Goal: Answer question/provide support: Share knowledge or assist other users

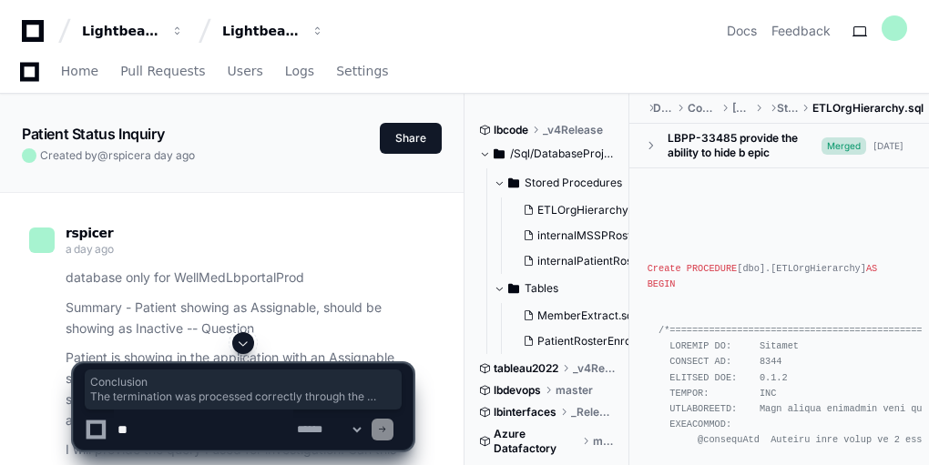
scroll to position [62565, 0]
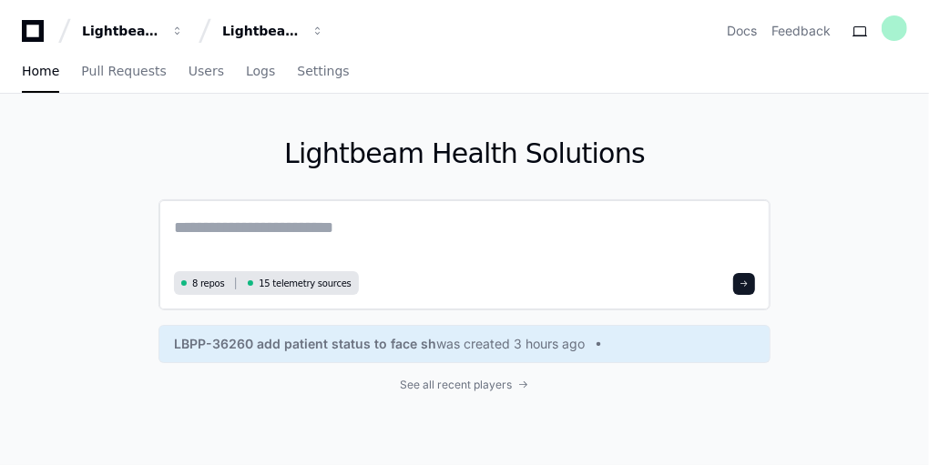
click at [397, 245] on textarea at bounding box center [464, 240] width 581 height 51
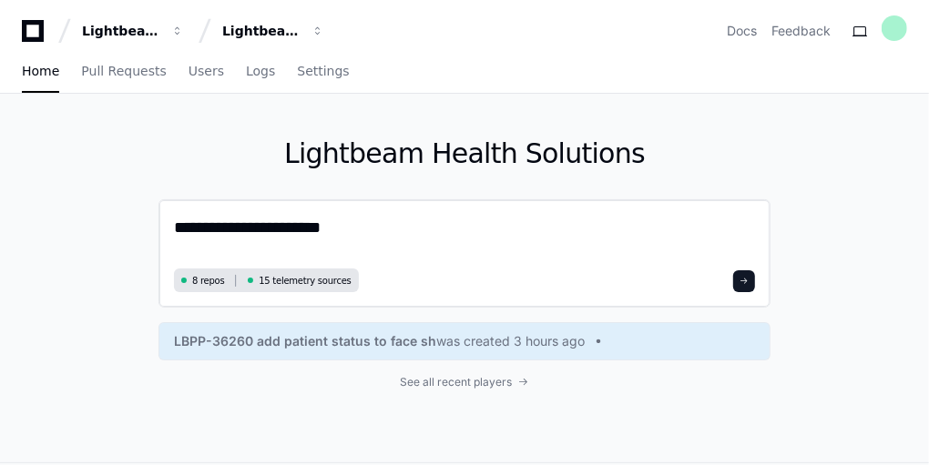
type textarea "**********"
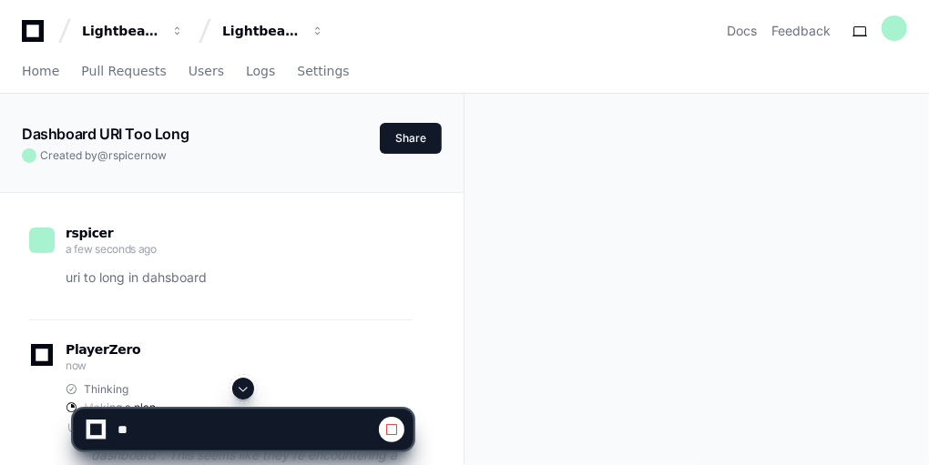
click at [240, 389] on span at bounding box center [243, 389] width 15 height 15
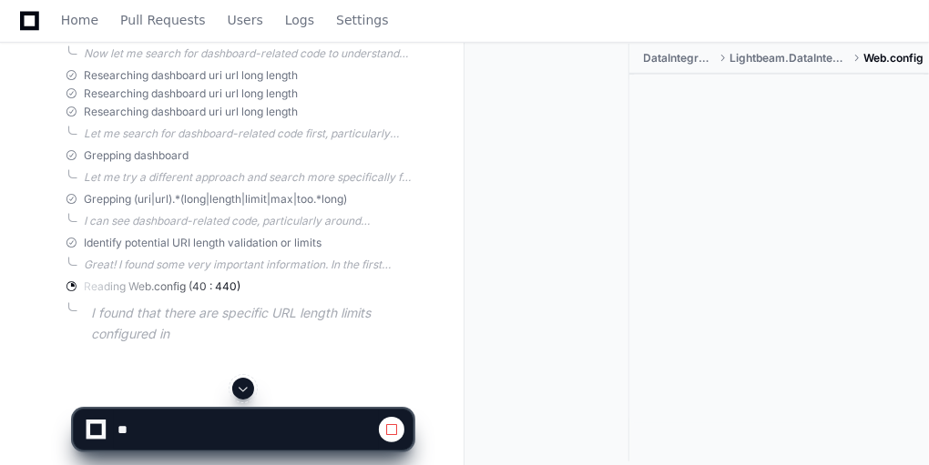
scroll to position [519, 0]
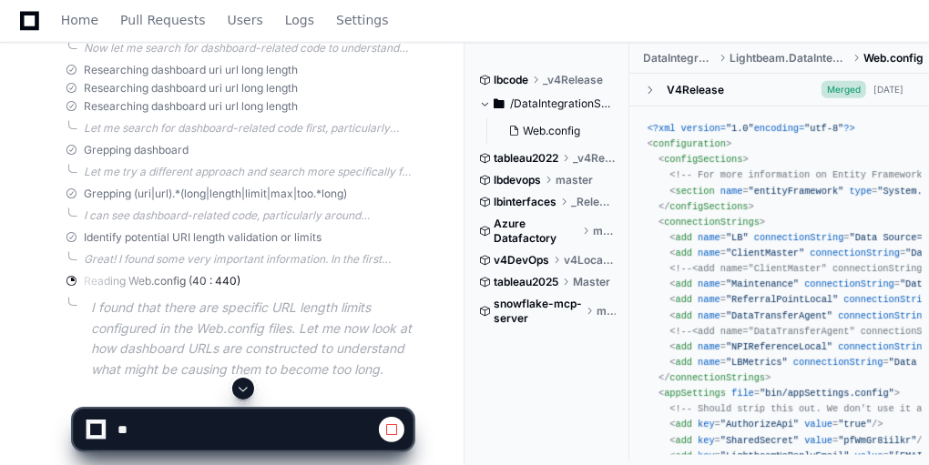
click at [240, 389] on span at bounding box center [243, 389] width 15 height 15
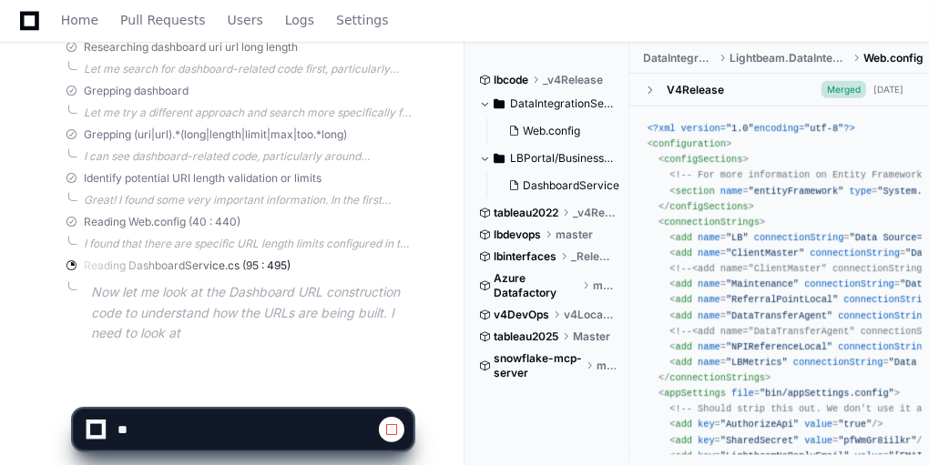
scroll to position [598, 0]
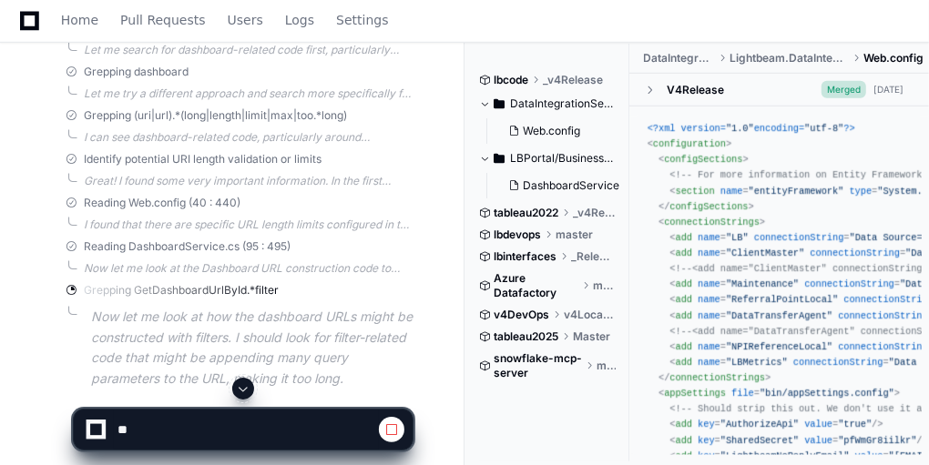
click at [240, 389] on span at bounding box center [243, 389] width 15 height 15
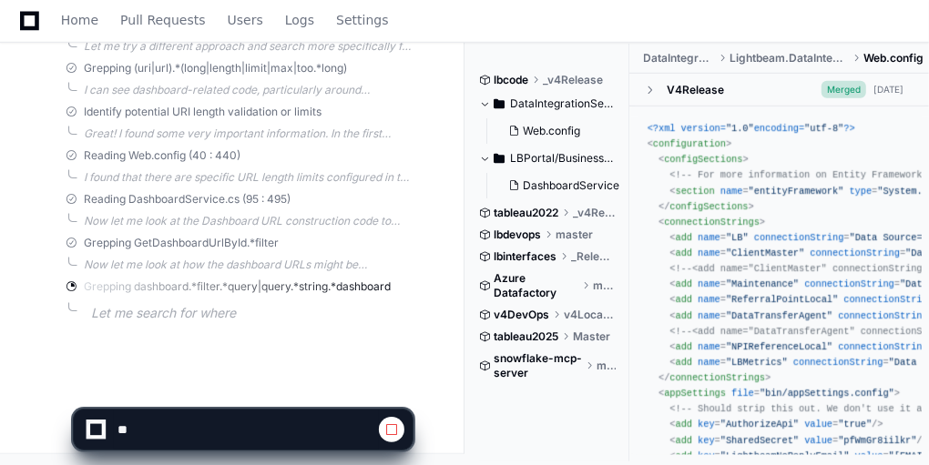
scroll to position [664, 0]
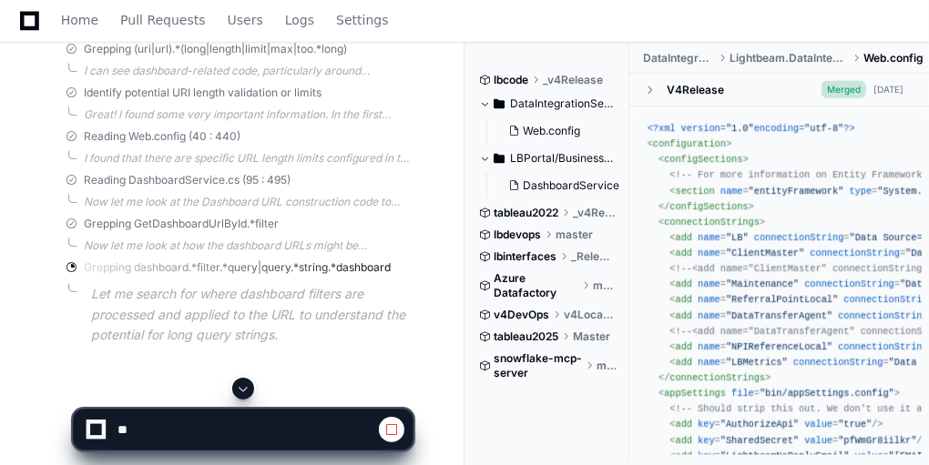
click at [240, 389] on span at bounding box center [243, 389] width 15 height 15
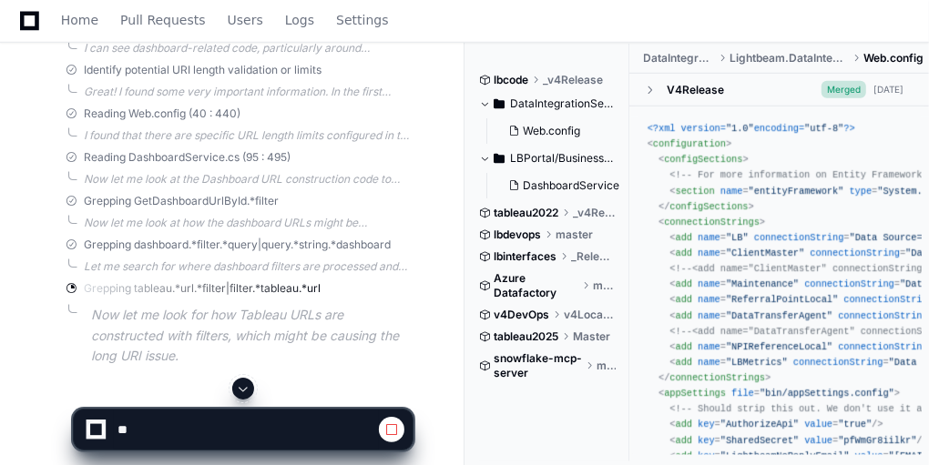
click at [240, 389] on span at bounding box center [243, 389] width 15 height 15
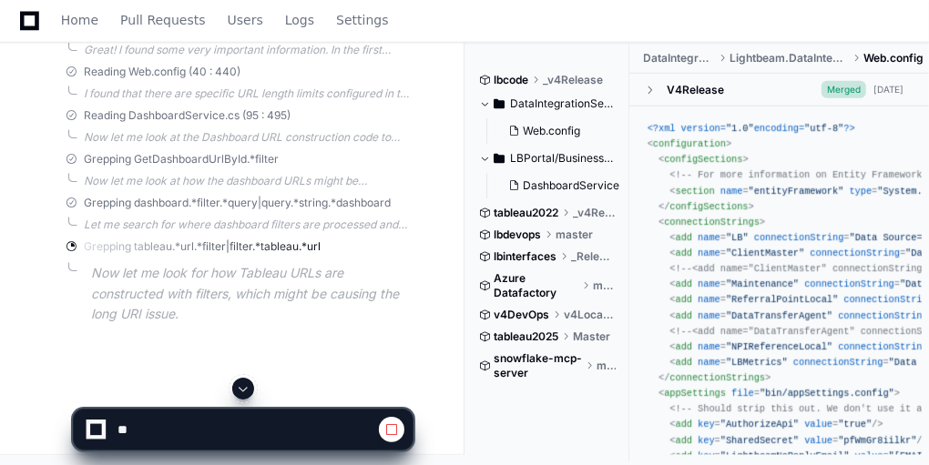
scroll to position [731, 0]
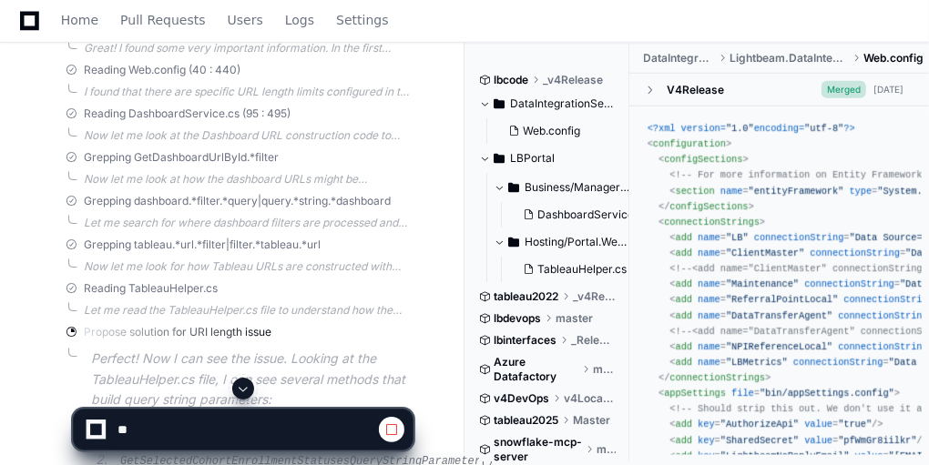
click at [240, 389] on span at bounding box center [243, 389] width 15 height 15
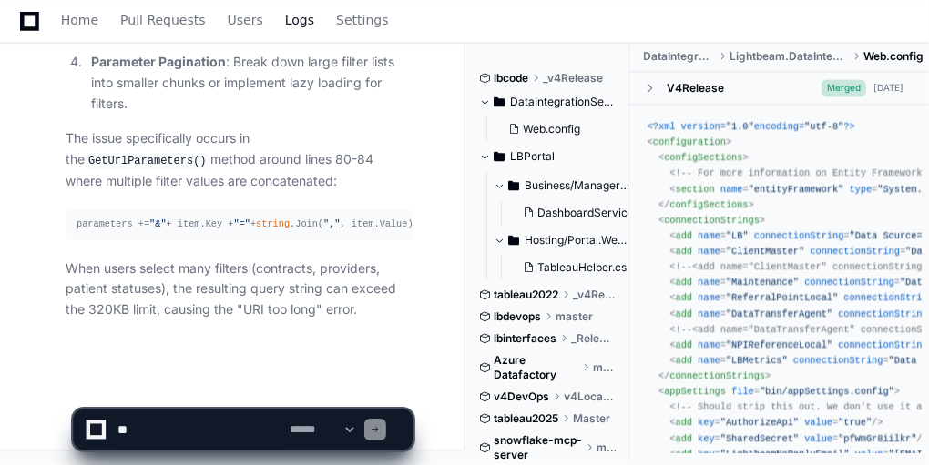
scroll to position [2048, 0]
click at [213, 421] on textarea at bounding box center [203, 430] width 179 height 40
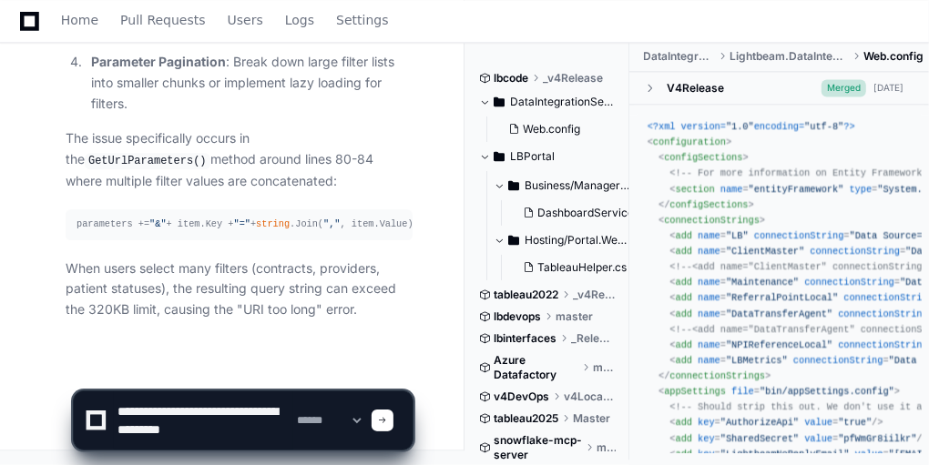
scroll to position [5, 0]
type textarea "**********"
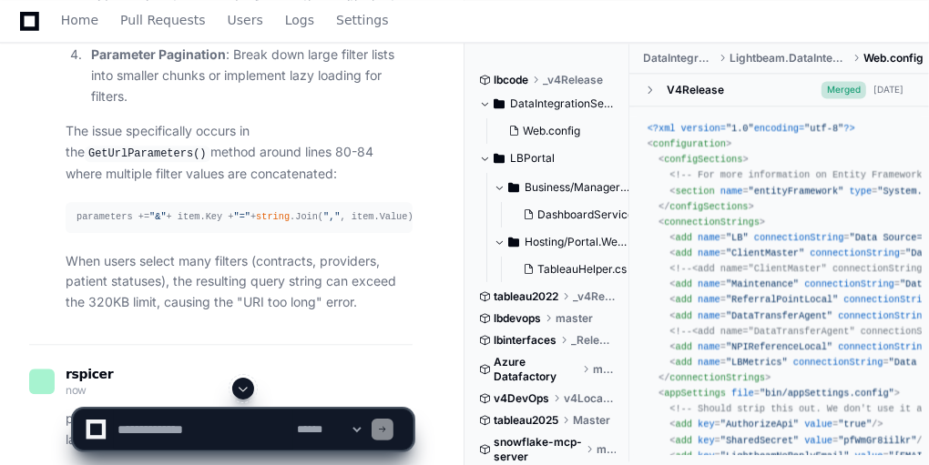
scroll to position [0, 0]
click at [249, 386] on span at bounding box center [243, 389] width 15 height 15
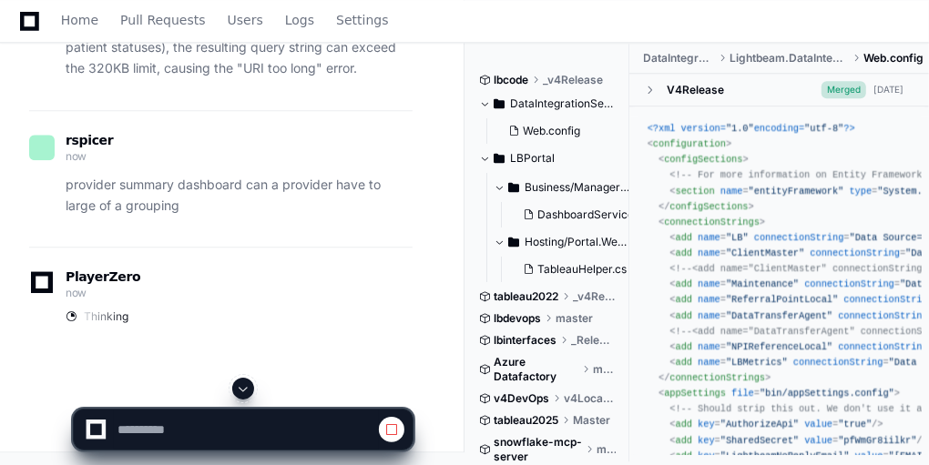
scroll to position [2299, 0]
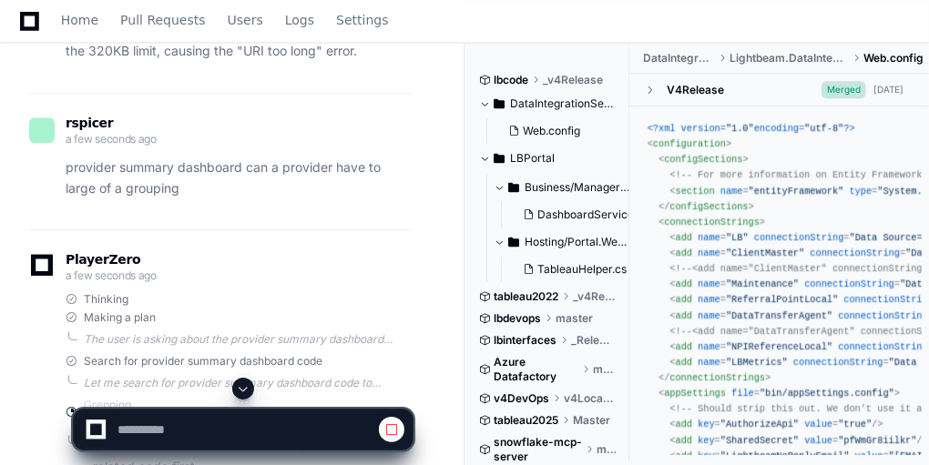
click at [249, 386] on span at bounding box center [243, 389] width 15 height 15
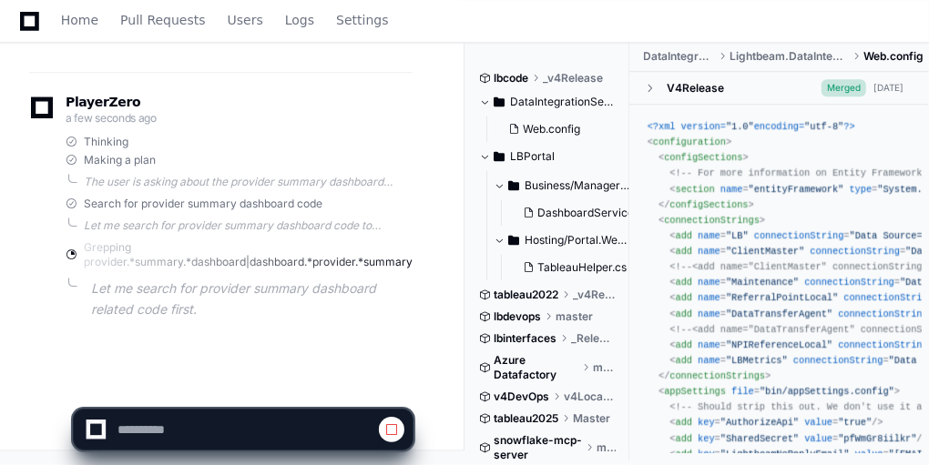
scroll to position [2471, 0]
click at [402, 416] on div at bounding box center [243, 430] width 317 height 40
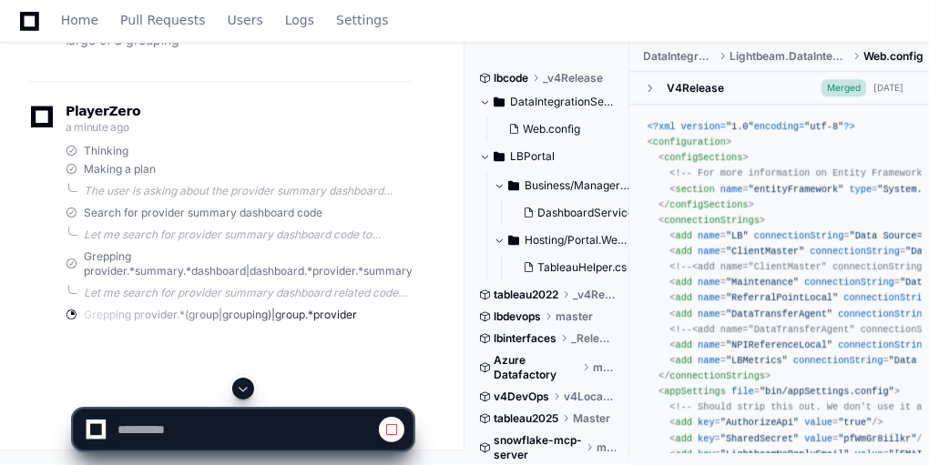
click at [394, 423] on span at bounding box center [391, 430] width 15 height 15
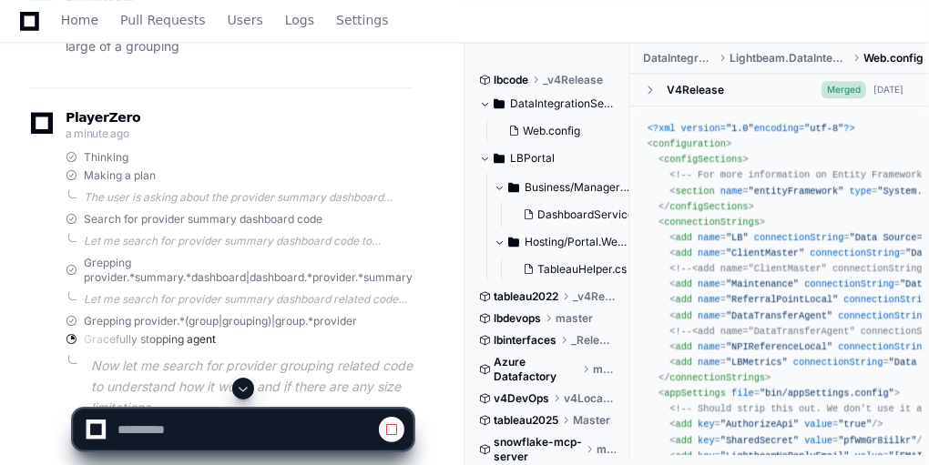
click at [402, 432] on button at bounding box center [392, 430] width 26 height 26
click at [392, 429] on span at bounding box center [391, 430] width 15 height 15
click at [93, 428] on div at bounding box center [96, 430] width 12 height 12
click at [240, 393] on span at bounding box center [243, 389] width 15 height 15
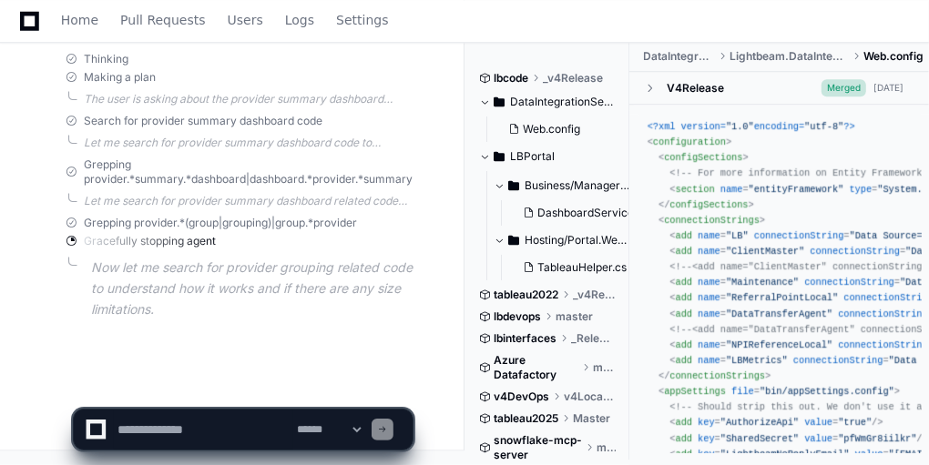
click at [240, 393] on app-app-chat-input "**********" at bounding box center [243, 414] width 341 height 73
click at [175, 440] on textarea at bounding box center [203, 430] width 179 height 40
drag, startPoint x: 233, startPoint y: 433, endPoint x: 176, endPoint y: 435, distance: 57.5
click at [169, 433] on textarea at bounding box center [203, 430] width 179 height 40
paste textarea "**********"
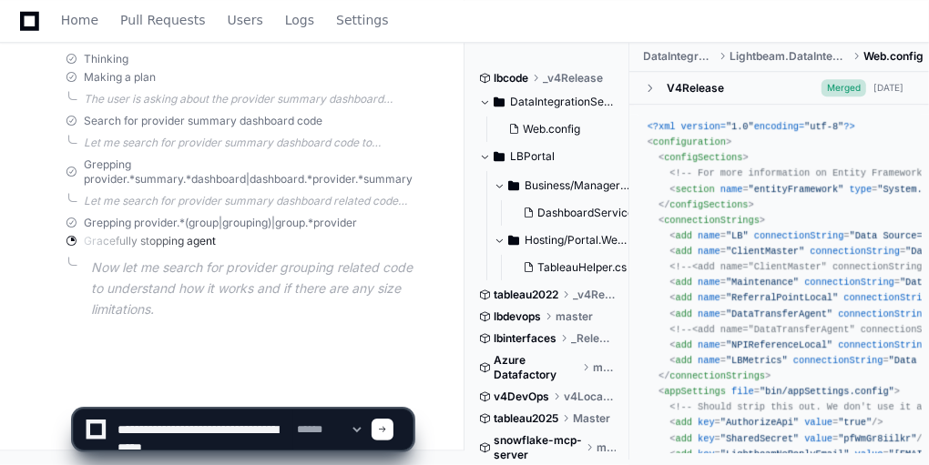
scroll to position [5, 0]
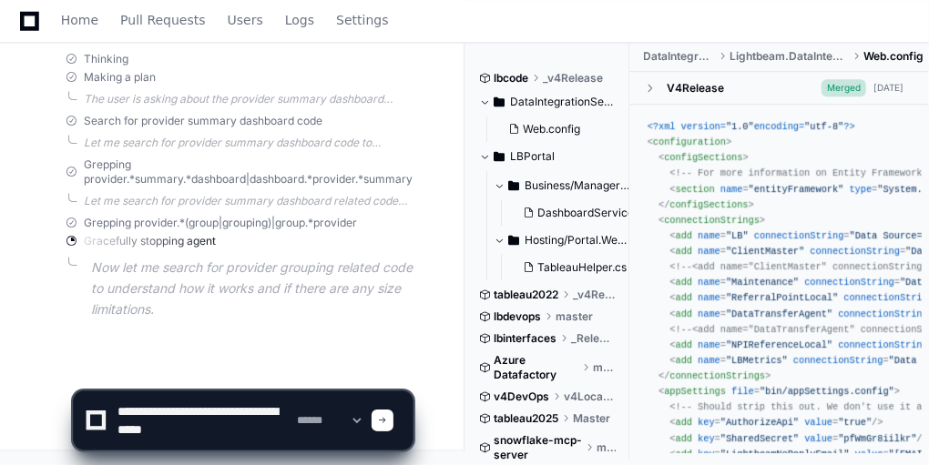
type textarea "**********"
click at [387, 423] on span at bounding box center [382, 420] width 9 height 9
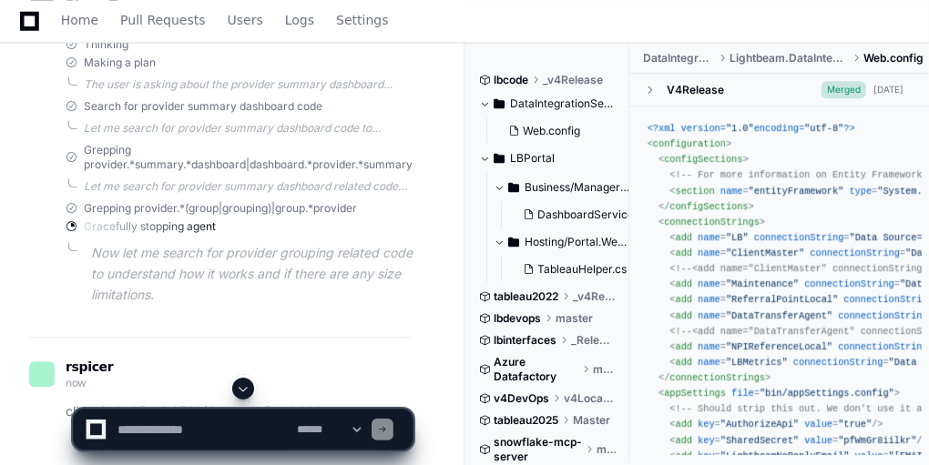
scroll to position [0, 0]
click at [248, 394] on span at bounding box center [243, 389] width 15 height 15
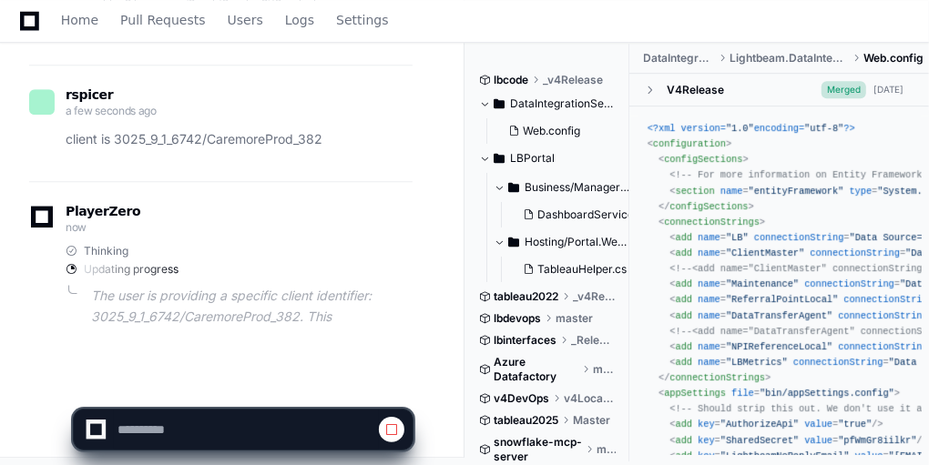
scroll to position [2776, 0]
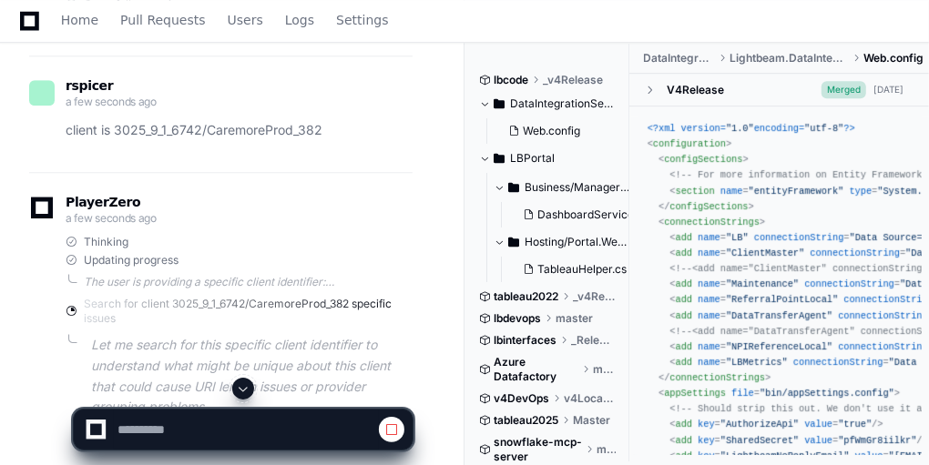
click at [248, 394] on span at bounding box center [243, 389] width 15 height 15
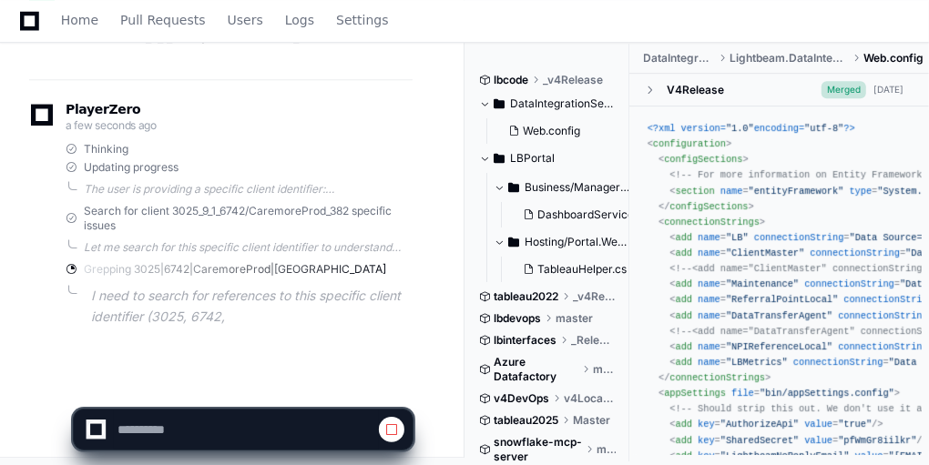
scroll to position [2888, 0]
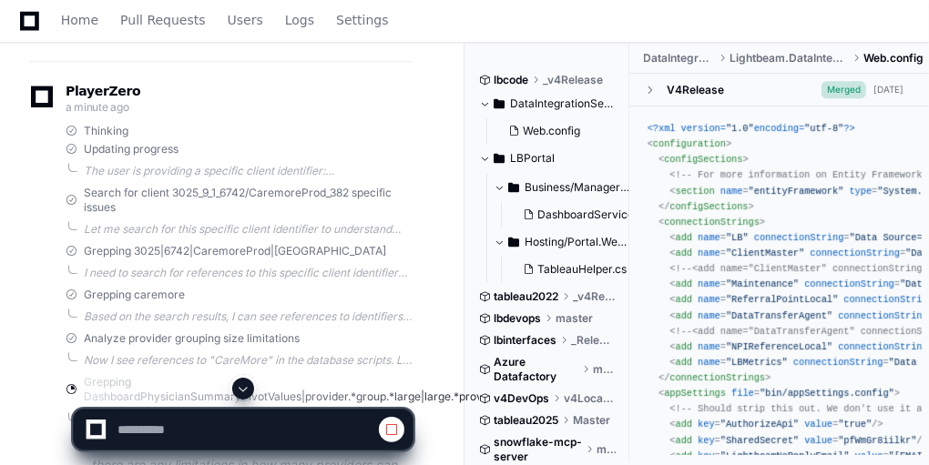
click at [248, 394] on span at bounding box center [243, 389] width 15 height 15
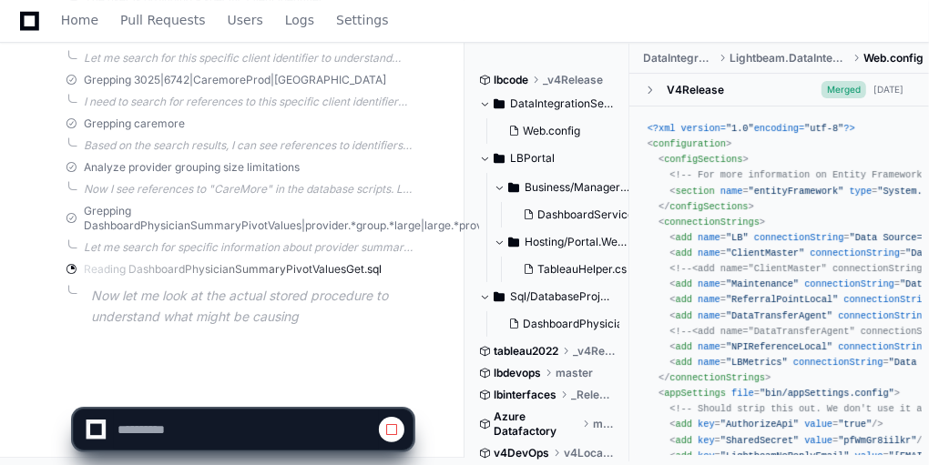
scroll to position [3077, 0]
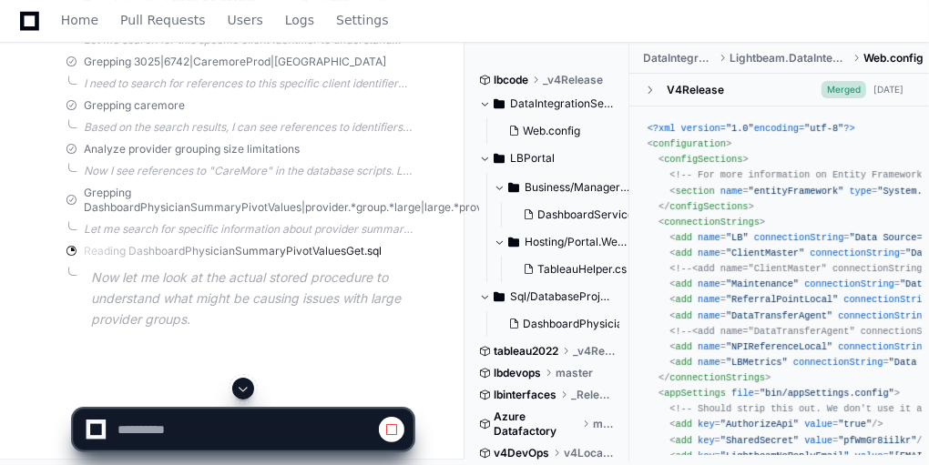
click at [244, 394] on span at bounding box center [243, 389] width 15 height 15
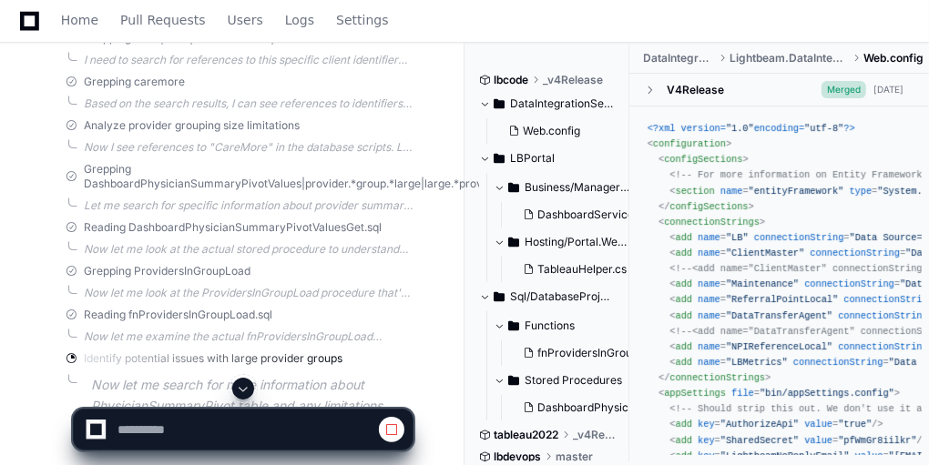
click at [244, 394] on span at bounding box center [243, 389] width 15 height 15
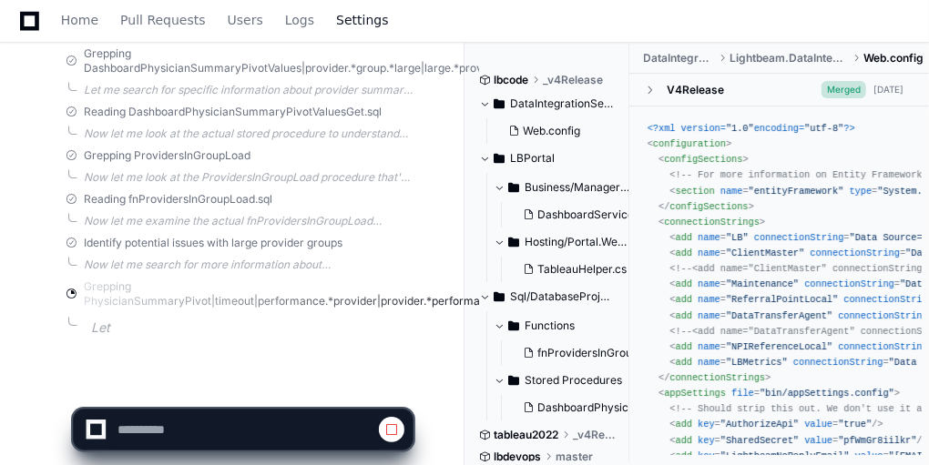
scroll to position [3232, 0]
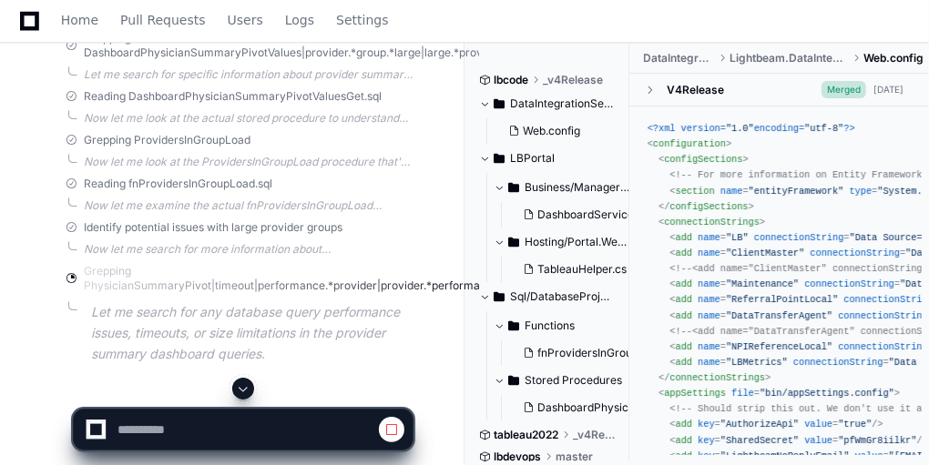
click at [239, 392] on span at bounding box center [243, 389] width 15 height 15
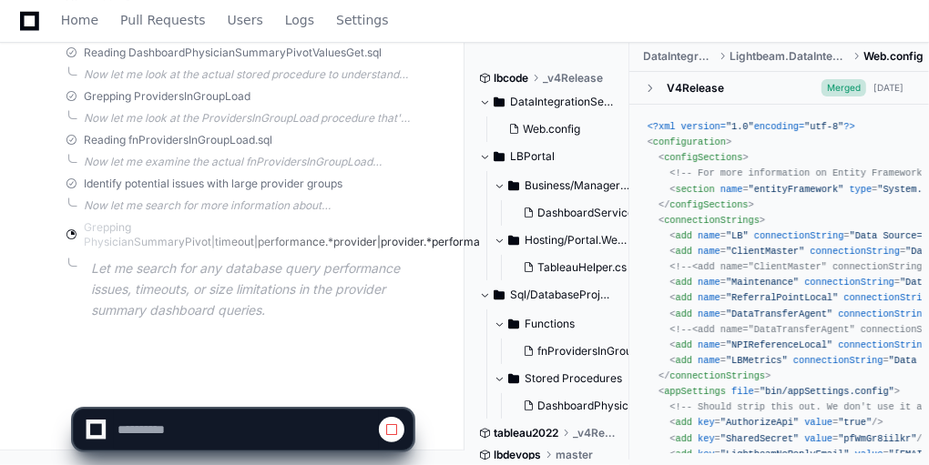
scroll to position [3290, 0]
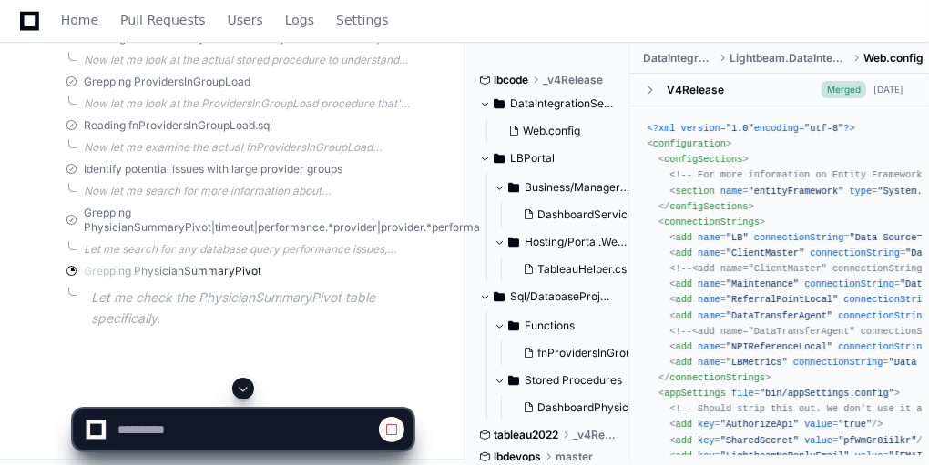
click at [239, 392] on span at bounding box center [243, 389] width 15 height 15
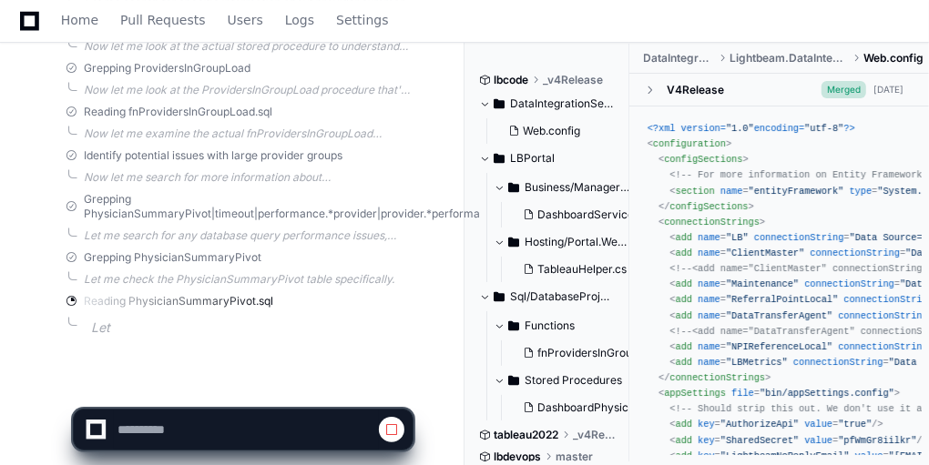
scroll to position [3313, 0]
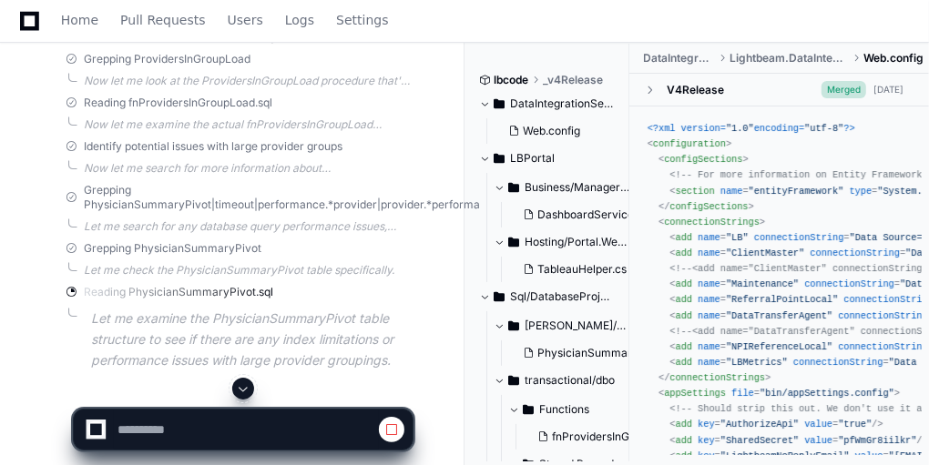
click at [239, 392] on span at bounding box center [243, 389] width 15 height 15
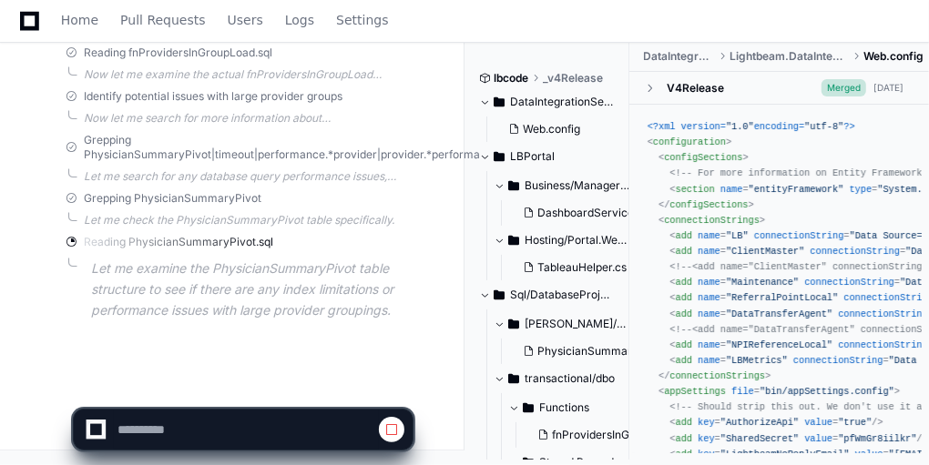
scroll to position [3378, 0]
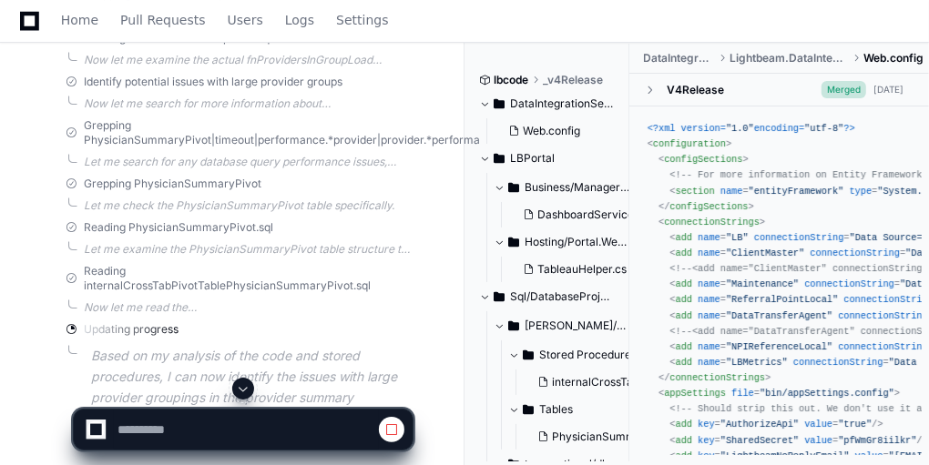
click at [239, 392] on span at bounding box center [243, 389] width 15 height 15
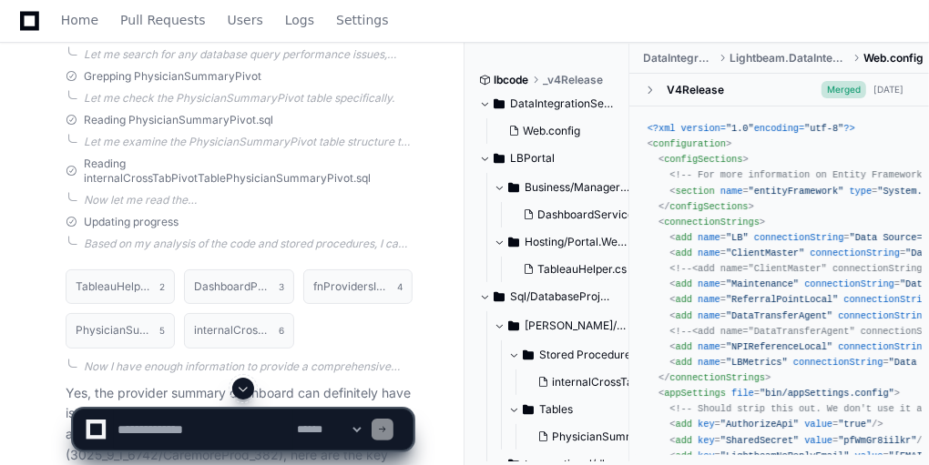
click at [243, 393] on span at bounding box center [243, 389] width 15 height 15
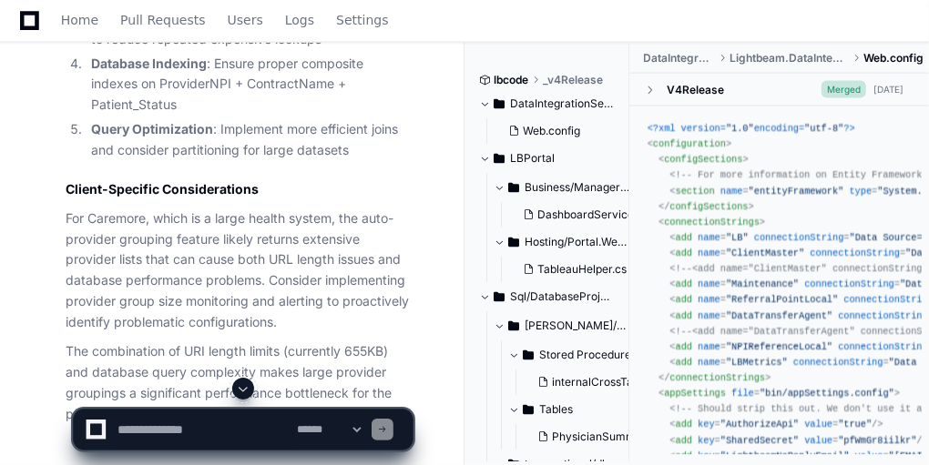
scroll to position [5118, 0]
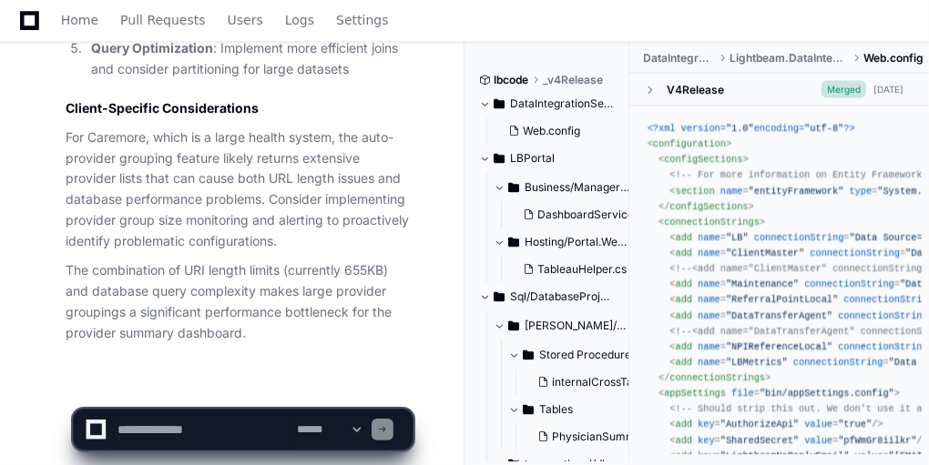
click at [203, 426] on textarea at bounding box center [203, 430] width 179 height 40
type textarea "*"
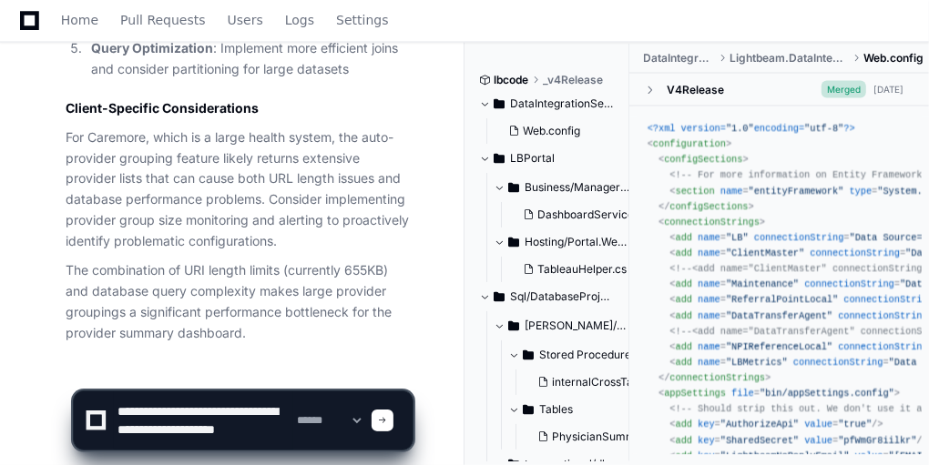
scroll to position [5, 0]
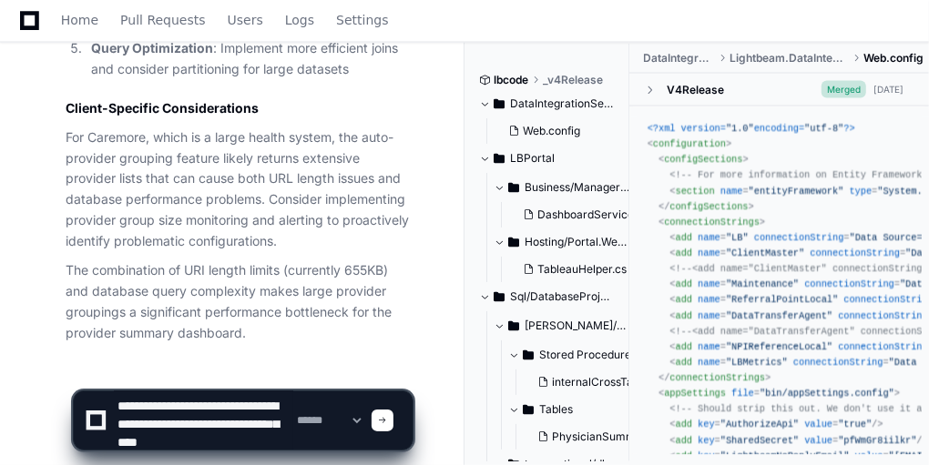
type textarea "**********"
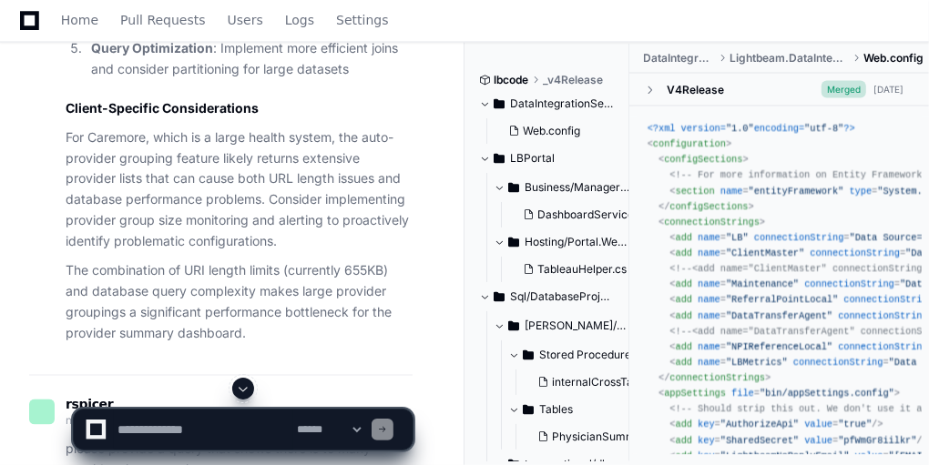
scroll to position [0, 0]
click at [246, 382] on button at bounding box center [243, 389] width 22 height 22
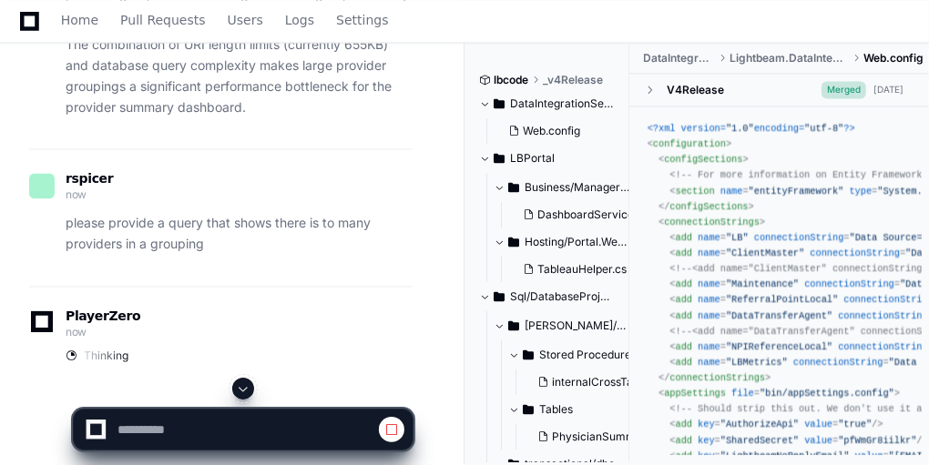
scroll to position [5360, 0]
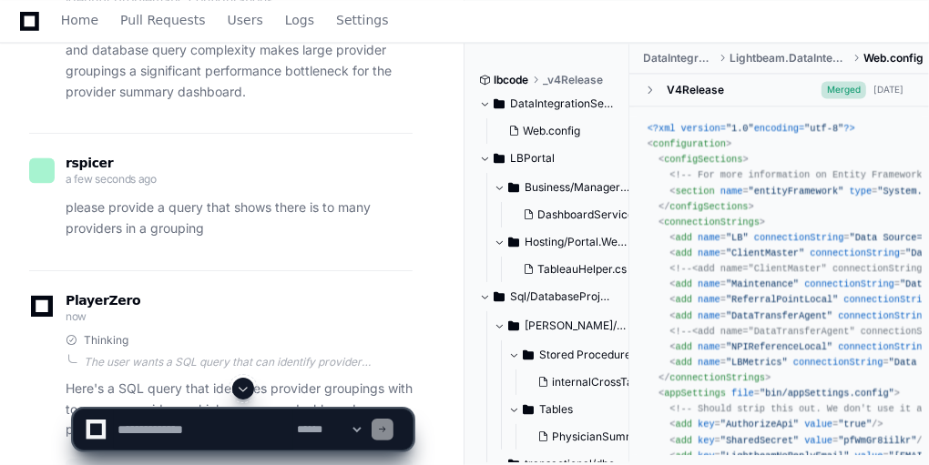
click at [245, 386] on span at bounding box center [243, 389] width 15 height 15
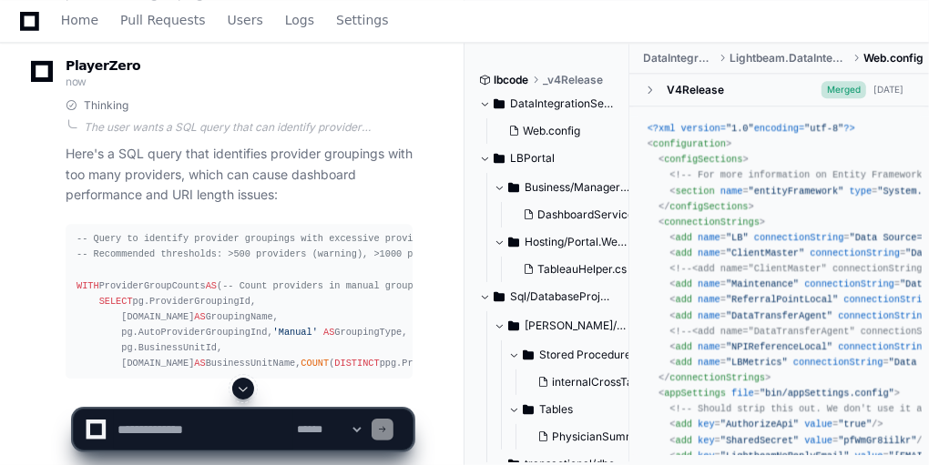
scroll to position [5729, 0]
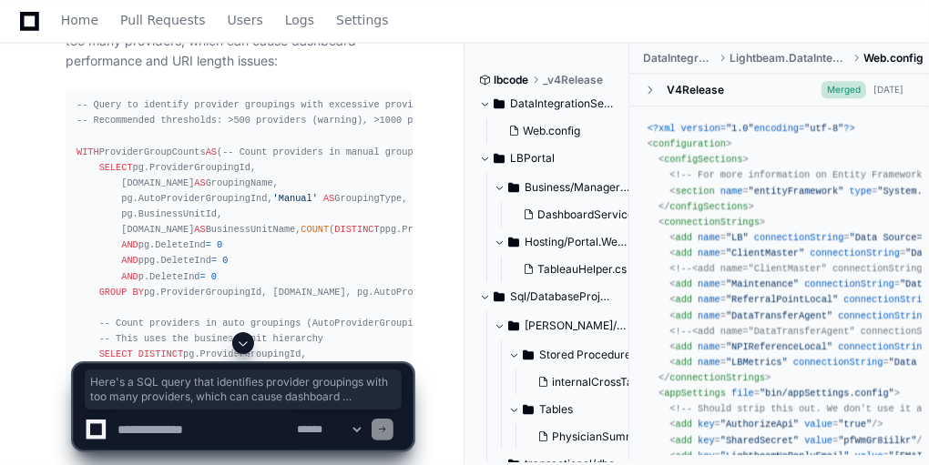
click at [240, 355] on app-app-chat-input "**********" at bounding box center [243, 391] width 341 height 118
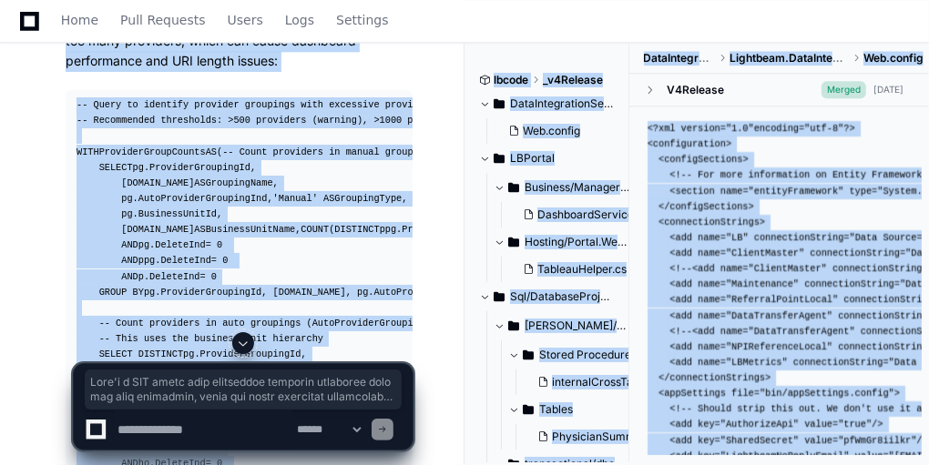
click at [243, 342] on span at bounding box center [243, 343] width 15 height 15
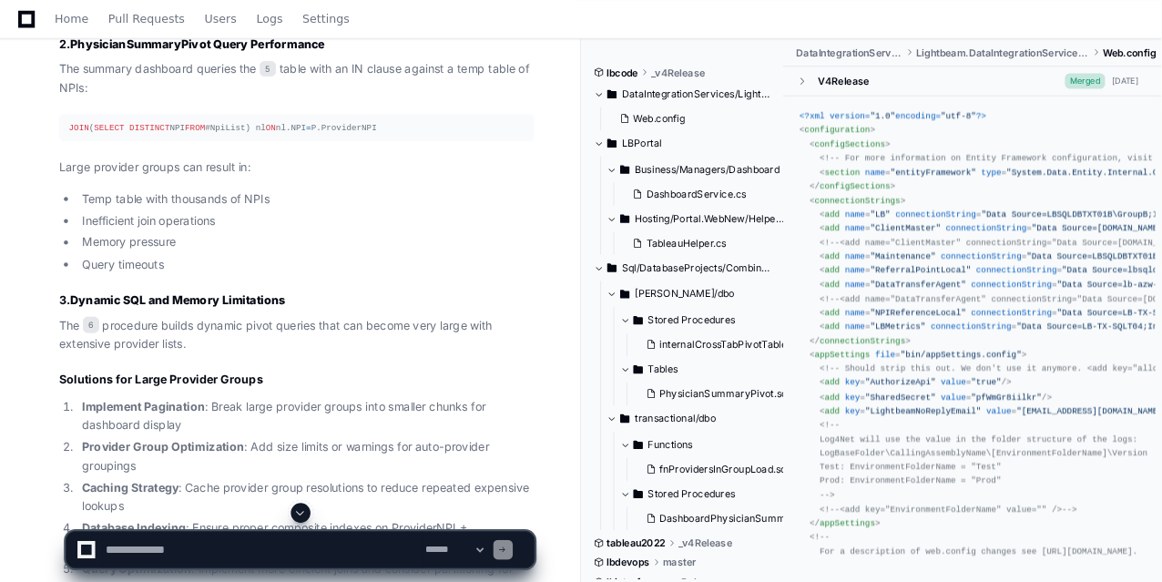
scroll to position [4066, 0]
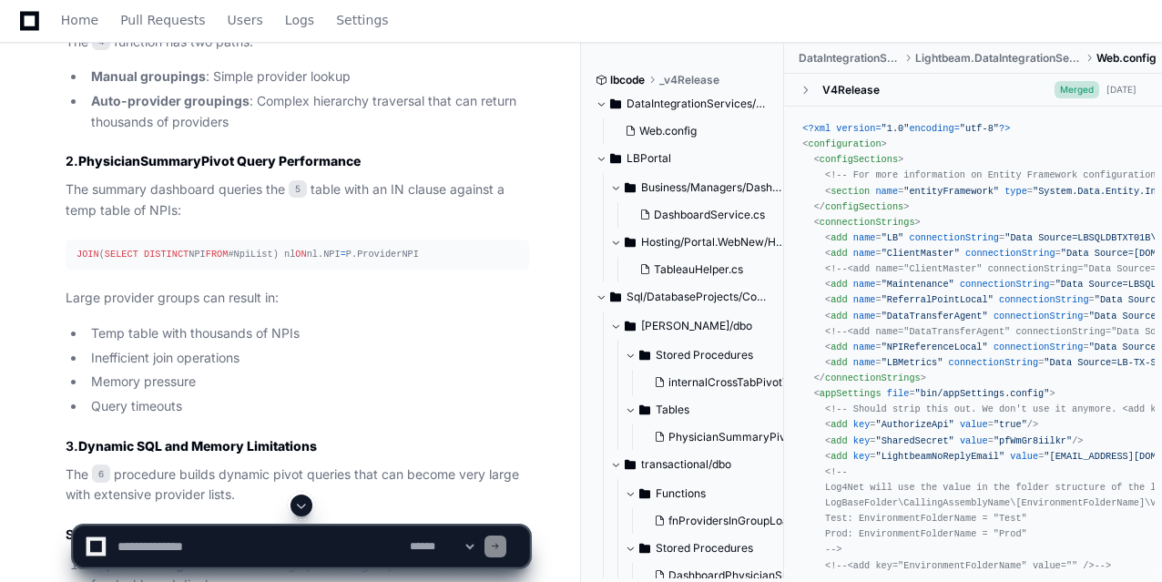
drag, startPoint x: 847, startPoint y: 0, endPoint x: 404, endPoint y: 305, distance: 537.7
click at [404, 305] on article "Yes, the provider summary dashboard can definitely have issues with large provi…" at bounding box center [298, 286] width 464 height 1428
click at [301, 465] on span at bounding box center [301, 505] width 15 height 15
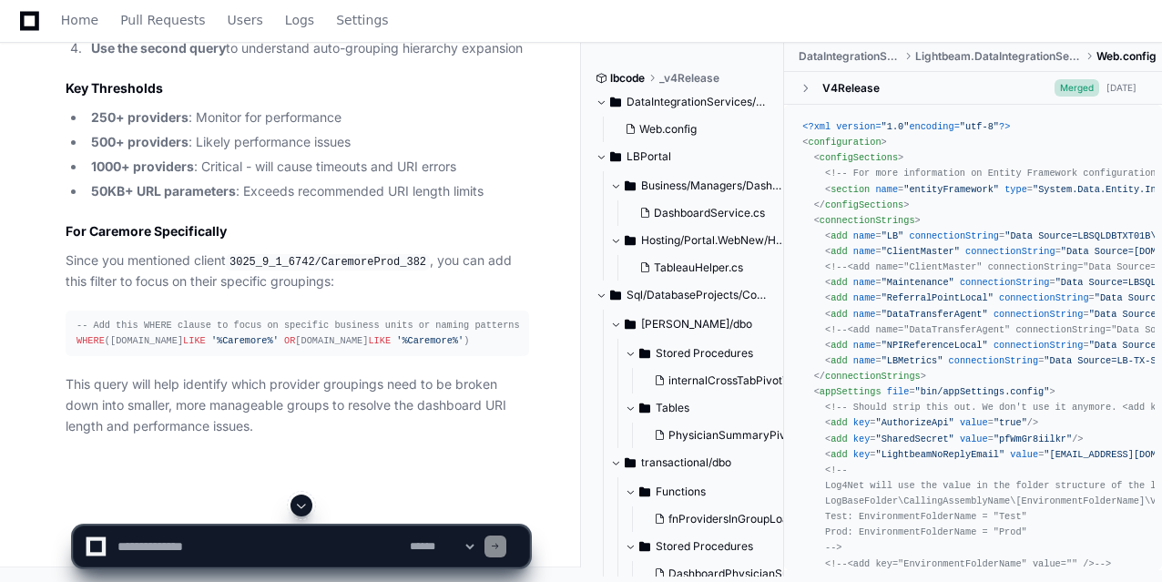
scroll to position [6990, 0]
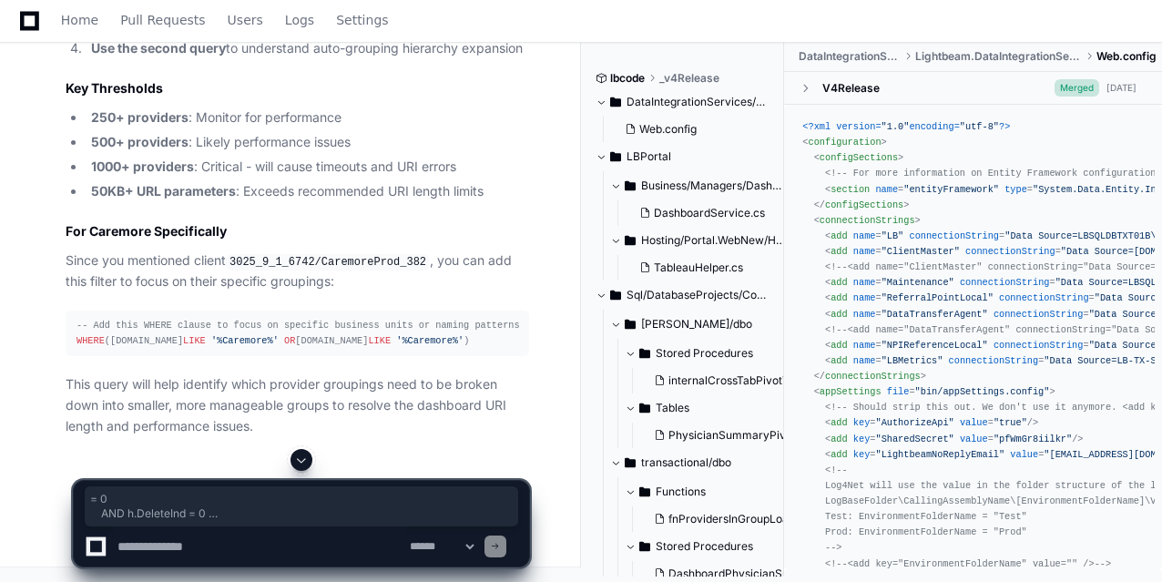
drag, startPoint x: 305, startPoint y: 194, endPoint x: 184, endPoint y: 89, distance: 160.2
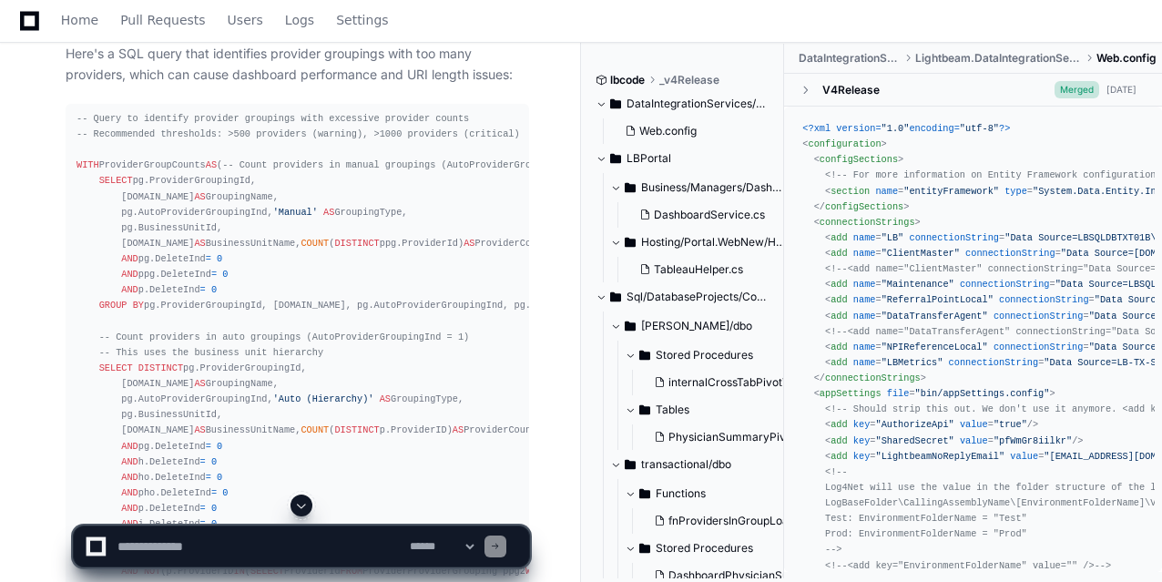
scroll to position [5314, 0]
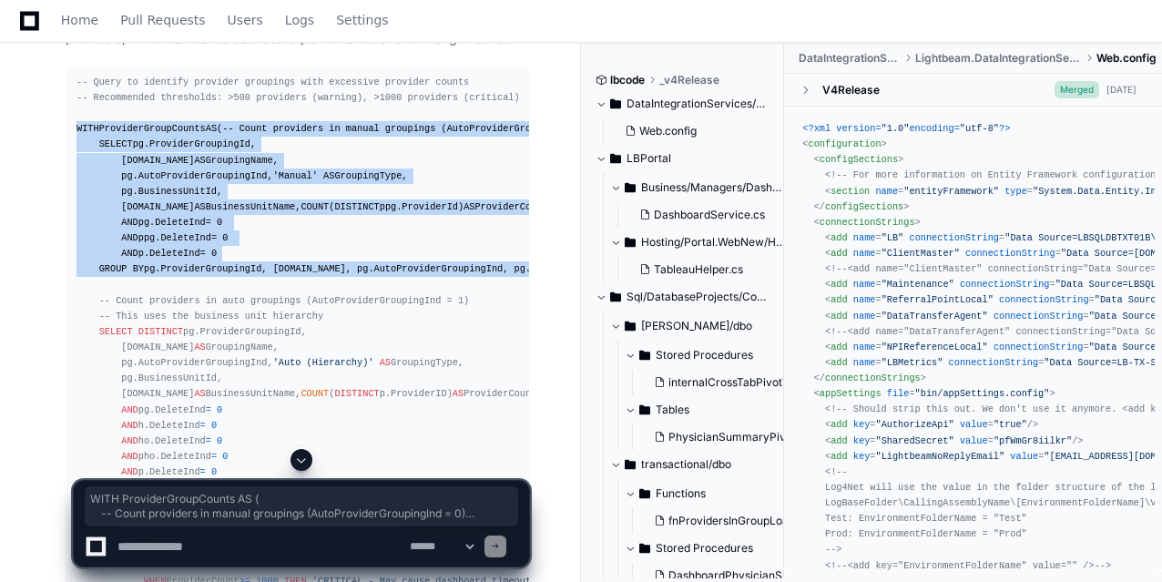
drag, startPoint x: 73, startPoint y: 119, endPoint x: 244, endPoint y: 438, distance: 361.9
click at [244, 438] on pre "-- Query to identify provider groupings with excessive provider counts -- Recom…" at bounding box center [298, 558] width 464 height 982
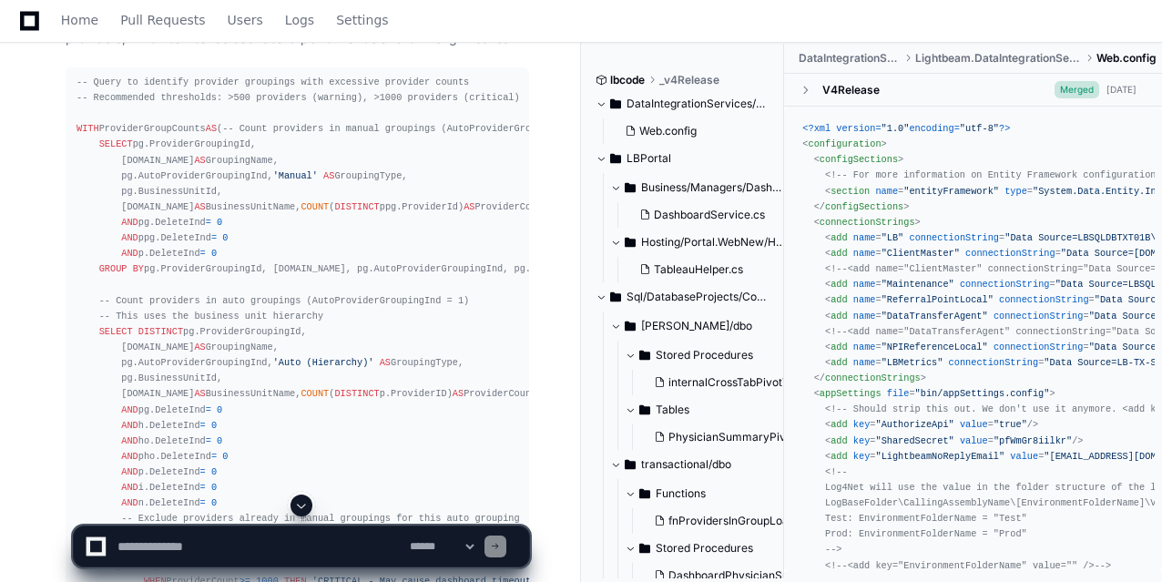
drag, startPoint x: 246, startPoint y: 511, endPoint x: 200, endPoint y: 496, distance: 48.1
click at [200, 465] on div at bounding box center [301, 506] width 457 height 22
click at [305, 465] on span at bounding box center [301, 505] width 15 height 15
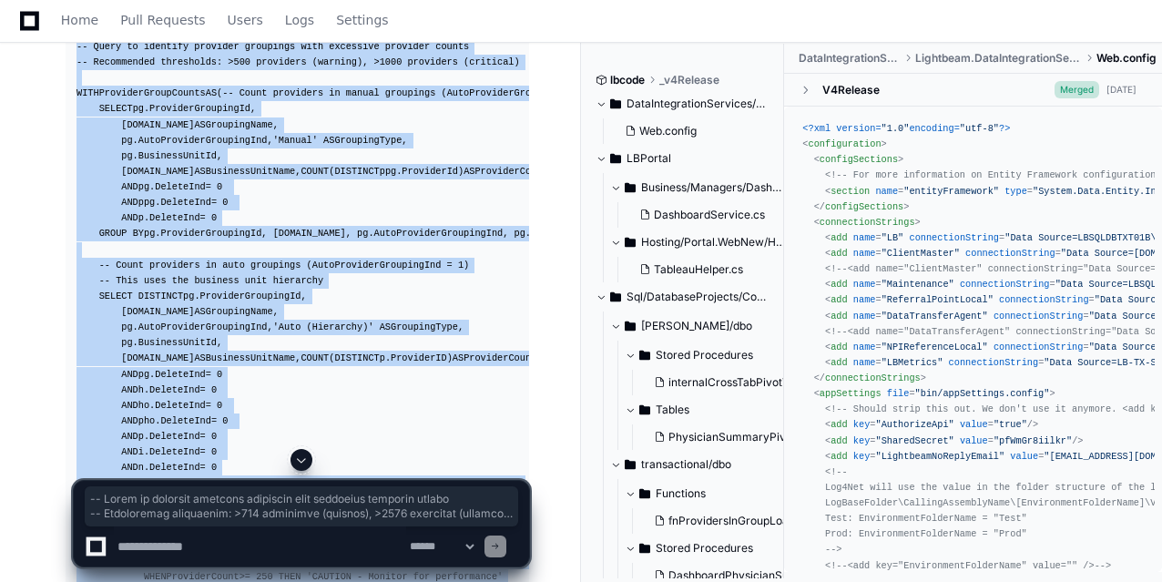
scroll to position [5351, 0]
drag, startPoint x: 324, startPoint y: 236, endPoint x: 66, endPoint y: 45, distance: 321.7
click at [66, 45] on pre "-- Query to identify provider groupings with excessive provider counts -- Recom…" at bounding box center [298, 522] width 464 height 982
copy div "-- Query to identify provider groupings with excessive provider counts -- Recom…"
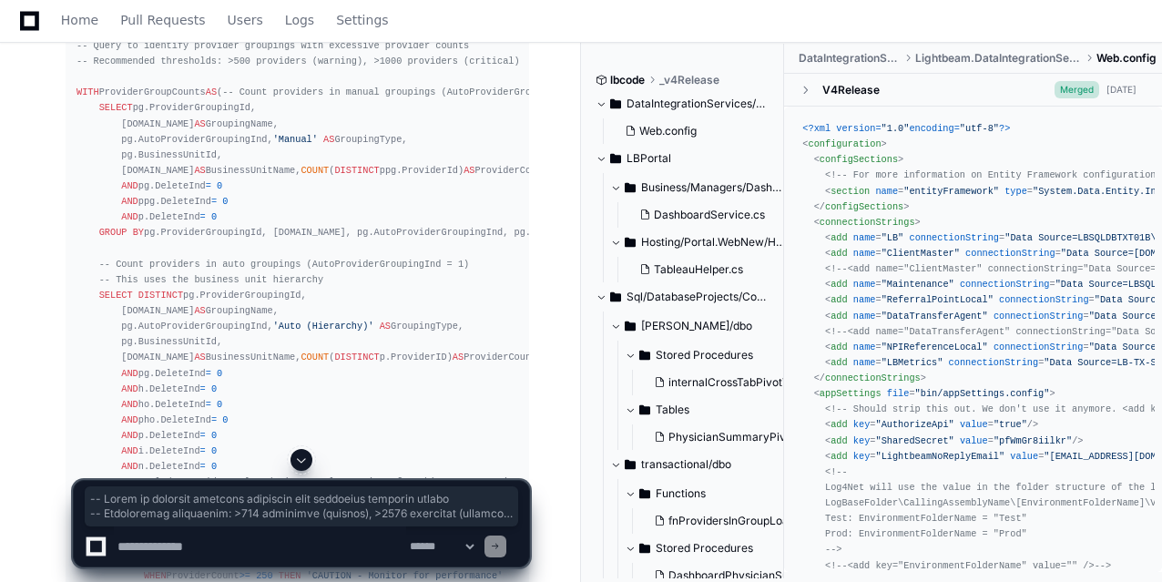
click at [178, 465] on textarea at bounding box center [260, 547] width 292 height 40
paste textarea "**********"
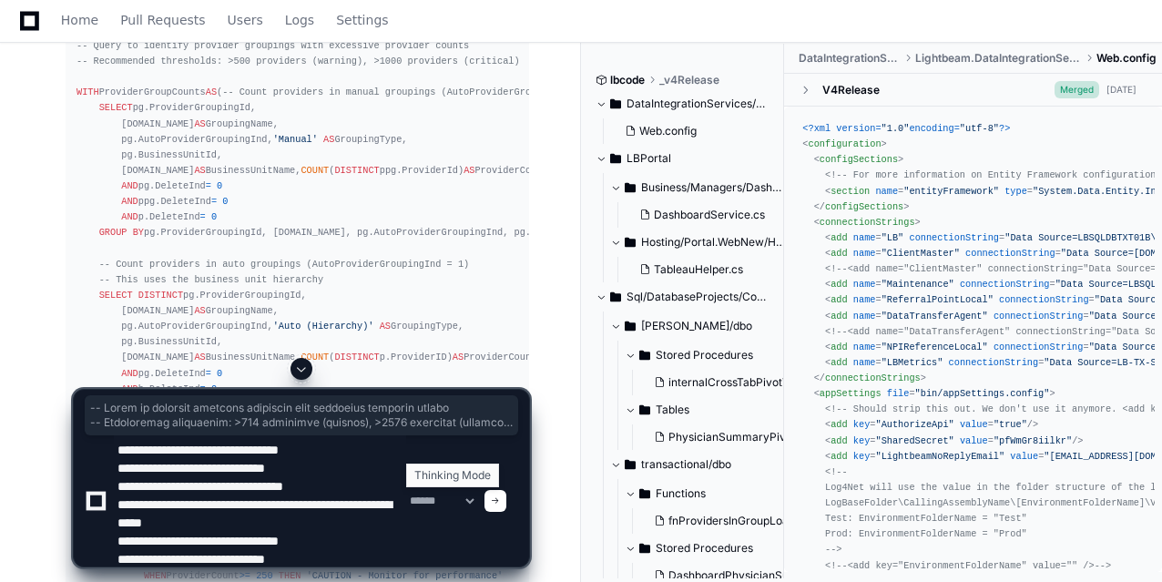
type textarea "**********"
click at [428, 465] on select "**********" at bounding box center [441, 501] width 71 height 13
click at [521, 465] on div "**********" at bounding box center [301, 478] width 457 height 179
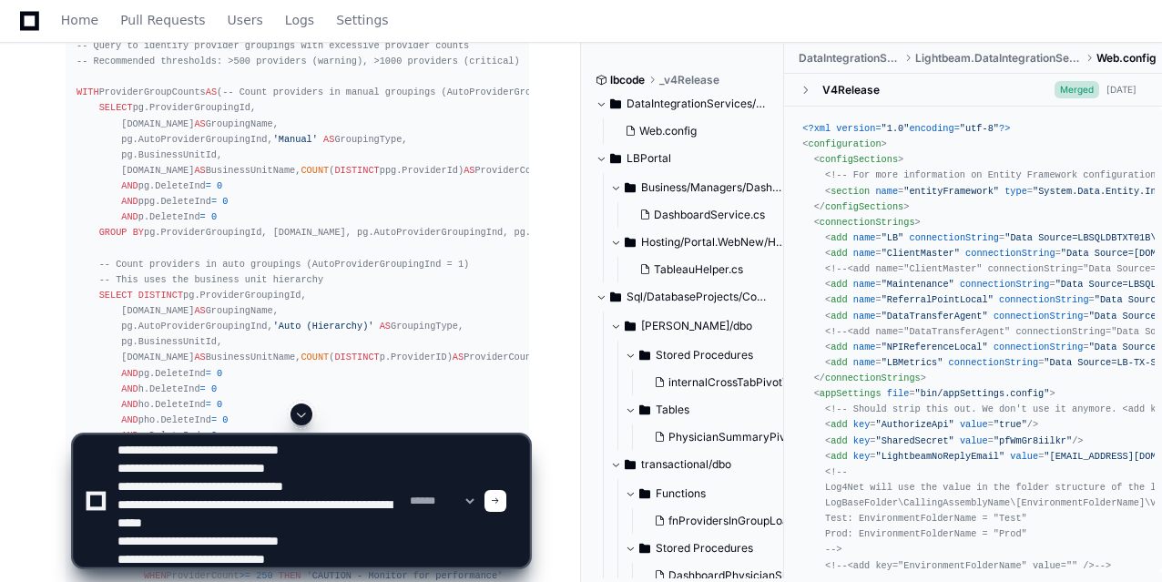
click at [500, 465] on span at bounding box center [495, 500] width 9 height 9
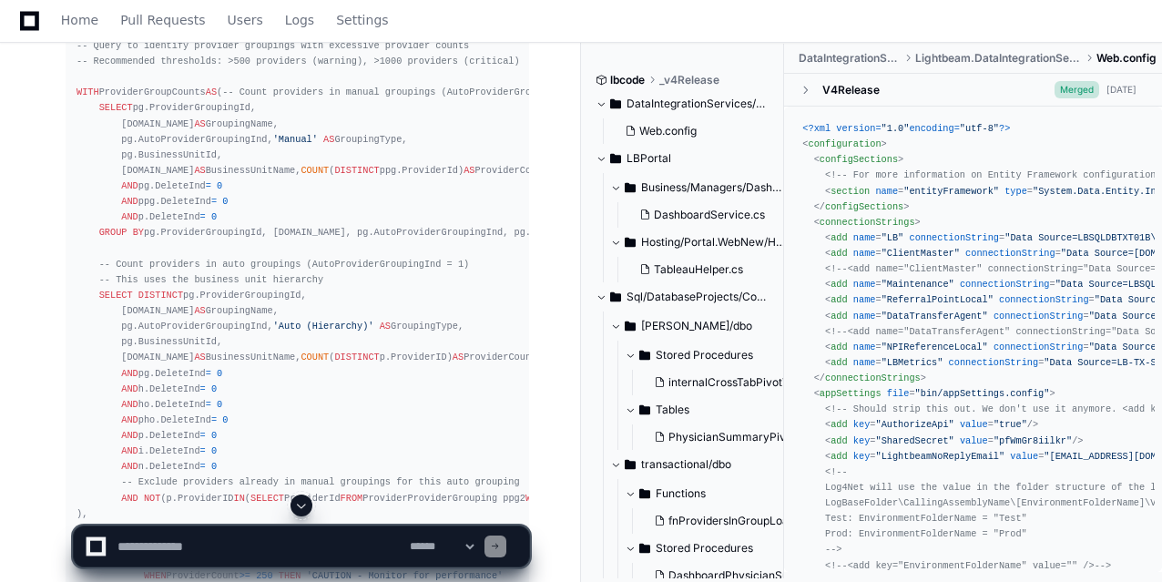
scroll to position [0, 0]
click at [306, 465] on span at bounding box center [301, 505] width 15 height 15
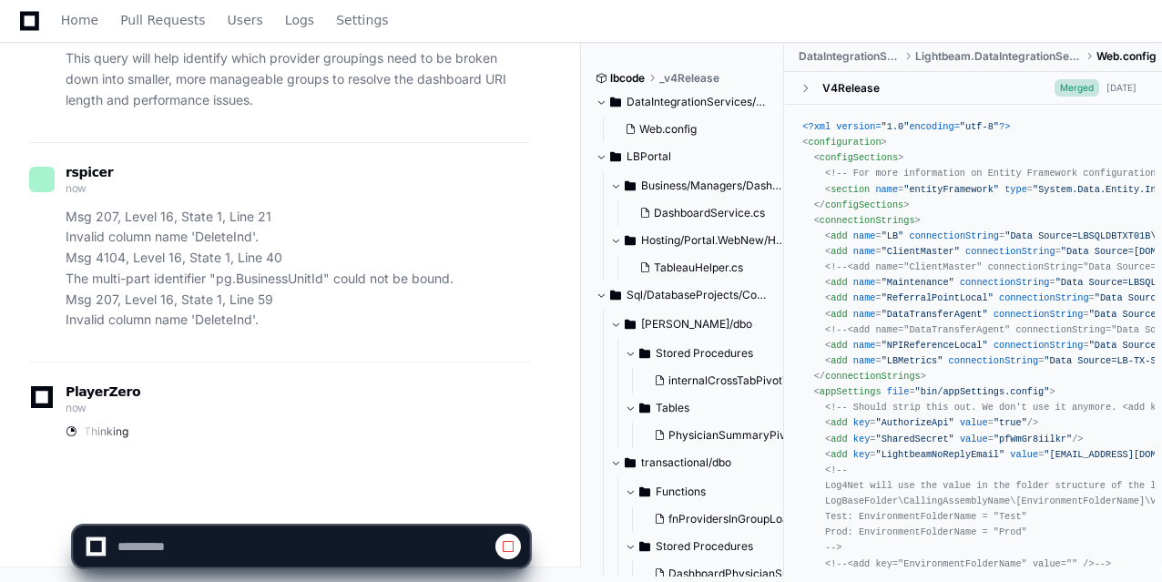
scroll to position [7716, 0]
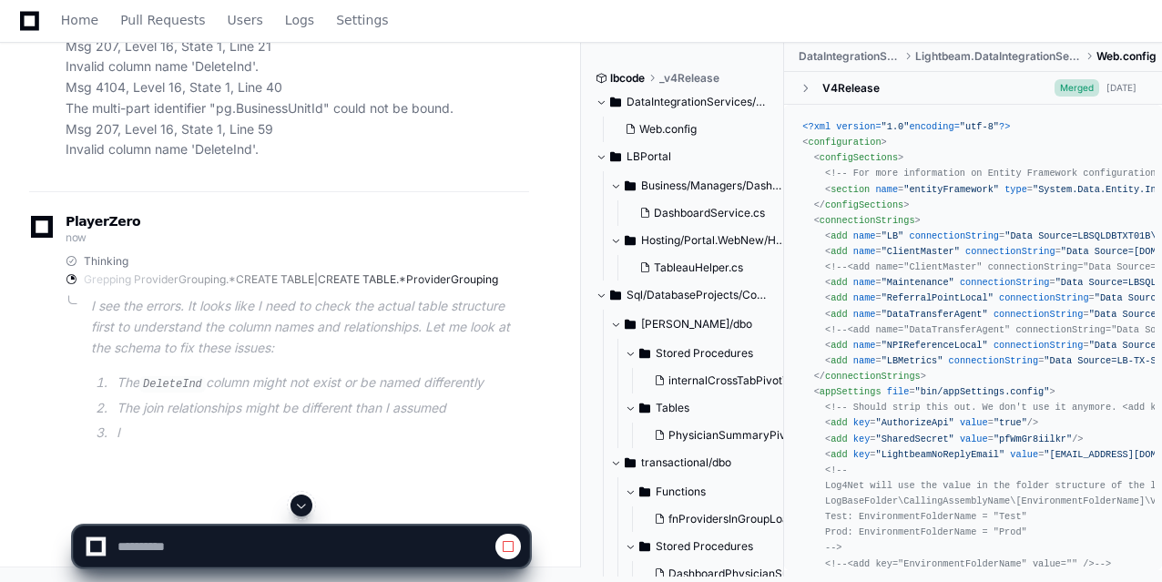
click at [306, 465] on span at bounding box center [301, 505] width 15 height 15
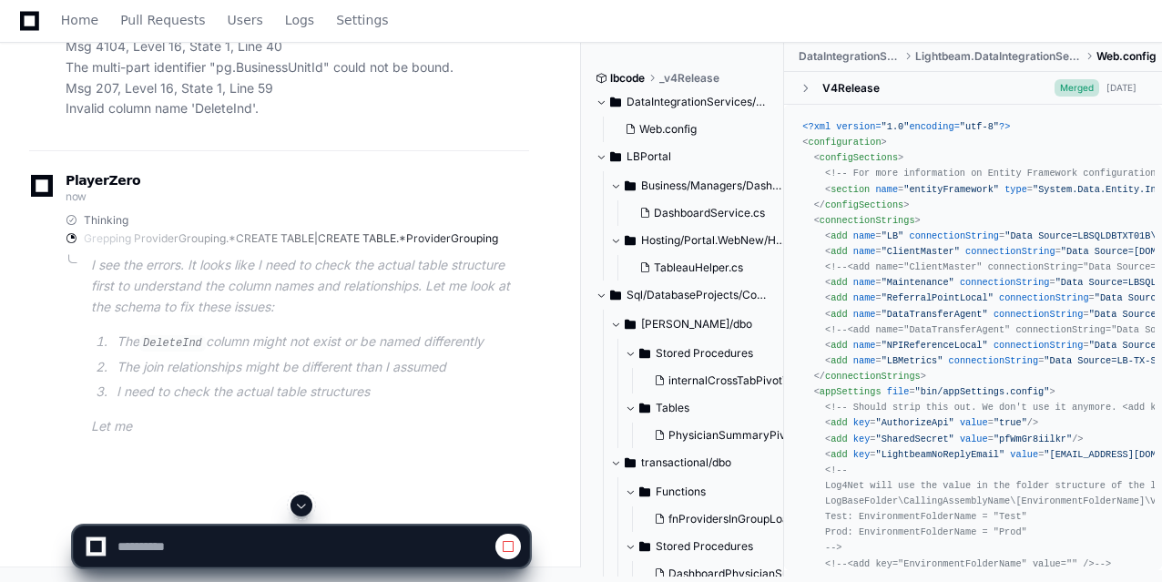
scroll to position [7887, 0]
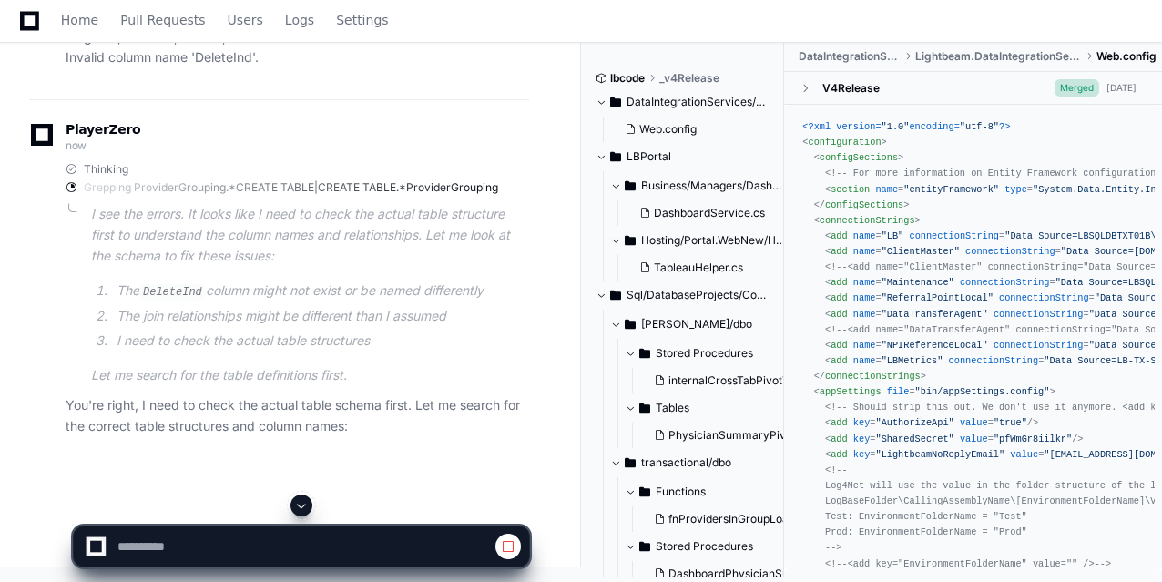
click at [306, 465] on span at bounding box center [301, 505] width 15 height 15
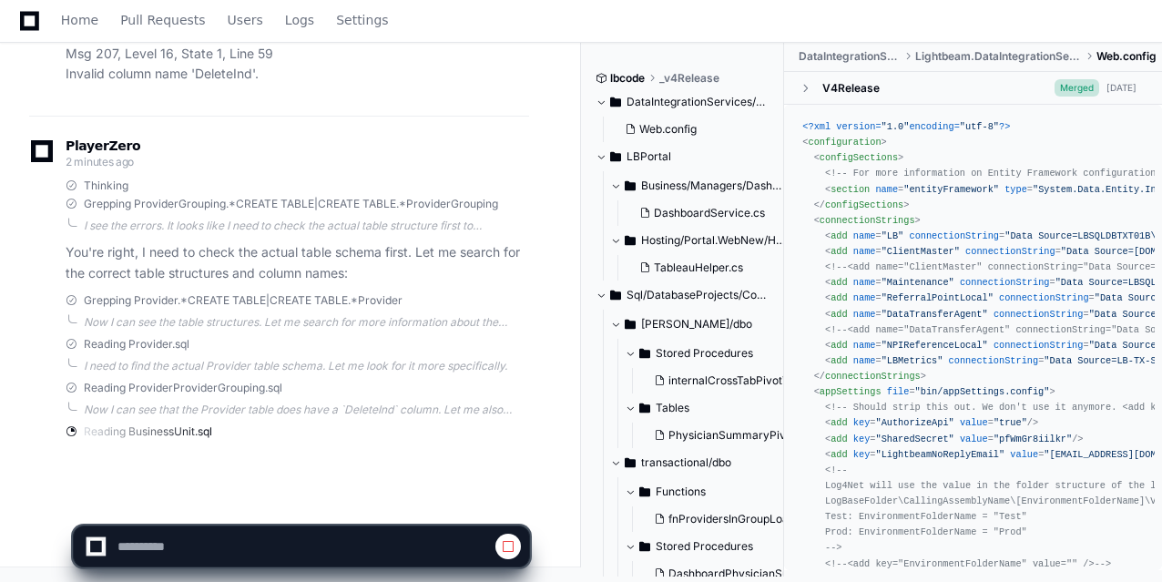
scroll to position [7978, 0]
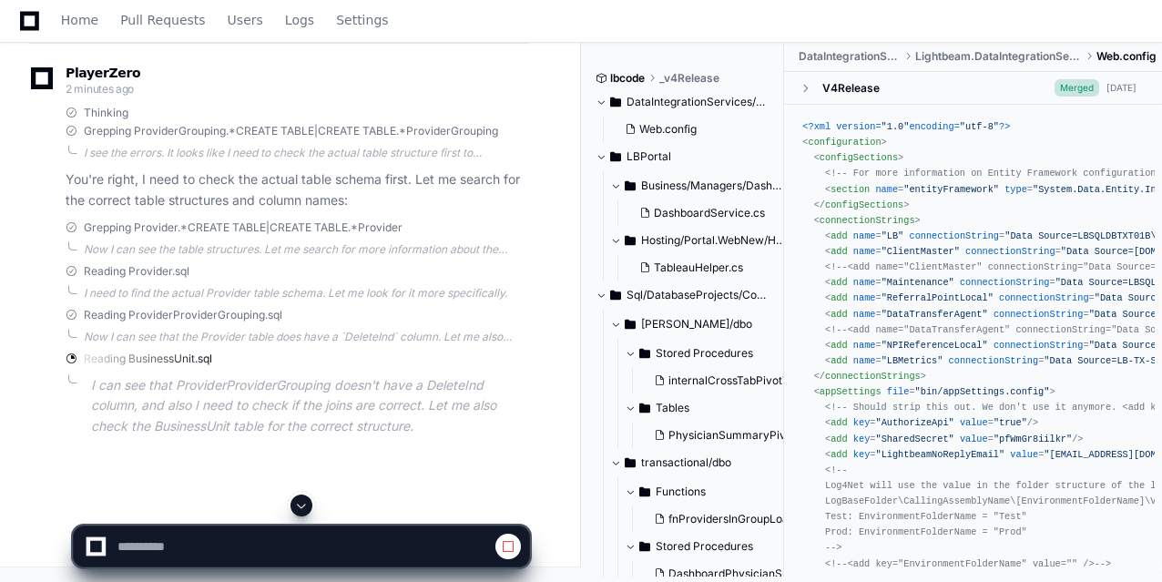
click at [306, 465] on span at bounding box center [301, 505] width 15 height 15
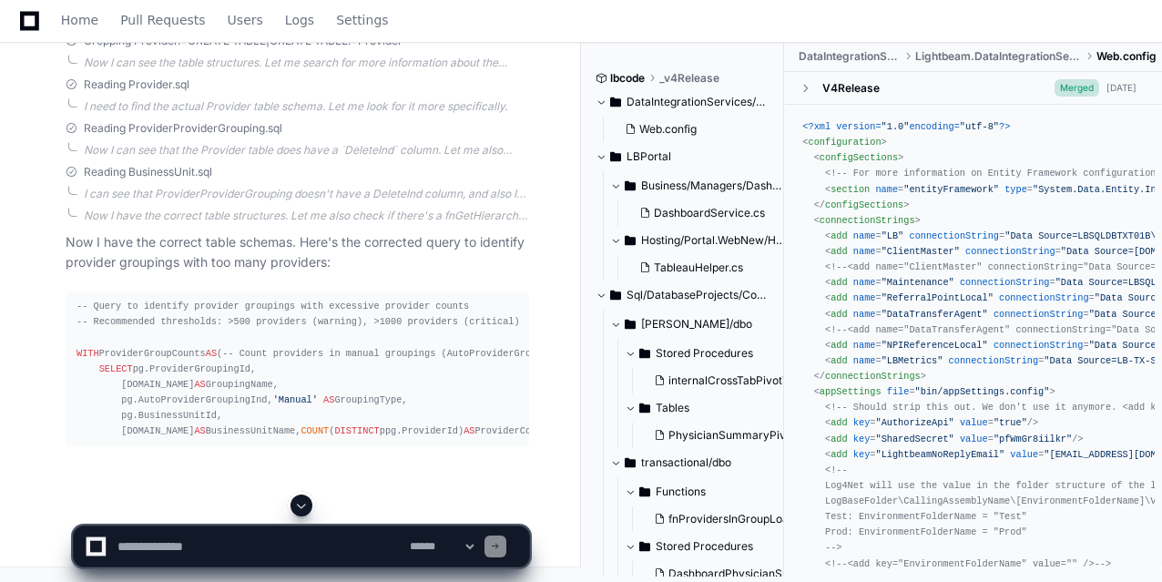
click at [302, 465] on span at bounding box center [301, 505] width 15 height 15
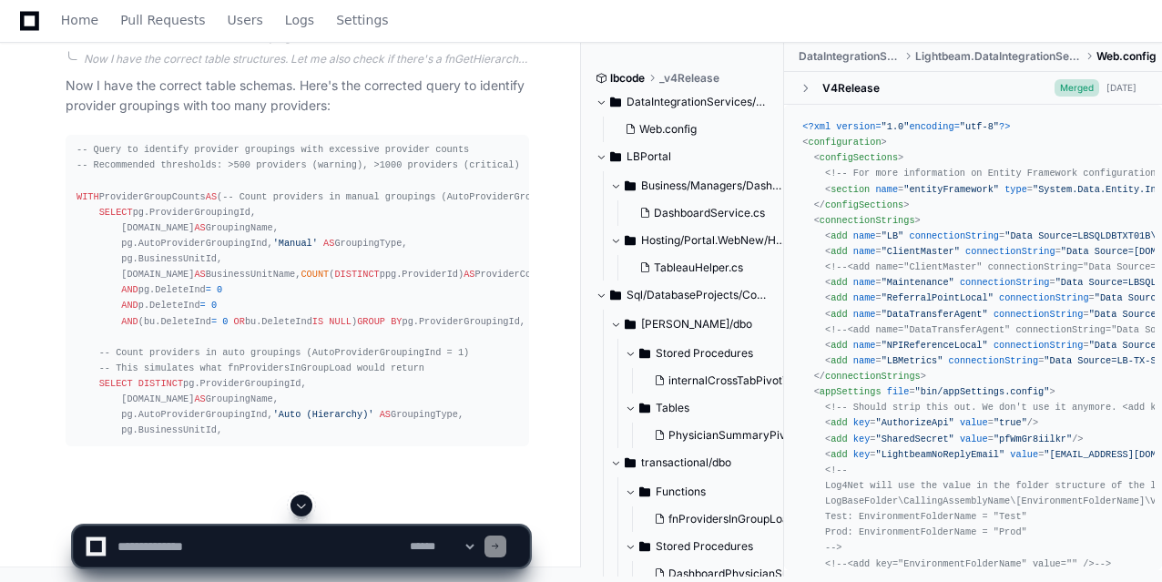
click at [302, 465] on span at bounding box center [301, 505] width 15 height 15
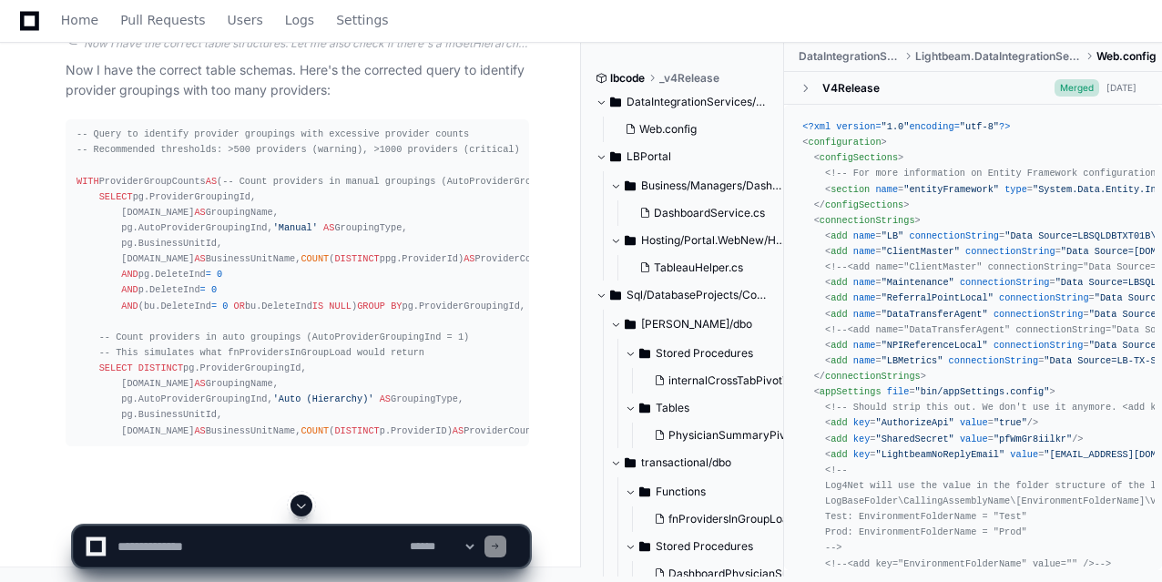
click at [302, 465] on span at bounding box center [301, 505] width 15 height 15
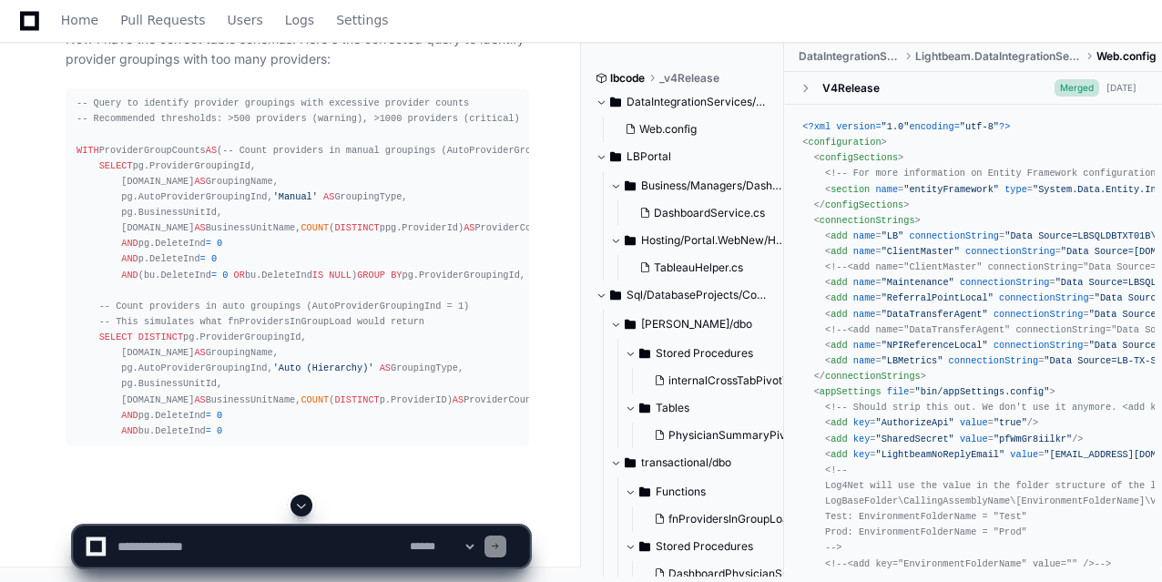
click at [302, 465] on span at bounding box center [301, 505] width 15 height 15
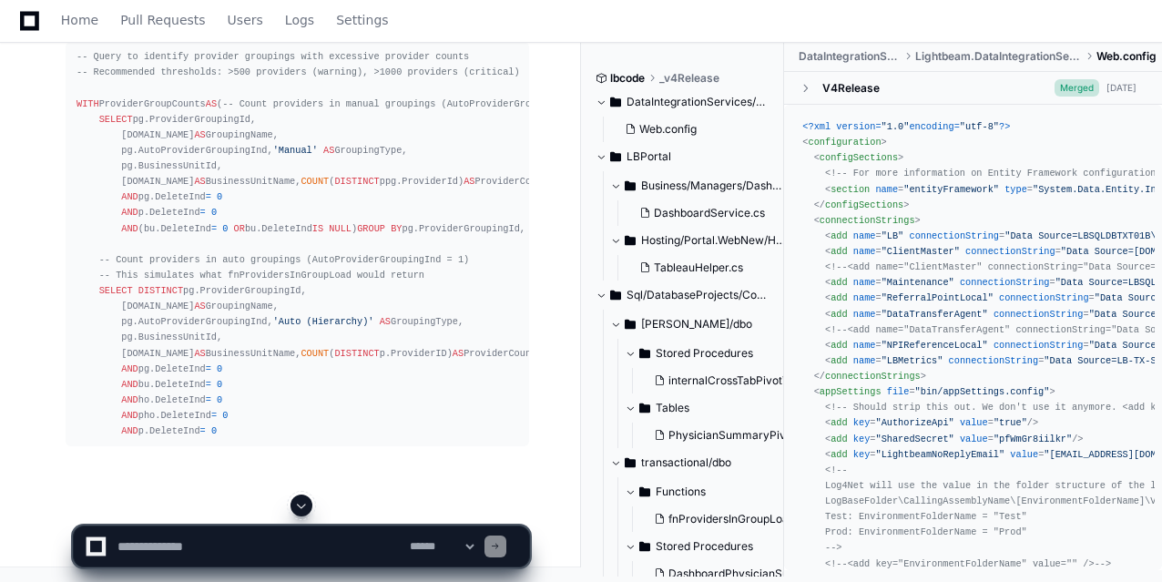
click at [302, 465] on span at bounding box center [301, 505] width 15 height 15
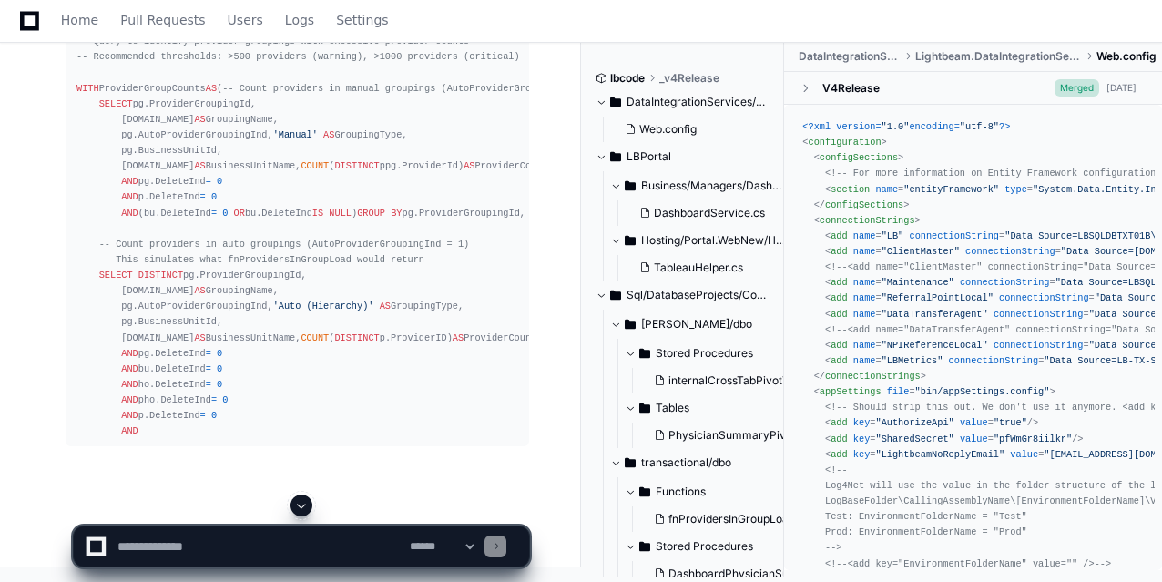
scroll to position [8862, 0]
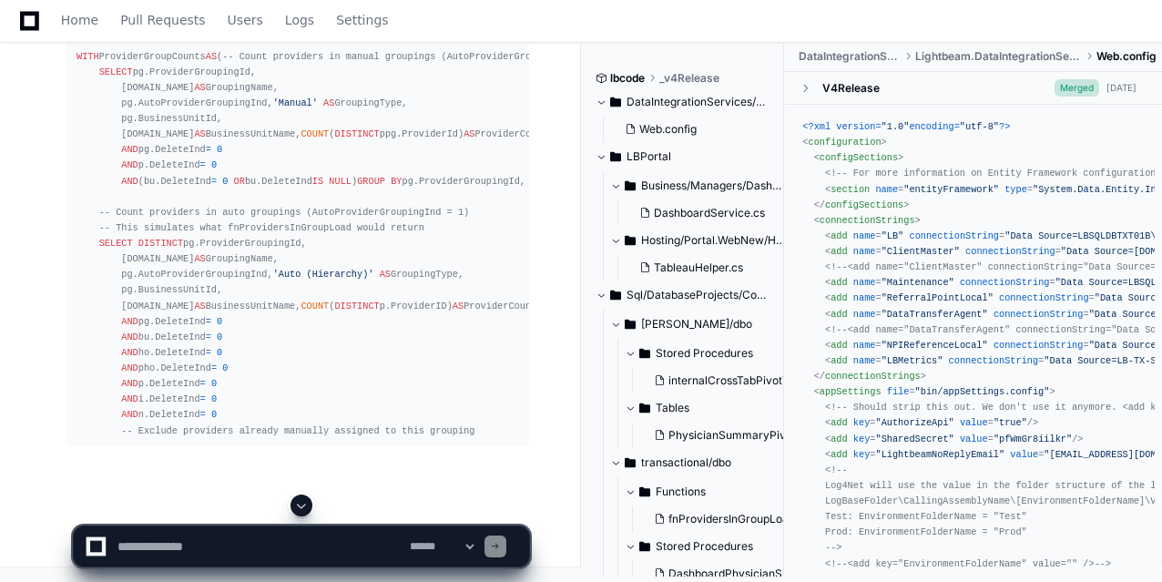
click at [302, 465] on span at bounding box center [301, 505] width 15 height 15
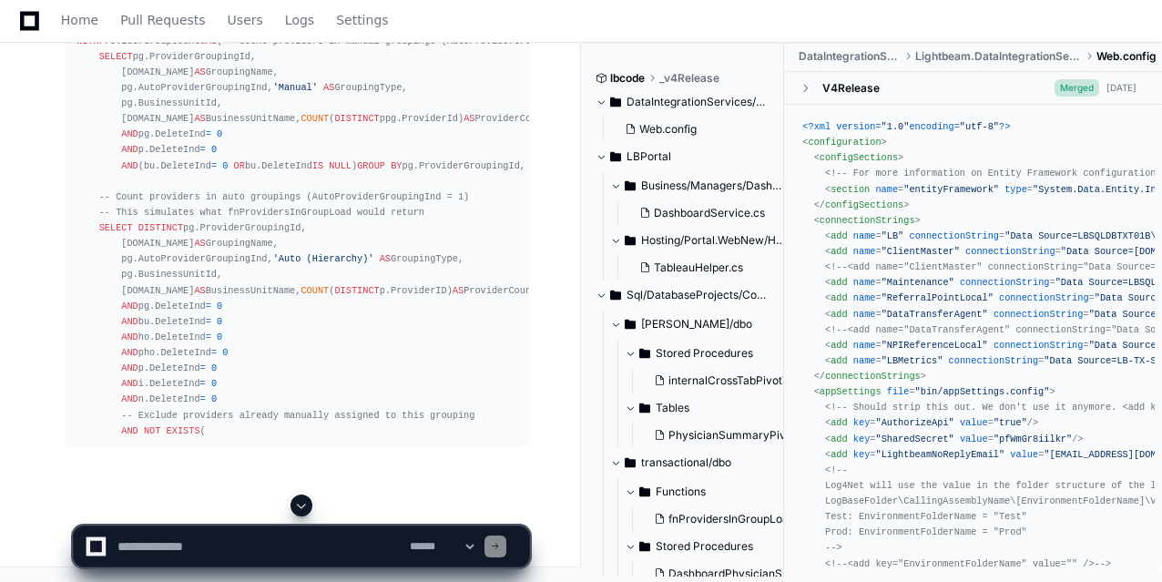
scroll to position [8909, 0]
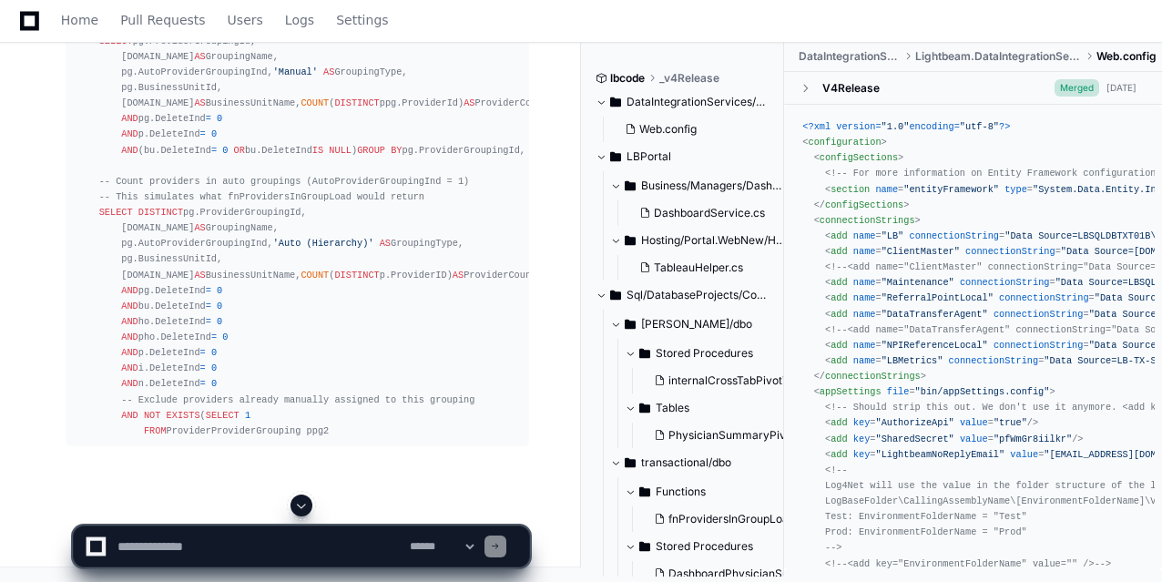
click at [302, 465] on span at bounding box center [301, 505] width 15 height 15
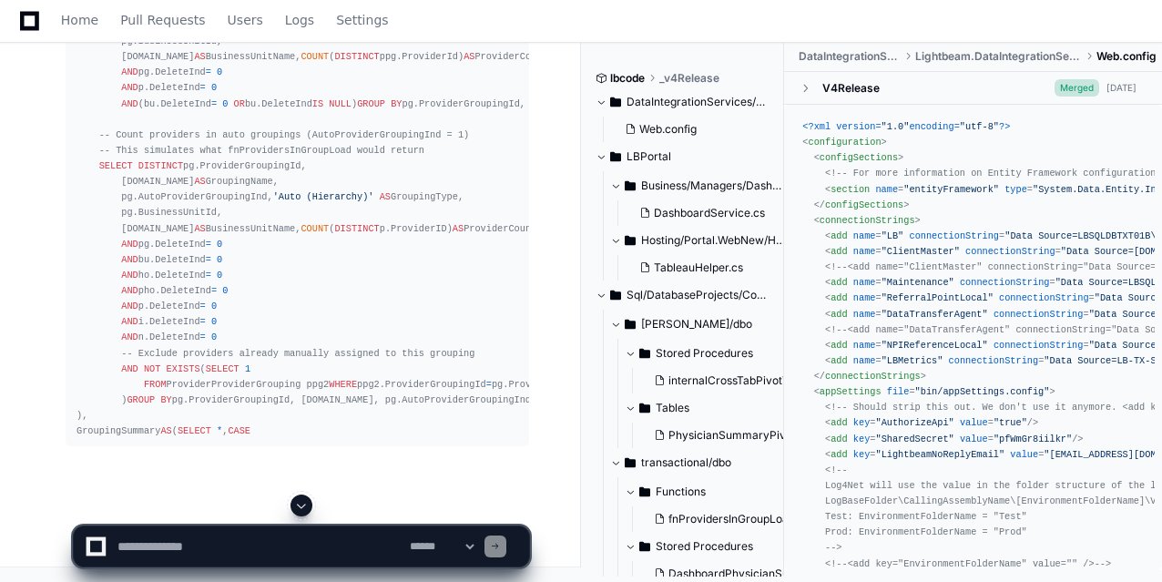
click at [302, 465] on span at bounding box center [301, 505] width 15 height 15
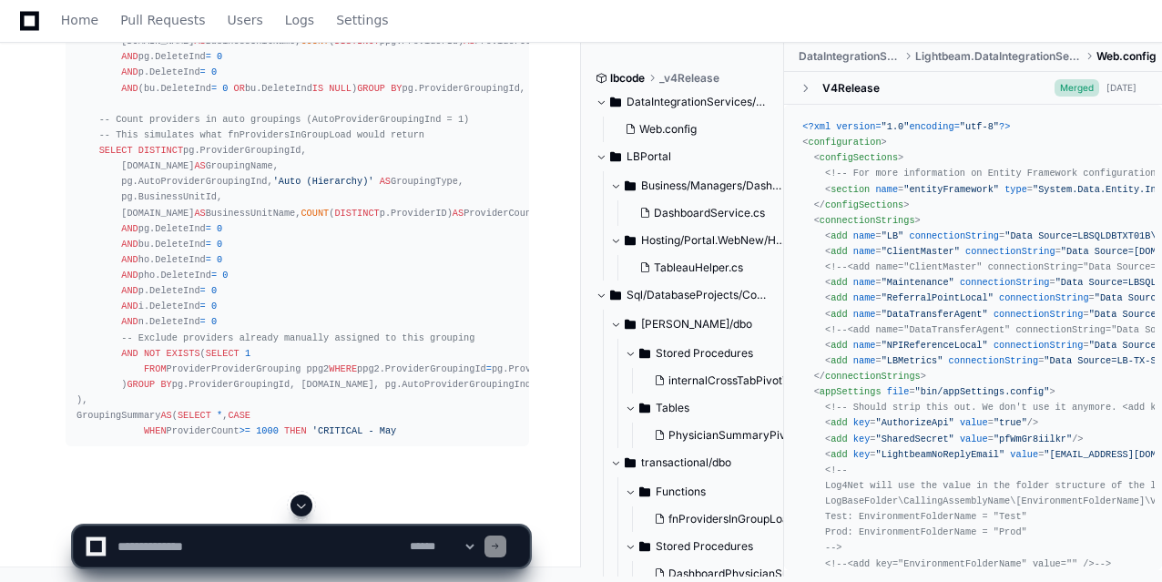
scroll to position [9081, 0]
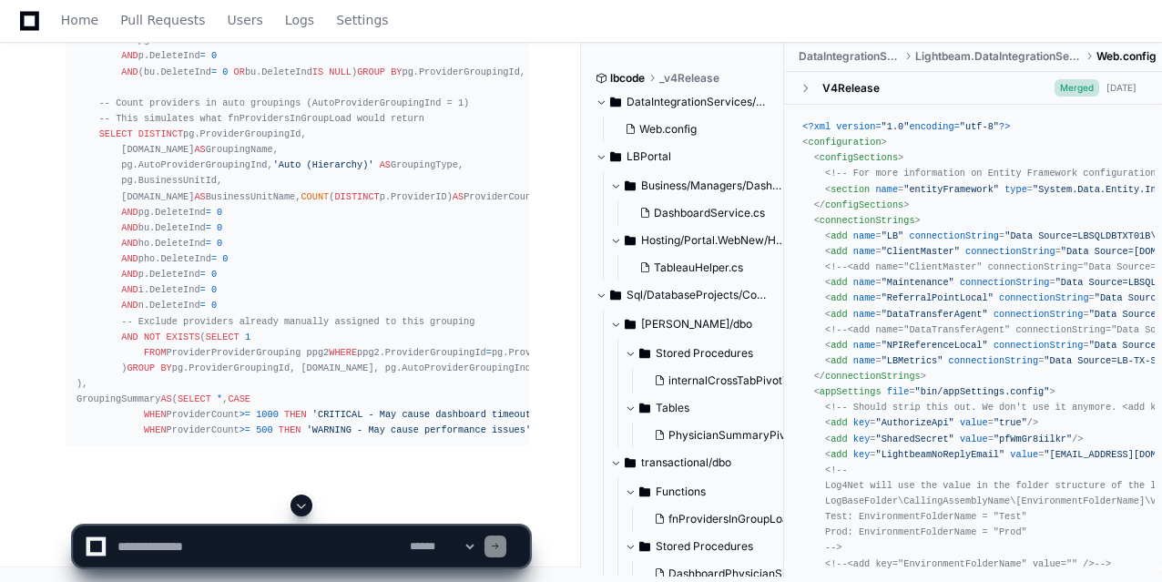
click at [302, 465] on span at bounding box center [301, 505] width 15 height 15
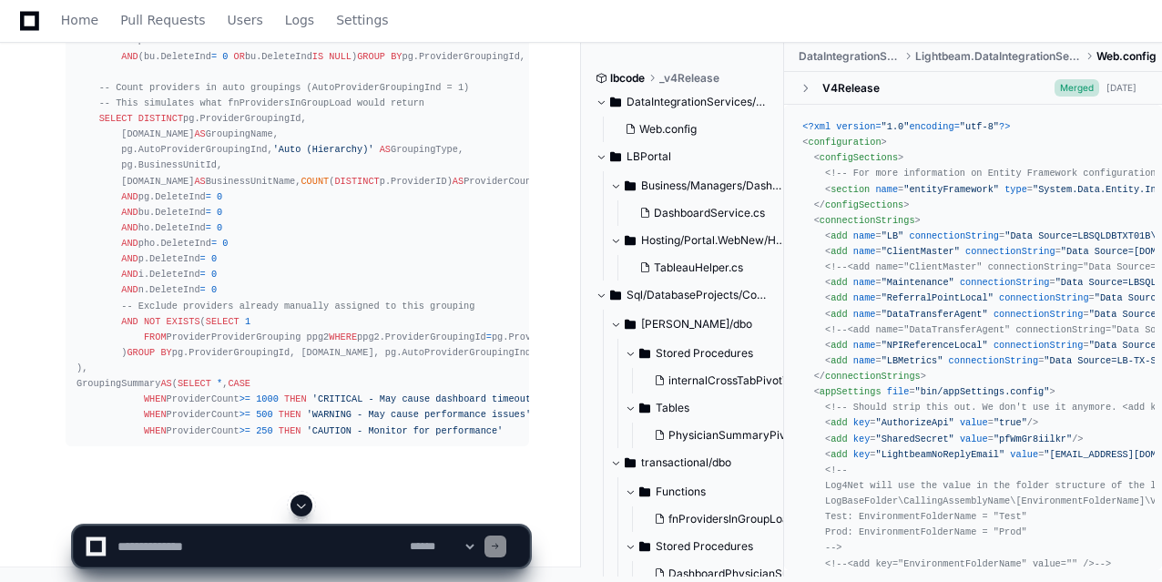
click at [302, 465] on span at bounding box center [301, 505] width 15 height 15
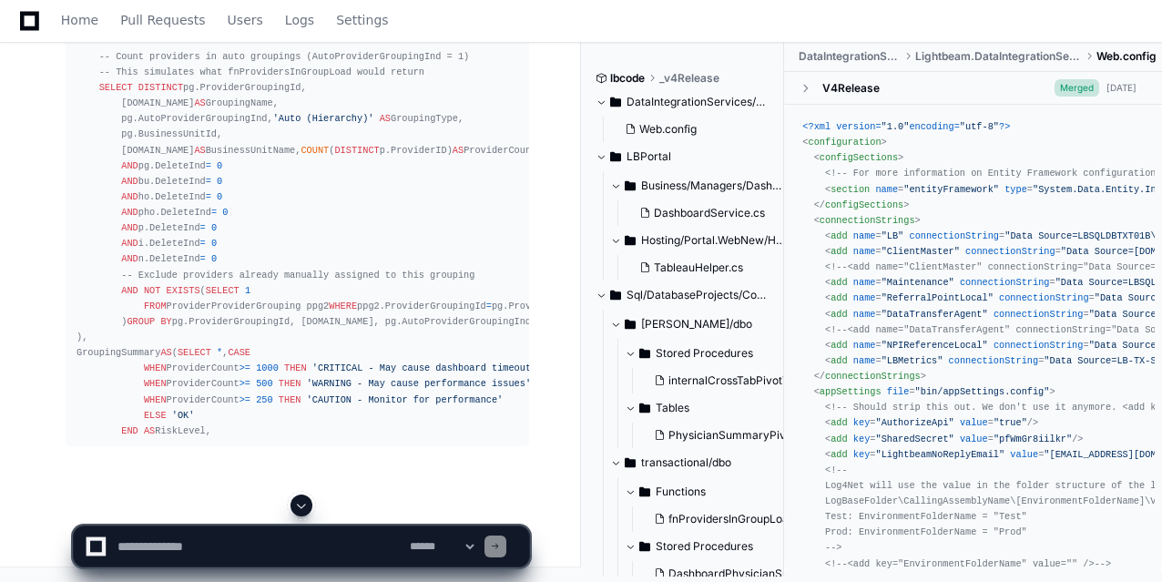
click at [302, 465] on span at bounding box center [301, 505] width 15 height 15
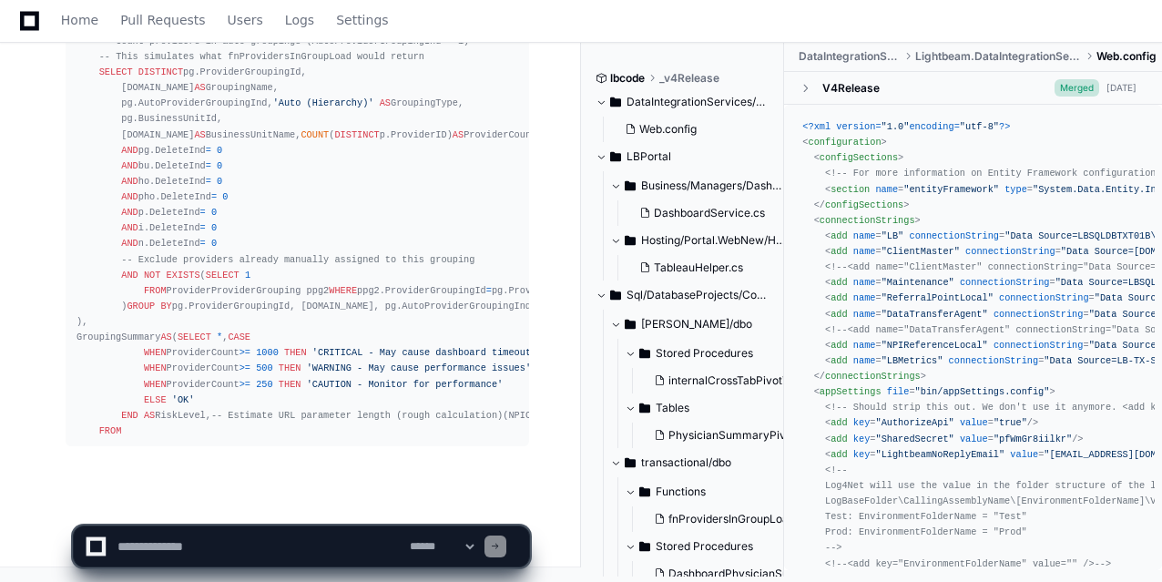
scroll to position [9190, 0]
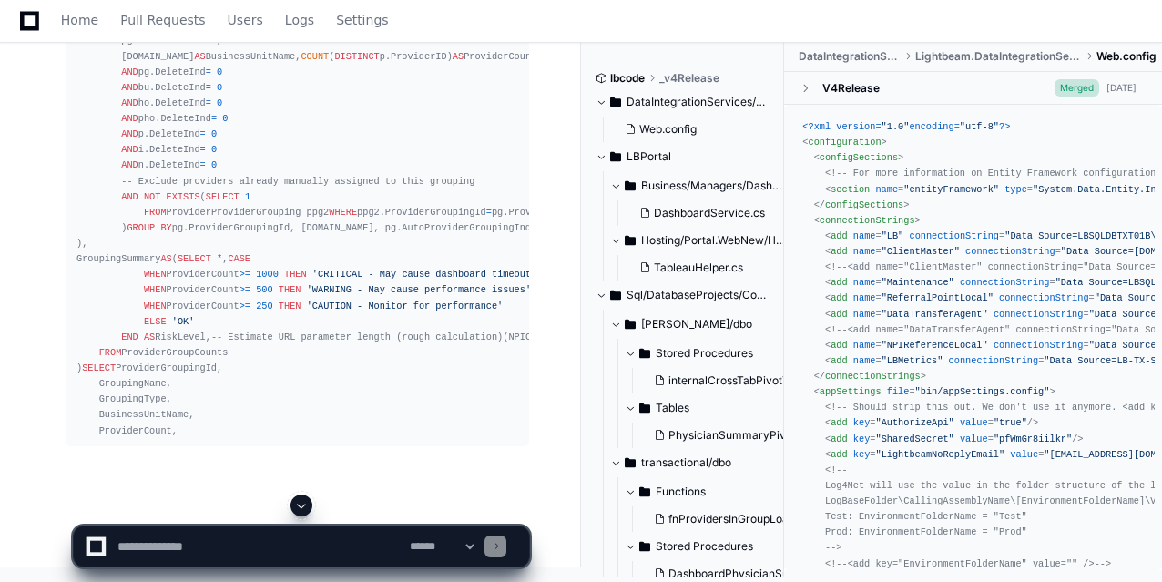
click at [302, 465] on span at bounding box center [301, 505] width 15 height 15
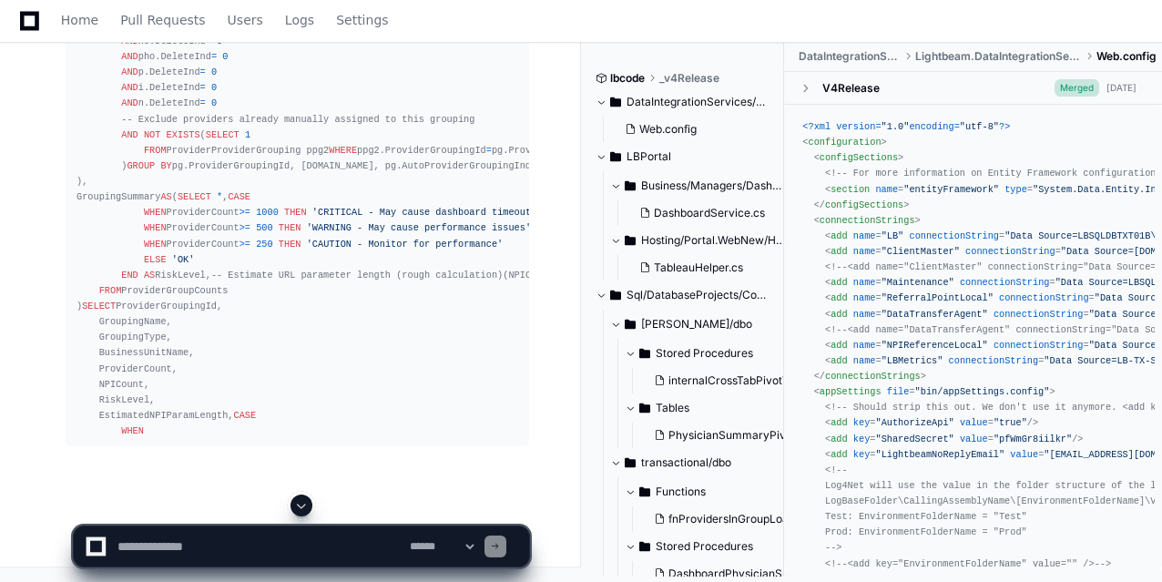
click at [302, 465] on span at bounding box center [301, 505] width 15 height 15
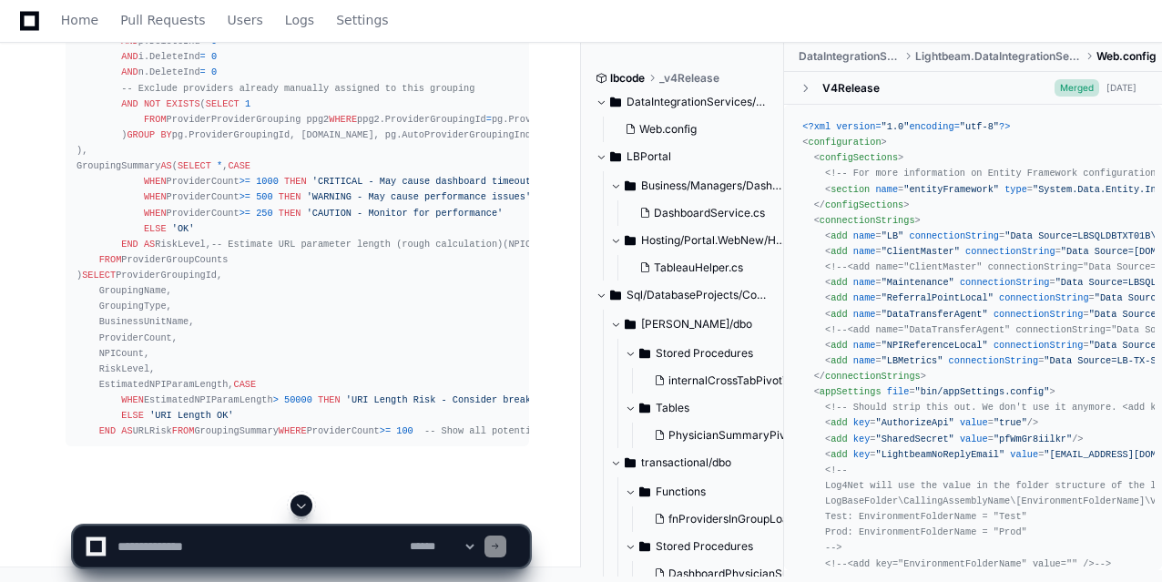
click at [302, 465] on span at bounding box center [301, 505] width 15 height 15
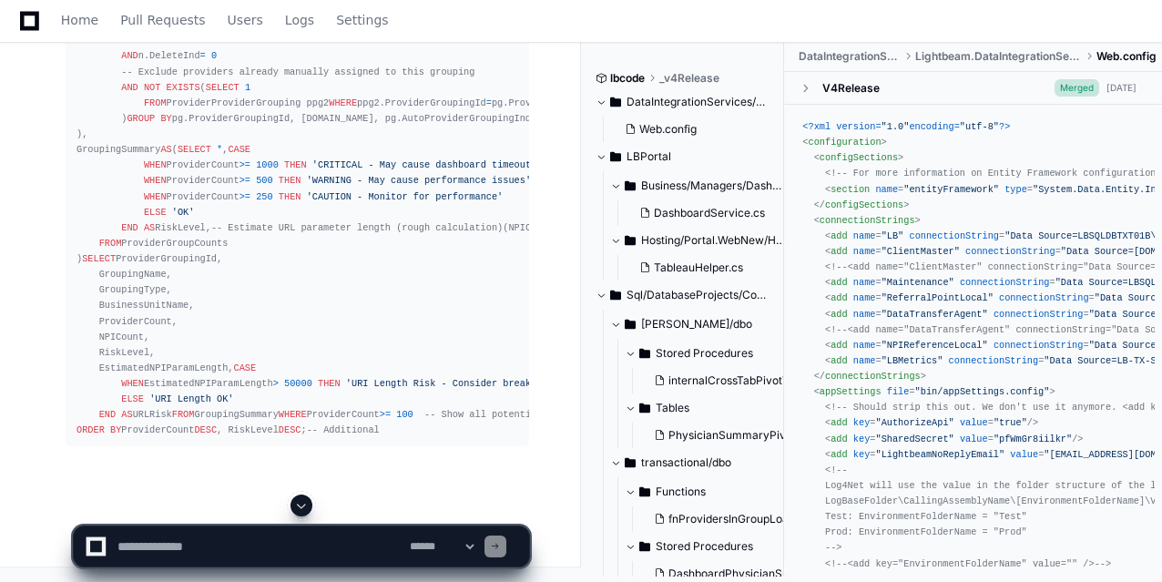
scroll to position [9486, 0]
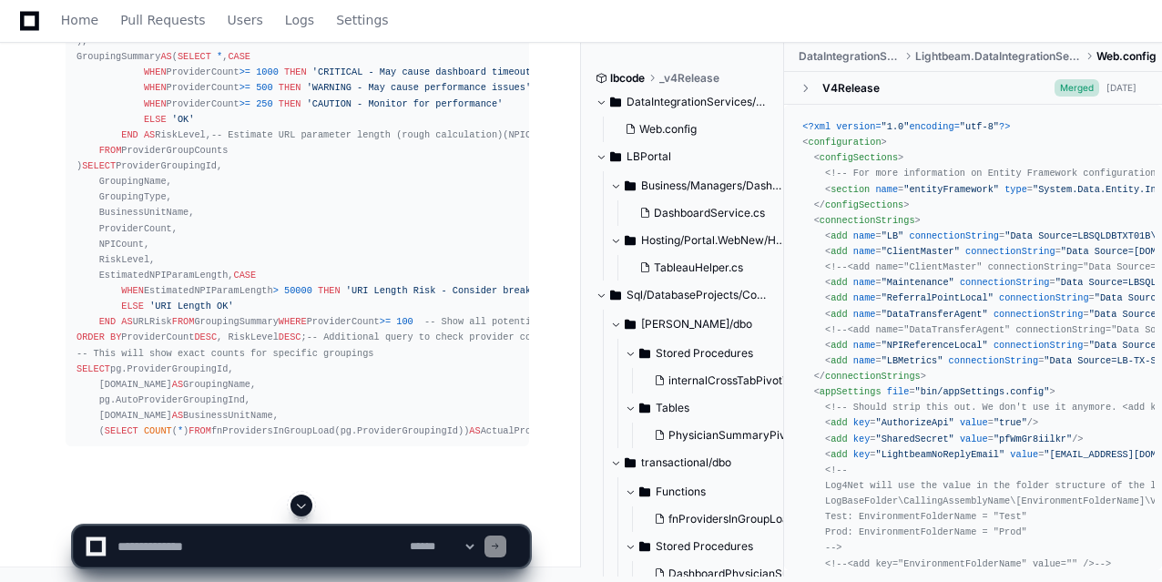
click at [302, 465] on span at bounding box center [301, 505] width 15 height 15
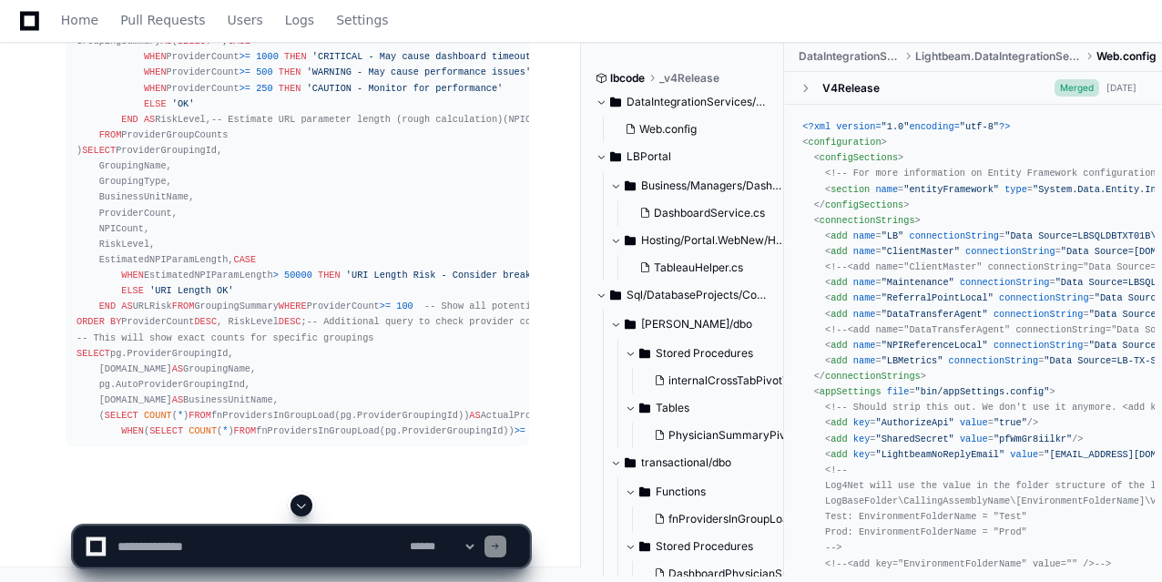
click at [302, 465] on span at bounding box center [301, 505] width 15 height 15
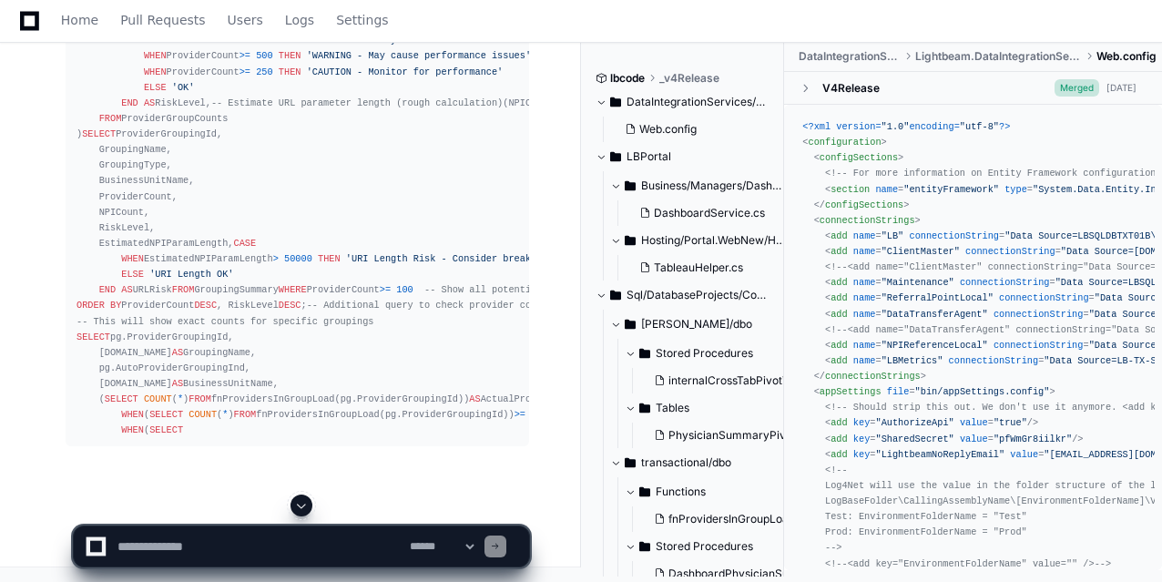
scroll to position [9674, 0]
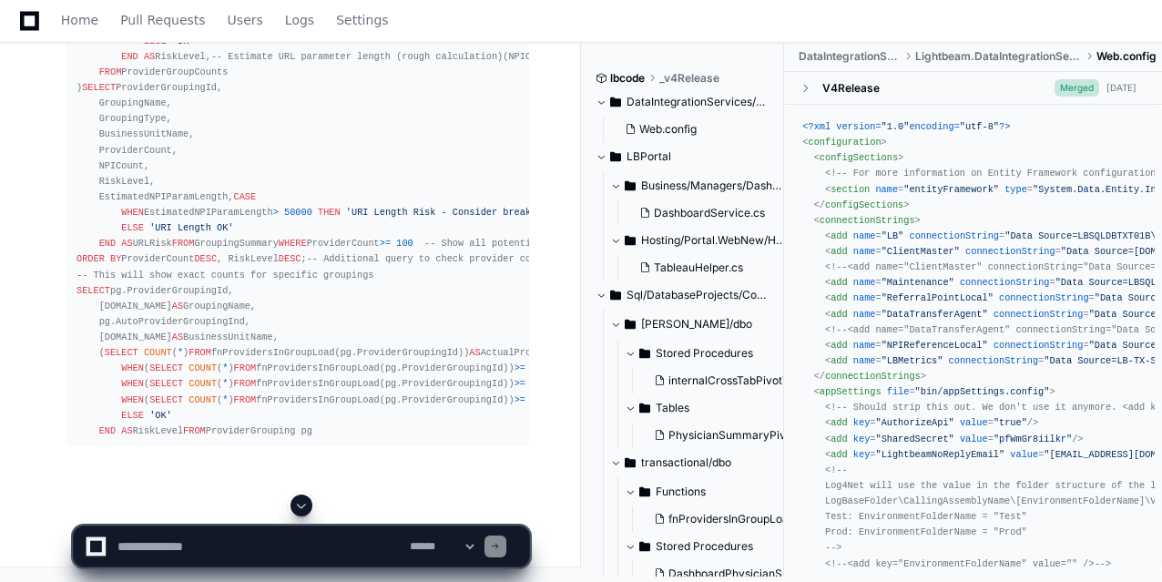
click at [302, 465] on span at bounding box center [301, 505] width 15 height 15
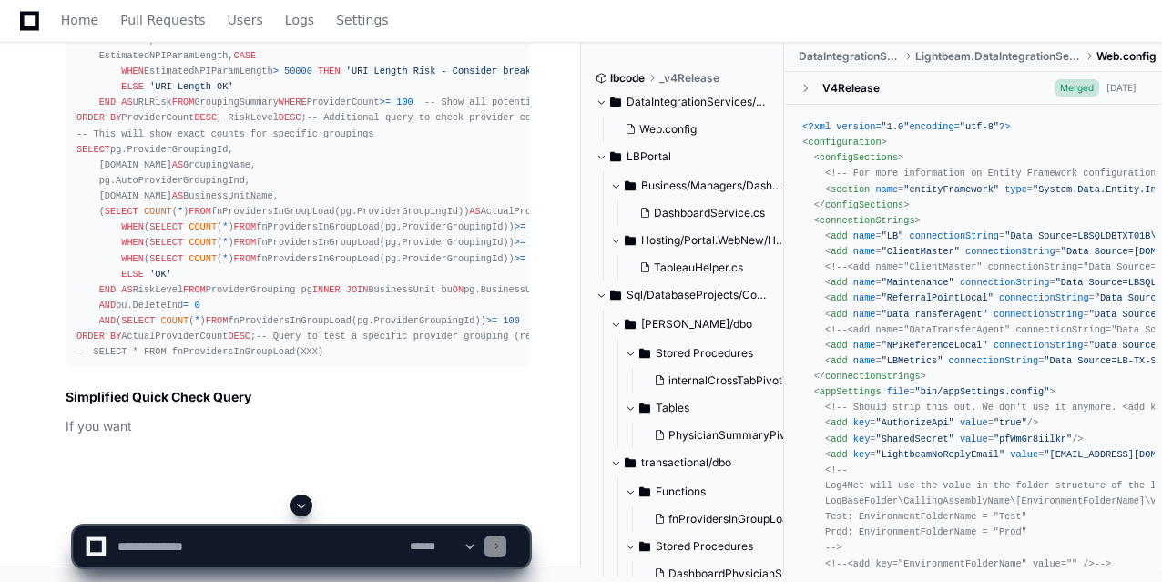
click at [302, 465] on span at bounding box center [301, 505] width 15 height 15
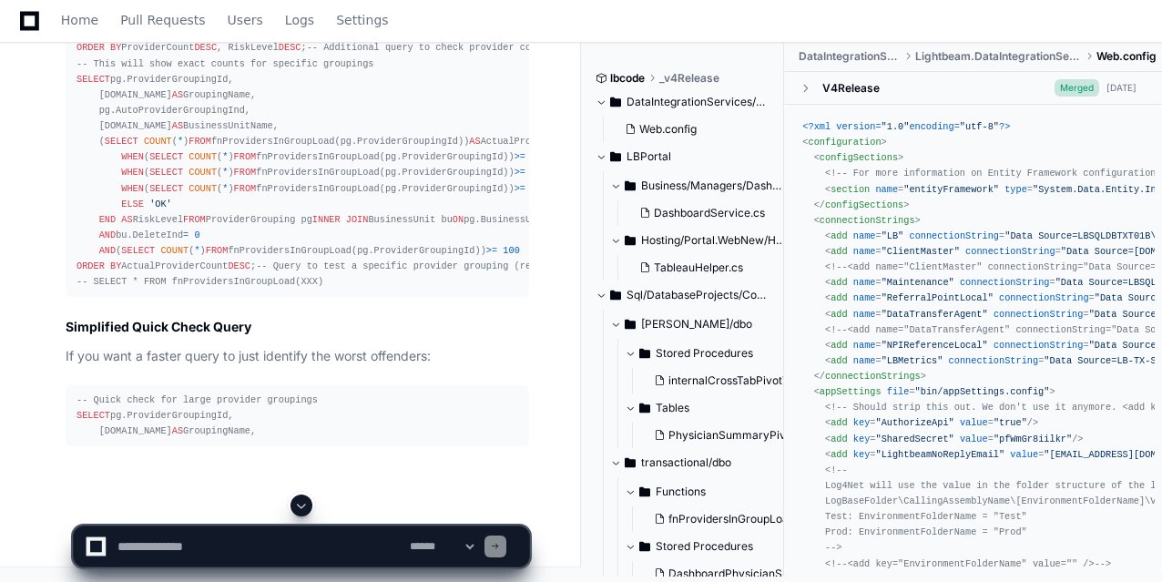
click at [302, 465] on span at bounding box center [301, 505] width 15 height 15
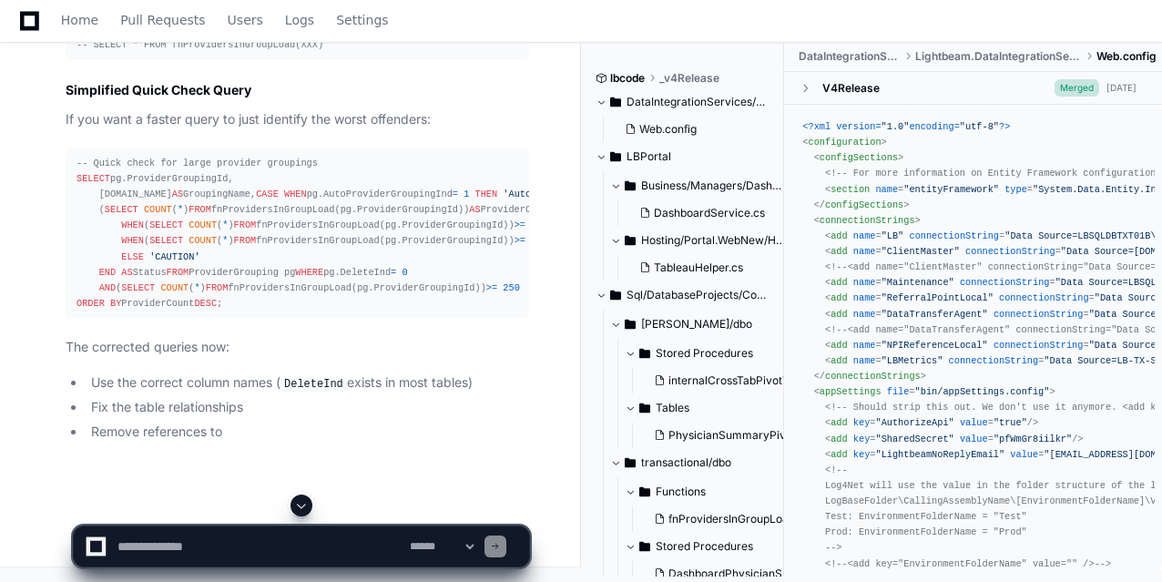
click at [300, 465] on span at bounding box center [301, 505] width 15 height 15
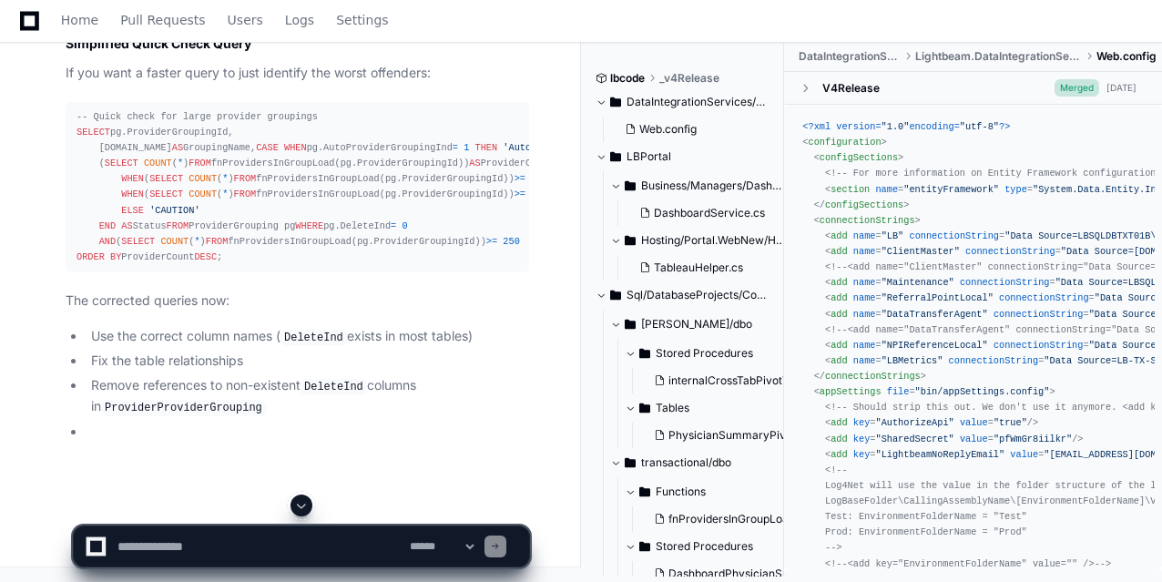
click at [300, 465] on span at bounding box center [301, 505] width 15 height 15
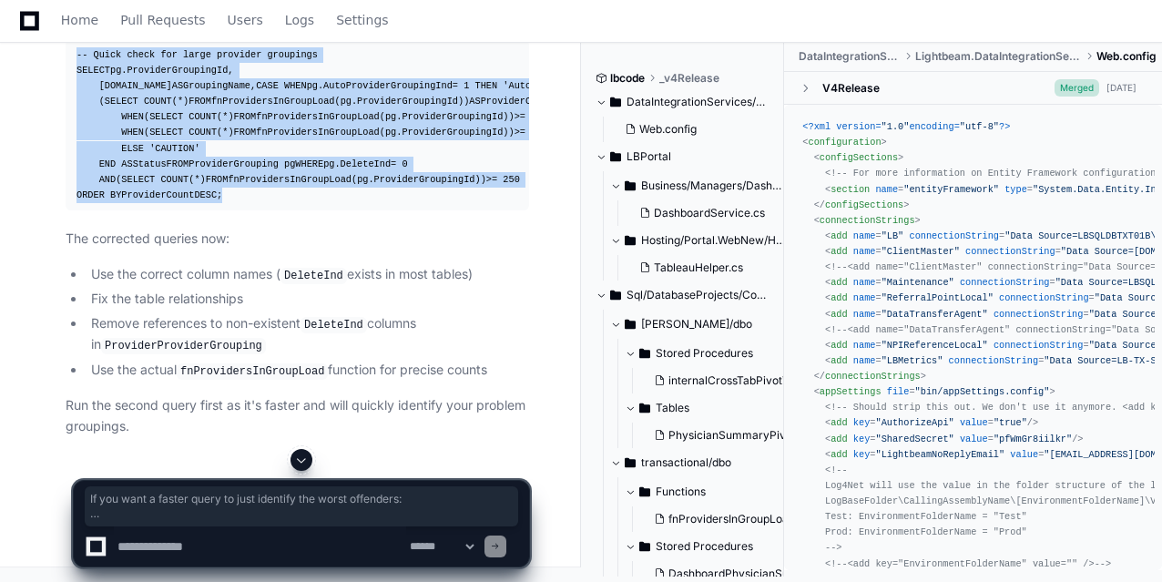
scroll to position [10333, 0]
drag, startPoint x: 240, startPoint y: 268, endPoint x: 75, endPoint y: 79, distance: 250.5
click at [75, 79] on pre "-- Quick check for large provider groupings SELECT pg.ProviderGroupingId, pg.Na…" at bounding box center [298, 125] width 464 height 170
copy div "-- Quick check for large provider groupings SELECT pg.ProviderGroupingId, pg.Na…"
click at [388, 203] on div "-- Quick check for large provider groupings SELECT pg.ProviderGroupingId, pg.Na…" at bounding box center [298, 125] width 442 height 156
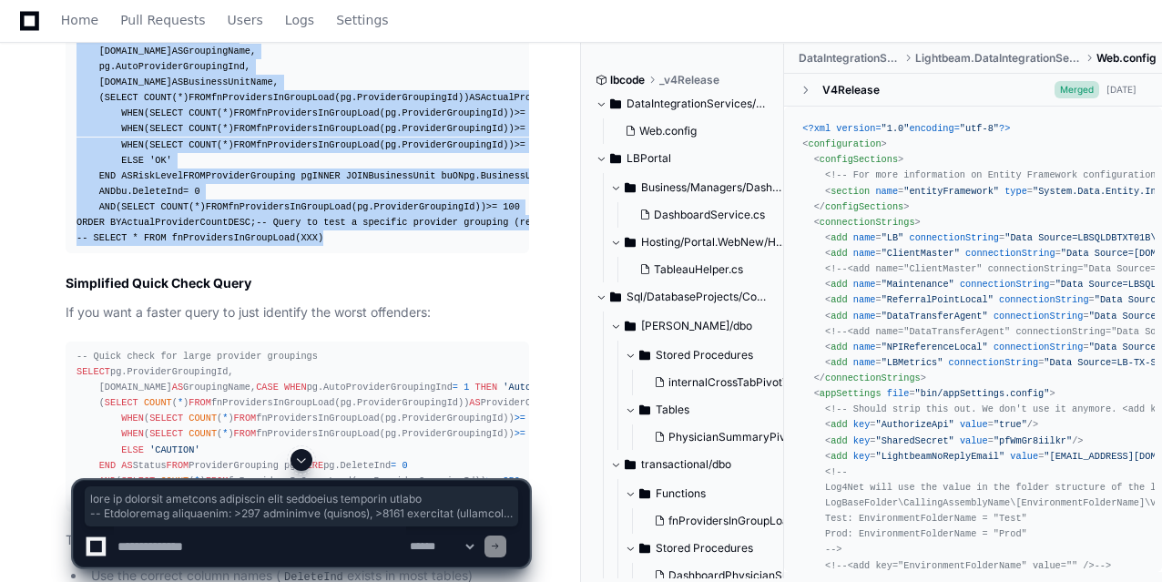
scroll to position [8366, 0]
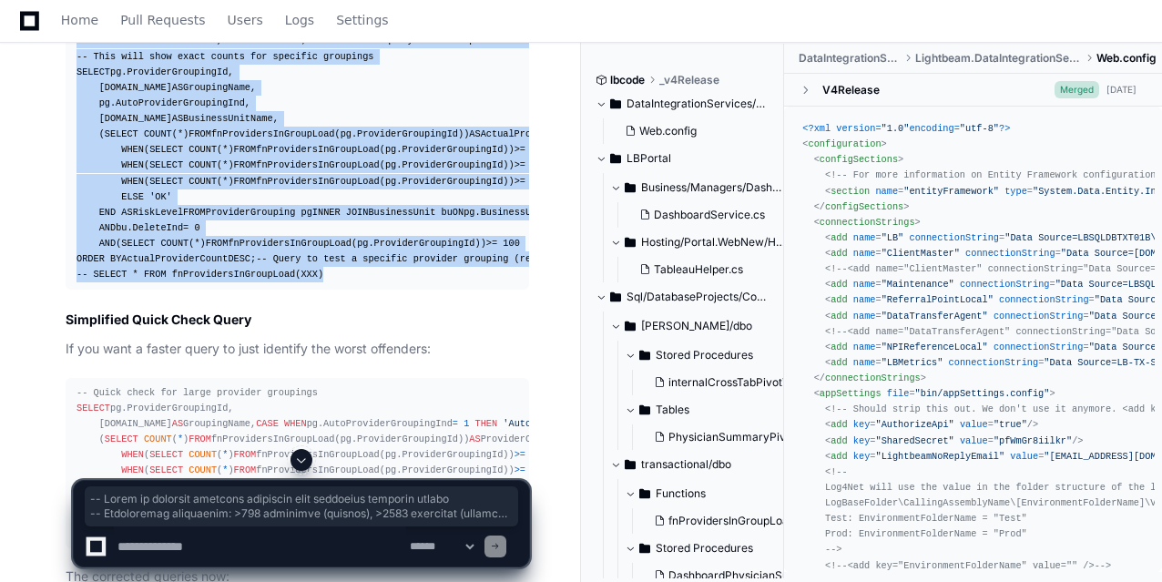
drag, startPoint x: 263, startPoint y: 199, endPoint x: 63, endPoint y: 169, distance: 202.6
copy div "-- Query to identify provider groupings with excessive provider counts -- Recom…"
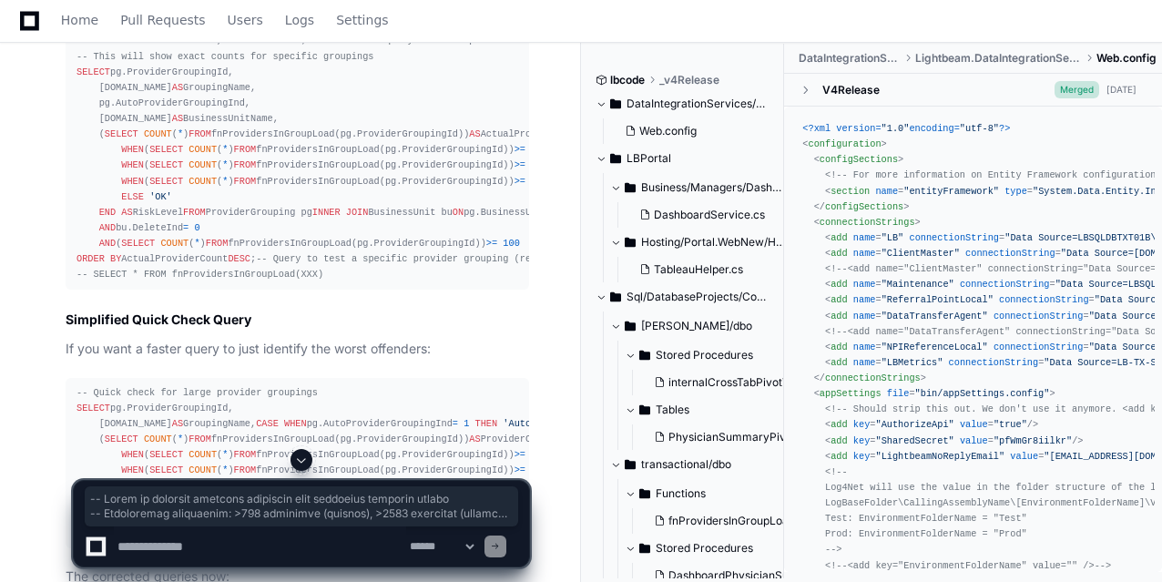
click at [286, 465] on textarea at bounding box center [260, 547] width 292 height 40
paste textarea "**********"
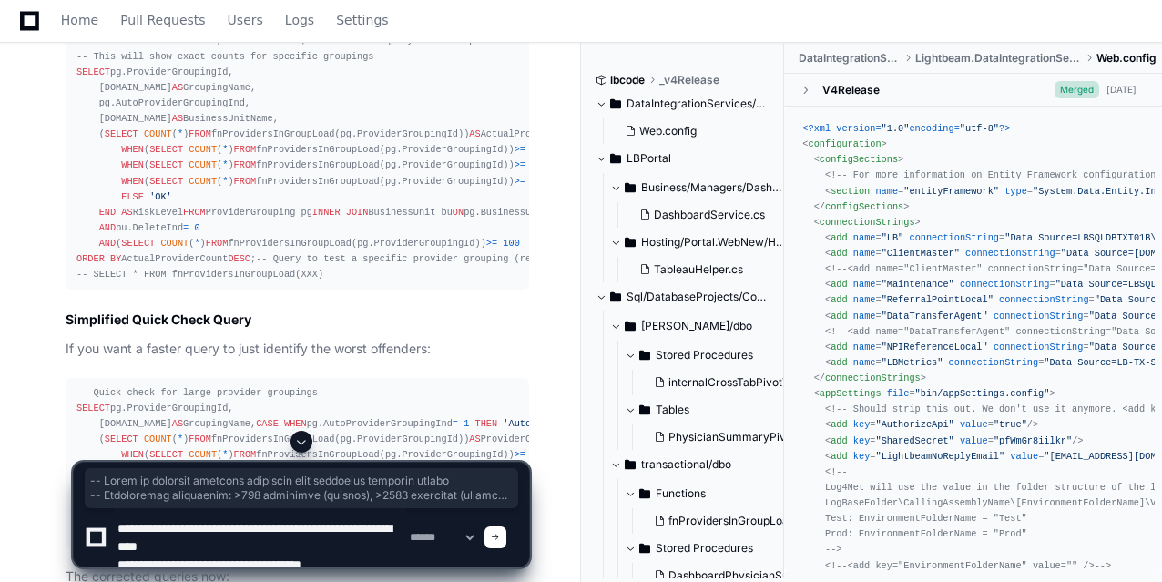
scroll to position [5, 0]
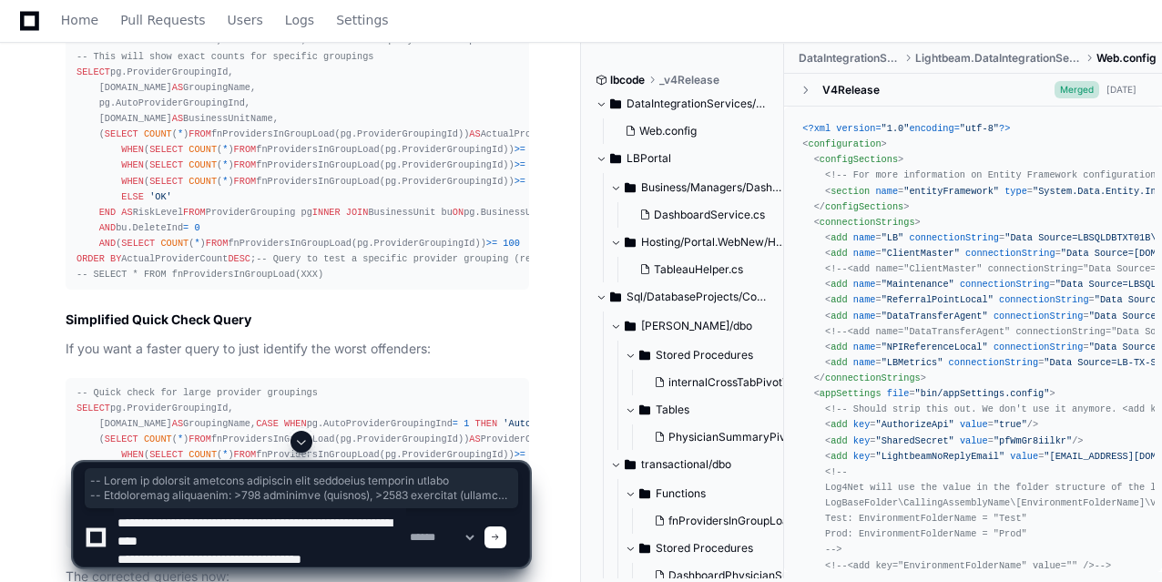
type textarea "**********"
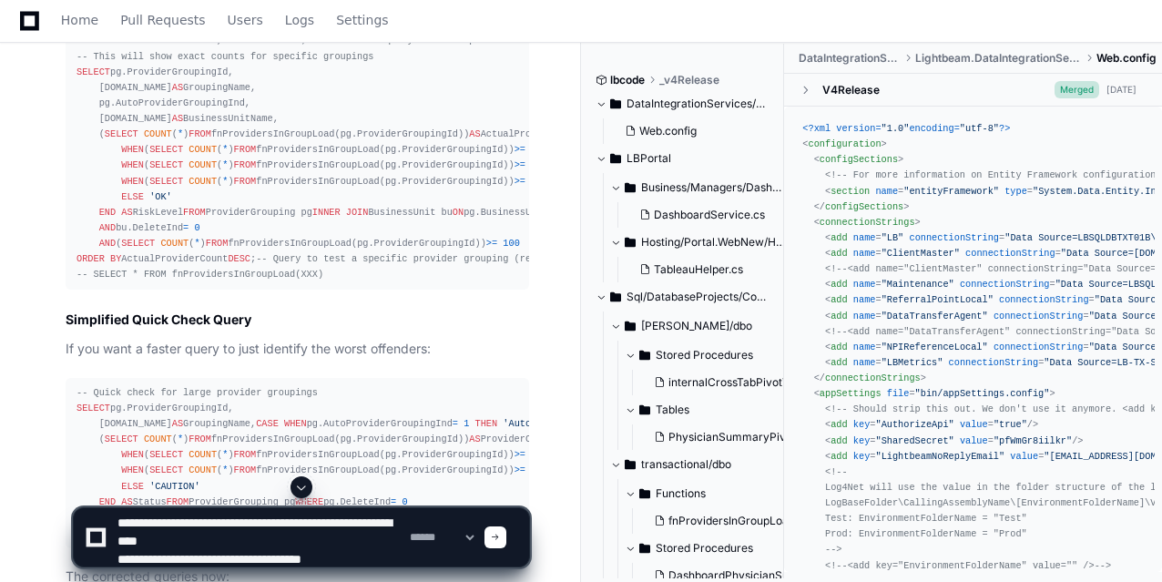
click at [500, 465] on span at bounding box center [495, 537] width 9 height 9
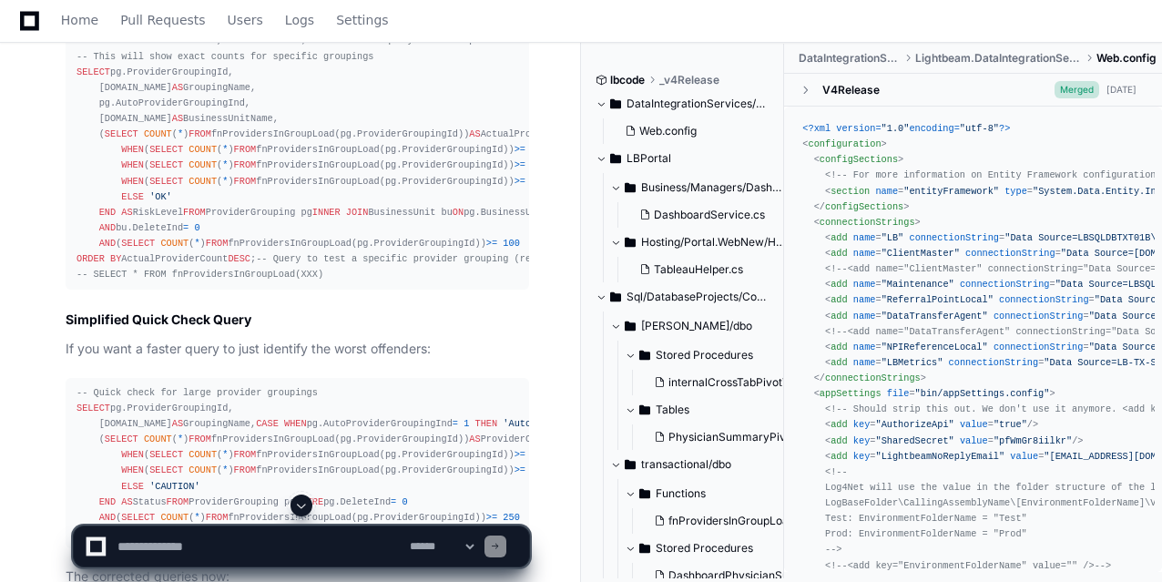
scroll to position [0, 0]
click at [301, 465] on span at bounding box center [301, 505] width 15 height 15
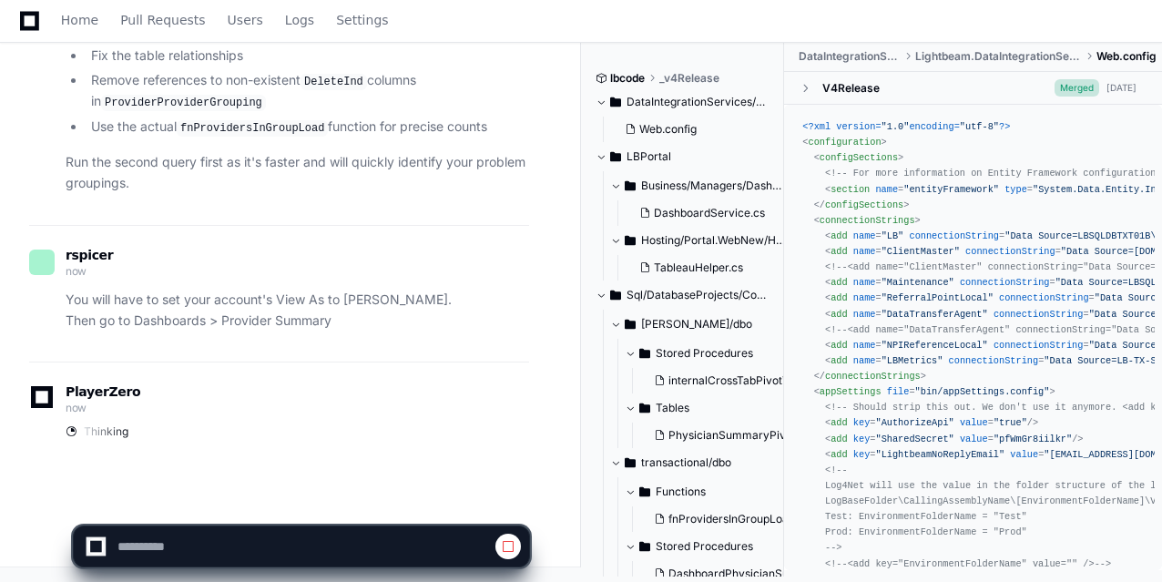
scroll to position [10674, 0]
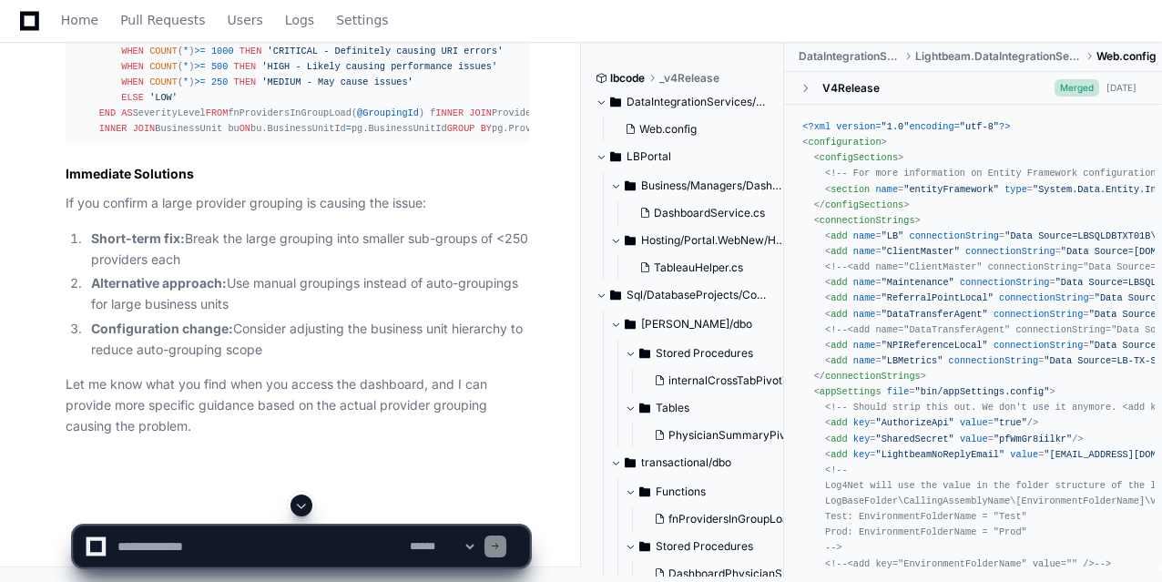
click at [301, 465] on span at bounding box center [301, 505] width 15 height 15
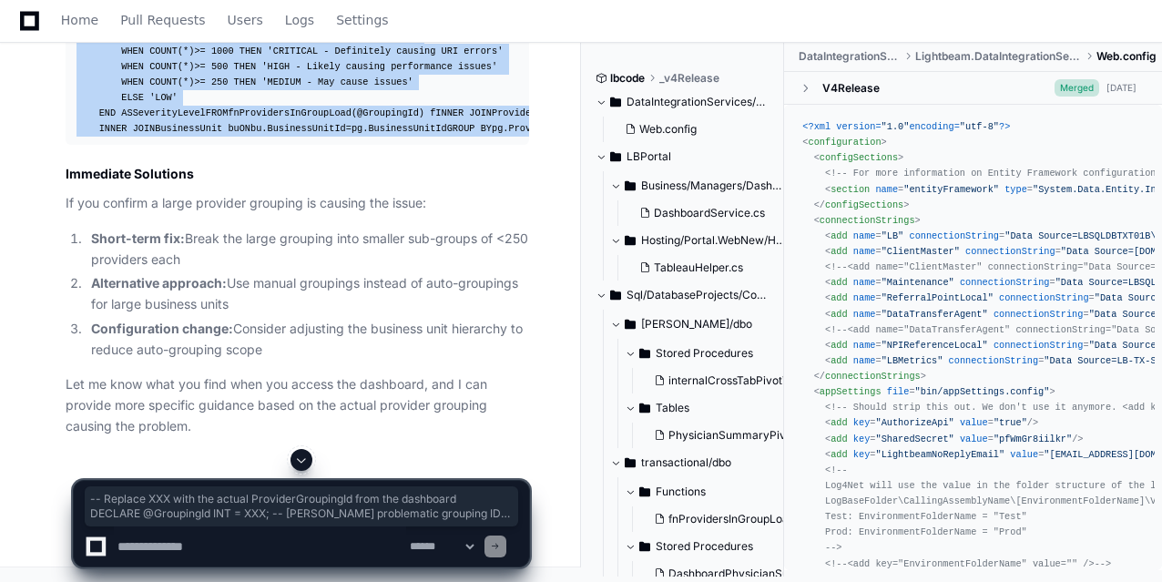
drag, startPoint x: 483, startPoint y: 420, endPoint x: 117, endPoint y: 206, distance: 424.2
copy div "-- Replace XXX with the actual ProviderGroupingId from the dashboard DECLARE @G…"
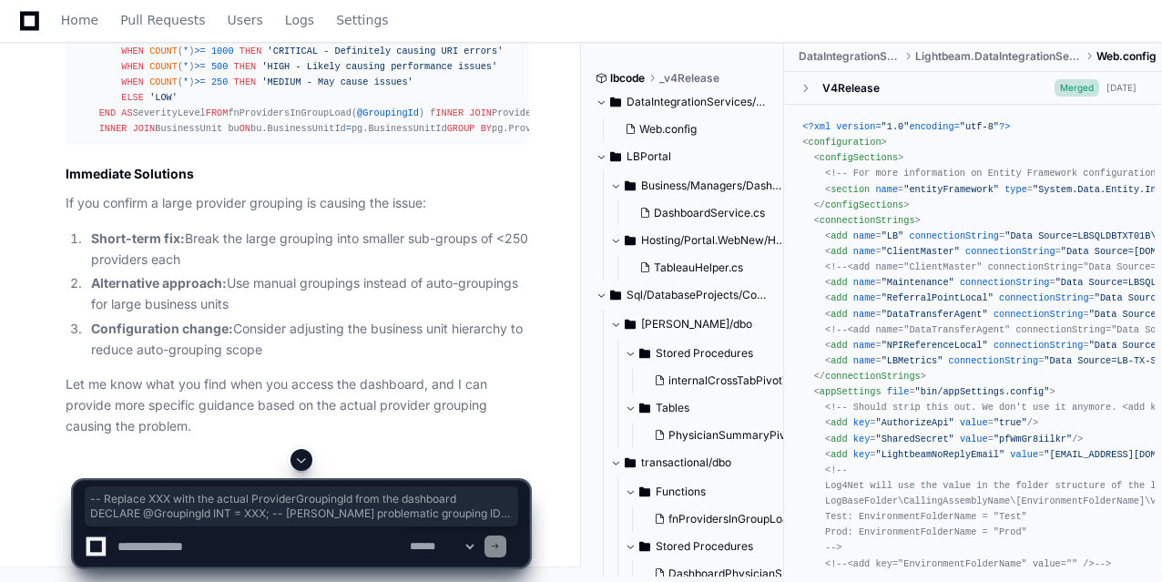
click at [239, 465] on textarea at bounding box center [260, 547] width 292 height 40
paste textarea "**********"
type textarea "**********"
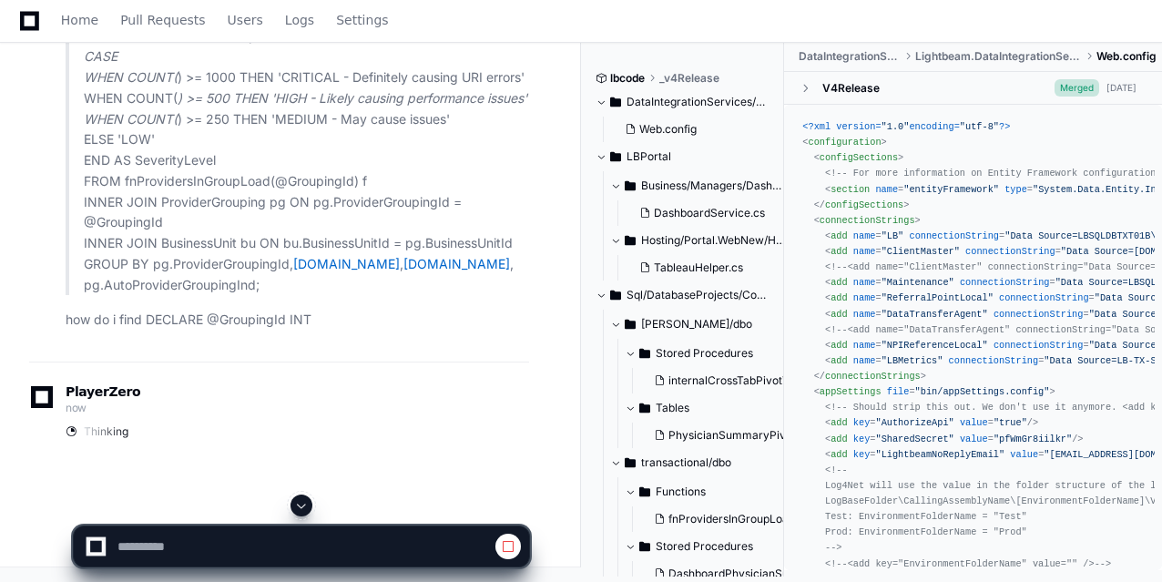
click at [301, 465] on span at bounding box center [301, 505] width 15 height 15
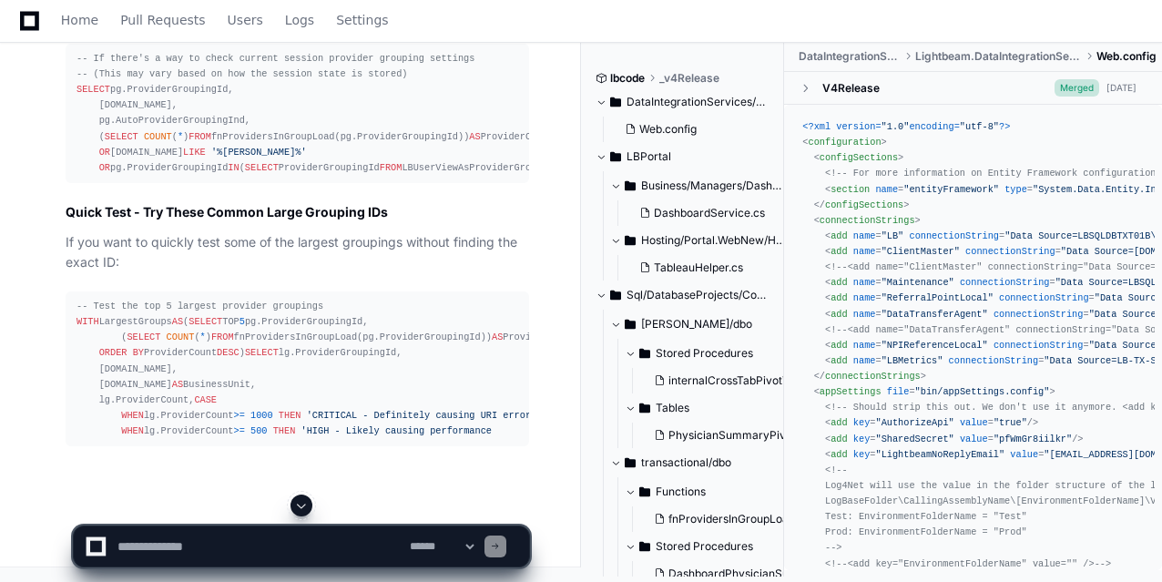
click at [301, 465] on span at bounding box center [301, 505] width 15 height 15
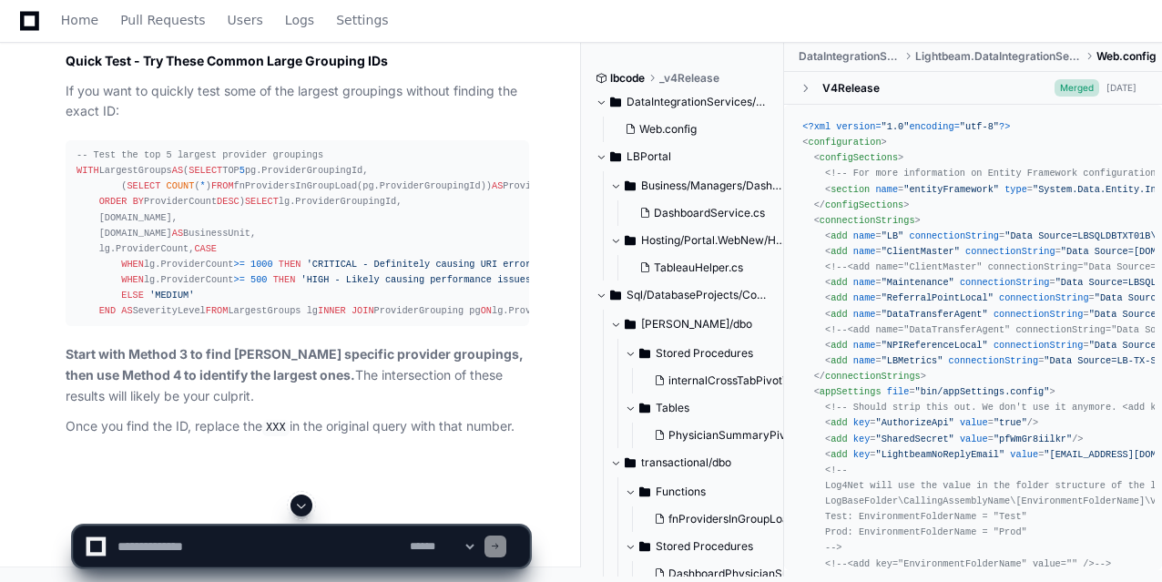
scroll to position [13067, 0]
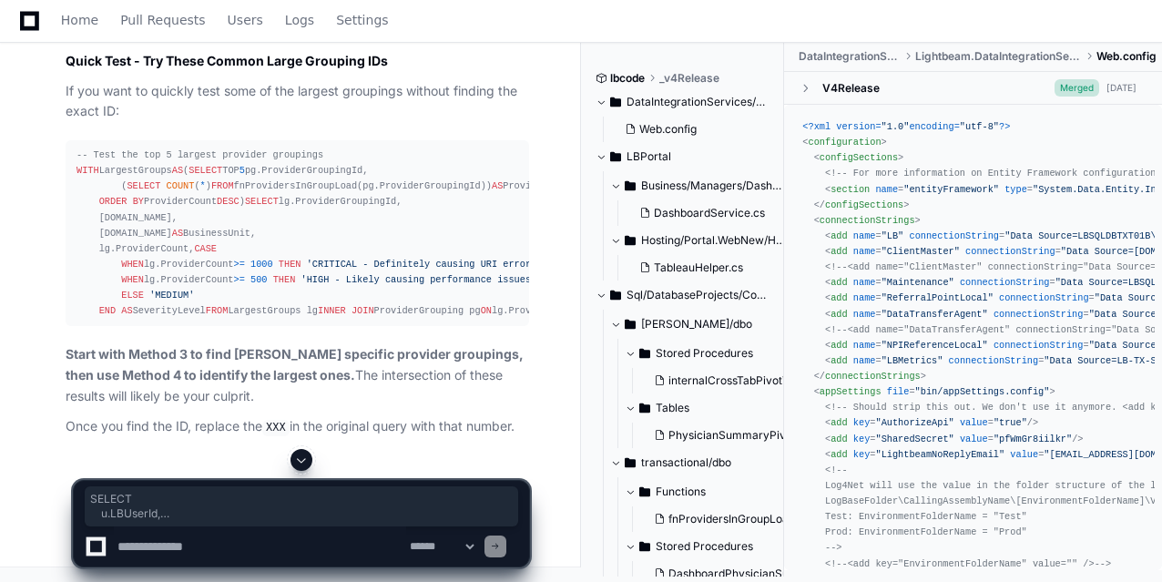
drag, startPoint x: 348, startPoint y: 336, endPoint x: 56, endPoint y: 98, distance: 376.2
copy div "SELECT u.LBUserId, u.FirstName + ' ' + u.LastName AS UserName, pg.ProviderGroup…"
drag, startPoint x: 290, startPoint y: 344, endPoint x: 69, endPoint y: 166, distance: 283.7
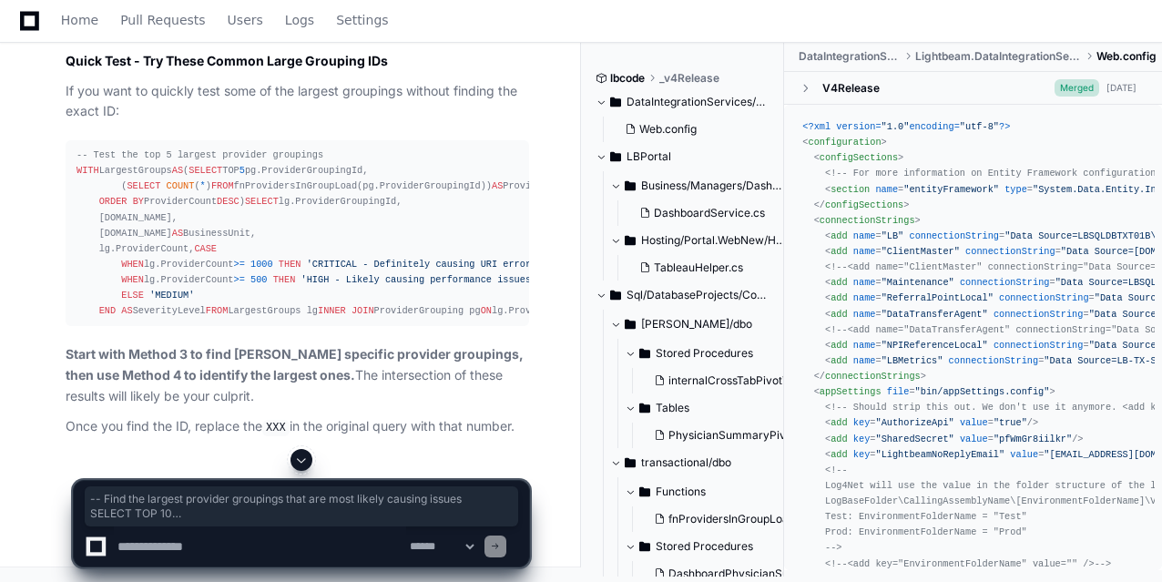
copy div "-- Find the largest provider groupings that are most likely causing issues SELE…"
click at [200, 465] on textarea at bounding box center [260, 547] width 292 height 40
paste textarea "**********"
type textarea "**********"
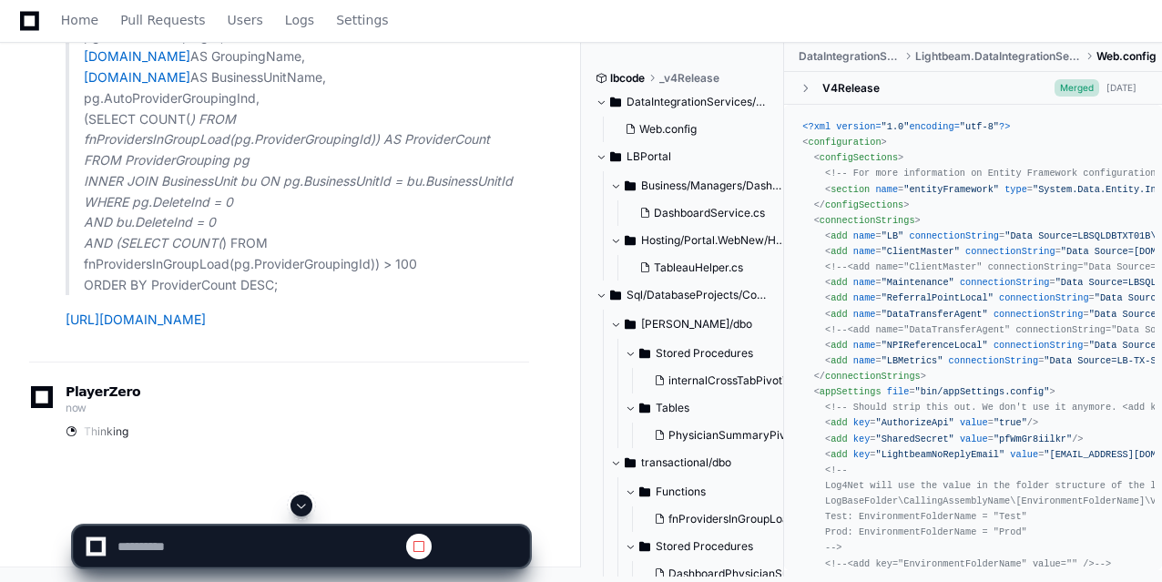
scroll to position [0, 0]
click at [303, 465] on span at bounding box center [301, 505] width 15 height 15
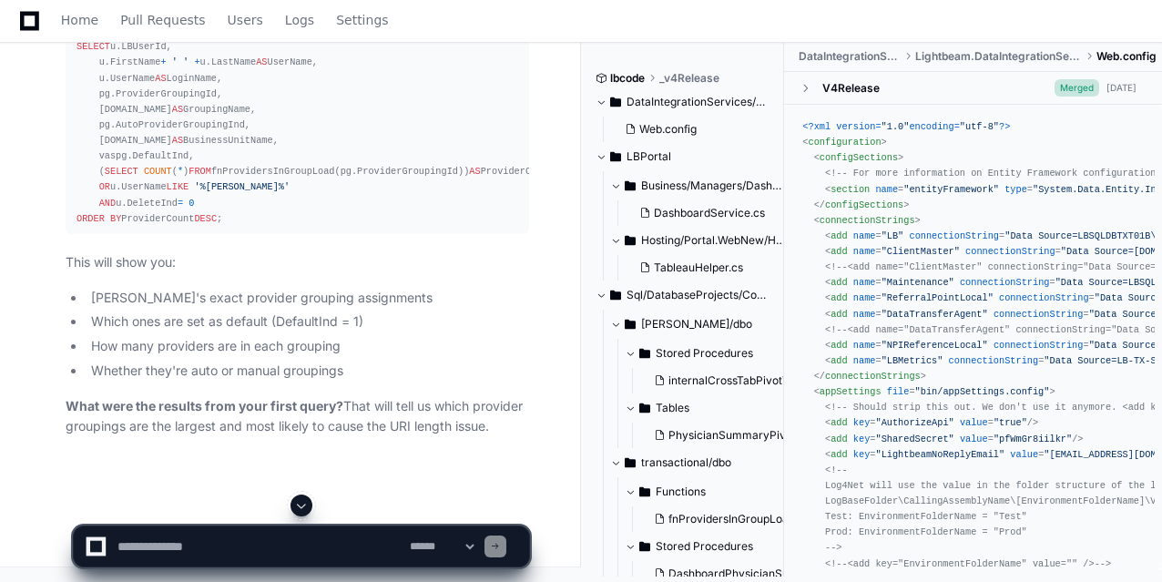
click at [303, 465] on span at bounding box center [301, 505] width 15 height 15
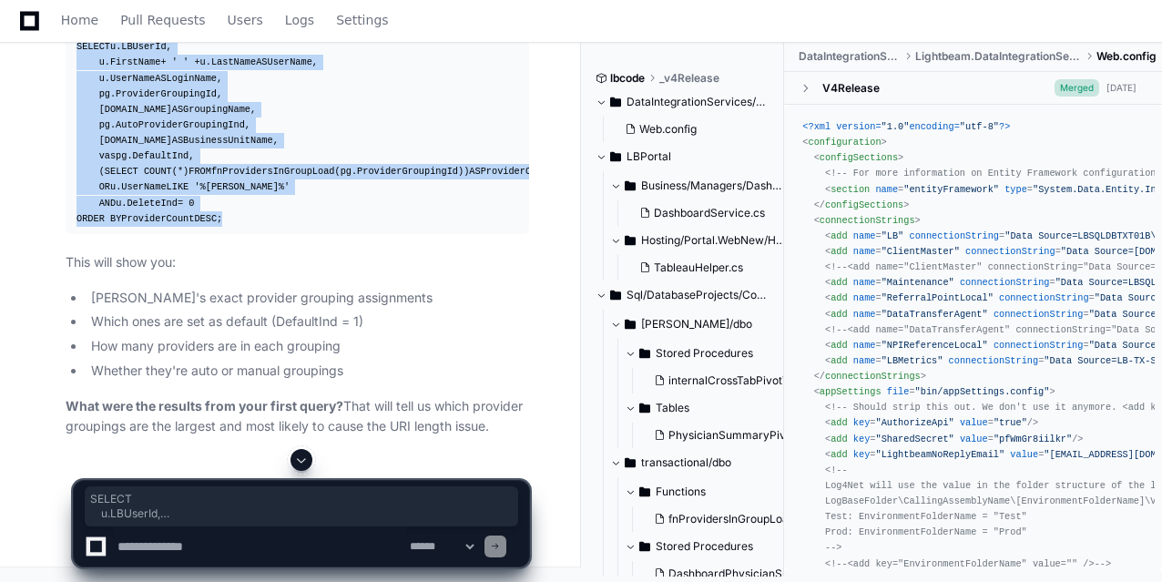
drag, startPoint x: 249, startPoint y: 433, endPoint x: 66, endPoint y: 156, distance: 332.0
click at [66, 156] on pre "-- Find Michael Groshner's specific provider groupings in Caremore SELECT u.LBU…" at bounding box center [298, 125] width 464 height 218
copy div "SELECT u.LBUserId, u.FirstName + ' ' + u.LastName AS UserName, u.UserName AS Lo…"
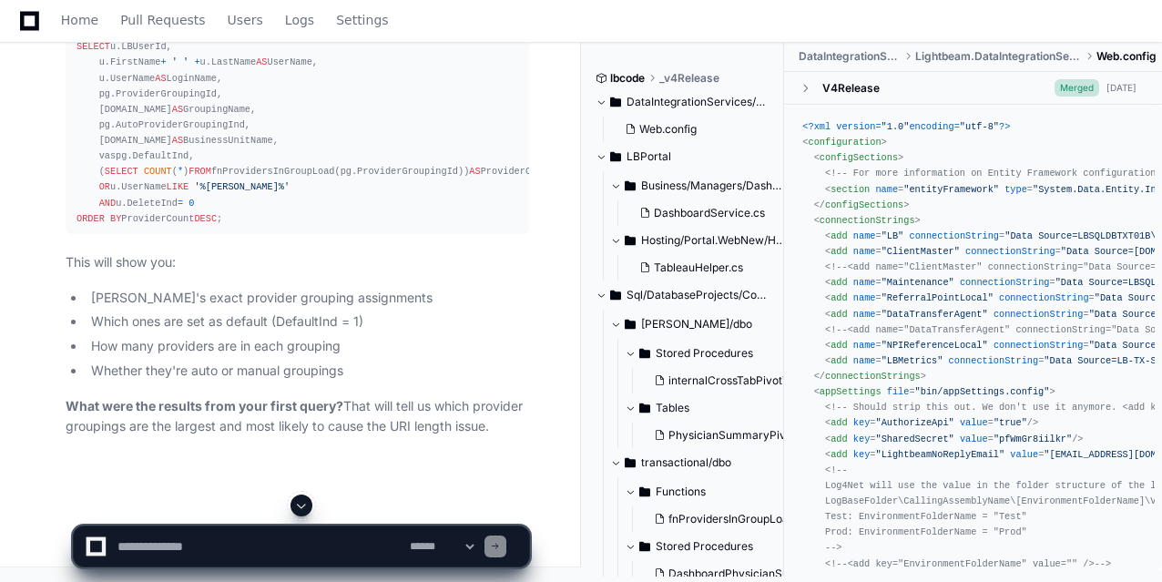
click at [301, 465] on span at bounding box center [301, 505] width 15 height 15
click at [248, 465] on textarea at bounding box center [260, 547] width 292 height 40
type textarea "**********"
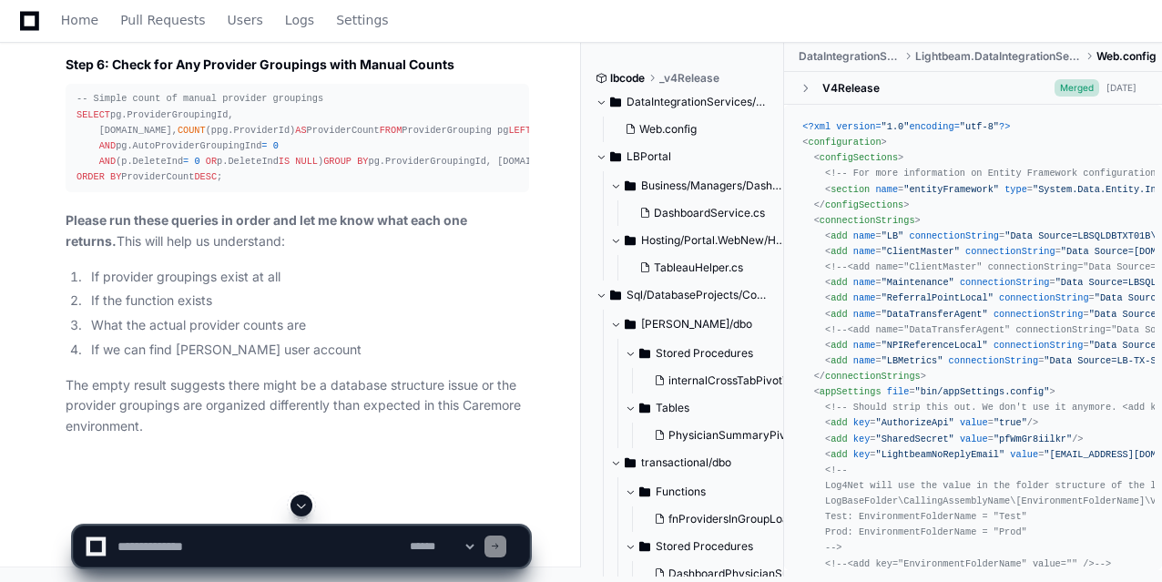
click at [311, 465] on button at bounding box center [302, 506] width 22 height 22
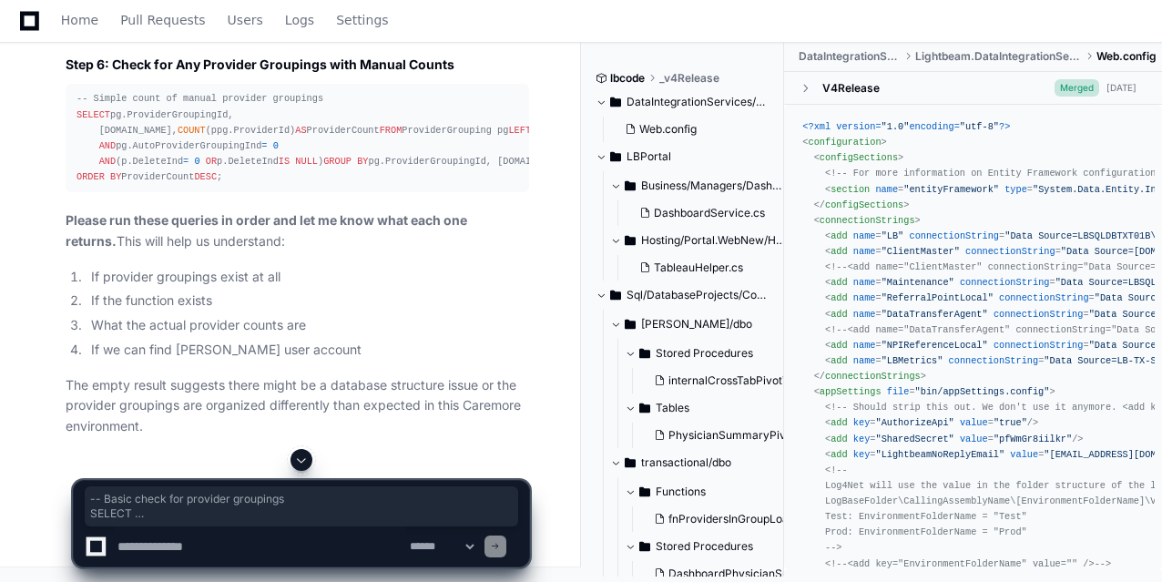
drag, startPoint x: 225, startPoint y: 252, endPoint x: 111, endPoint y: 167, distance: 142.5
copy div "-- Basic check for provider groupings SELECT pg.ProviderGroupingId, pg.Name AS …"
click at [302, 465] on textarea at bounding box center [260, 547] width 292 height 40
type textarea "**********"
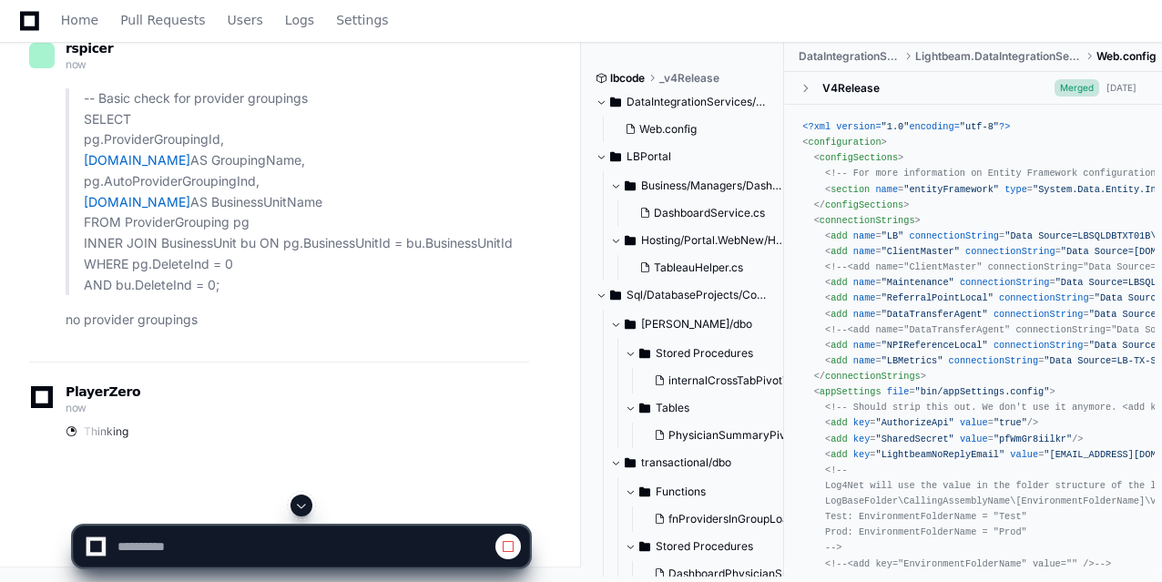
click at [299, 465] on span at bounding box center [301, 505] width 15 height 15
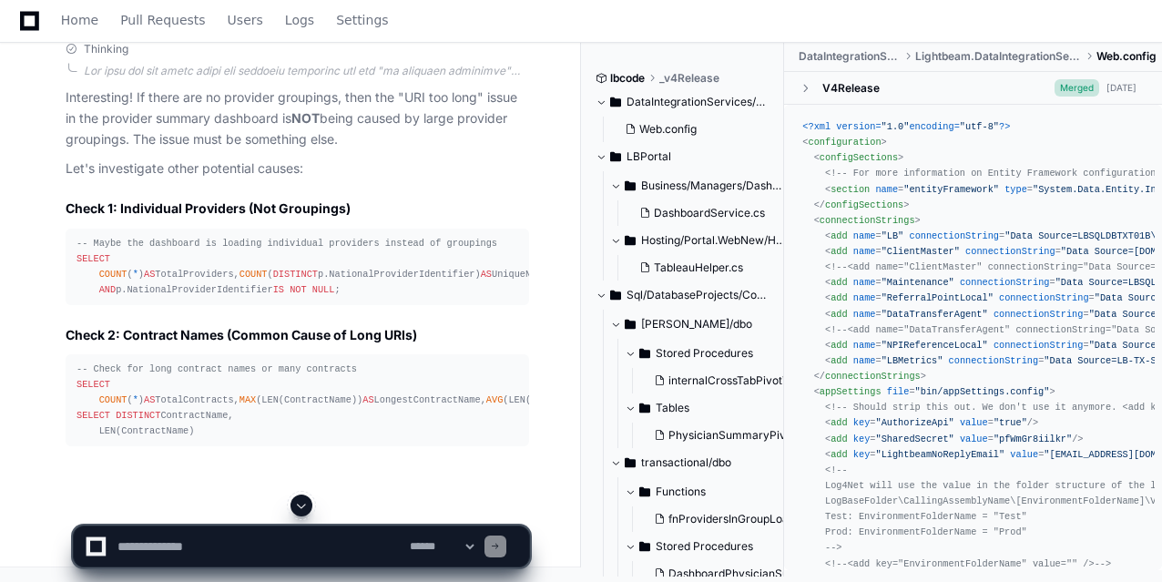
click at [299, 465] on span at bounding box center [301, 505] width 15 height 15
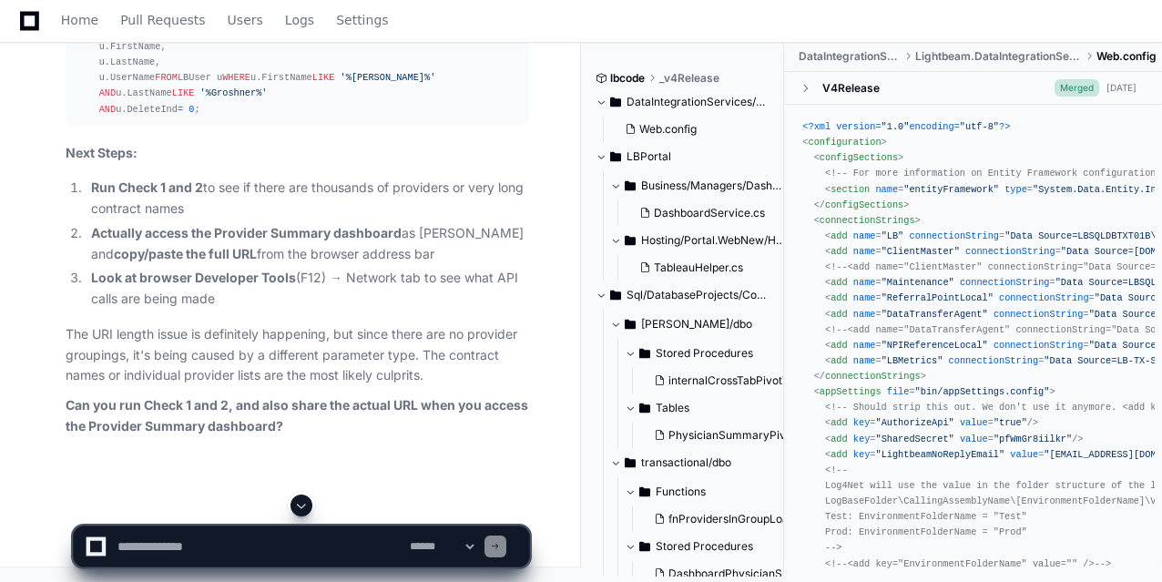
scroll to position [19228, 0]
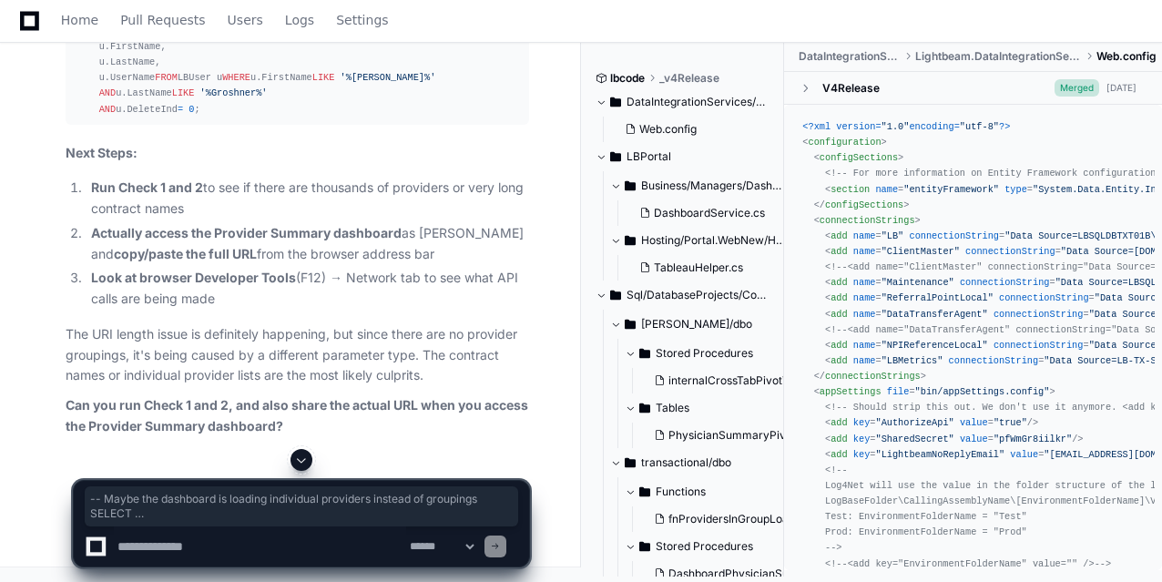
drag, startPoint x: 344, startPoint y: 207, endPoint x: 82, endPoint y: 148, distance: 268.9
copy div "-- Maybe the dashboard is loading individual providers instead of groupings SEL…"
click at [259, 465] on textarea at bounding box center [260, 547] width 292 height 40
paste textarea "**********"
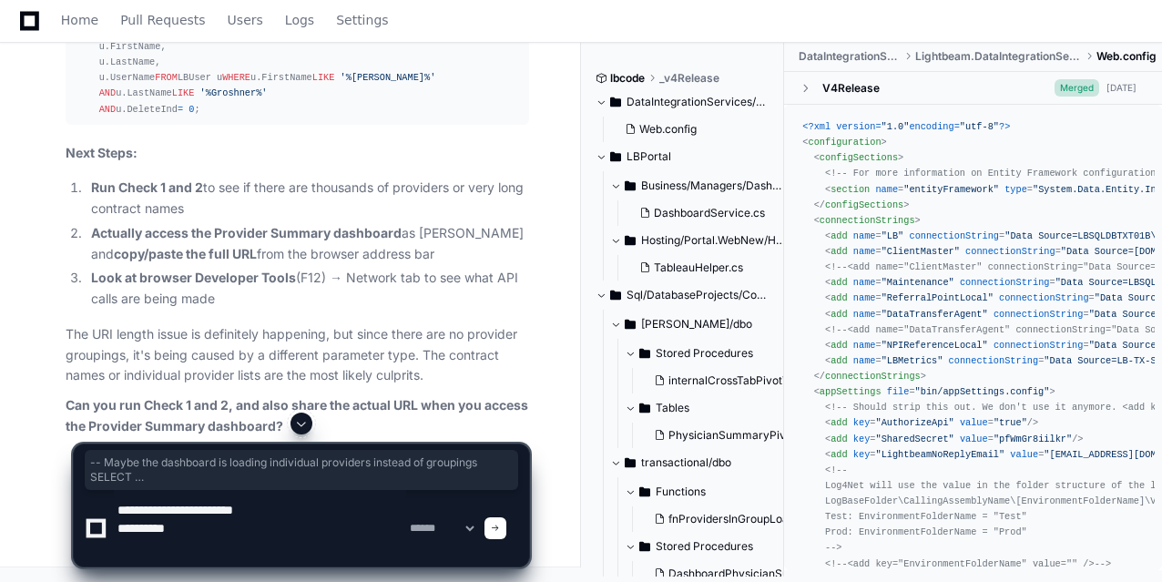
click at [302, 425] on span at bounding box center [301, 423] width 15 height 15
drag, startPoint x: 66, startPoint y: 179, endPoint x: 127, endPoint y: 147, distance: 68.5
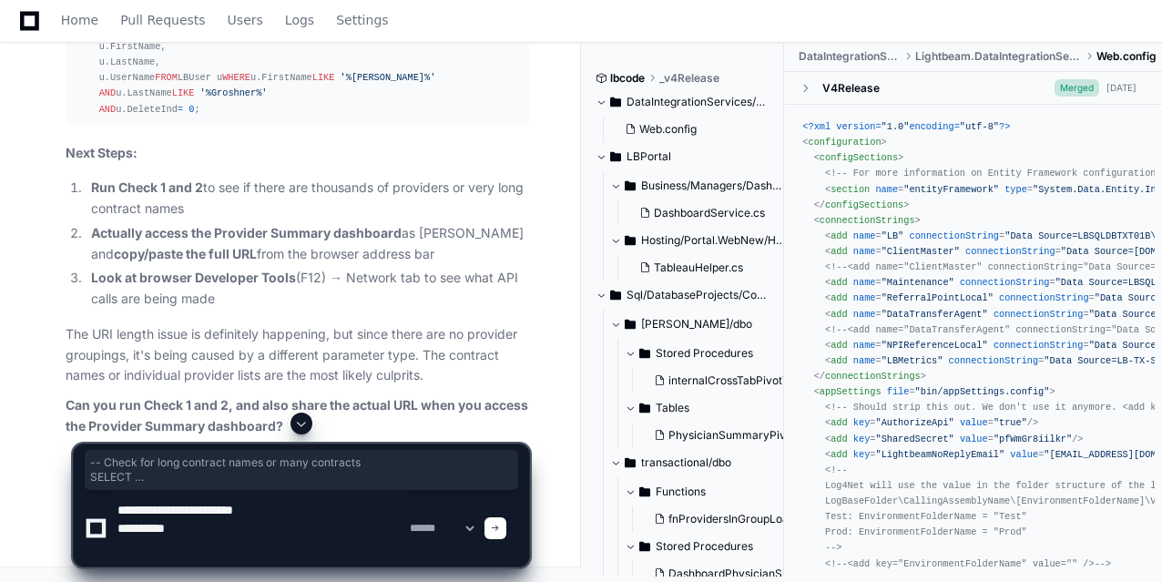
drag, startPoint x: 185, startPoint y: 367, endPoint x: 66, endPoint y: 115, distance: 279.1
copy div "-- Check for long contract names or many contracts SELECT COUNT ( * ) AS TotalC…"
click at [160, 465] on textarea at bounding box center [260, 528] width 292 height 77
paste textarea "**********"
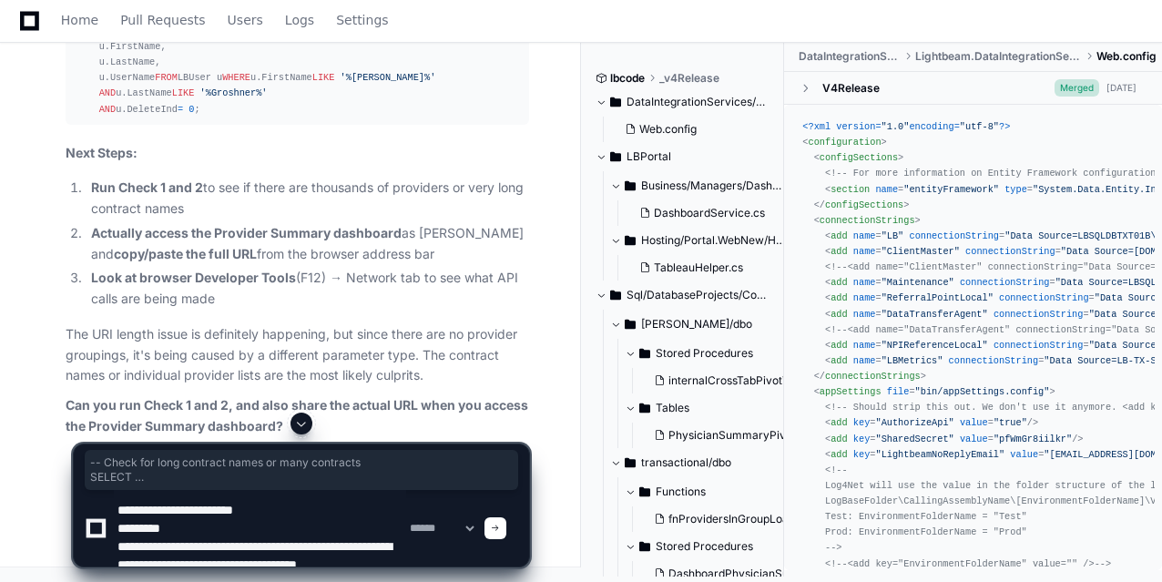
scroll to position [5125, 0]
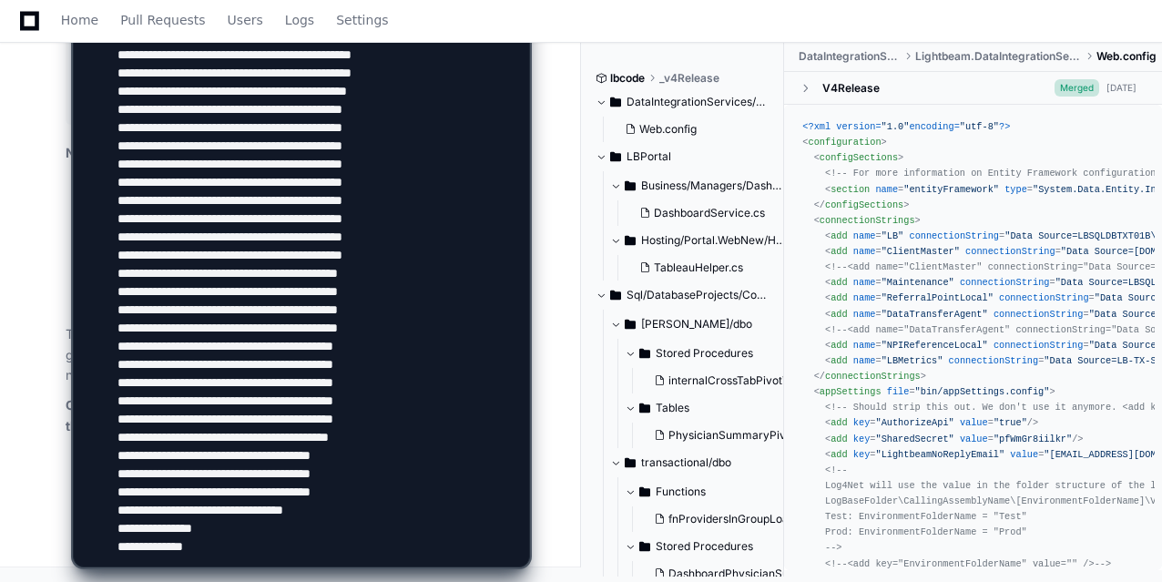
type textarea "**********"
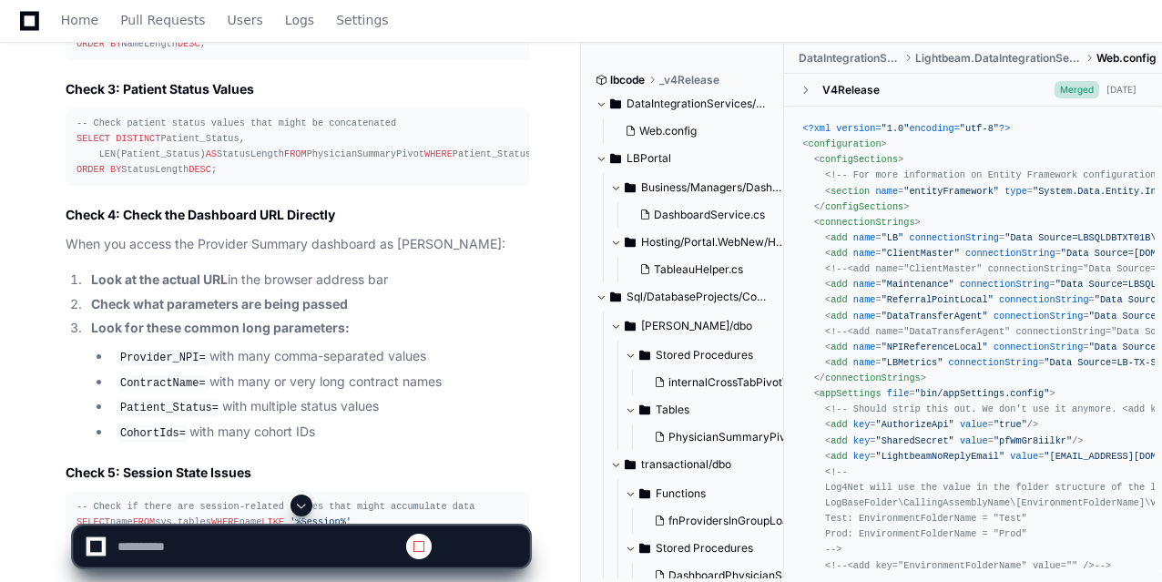
scroll to position [0, 0]
click at [301, 465] on span at bounding box center [301, 505] width 15 height 15
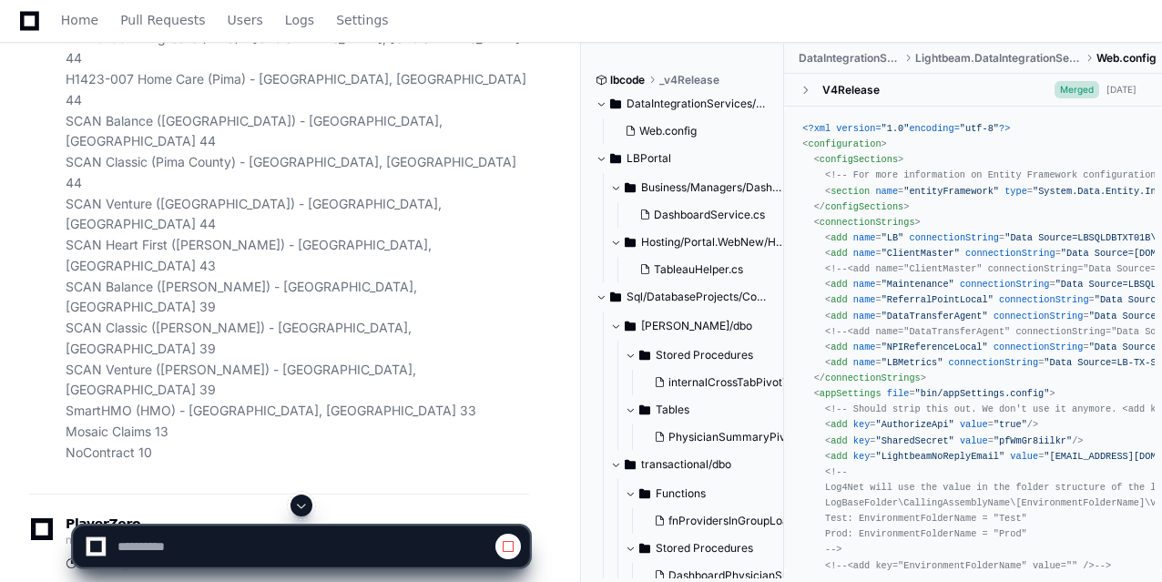
scroll to position [30828, 0]
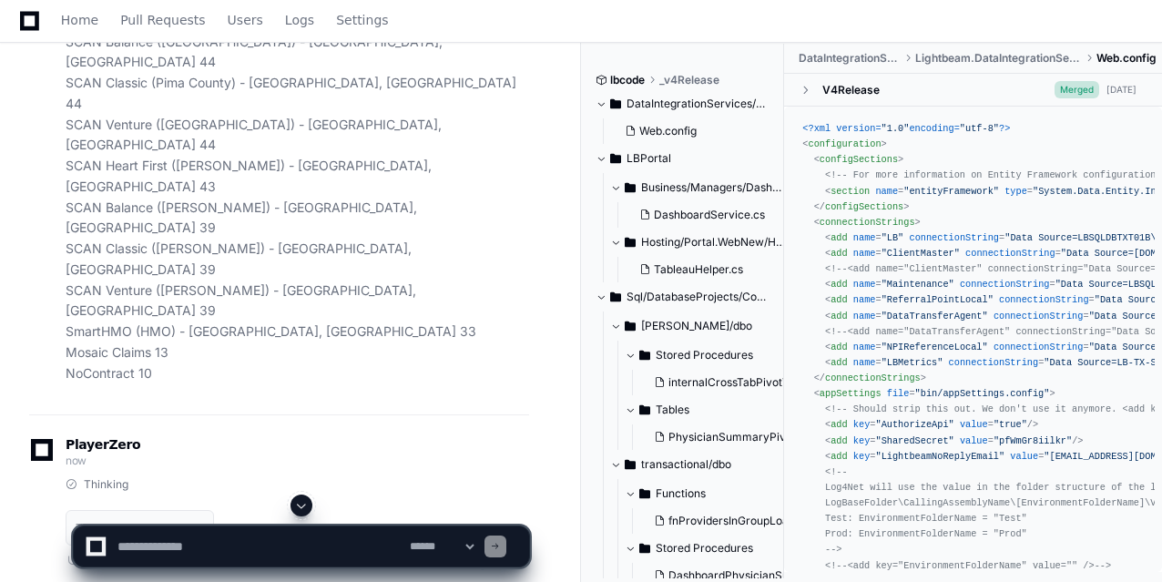
click at [301, 465] on span at bounding box center [301, 505] width 15 height 15
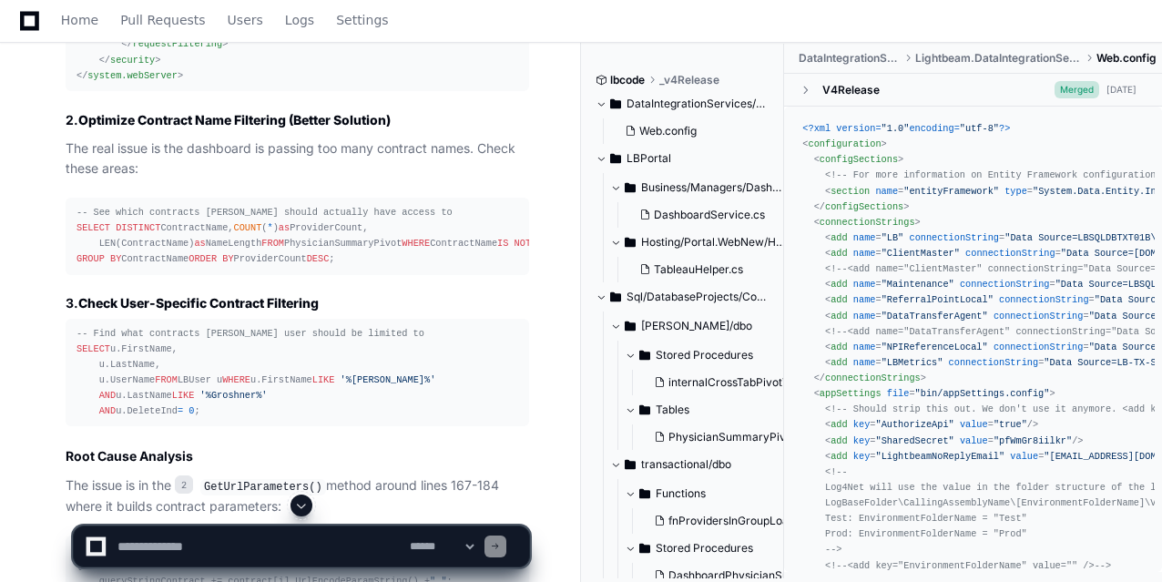
scroll to position [32076, 0]
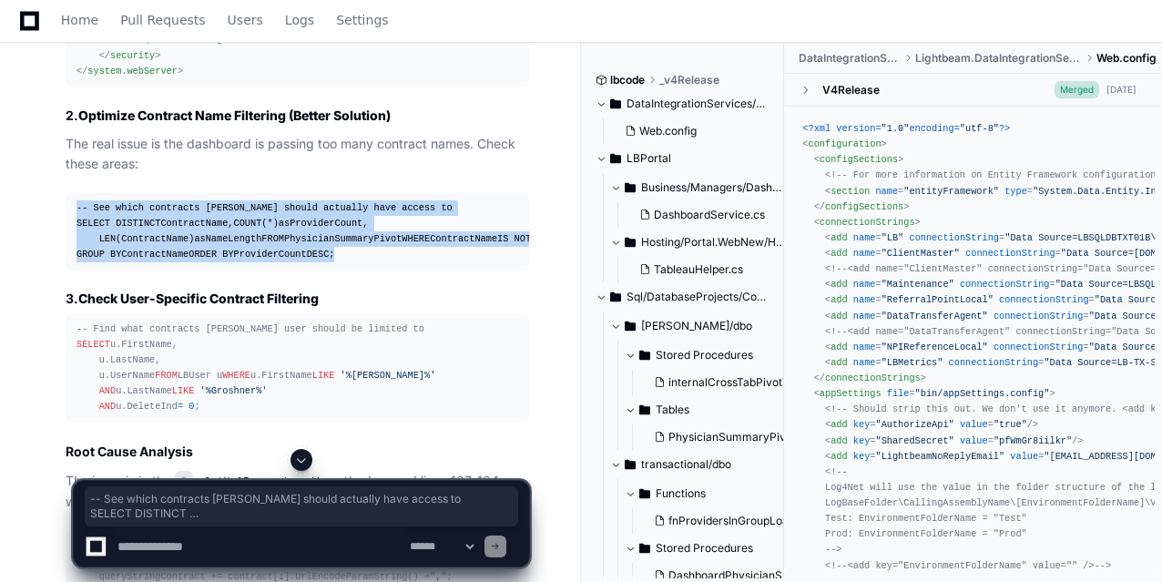
drag, startPoint x: 237, startPoint y: 279, endPoint x: 72, endPoint y: 158, distance: 204.6
click at [72, 193] on pre "-- See which contracts Michael Groshner should actually have access to SELECT D…" at bounding box center [298, 231] width 464 height 77
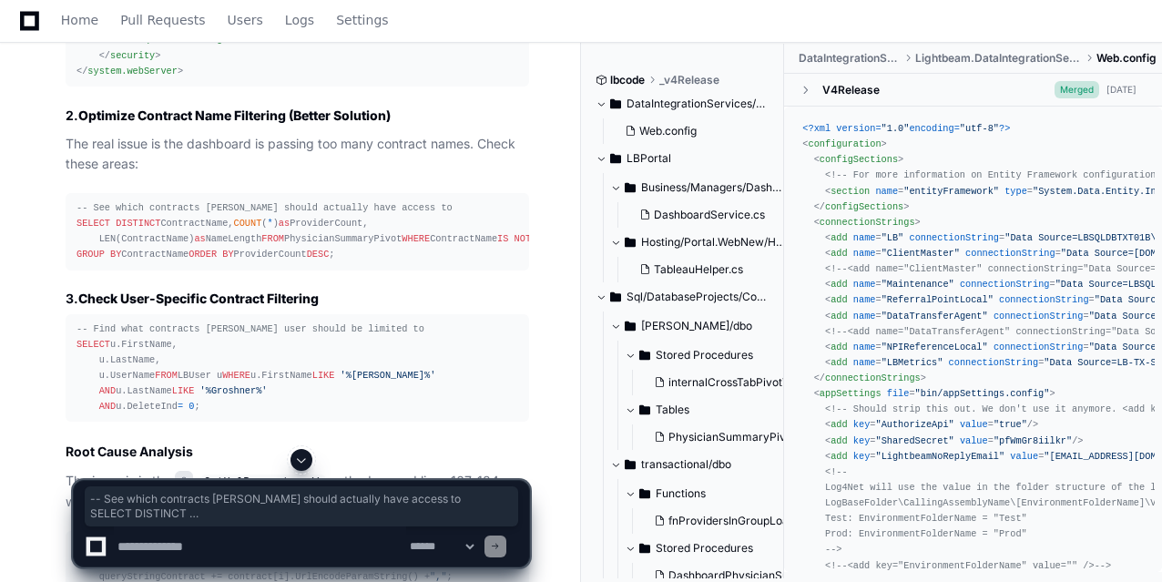
click at [197, 465] on textarea at bounding box center [260, 547] width 292 height 40
paste textarea "**********"
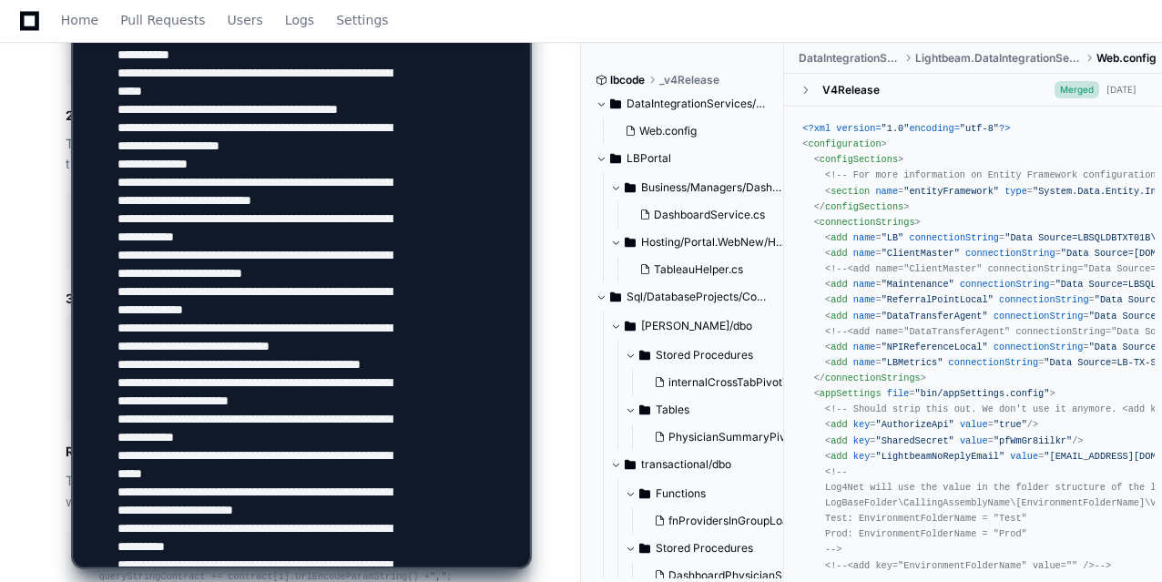
scroll to position [5289, 0]
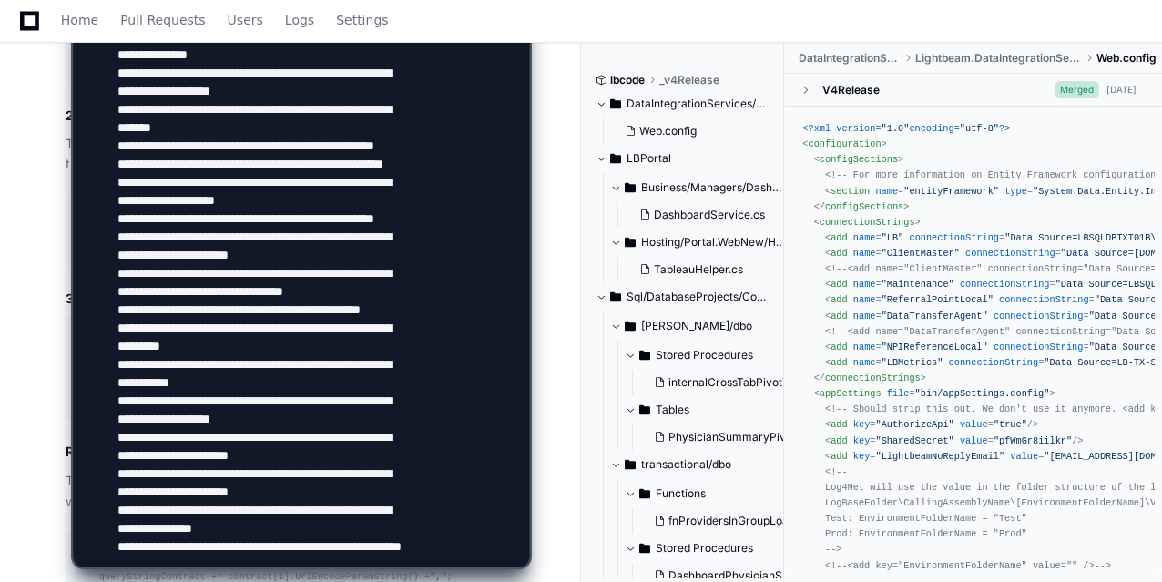
type textarea "**********"
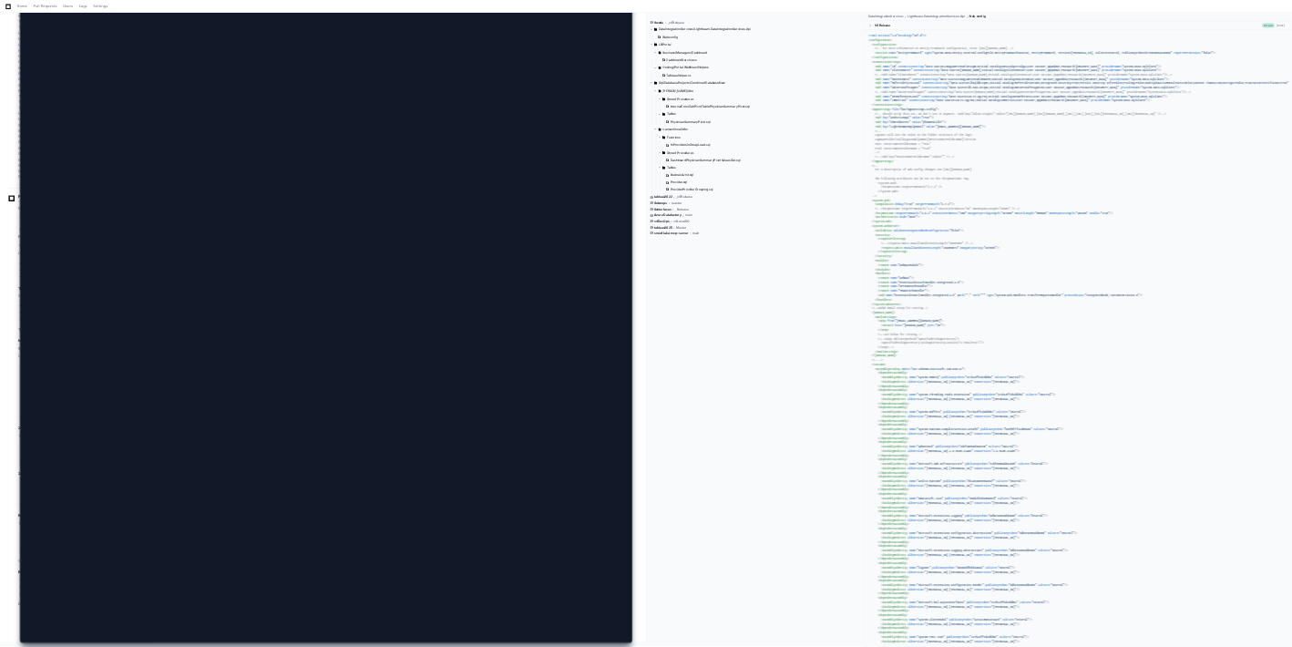
scroll to position [25748, 0]
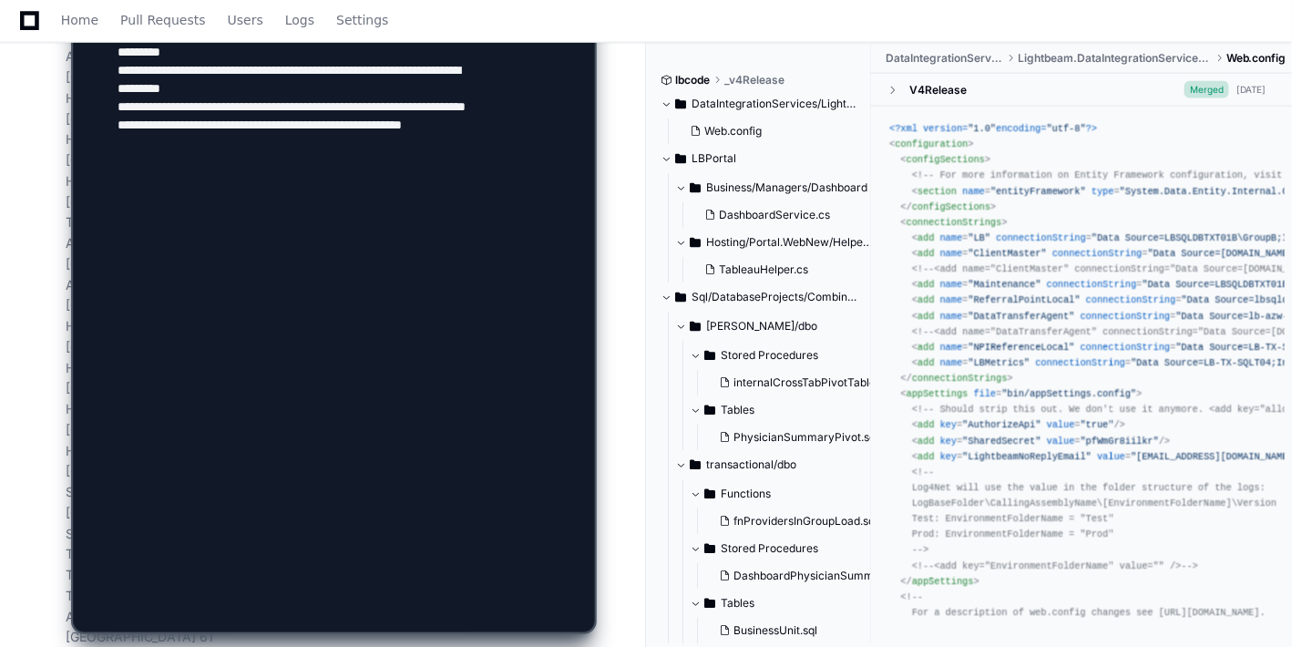
drag, startPoint x: 1165, startPoint y: 27, endPoint x: 607, endPoint y: 169, distance: 576.2
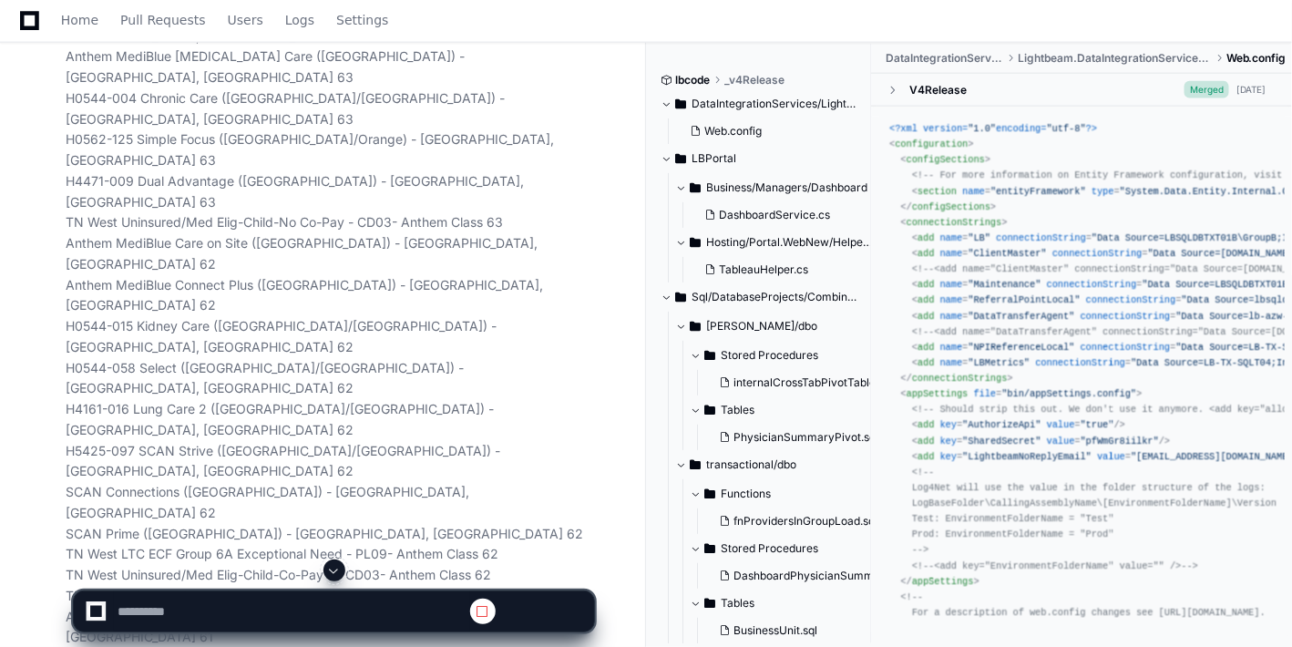
scroll to position [0, 0]
click at [326, 465] on button at bounding box center [334, 570] width 22 height 22
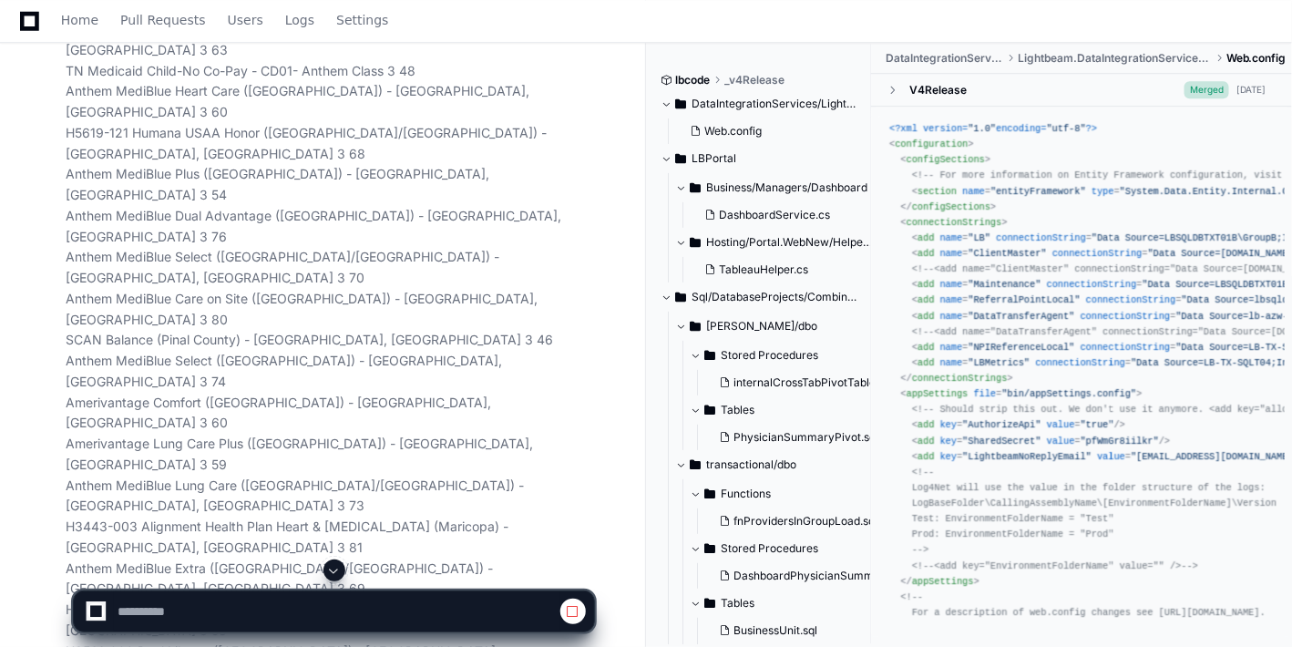
scroll to position [39327, 0]
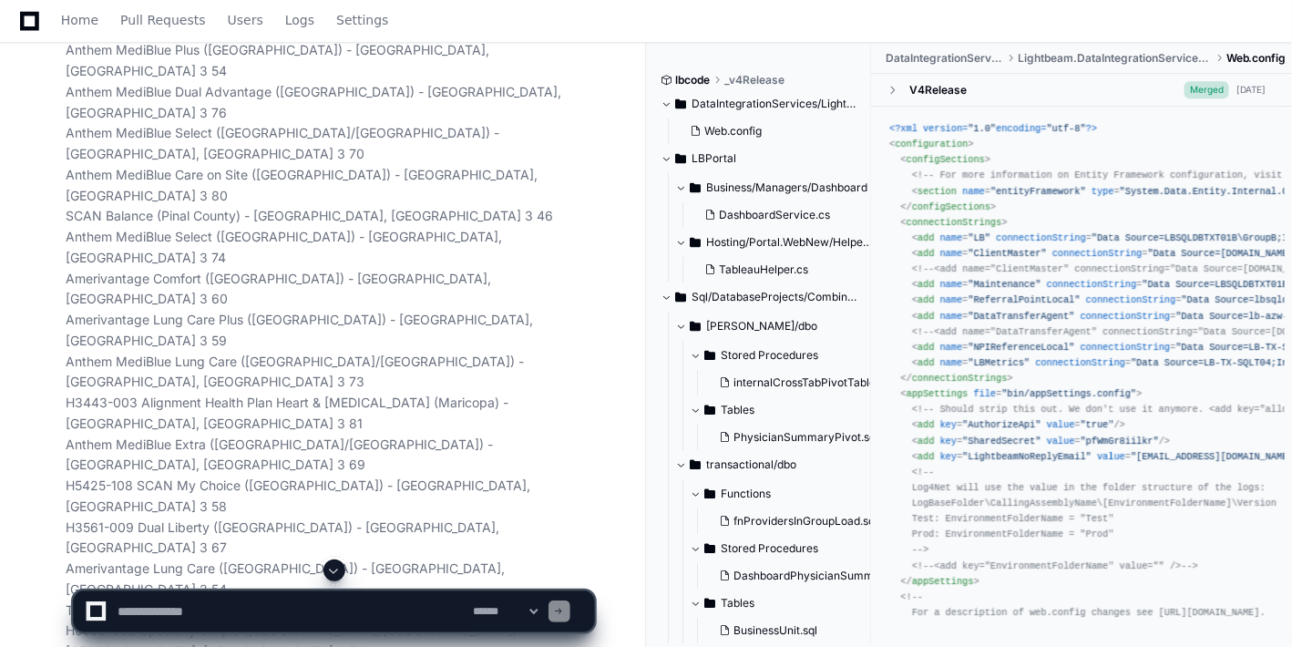
click at [326, 465] on button at bounding box center [334, 570] width 22 height 22
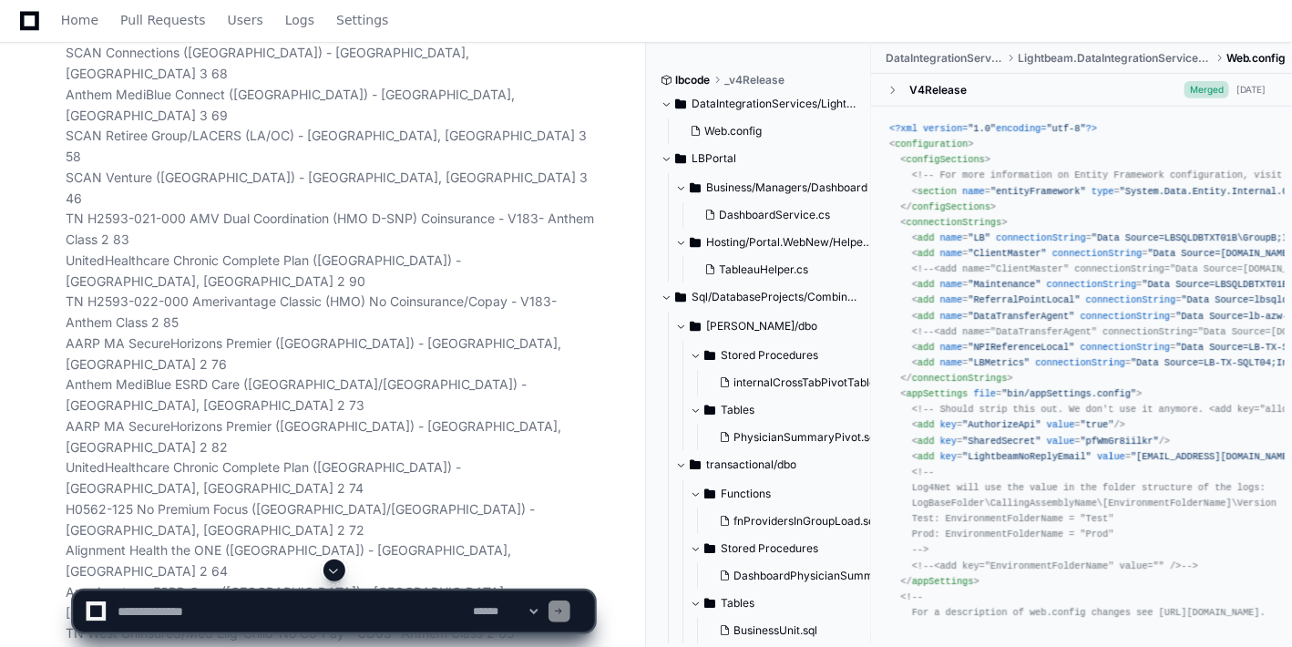
scroll to position [40187, 0]
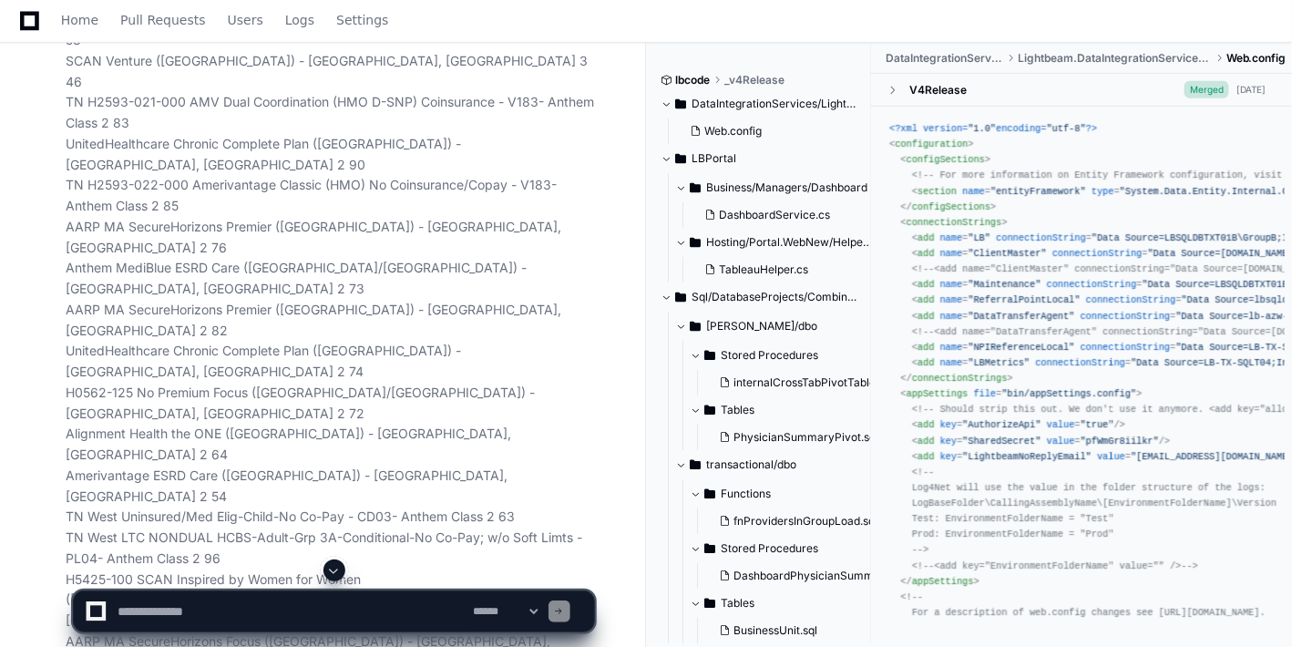
click at [337, 465] on span at bounding box center [334, 570] width 15 height 15
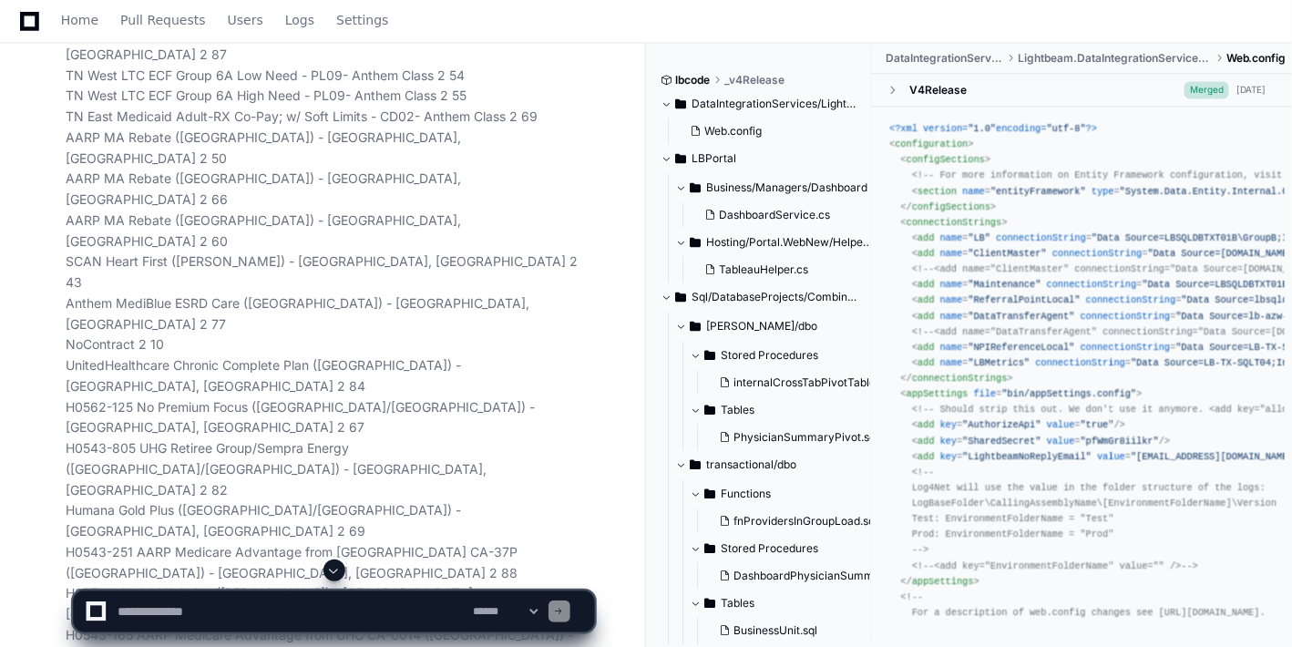
scroll to position [41210, 0]
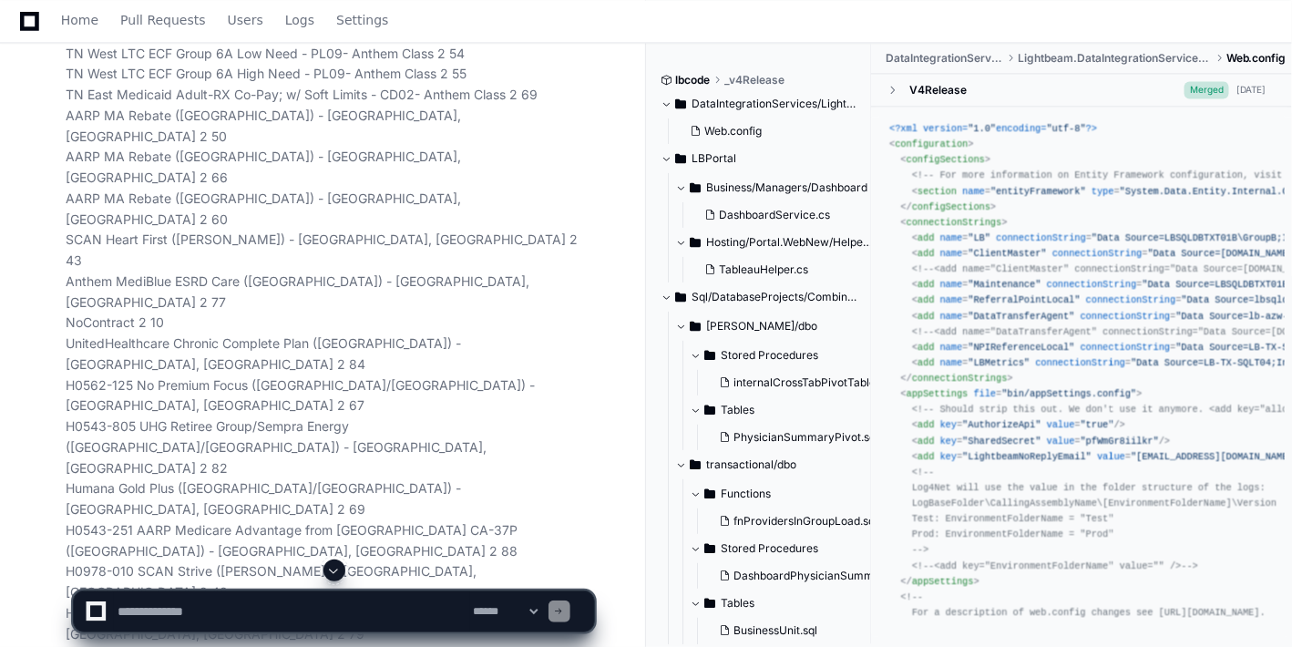
click at [338, 465] on span at bounding box center [334, 570] width 15 height 15
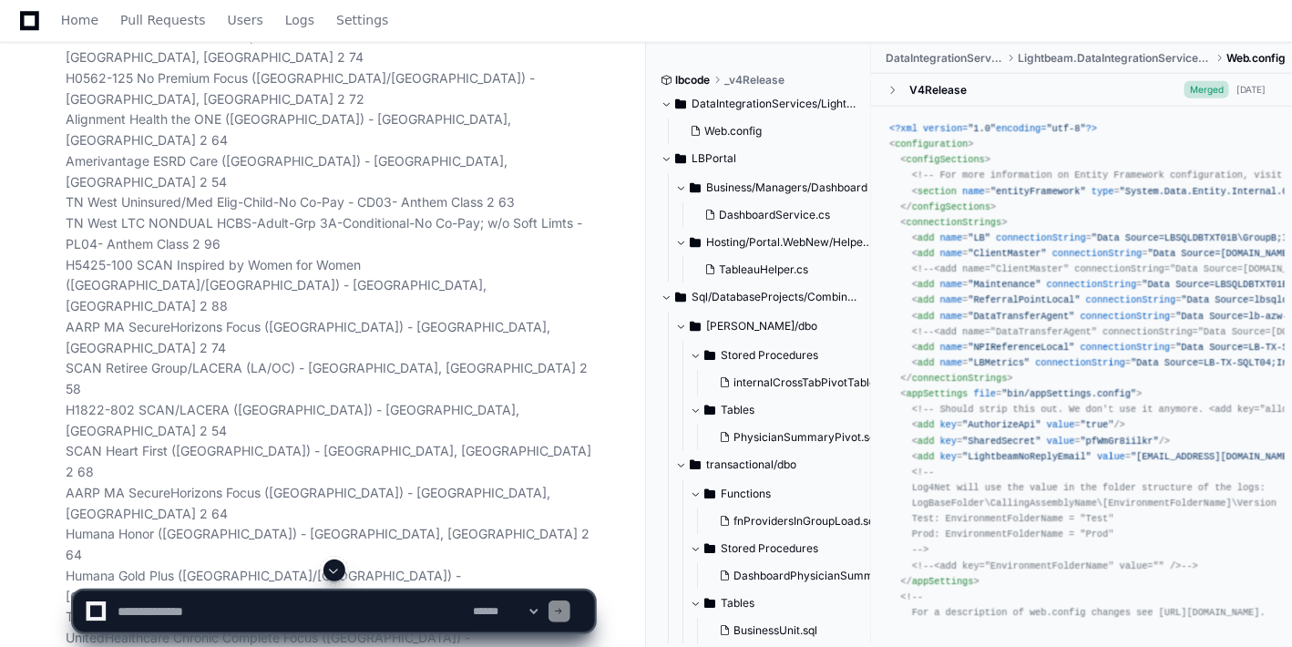
scroll to position [40461, 0]
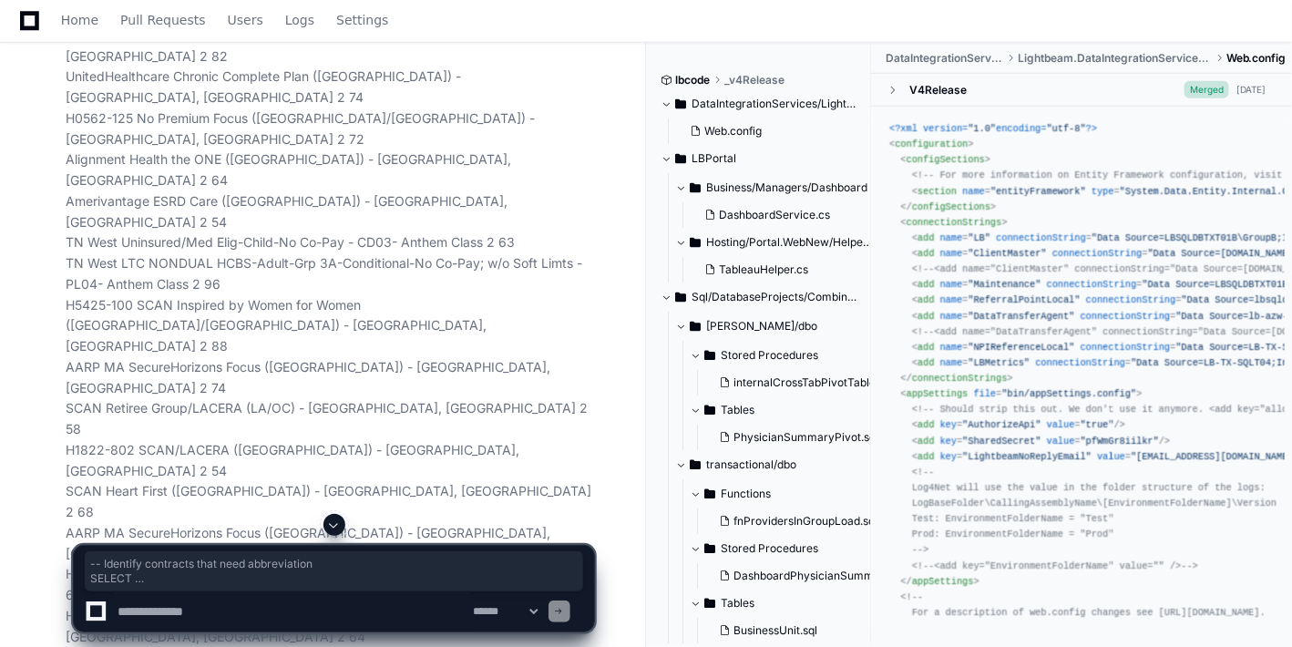
drag, startPoint x: 226, startPoint y: 390, endPoint x: 56, endPoint y: 254, distance: 217.8
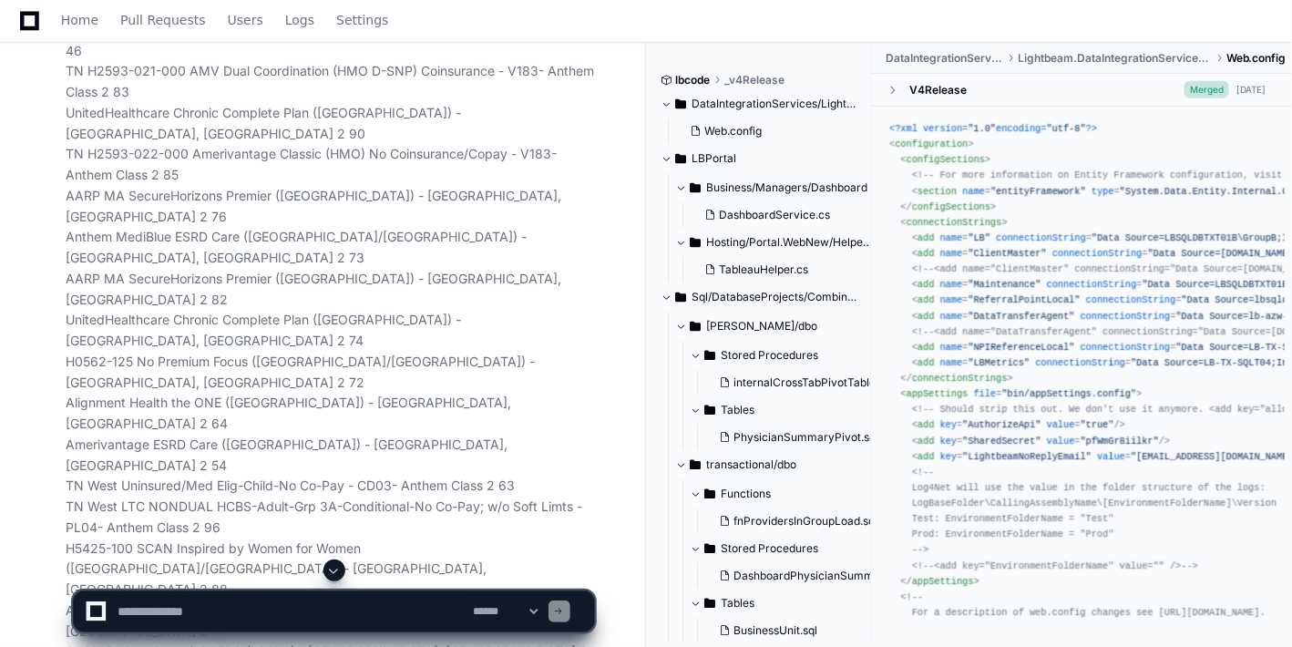
scroll to position [40259, 0]
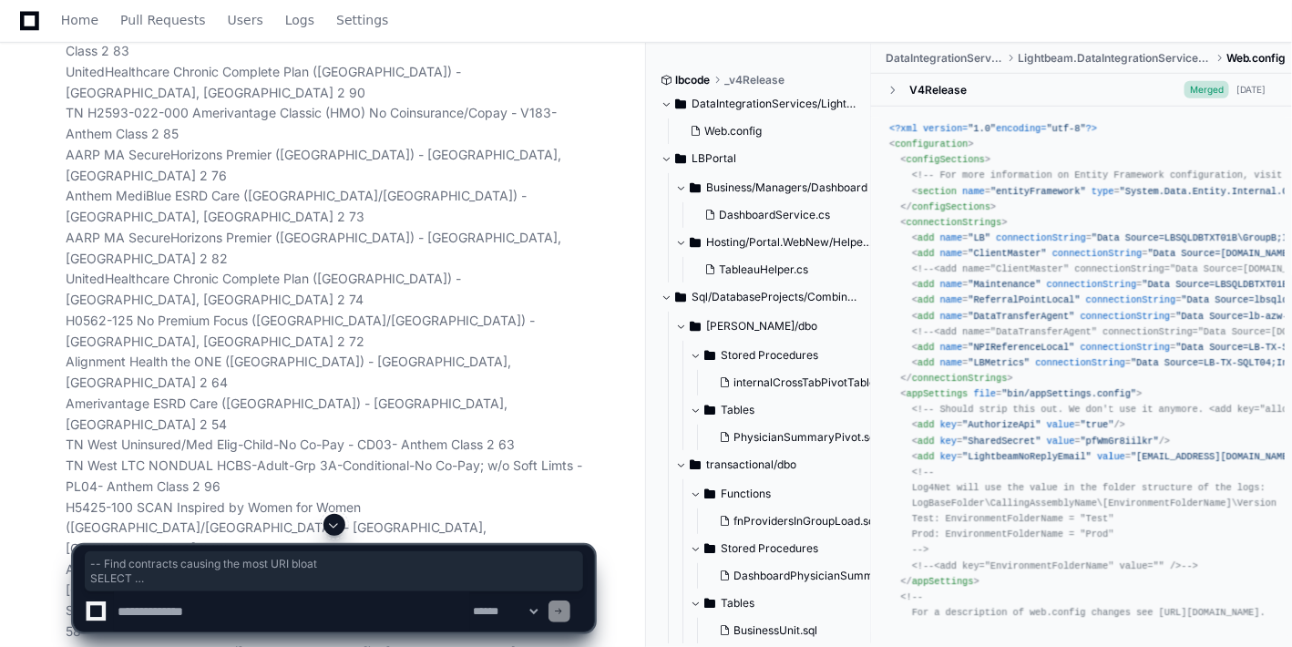
drag, startPoint x: 286, startPoint y: 322, endPoint x: 75, endPoint y: 138, distance: 279.6
click at [297, 465] on textarea at bounding box center [292, 611] width 356 height 40
paste textarea "**********"
type textarea "**********"
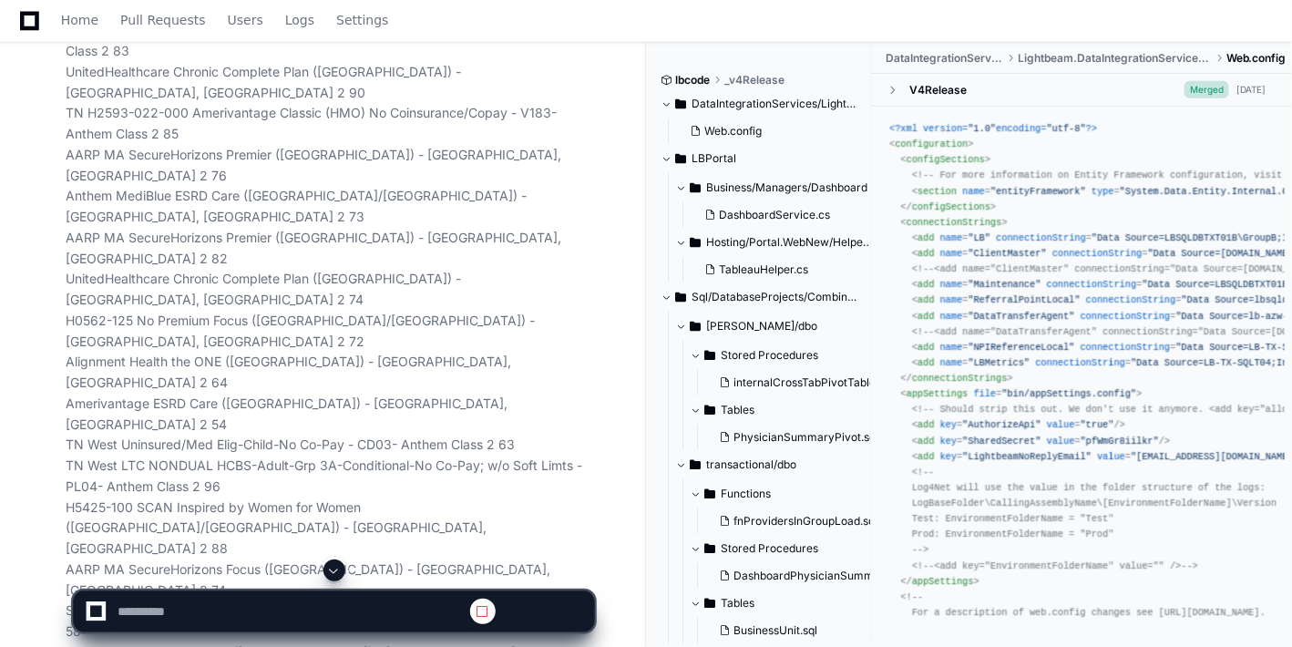
scroll to position [0, 0]
click at [333, 465] on span at bounding box center [334, 570] width 15 height 15
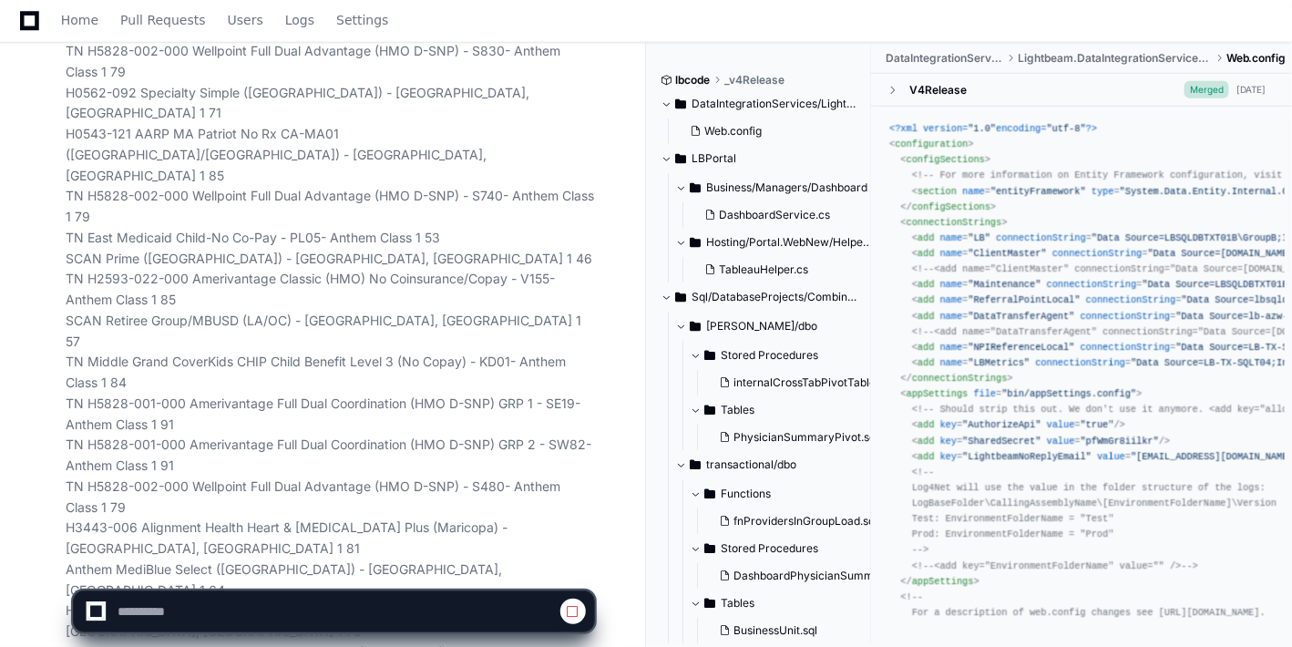
scroll to position [42923, 0]
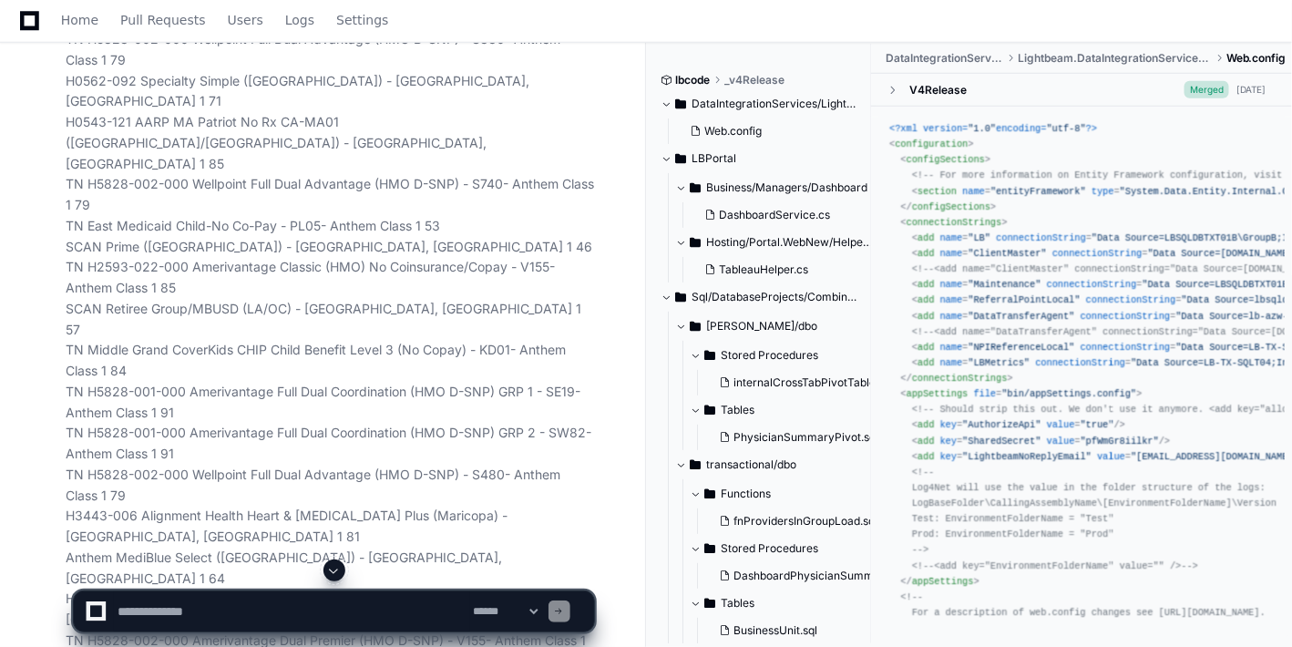
click at [333, 465] on span at bounding box center [334, 570] width 15 height 15
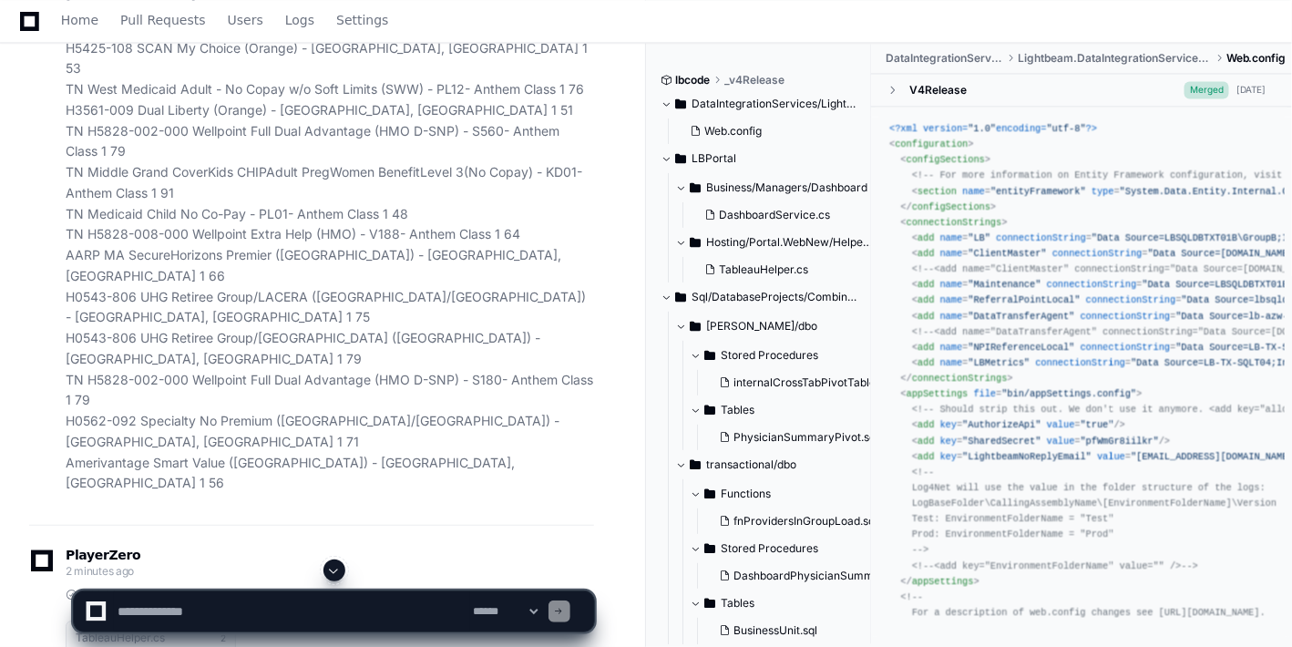
scroll to position [43660, 0]
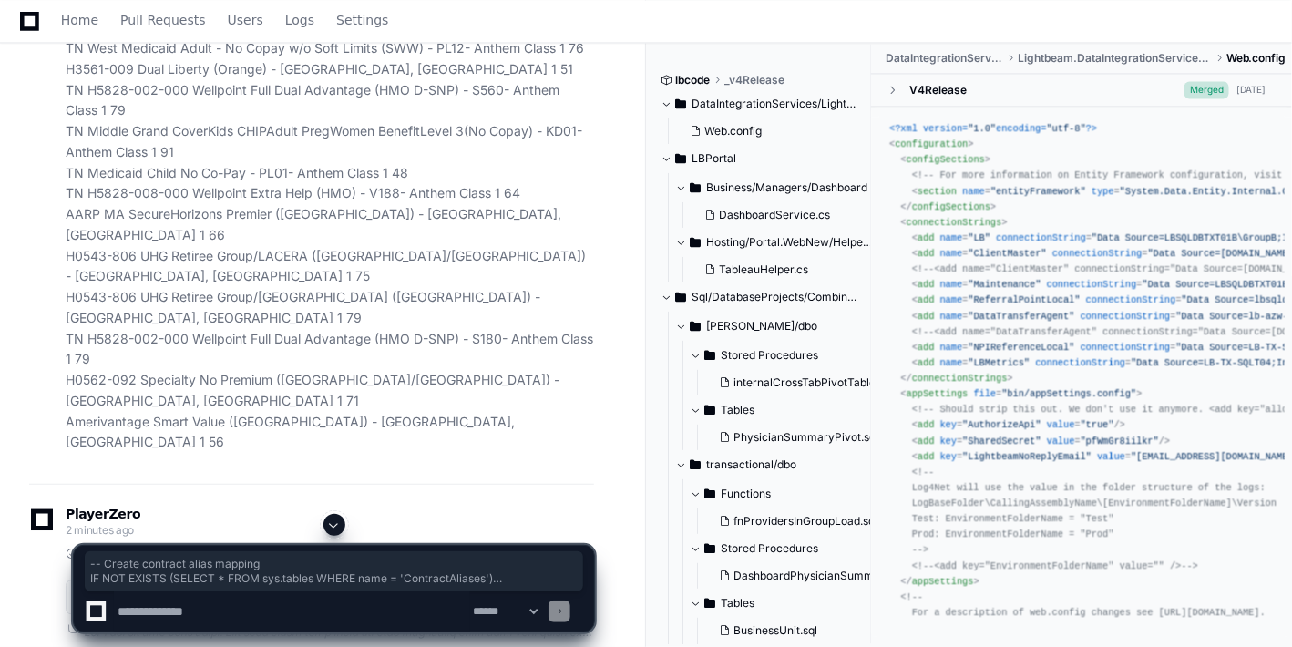
drag, startPoint x: 209, startPoint y: 361, endPoint x: 42, endPoint y: 155, distance: 264.9
click at [272, 465] on textarea at bounding box center [292, 611] width 356 height 40
paste textarea "**********"
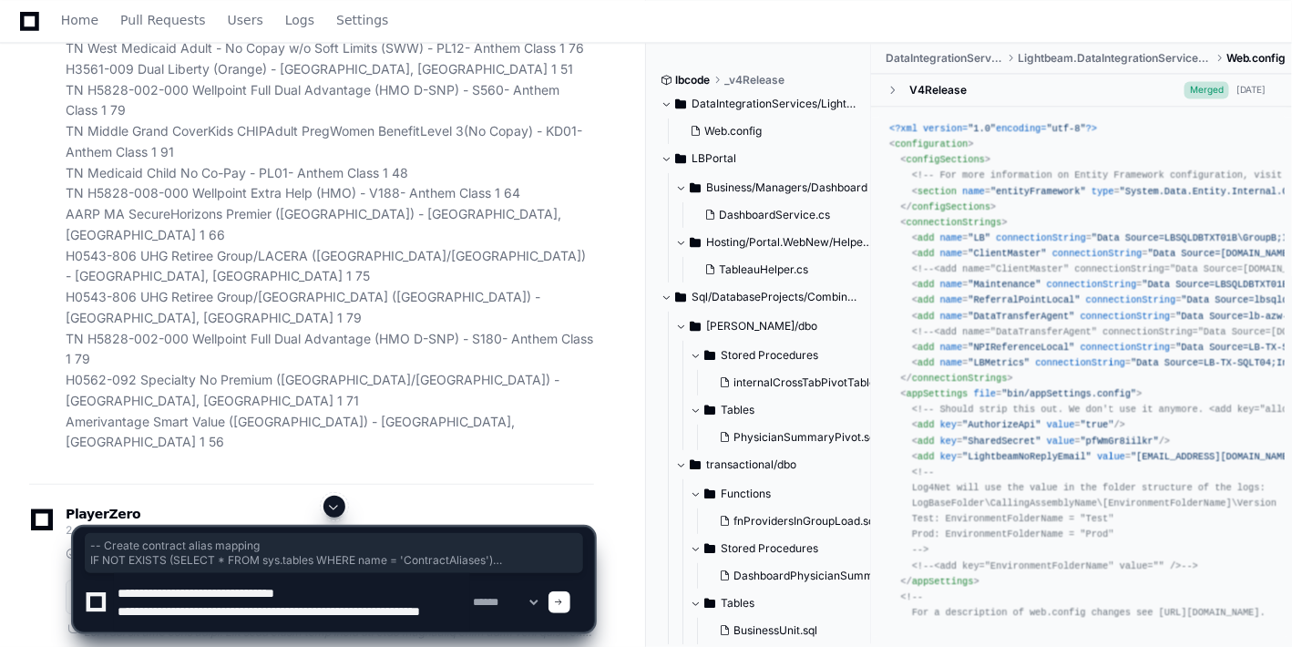
type textarea "**********"
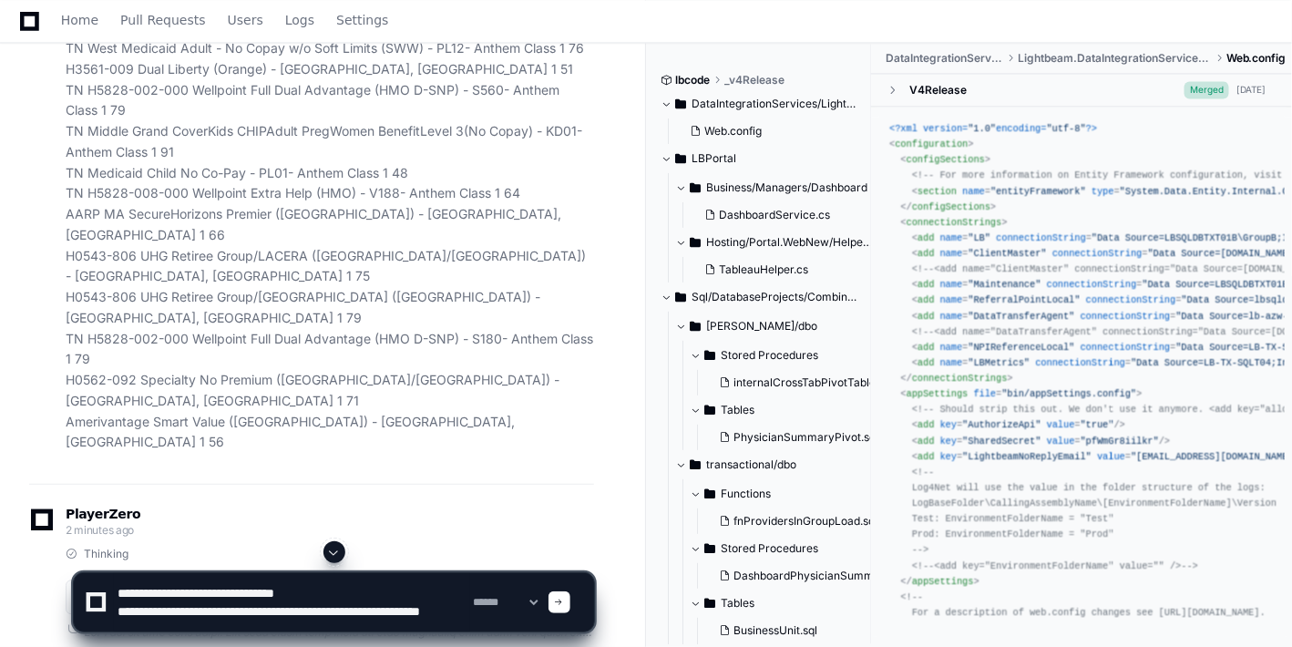
click at [570, 465] on div at bounding box center [559, 602] width 22 height 22
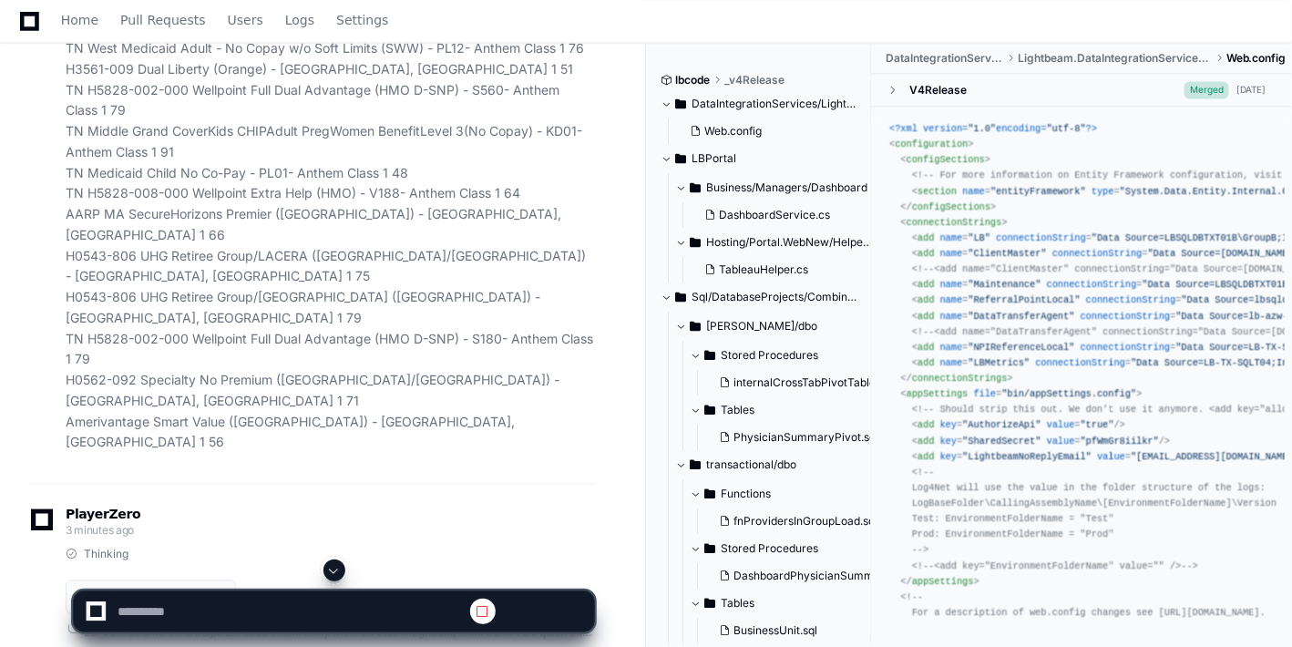
scroll to position [0, 0]
click at [330, 465] on button at bounding box center [334, 570] width 22 height 22
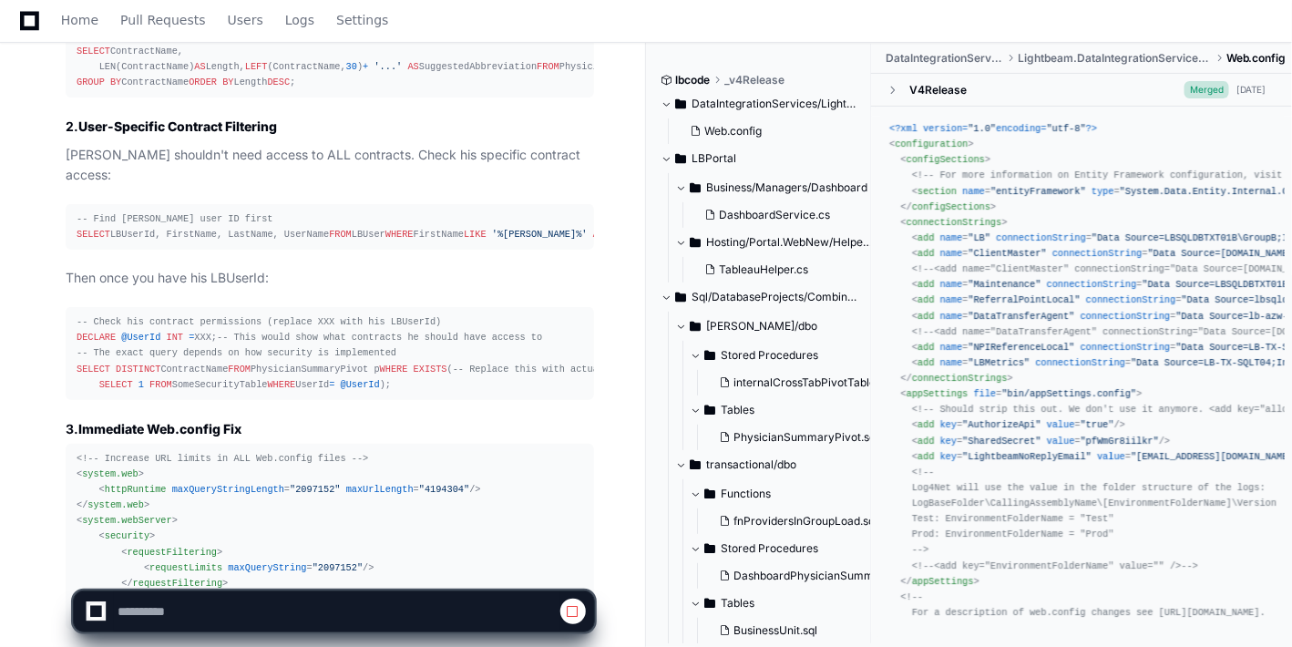
scroll to position [45001, 0]
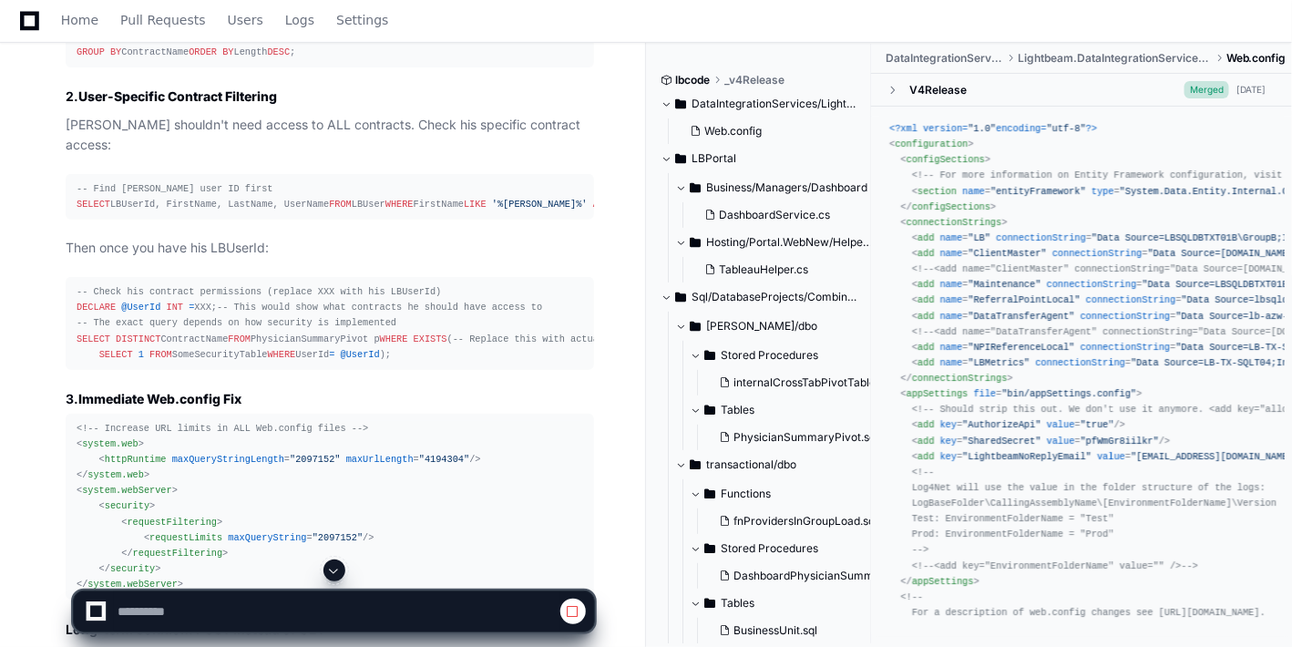
click at [330, 465] on button at bounding box center [334, 570] width 22 height 22
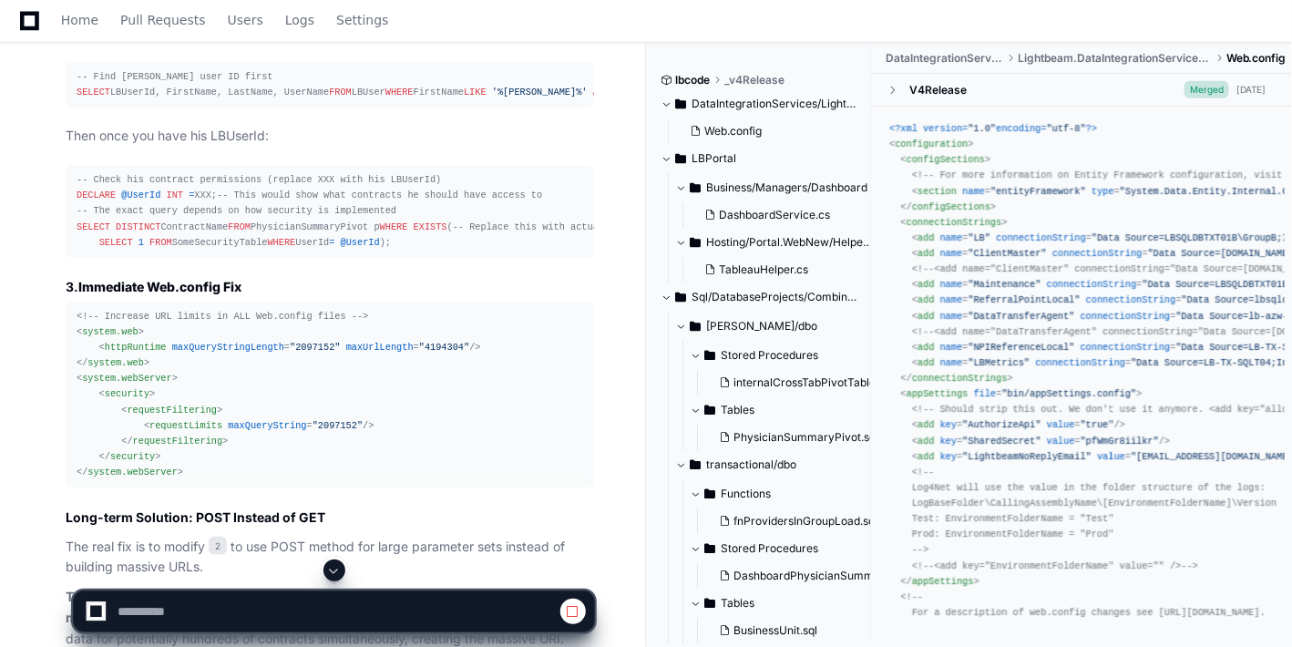
click at [334, 465] on span at bounding box center [334, 570] width 15 height 15
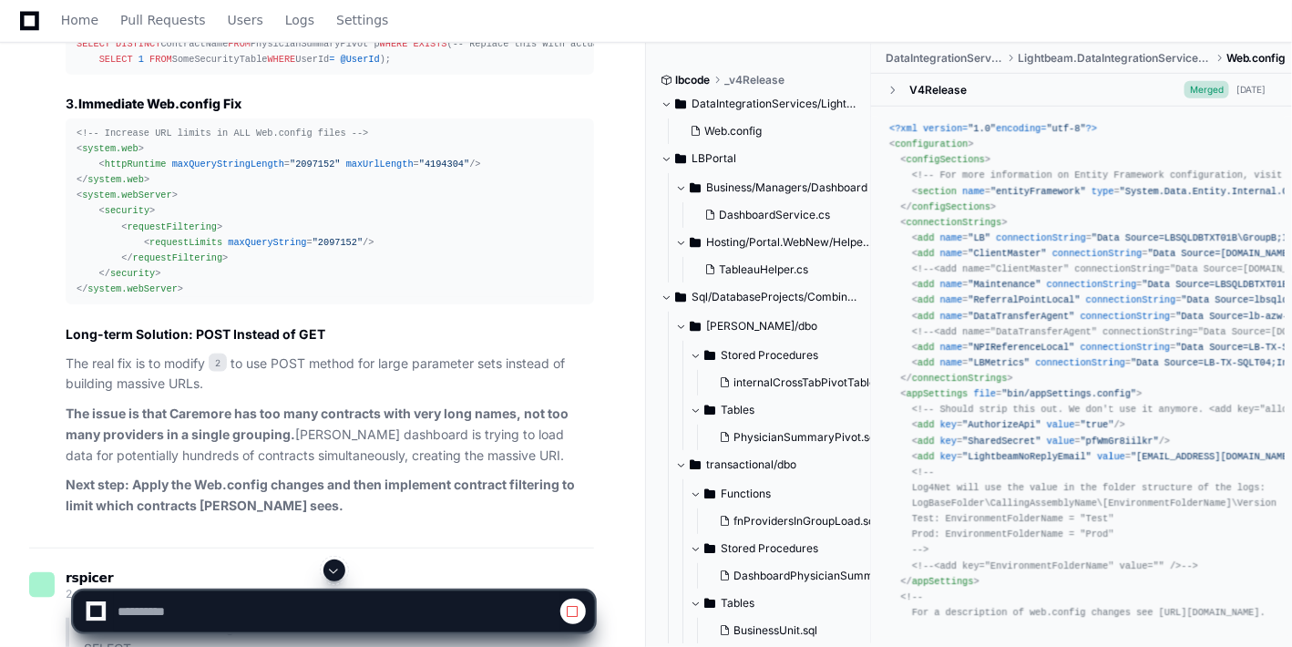
scroll to position [45303, 0]
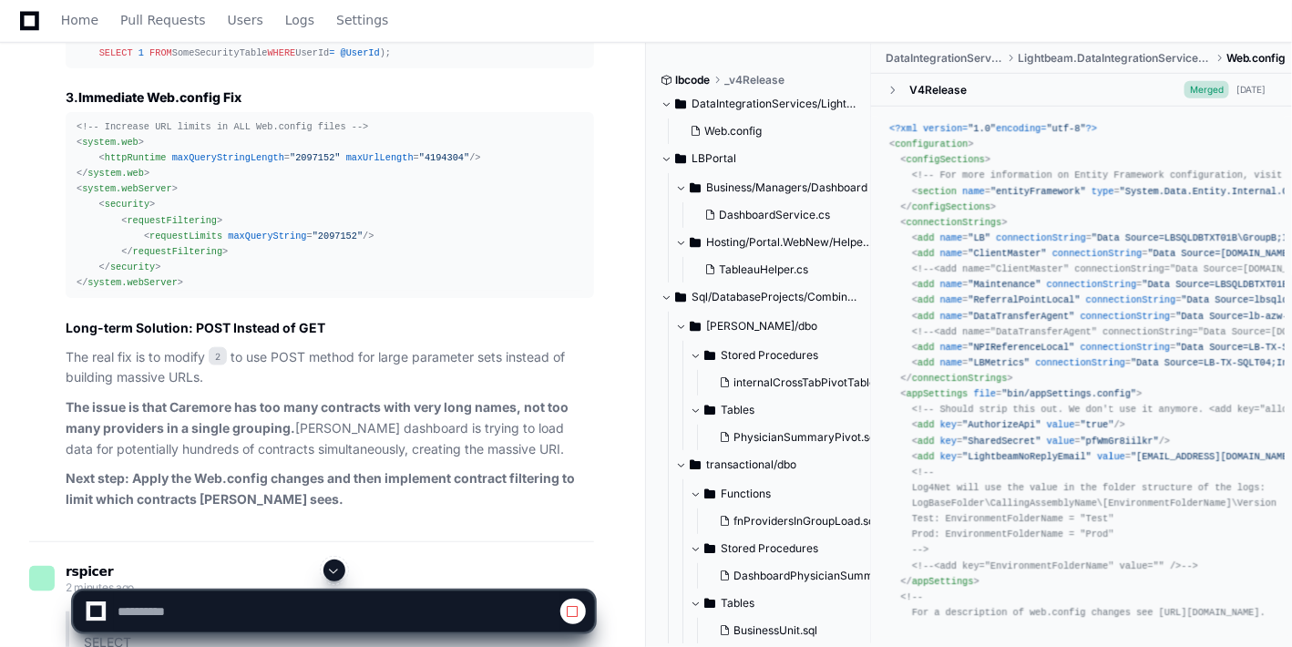
click at [334, 465] on span at bounding box center [334, 570] width 15 height 15
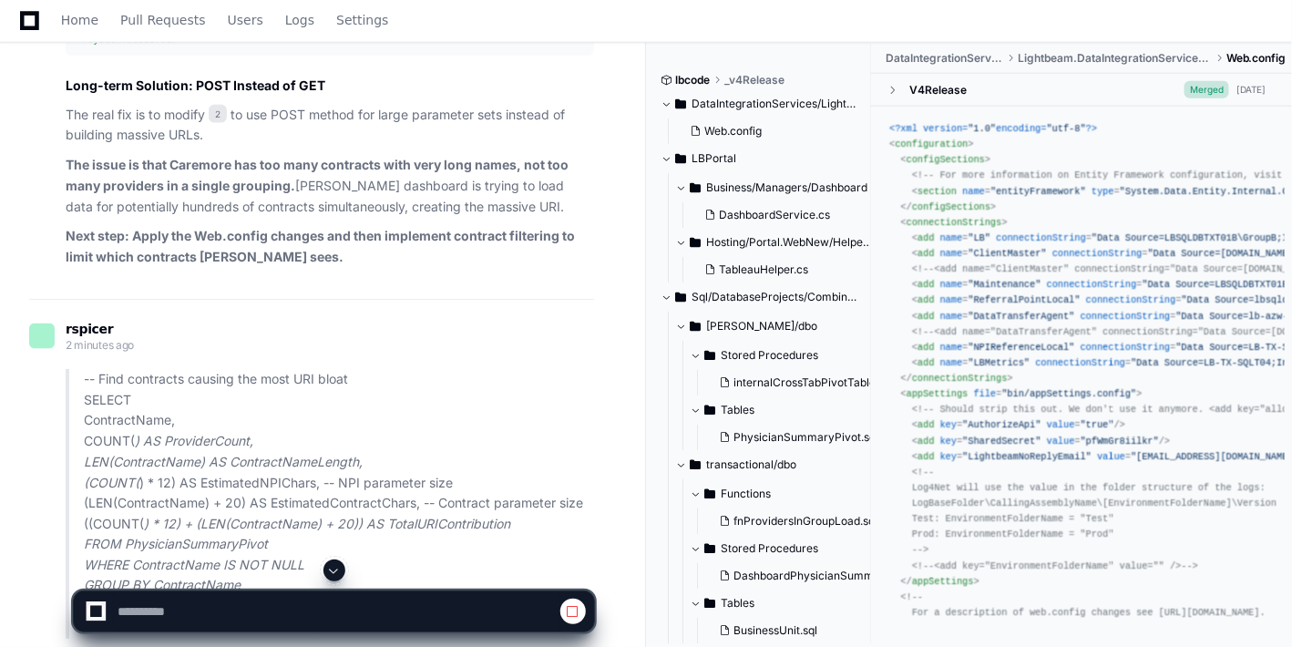
scroll to position [45610, 0]
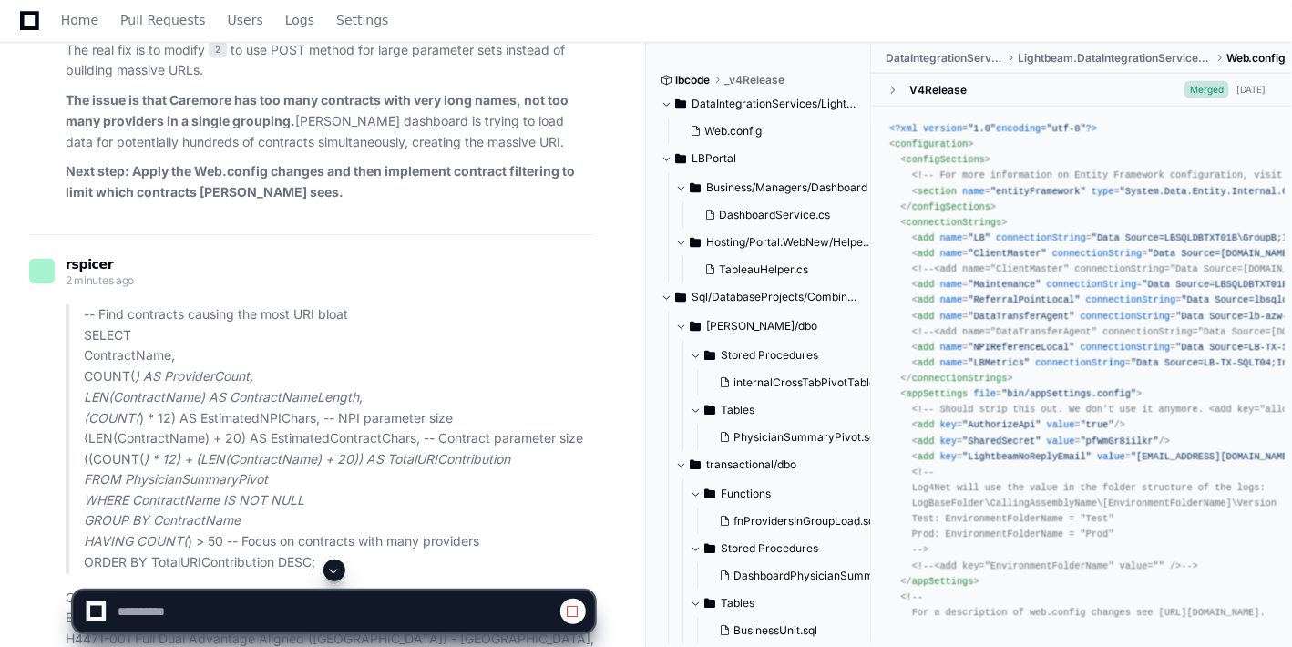
click at [334, 465] on span at bounding box center [334, 570] width 15 height 15
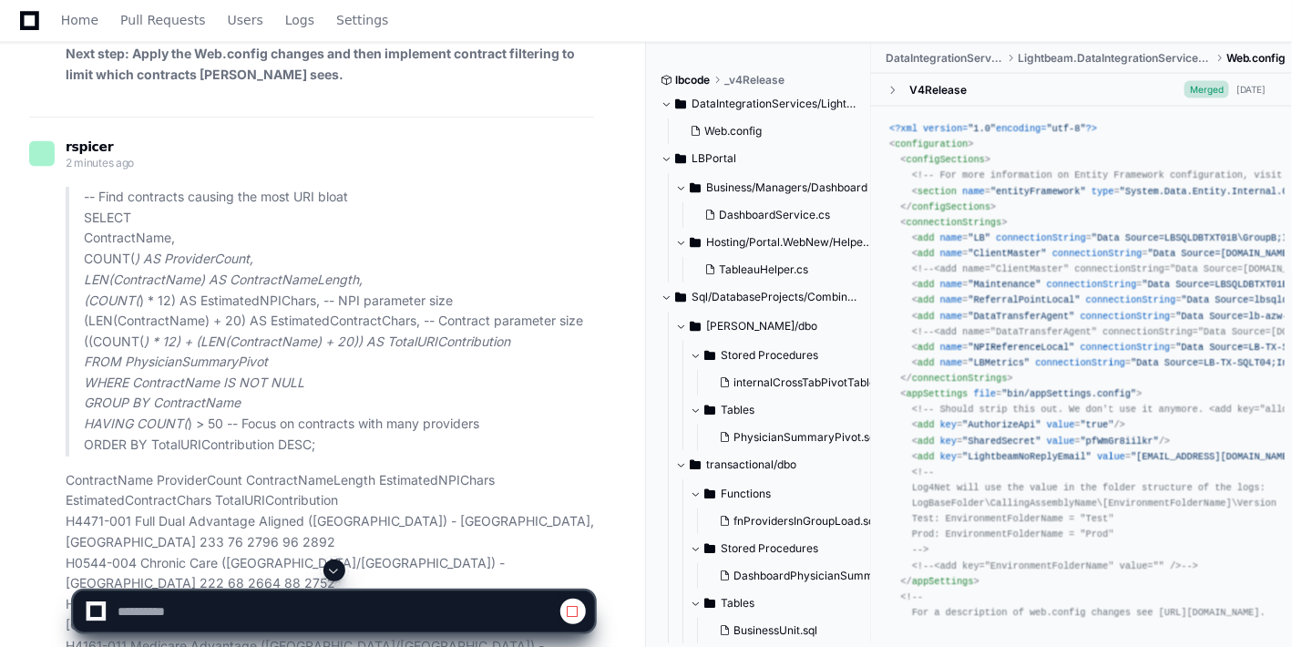
scroll to position [45730, 0]
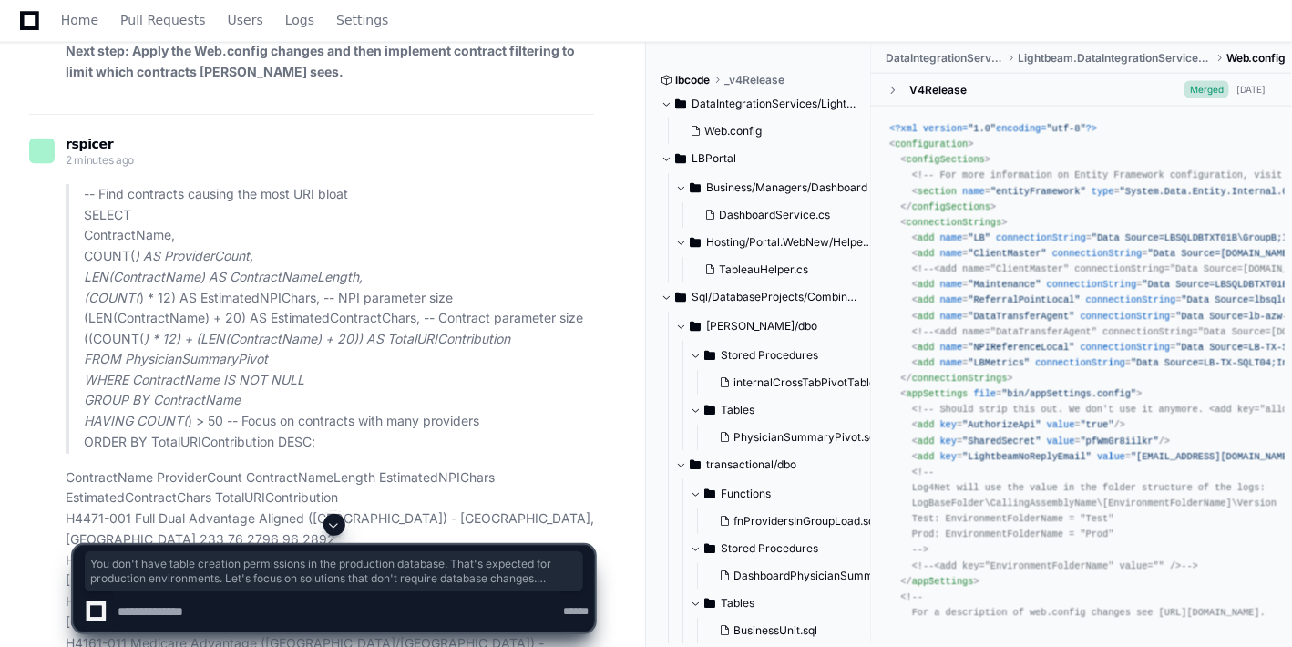
drag, startPoint x: 86, startPoint y: 203, endPoint x: 353, endPoint y: 422, distance: 345.7
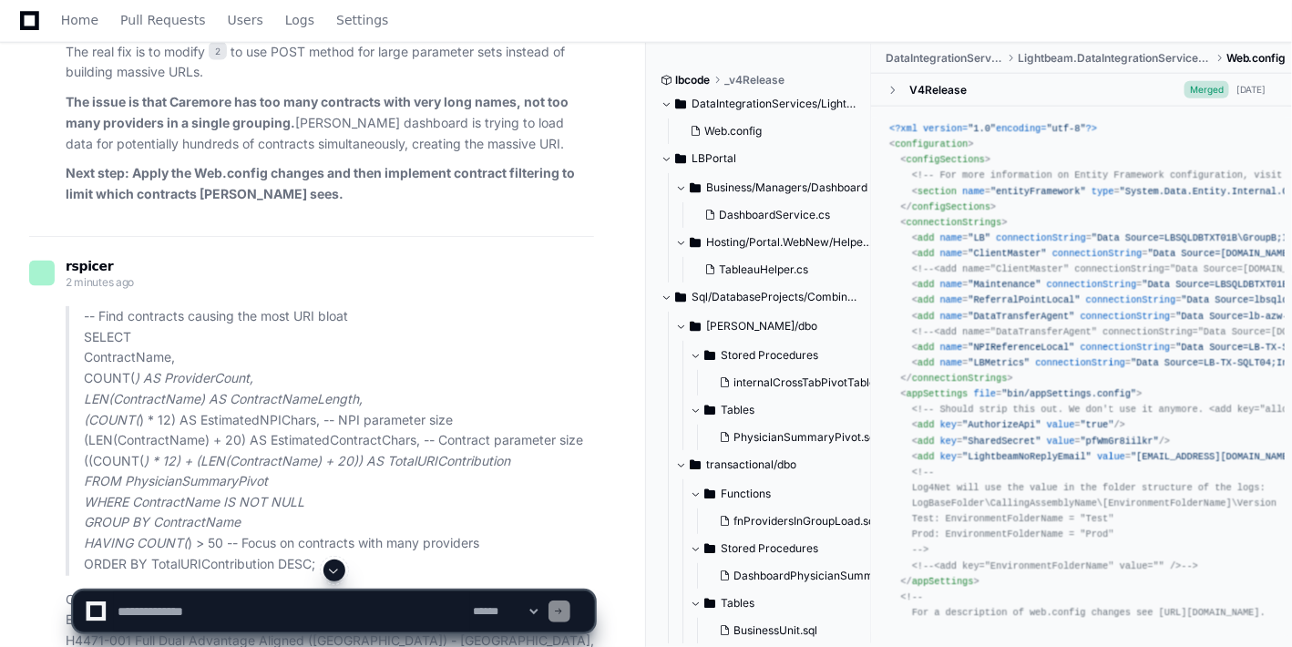
scroll to position [45528, 0]
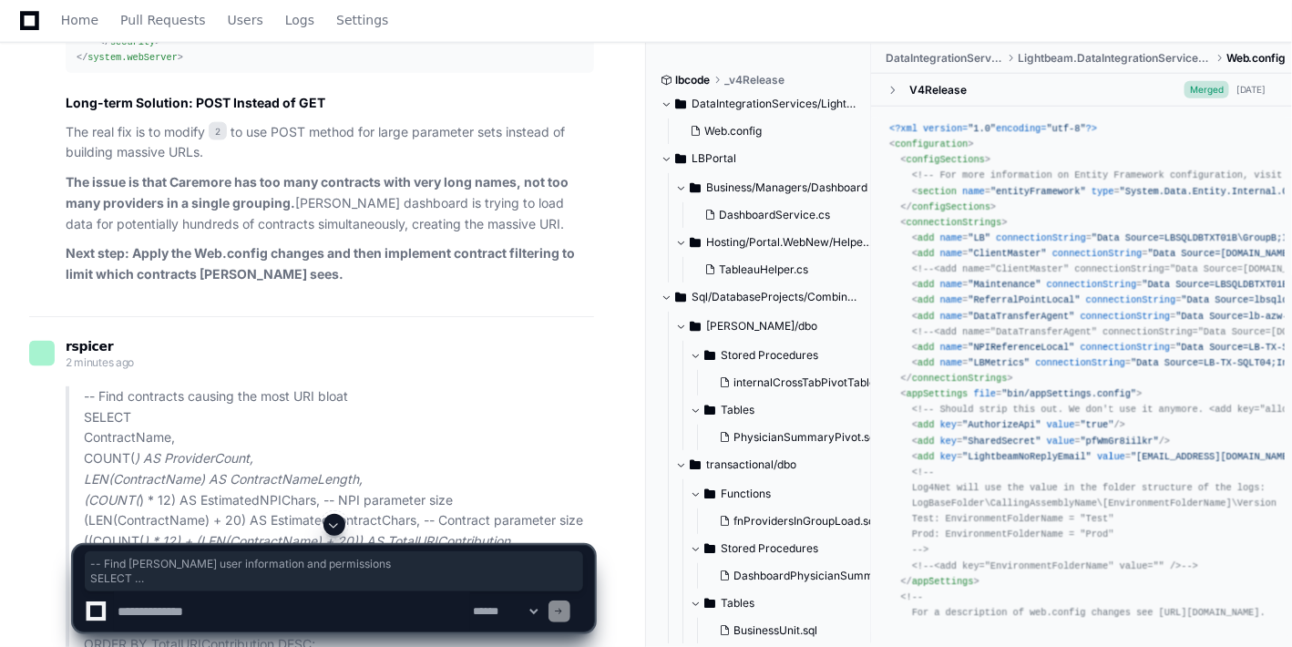
drag, startPoint x: 286, startPoint y: 373, endPoint x: 36, endPoint y: 180, distance: 315.0
click at [284, 465] on textarea at bounding box center [292, 611] width 356 height 40
type textarea "*"
paste textarea "**********"
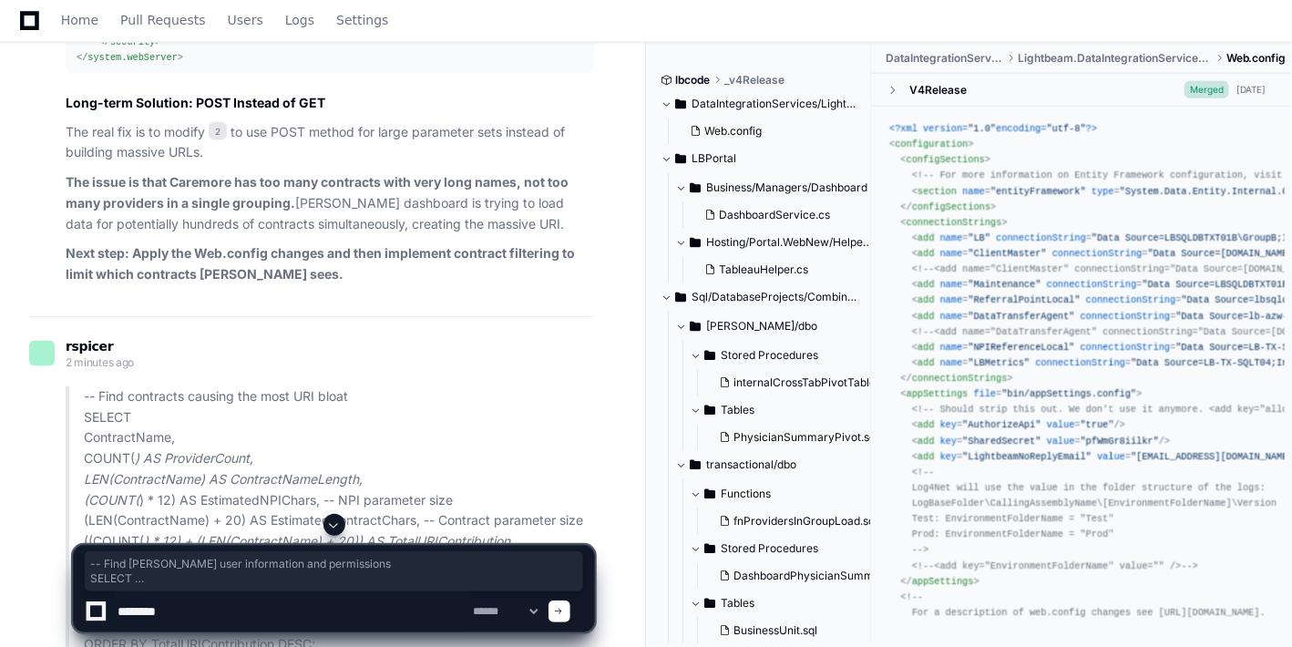
type textarea "**********"
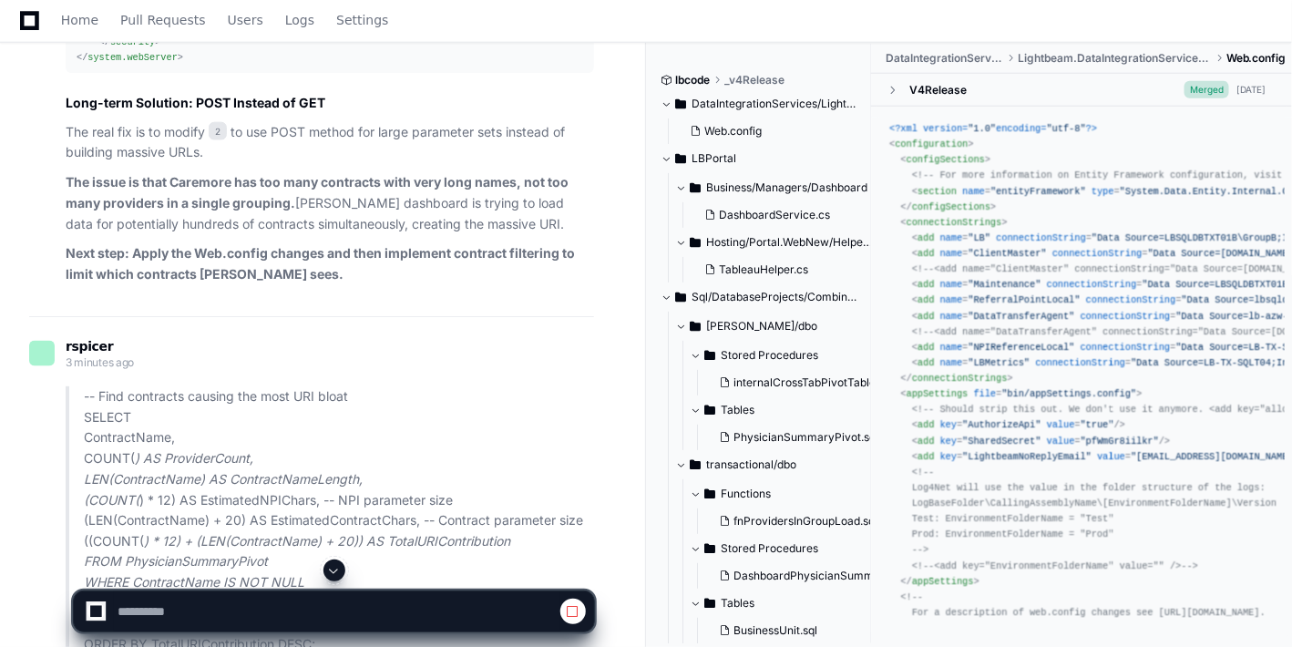
click at [337, 465] on span at bounding box center [334, 570] width 15 height 15
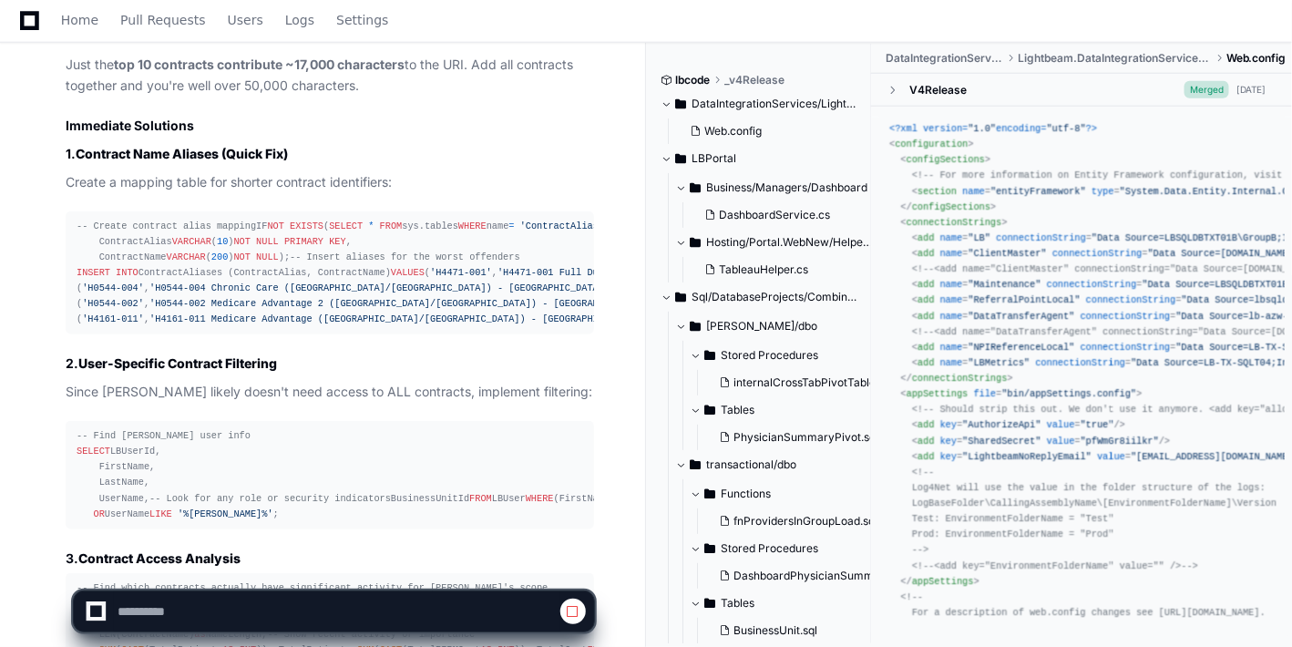
scroll to position [48021, 0]
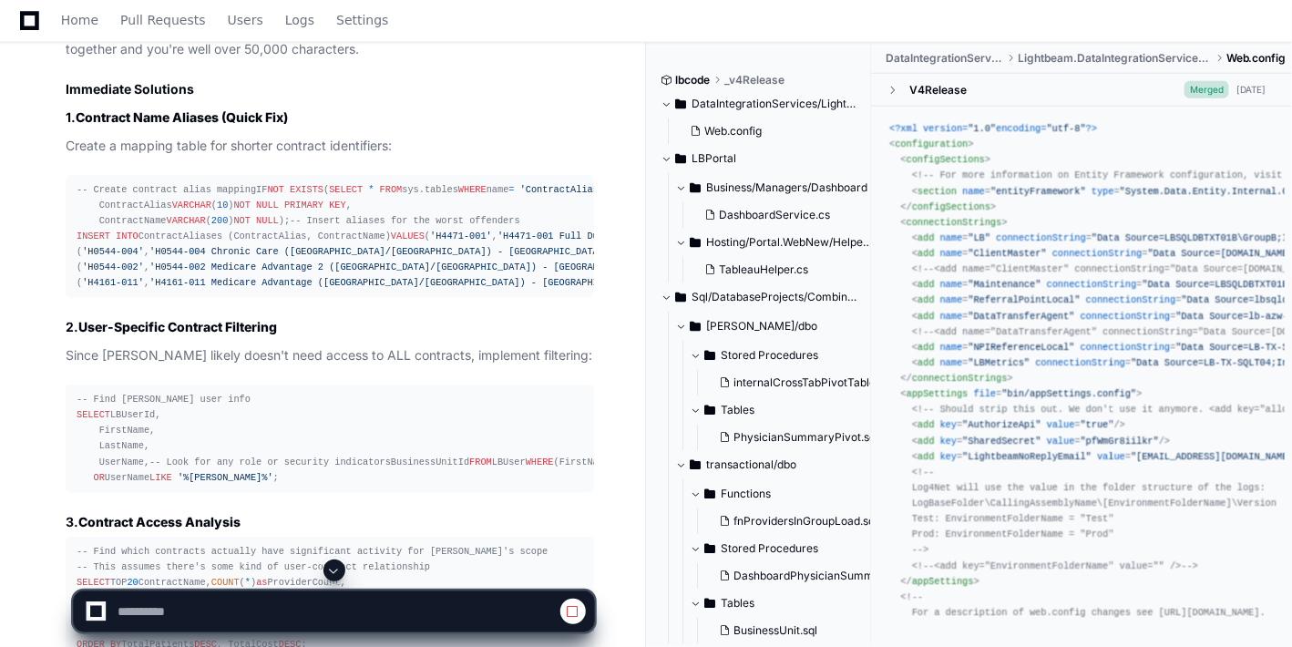
click at [337, 465] on span at bounding box center [334, 570] width 15 height 15
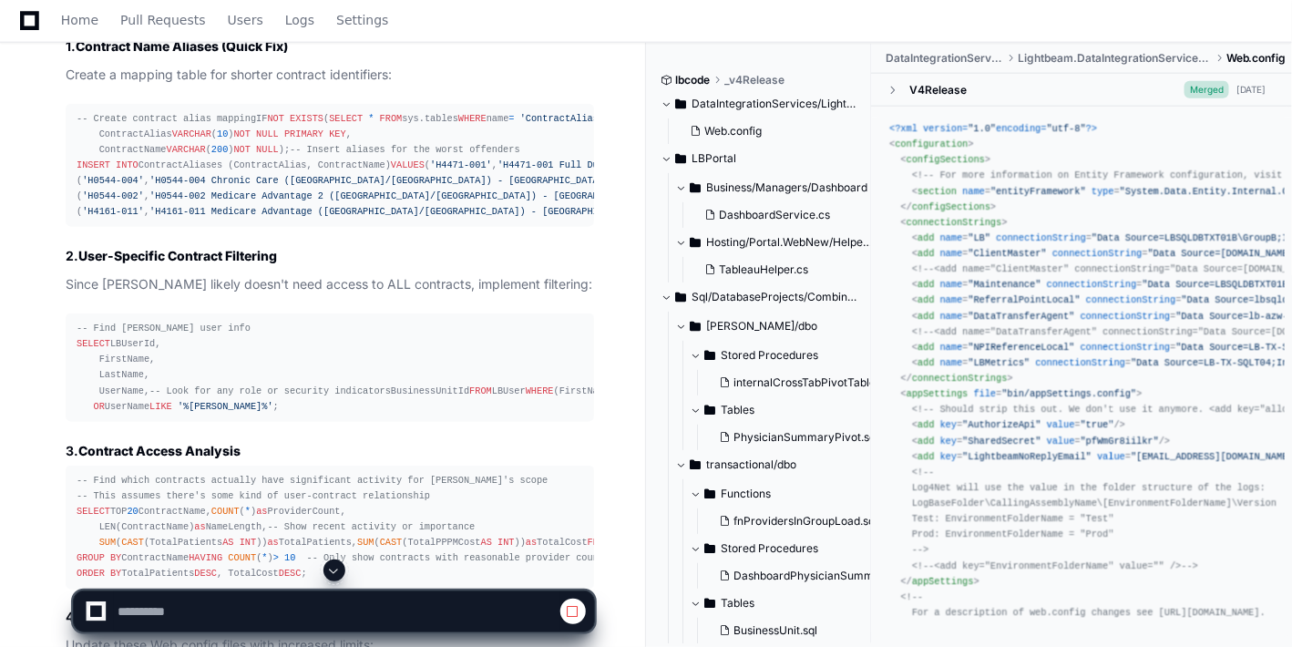
click at [337, 465] on span at bounding box center [334, 570] width 15 height 15
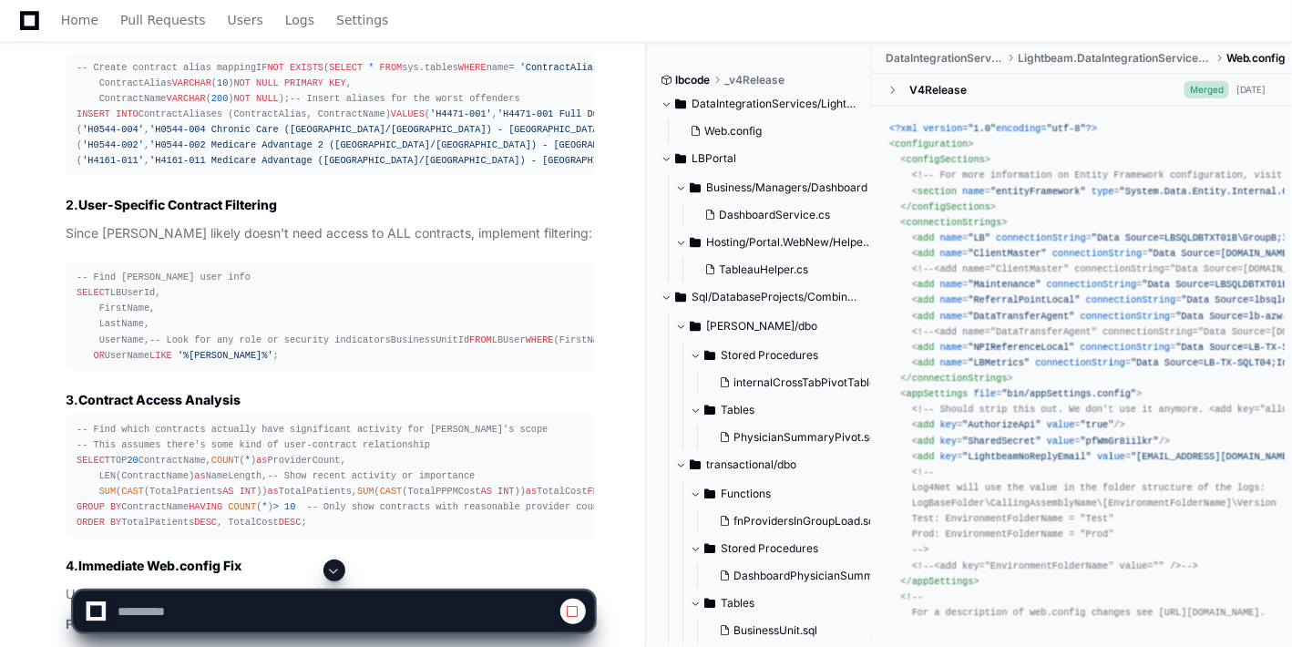
click at [337, 465] on span at bounding box center [334, 570] width 15 height 15
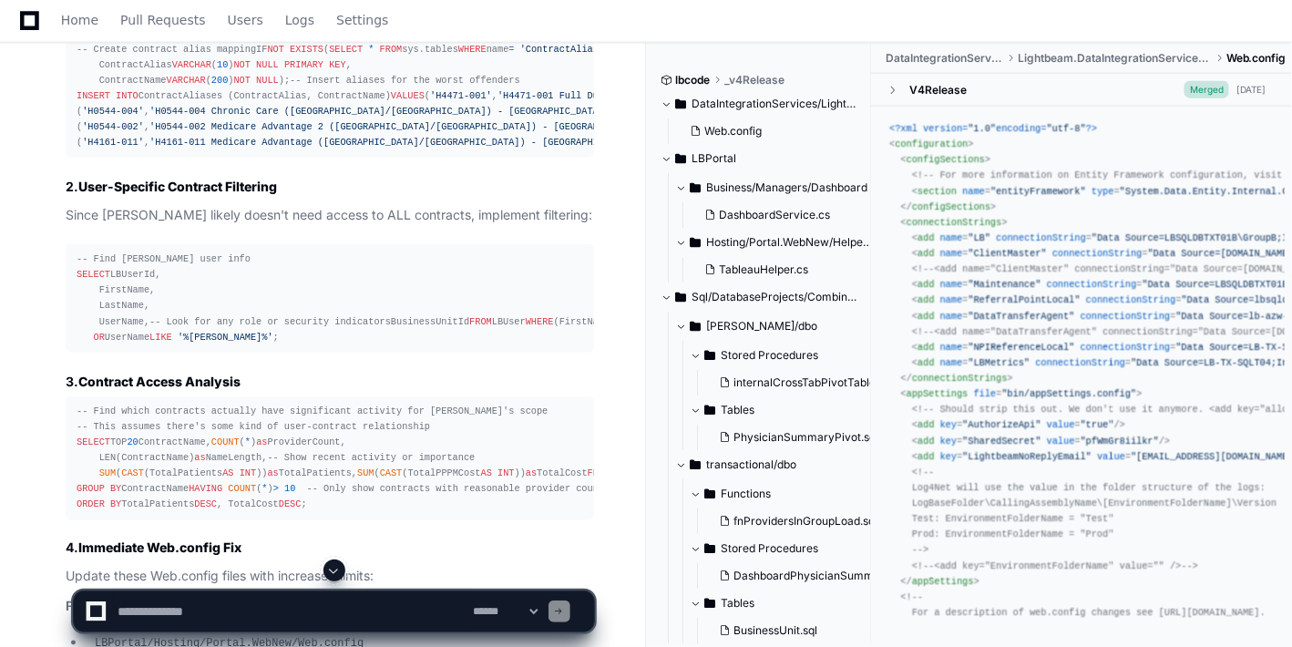
click at [337, 465] on span at bounding box center [334, 570] width 15 height 15
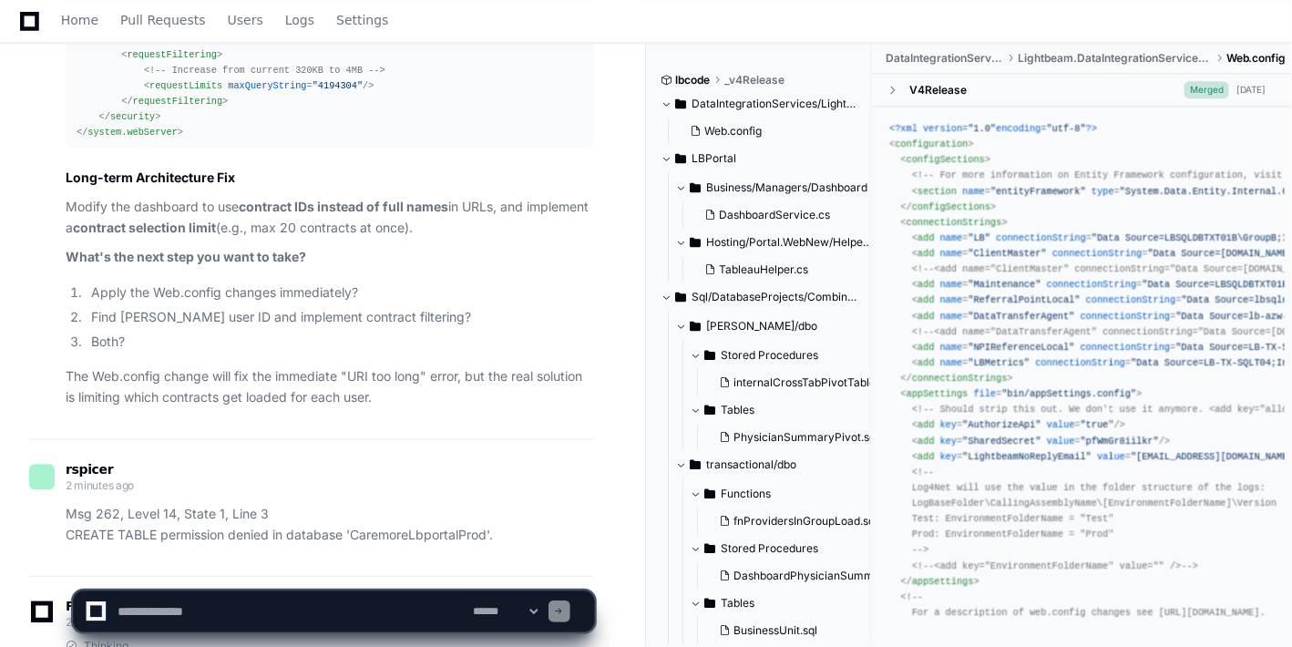
scroll to position [48924, 0]
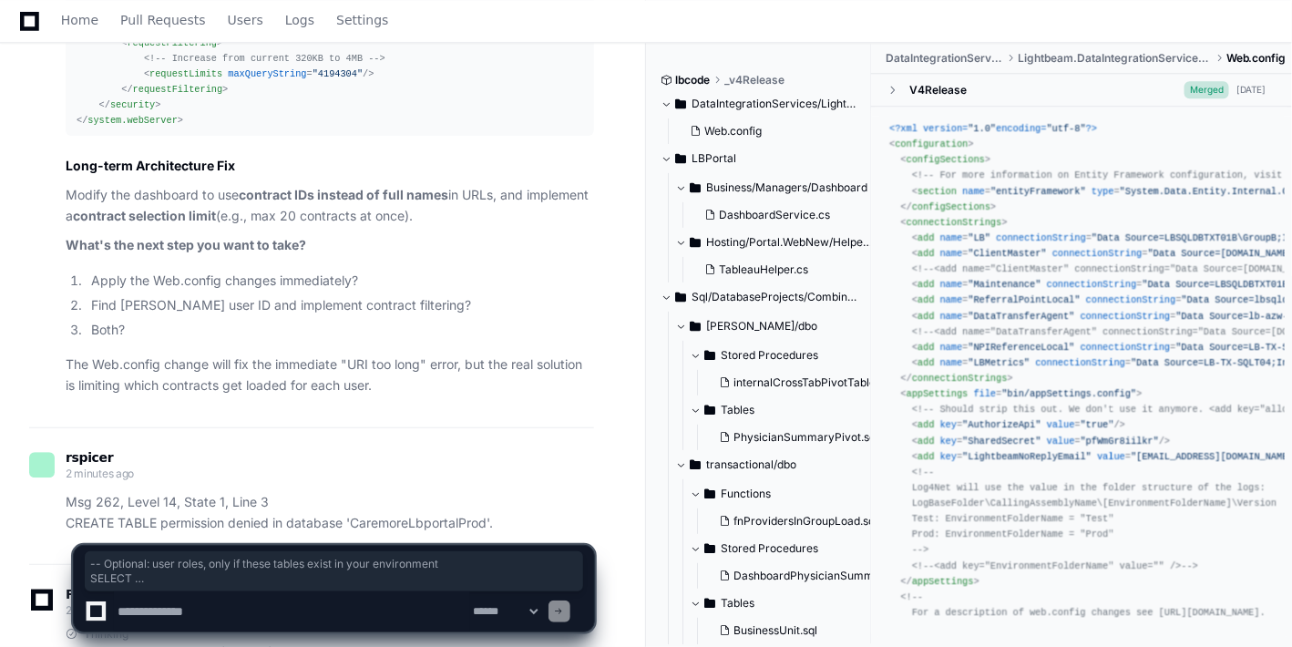
drag, startPoint x: 271, startPoint y: 402, endPoint x: 2, endPoint y: 190, distance: 341.9
click at [210, 465] on textarea at bounding box center [292, 611] width 356 height 40
paste textarea "**********"
type textarea "**********"
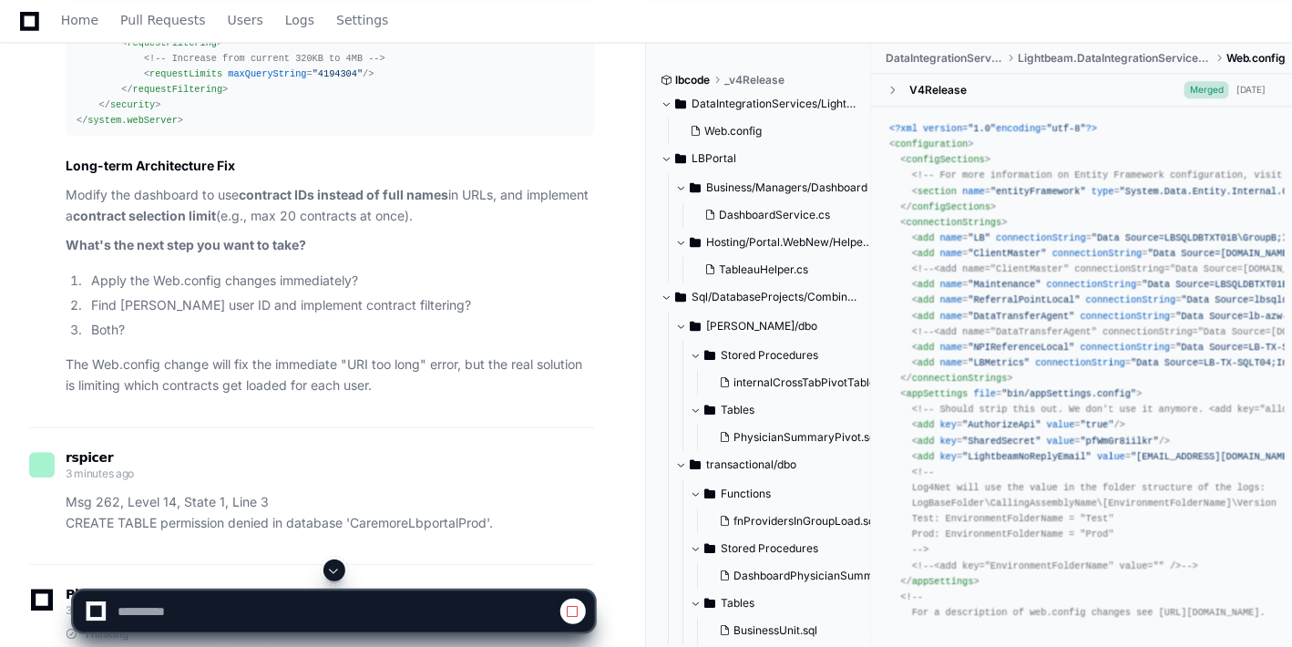
click at [338, 465] on span at bounding box center [334, 570] width 15 height 15
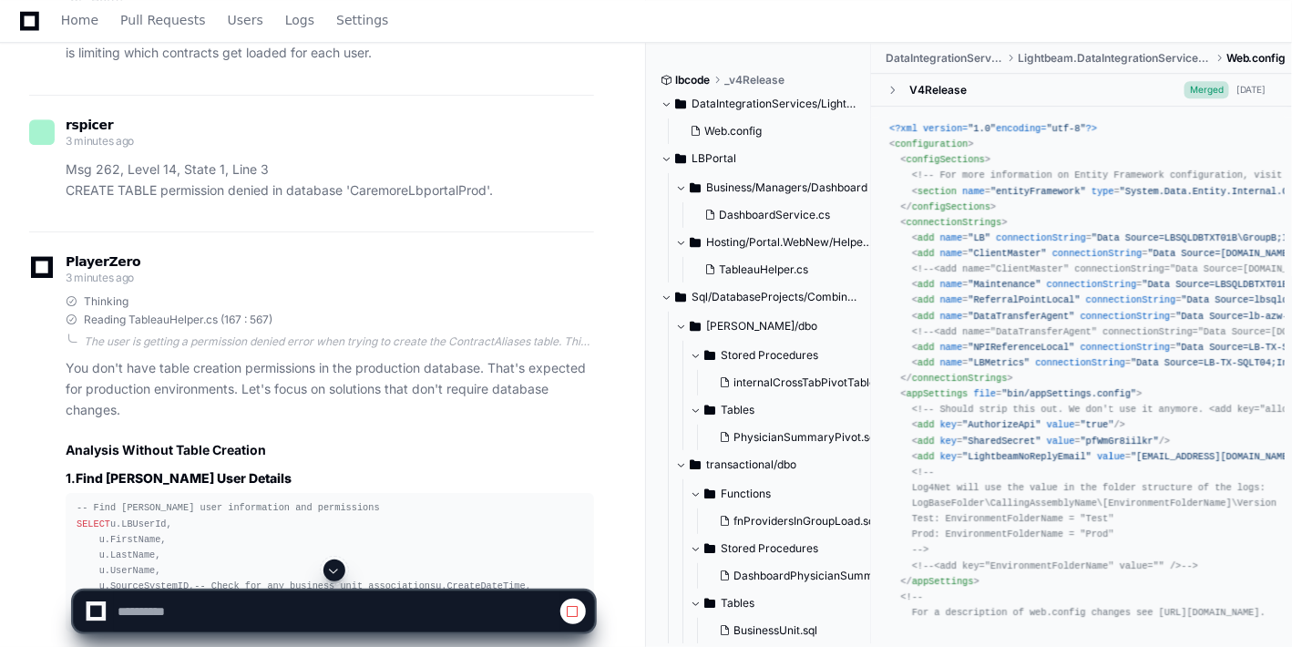
scroll to position [49455, 0]
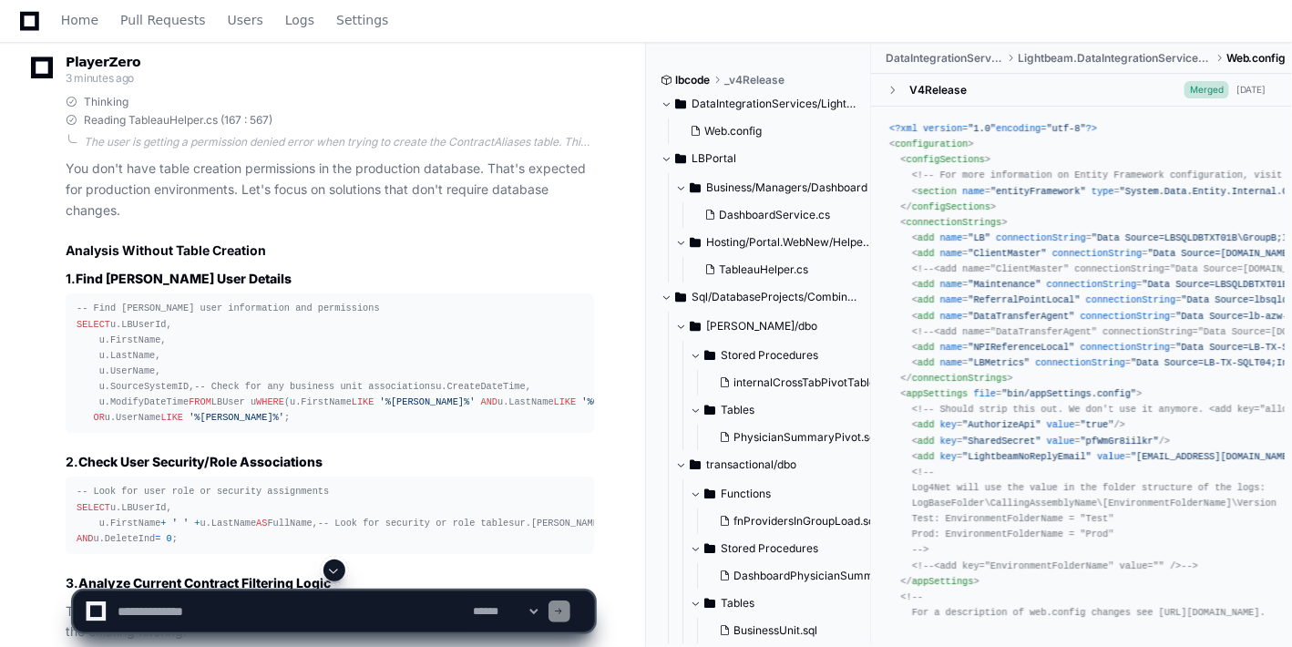
click at [338, 465] on span at bounding box center [334, 570] width 15 height 15
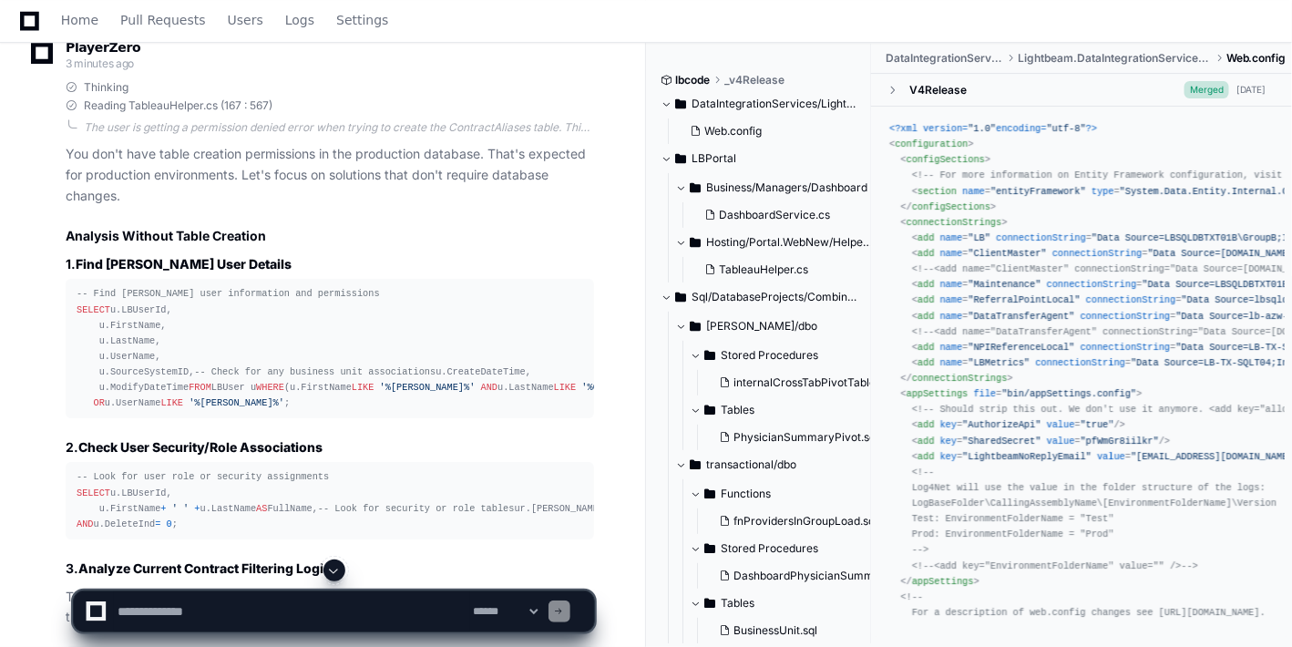
click at [338, 465] on span at bounding box center [334, 570] width 15 height 15
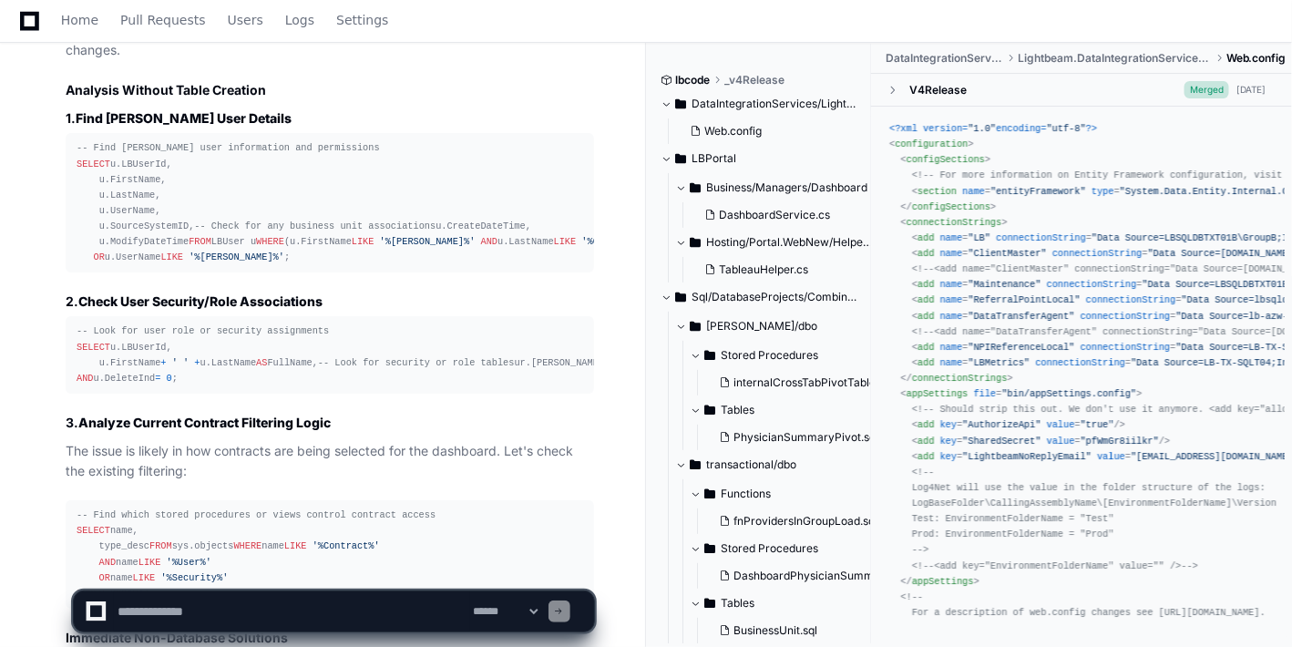
scroll to position [49629, 0]
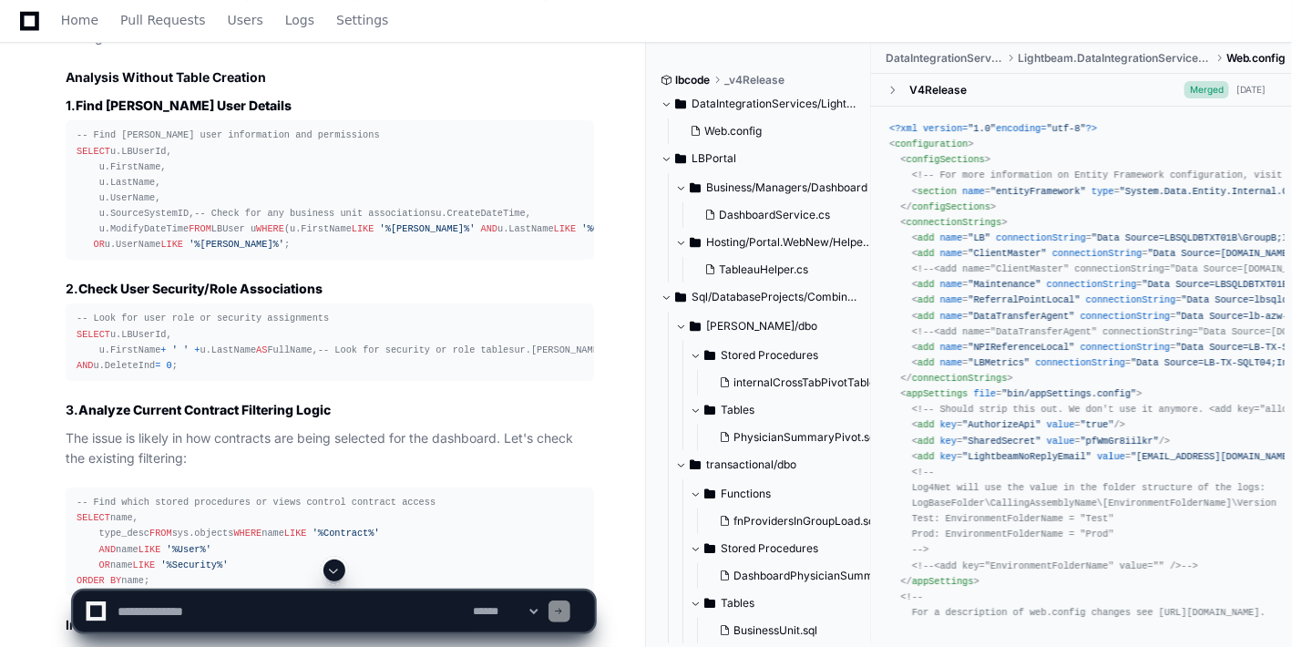
click at [338, 465] on span at bounding box center [334, 570] width 15 height 15
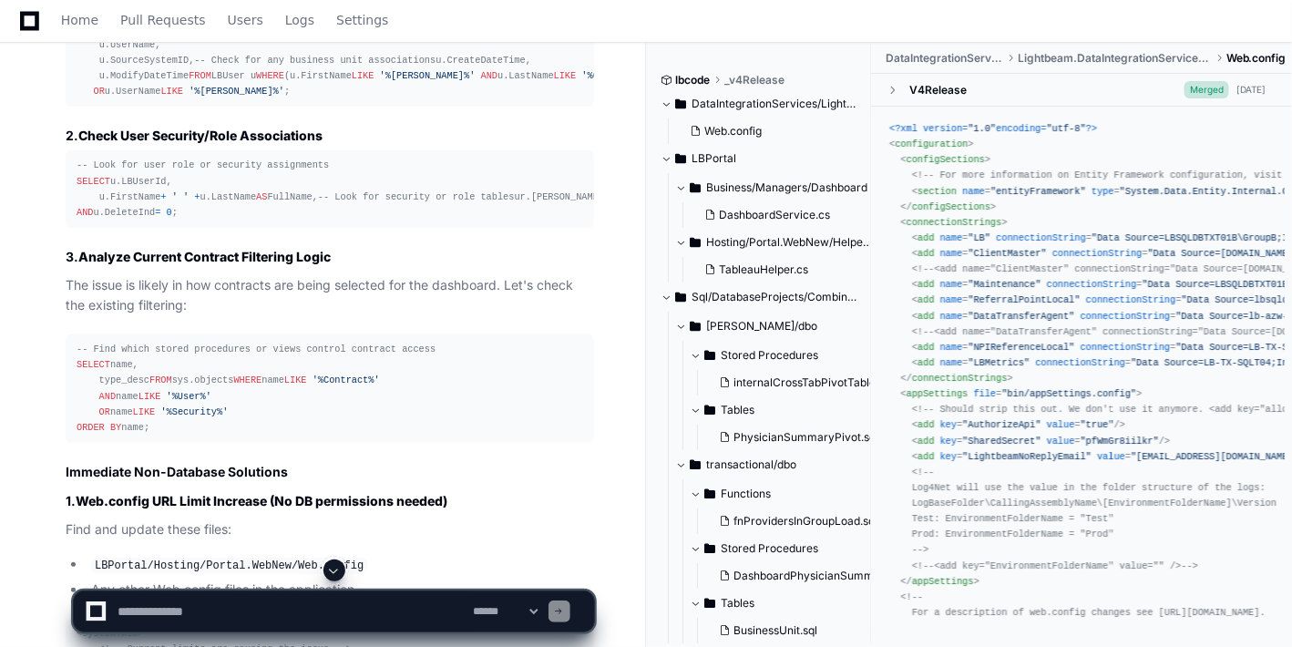
click at [338, 465] on span at bounding box center [334, 570] width 15 height 15
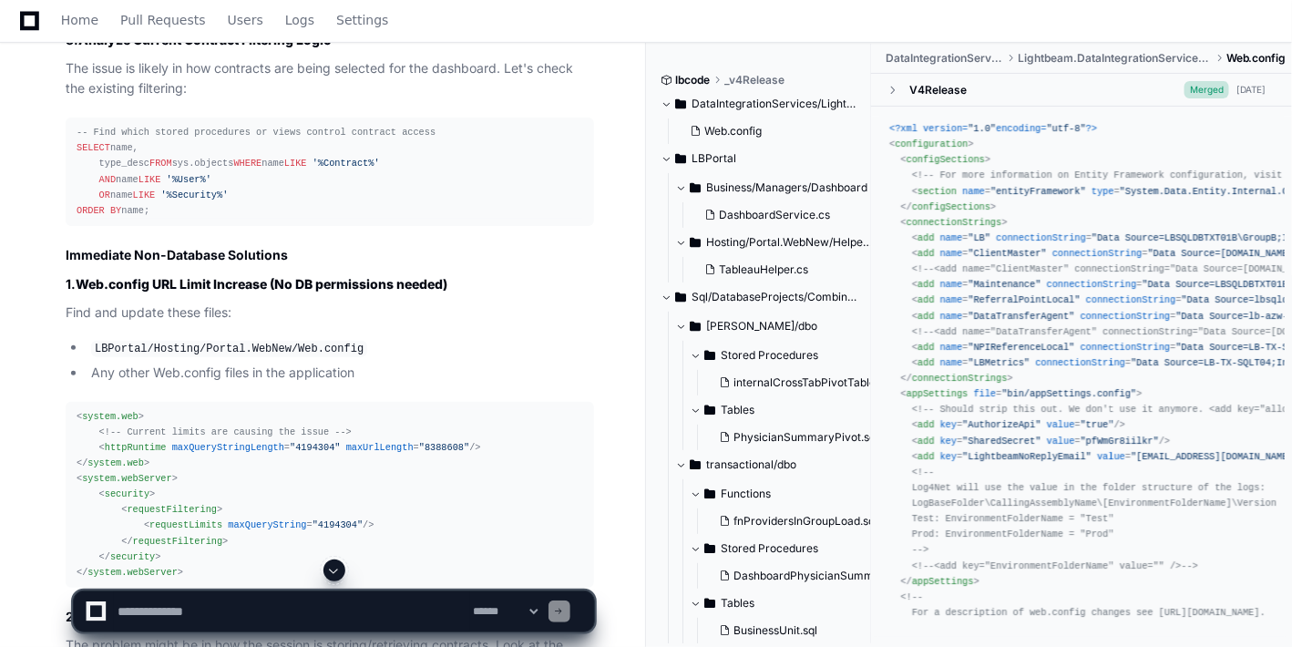
scroll to position [50039, 0]
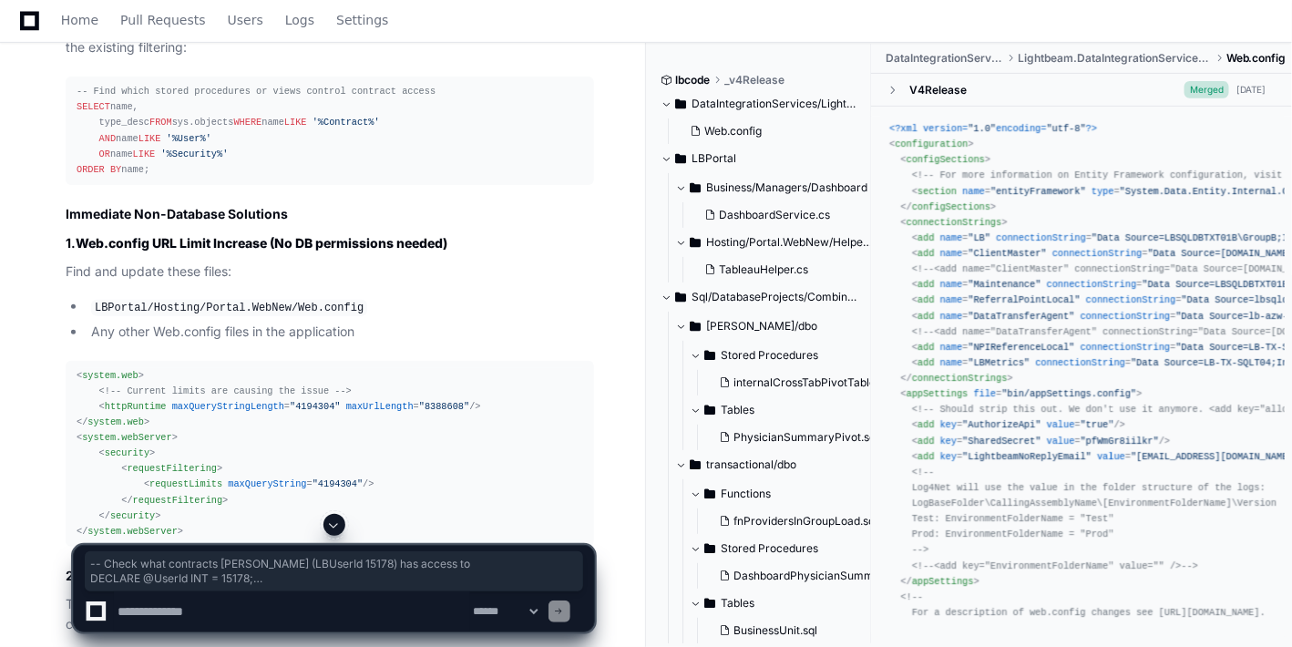
drag, startPoint x: 247, startPoint y: 490, endPoint x: 62, endPoint y: 178, distance: 363.1
drag, startPoint x: 125, startPoint y: 385, endPoint x: 46, endPoint y: 167, distance: 232.5
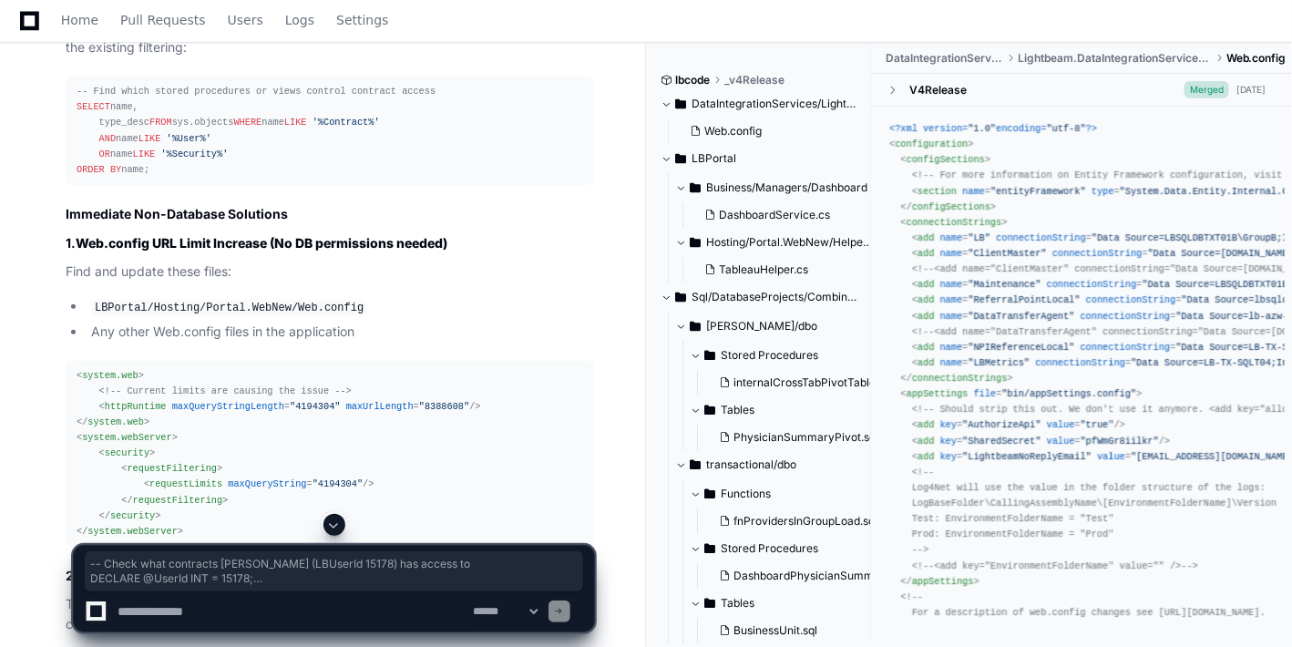
click at [165, 465] on textarea at bounding box center [292, 611] width 356 height 40
paste textarea "**********"
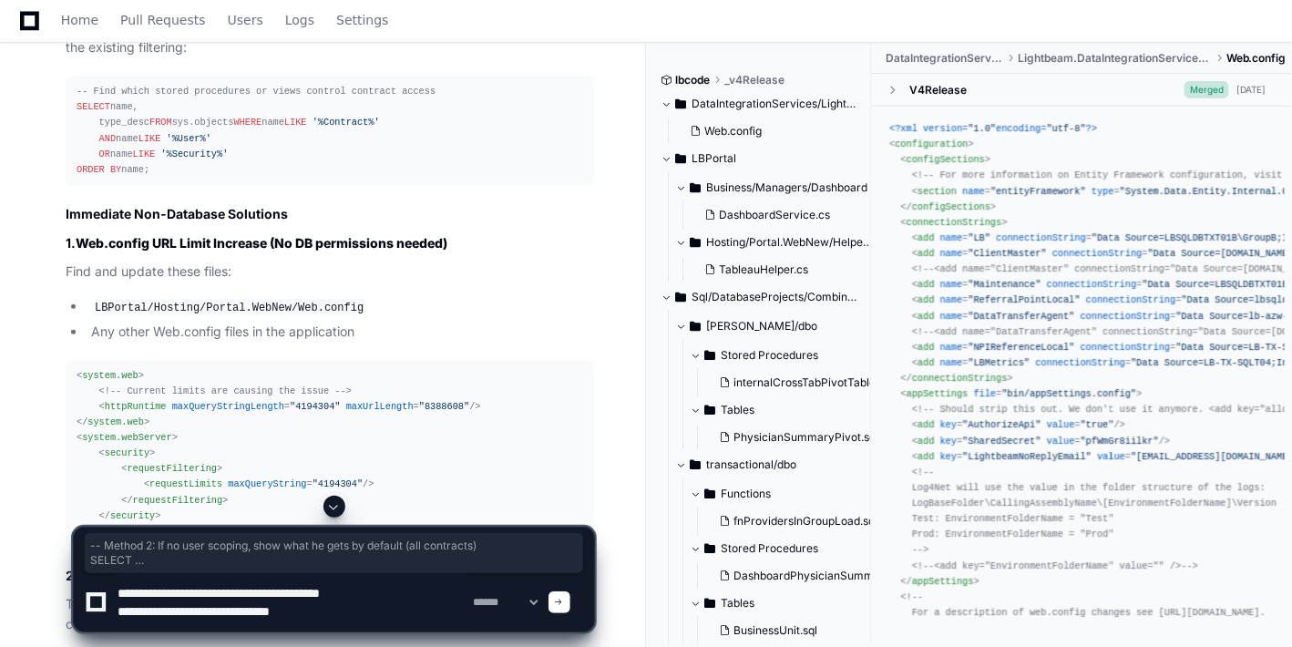
drag, startPoint x: 251, startPoint y: 493, endPoint x: 77, endPoint y: 417, distance: 188.9
click at [388, 465] on textarea at bounding box center [292, 602] width 356 height 58
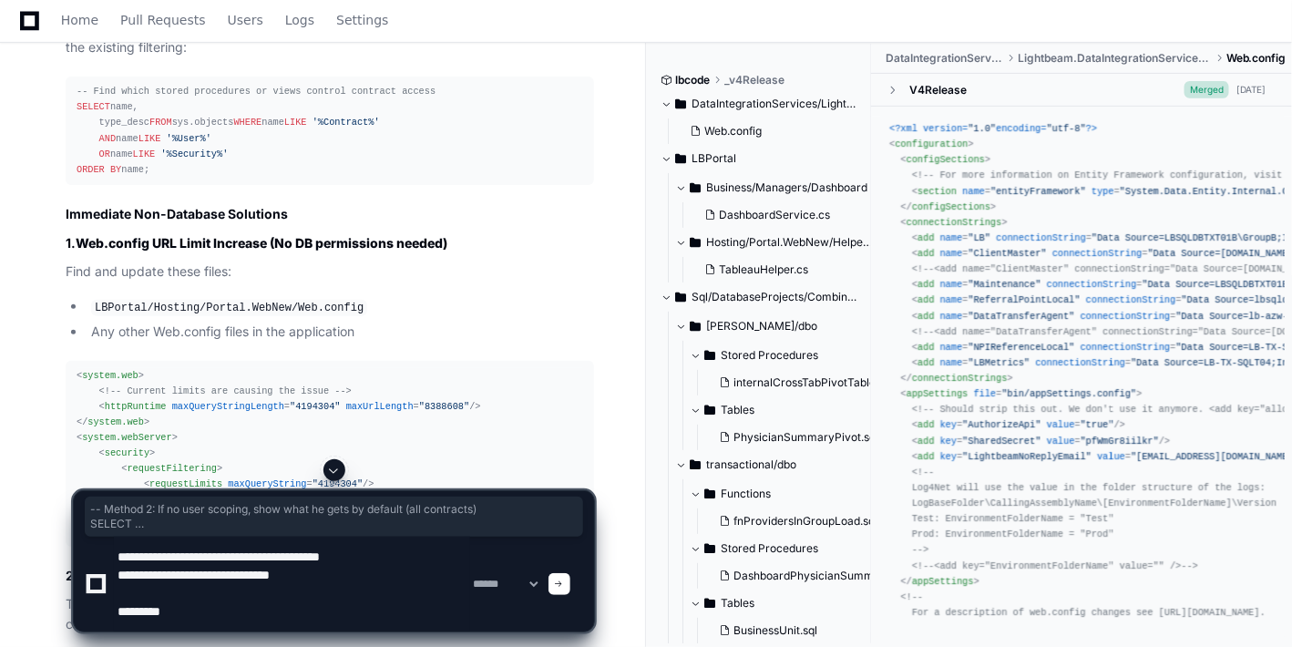
paste textarea "**********"
type textarea "**********"
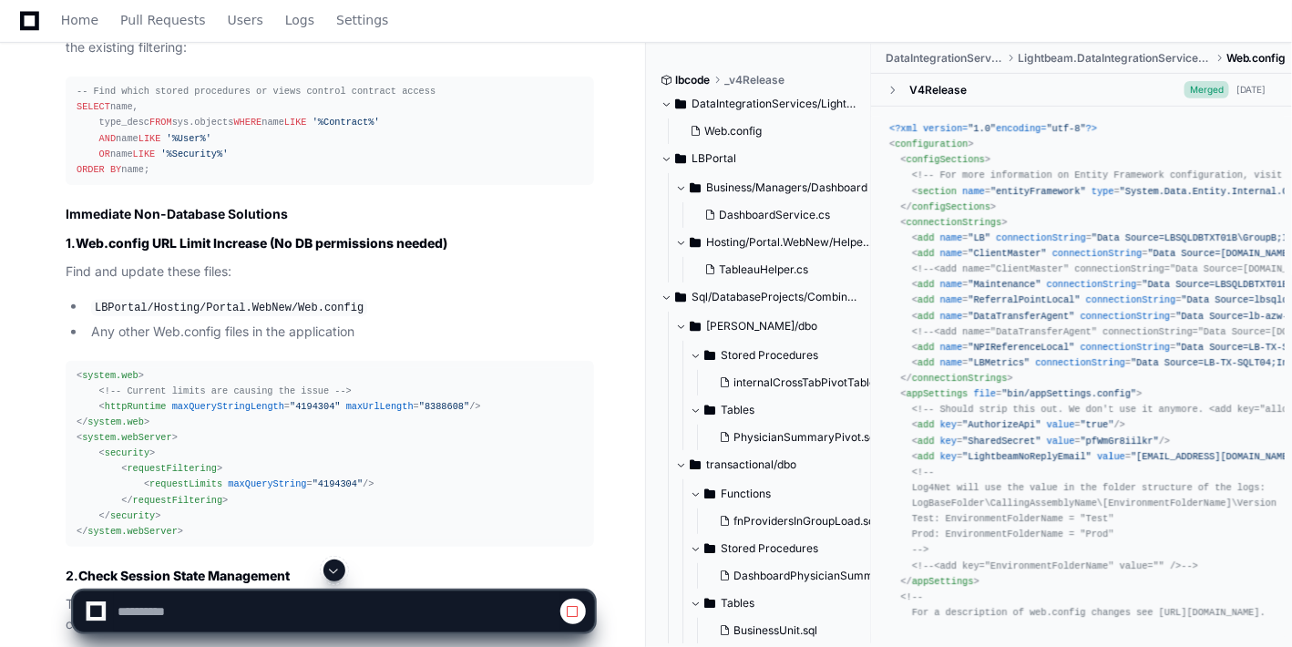
click at [335, 465] on span at bounding box center [334, 570] width 15 height 15
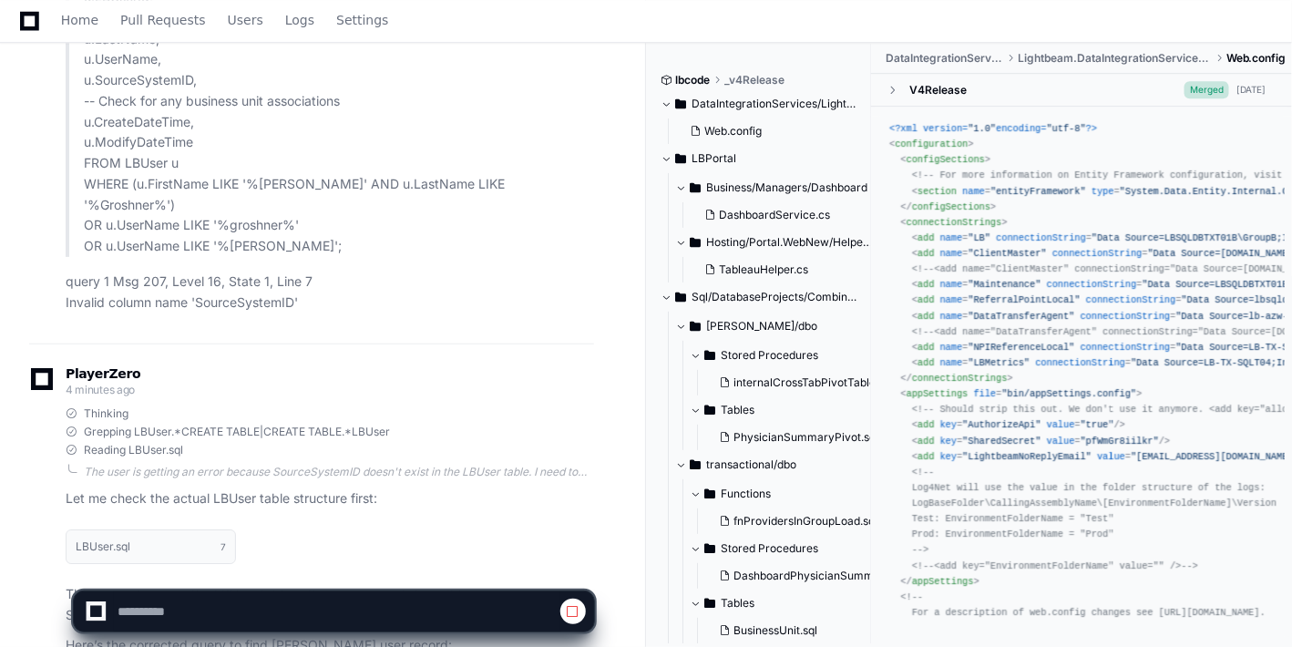
scroll to position [51766, 0]
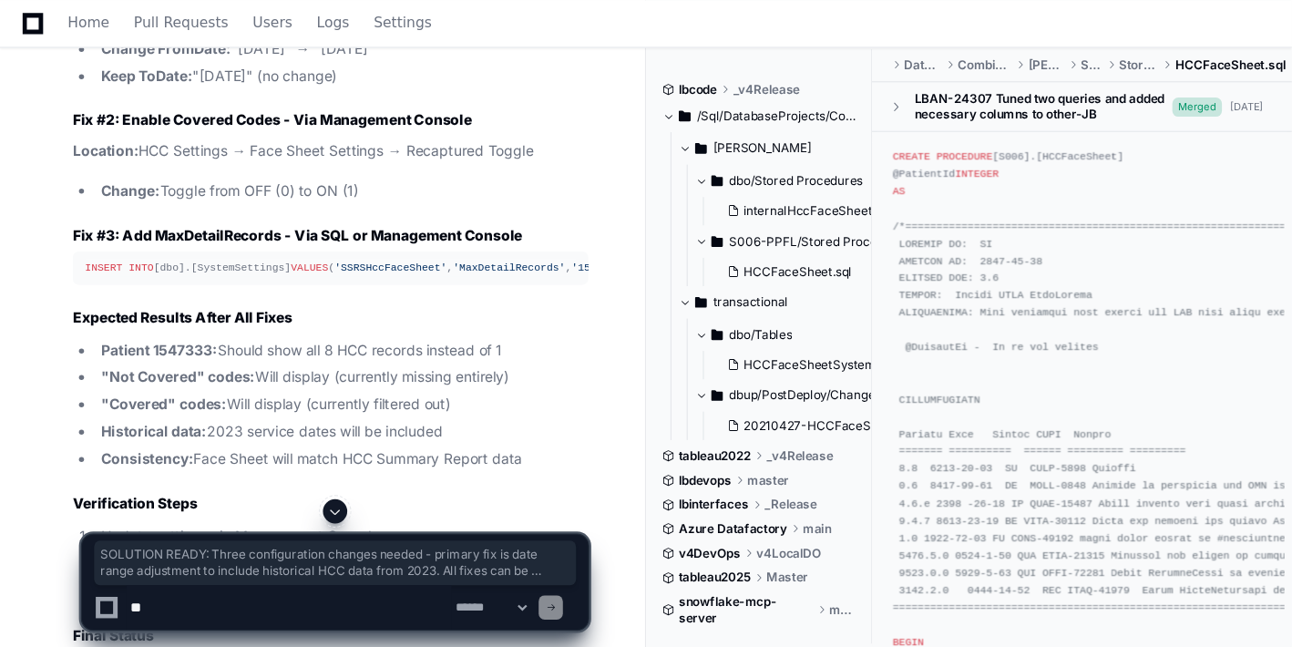
scroll to position [42748, 0]
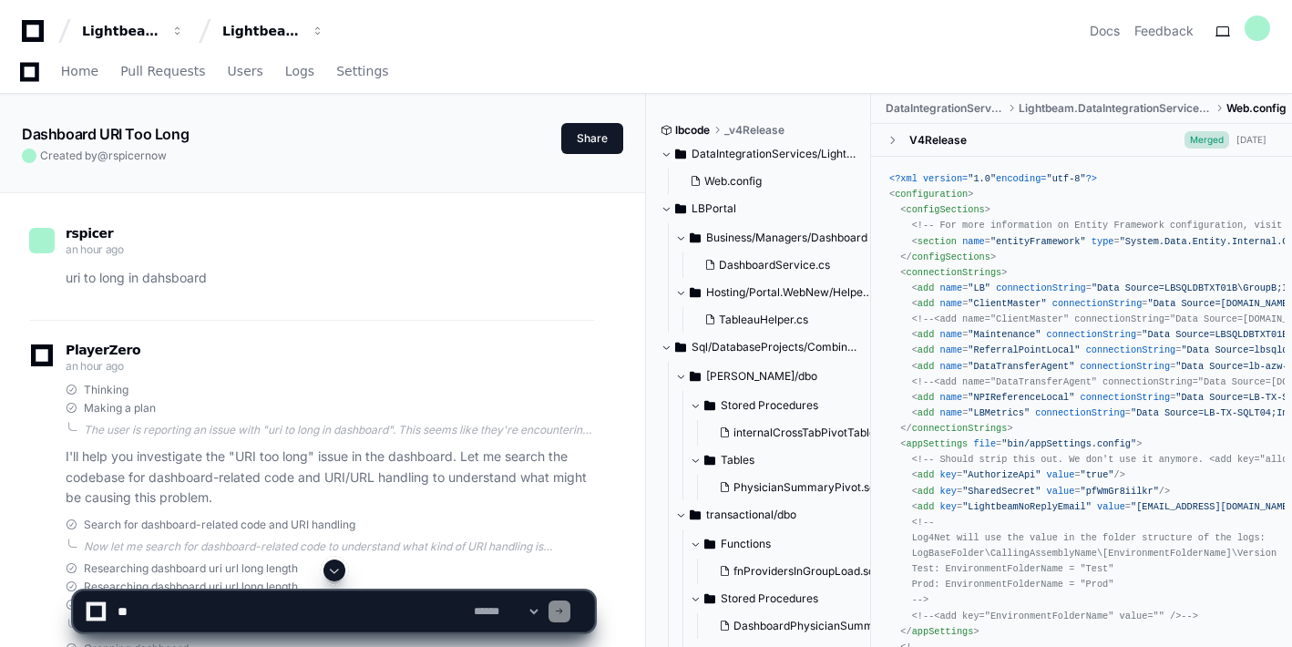
scroll to position [51766, 0]
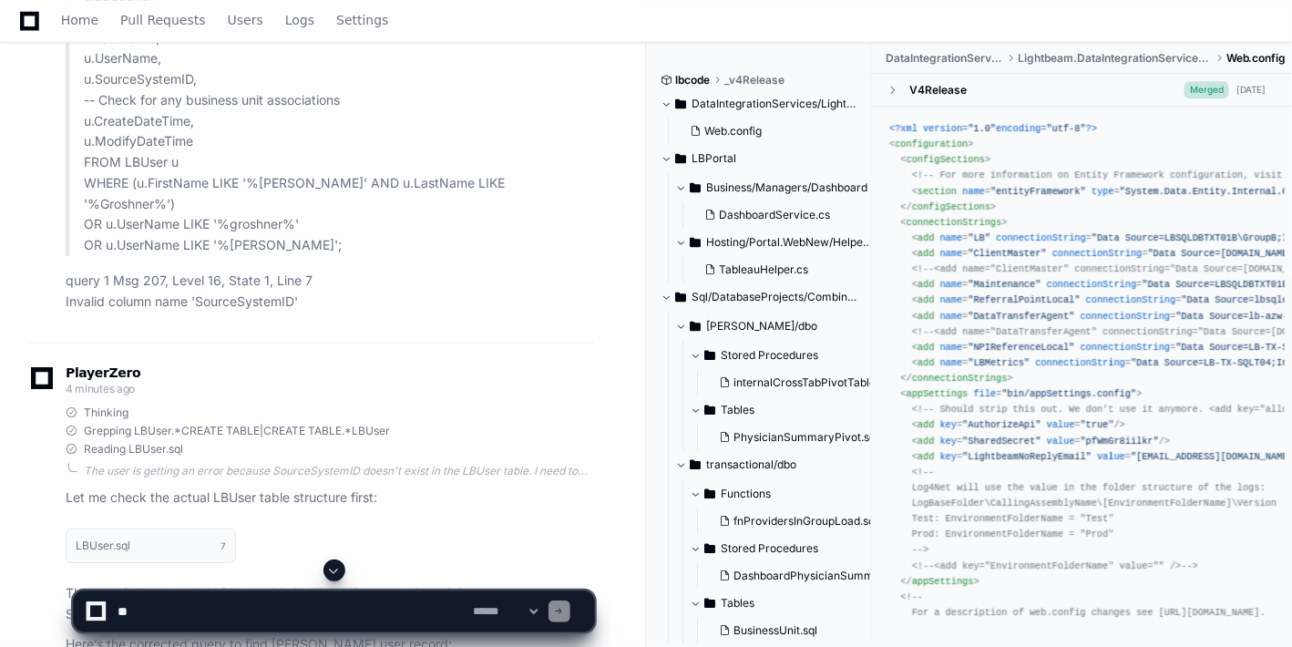
click at [335, 564] on span at bounding box center [334, 570] width 15 height 15
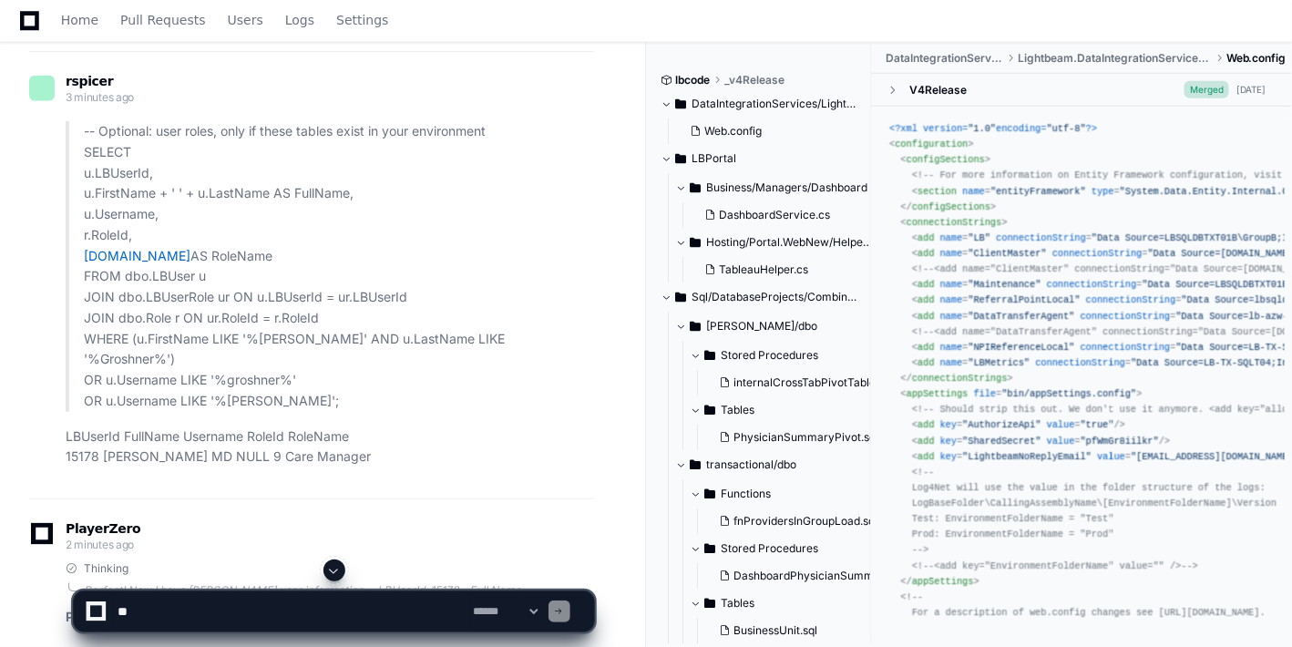
scroll to position [52936, 0]
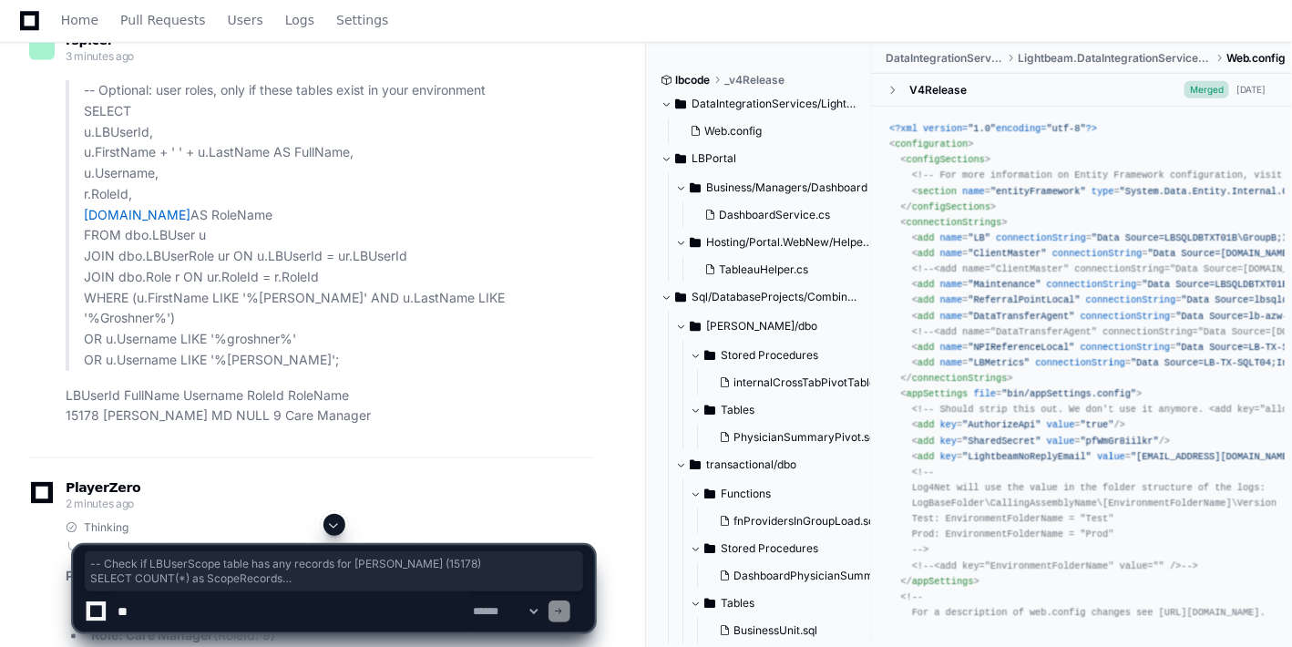
drag, startPoint x: 217, startPoint y: 292, endPoint x: 77, endPoint y: 245, distance: 147.2
copy div "-- Check if LBUserScope table has any records for Michael (15178) SELECT COUNT …"
click at [174, 621] on textarea at bounding box center [292, 611] width 356 height 40
paste textarea "**********"
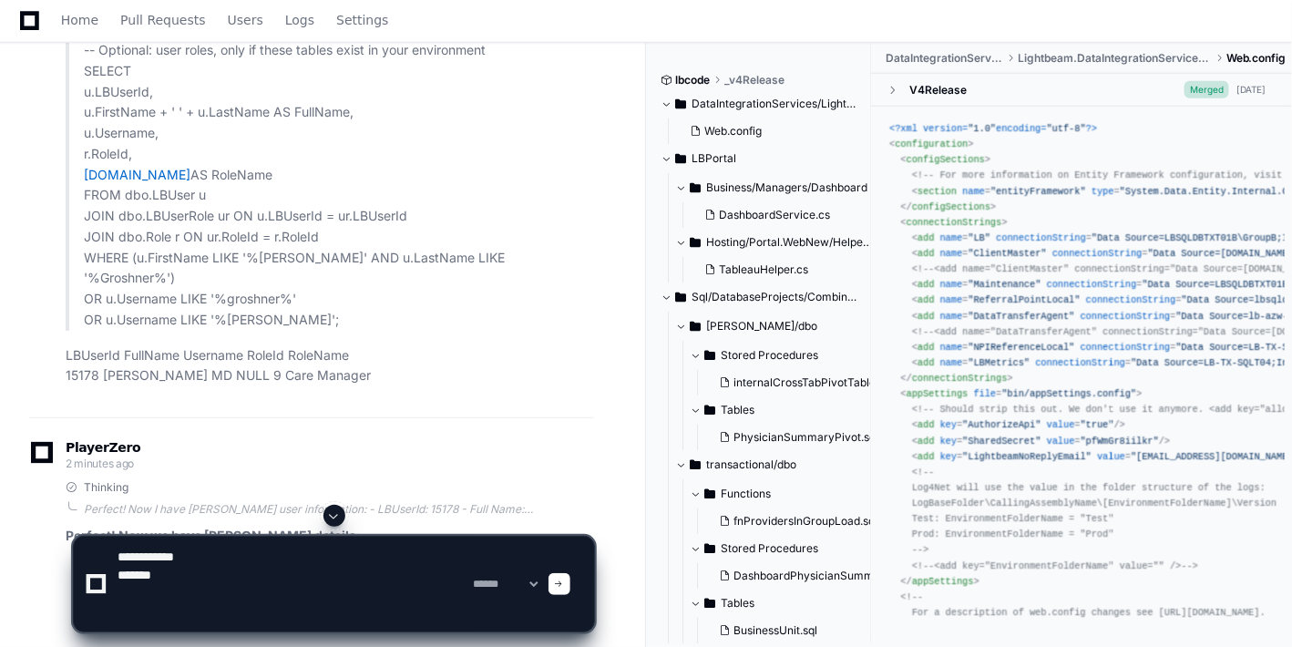
scroll to position [53017, 0]
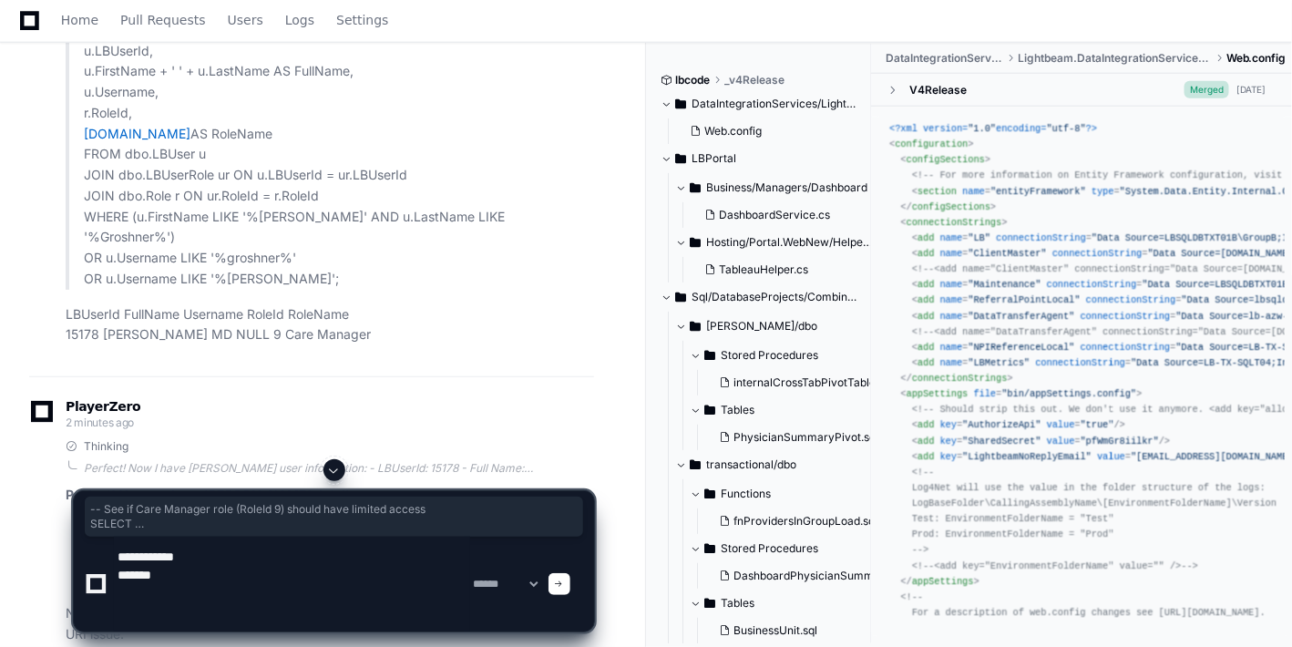
drag, startPoint x: 180, startPoint y: 438, endPoint x: 85, endPoint y: 312, distance: 158.0
copy div "-- See if Care Manager role (RoleId 9) should have limited access SELECT r.Name…"
click at [205, 577] on textarea at bounding box center [292, 584] width 356 height 95
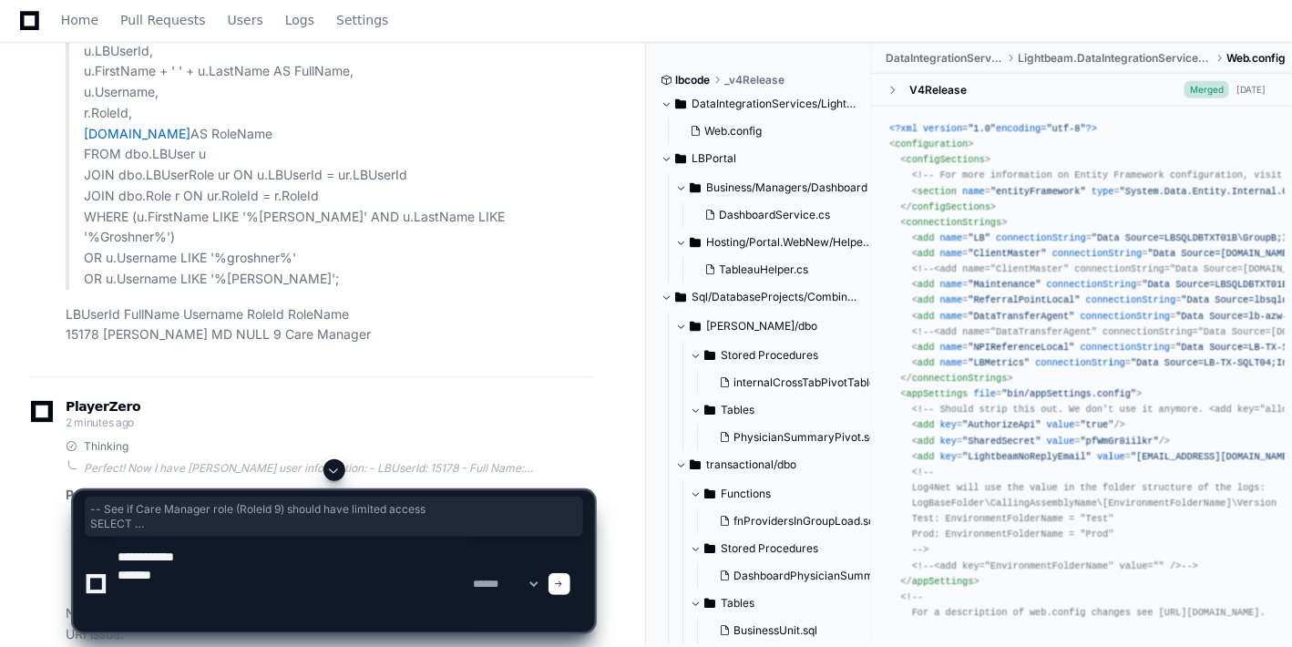
click at [218, 586] on textarea at bounding box center [292, 584] width 356 height 95
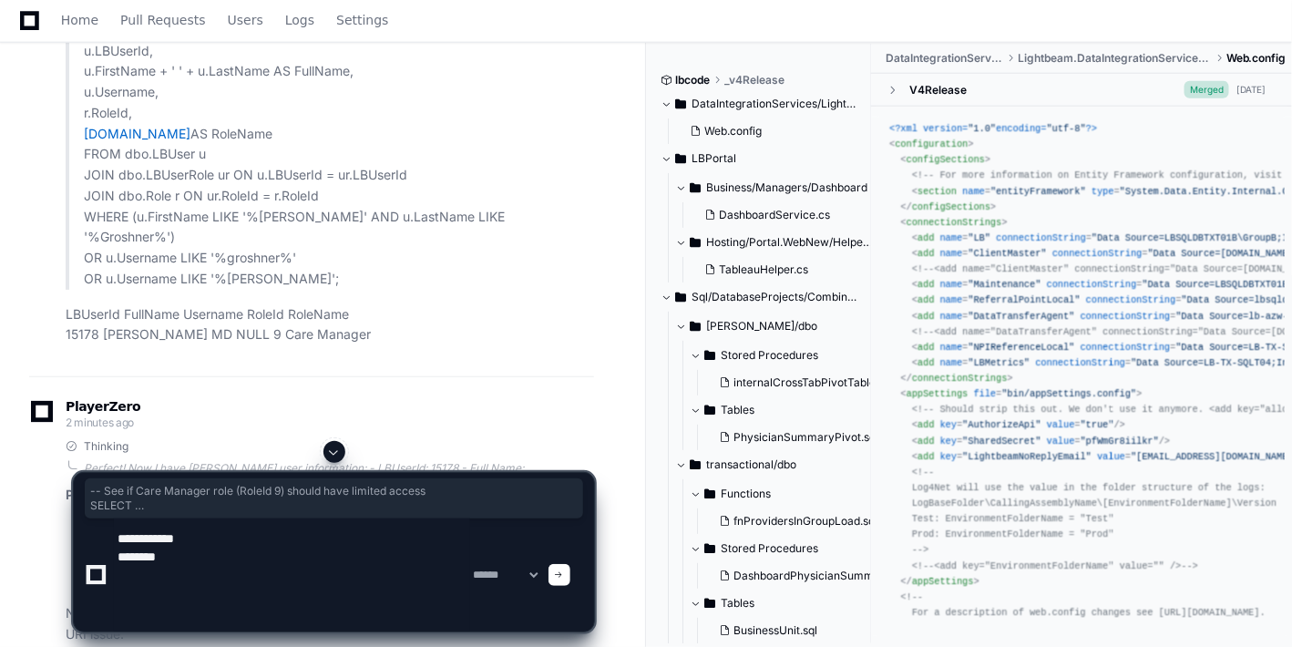
paste textarea "**********"
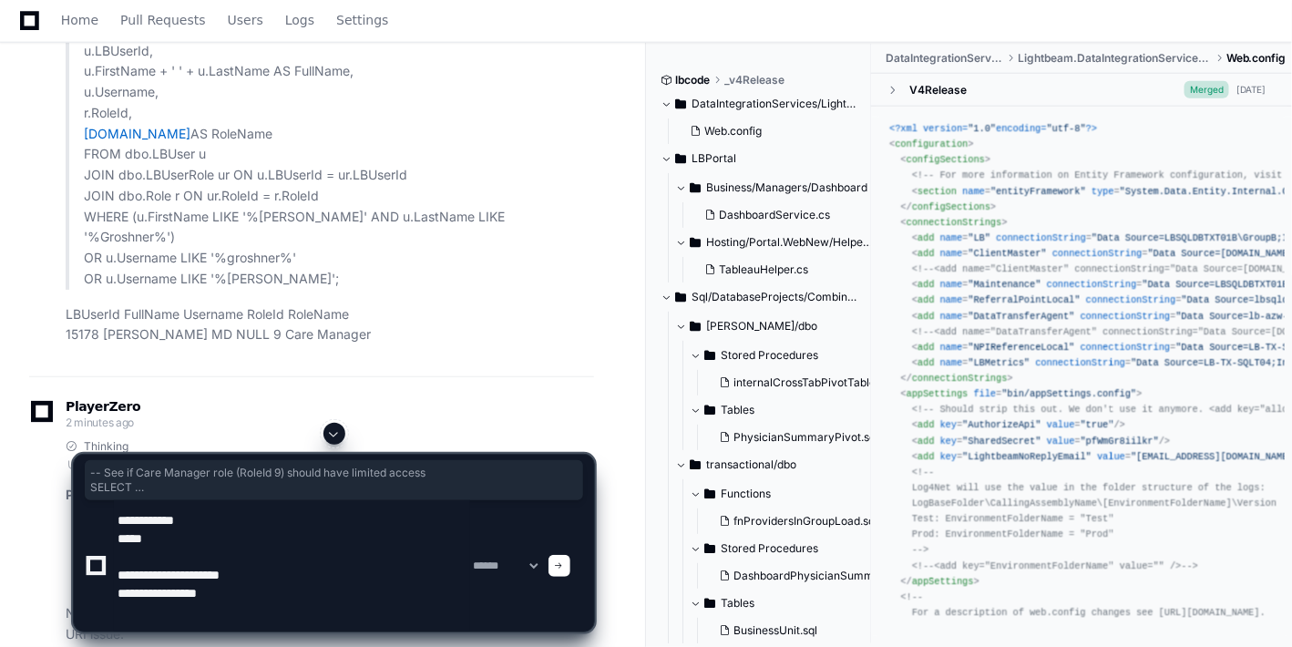
type textarea "**********"
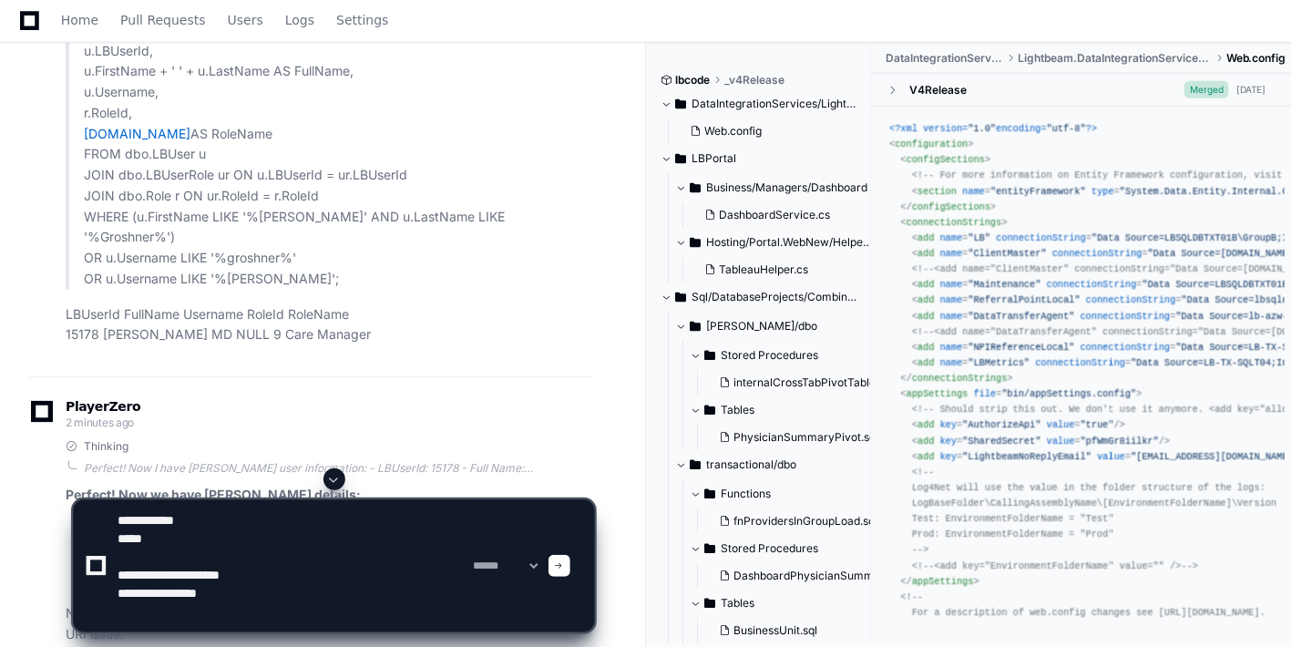
click at [564, 565] on span at bounding box center [559, 565] width 9 height 9
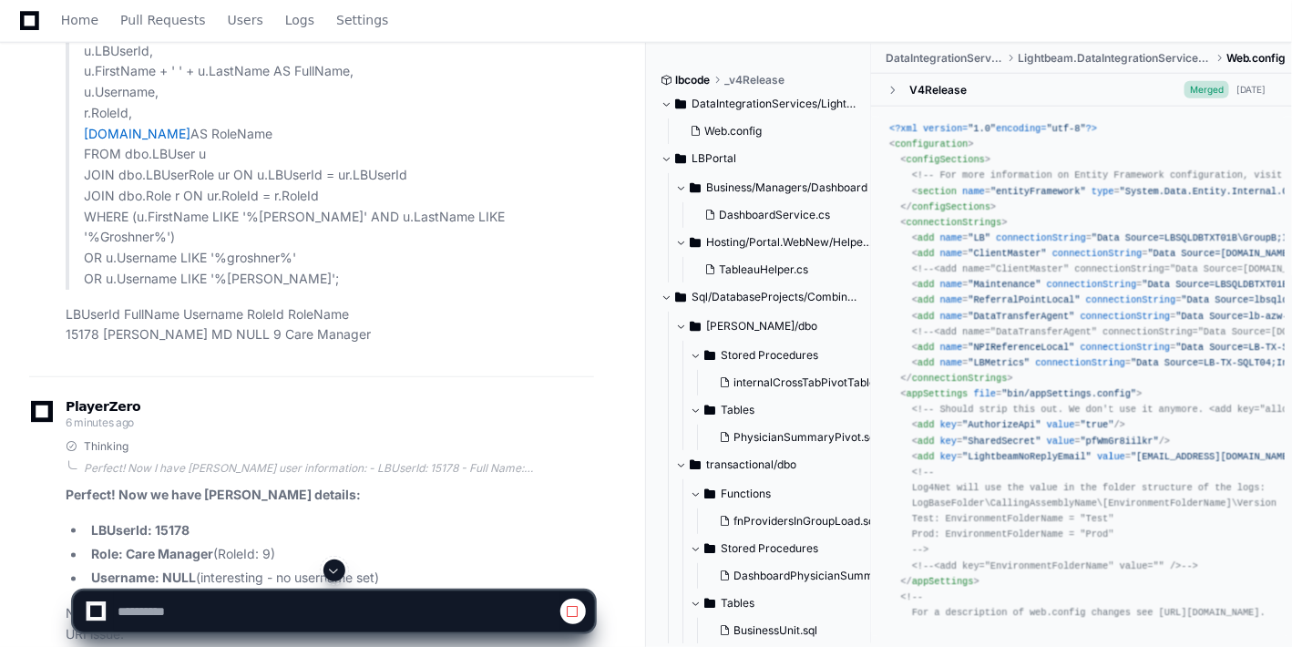
click at [328, 568] on span at bounding box center [334, 570] width 15 height 15
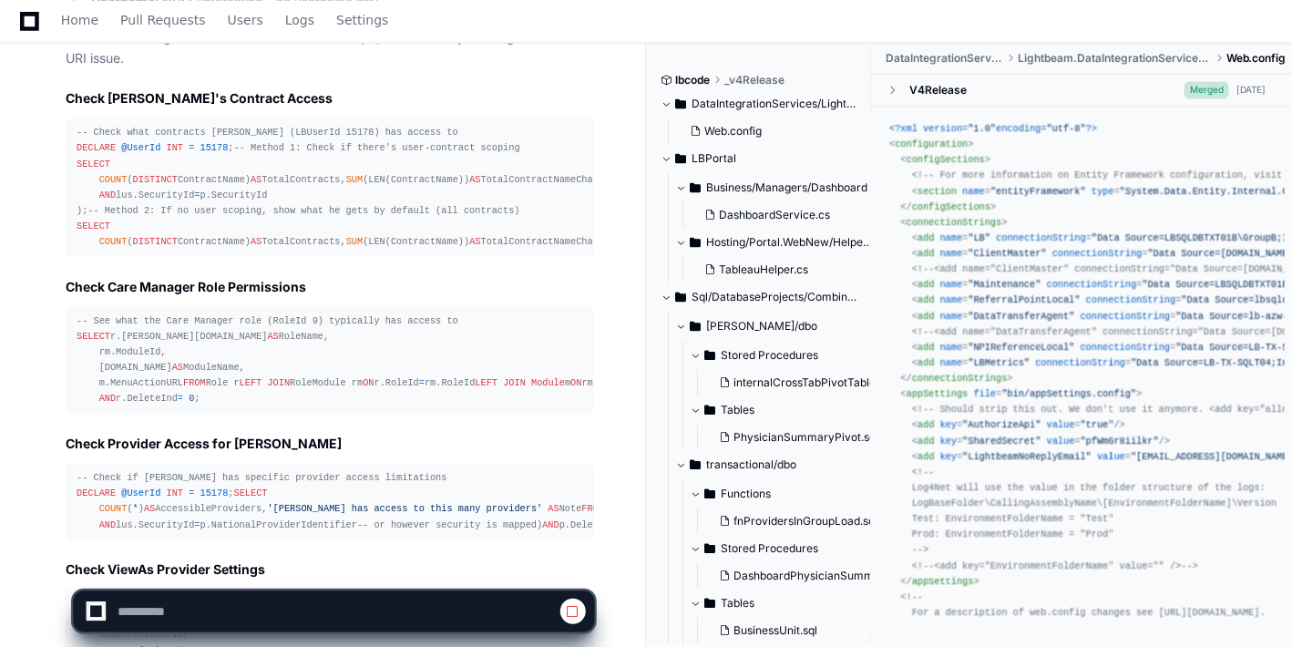
scroll to position [53595, 0]
click at [328, 568] on span at bounding box center [334, 570] width 15 height 15
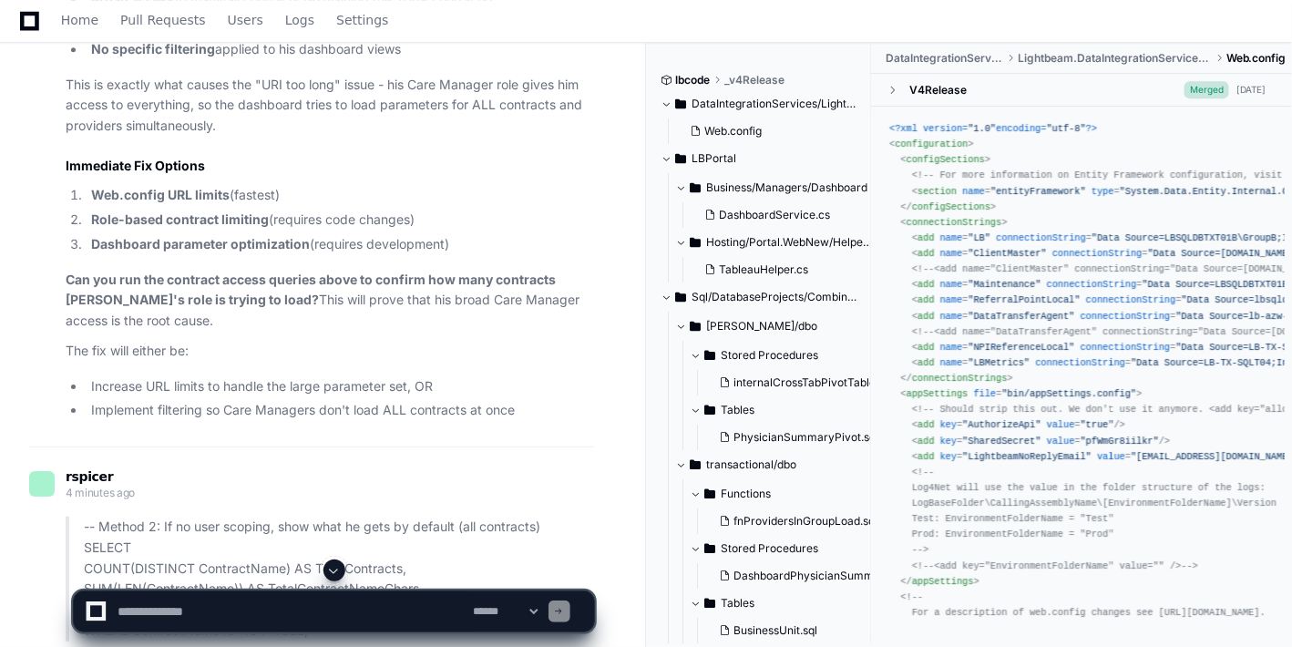
scroll to position [54344, 0]
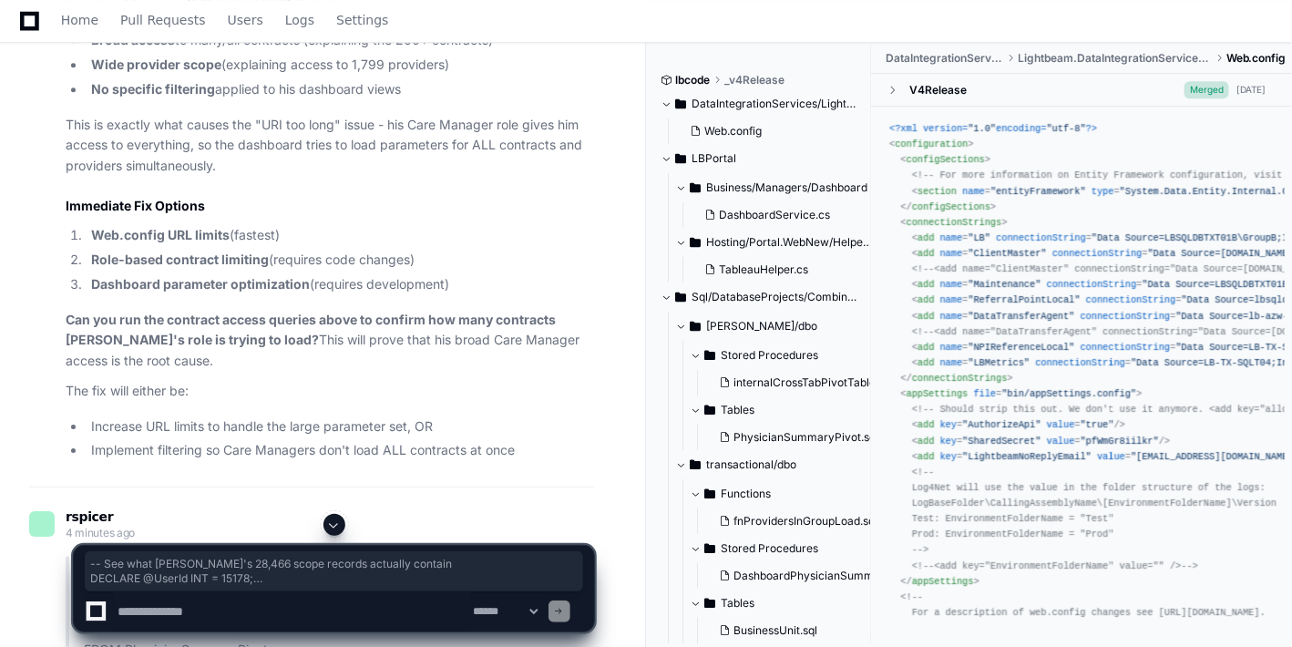
drag, startPoint x: 264, startPoint y: 455, endPoint x: 91, endPoint y: 159, distance: 342.9
copy div "-- See what Michael's 28,466 scope records actually contain DECLARE @UserId INT…"
click at [221, 618] on textarea at bounding box center [292, 611] width 356 height 40
paste textarea "**********"
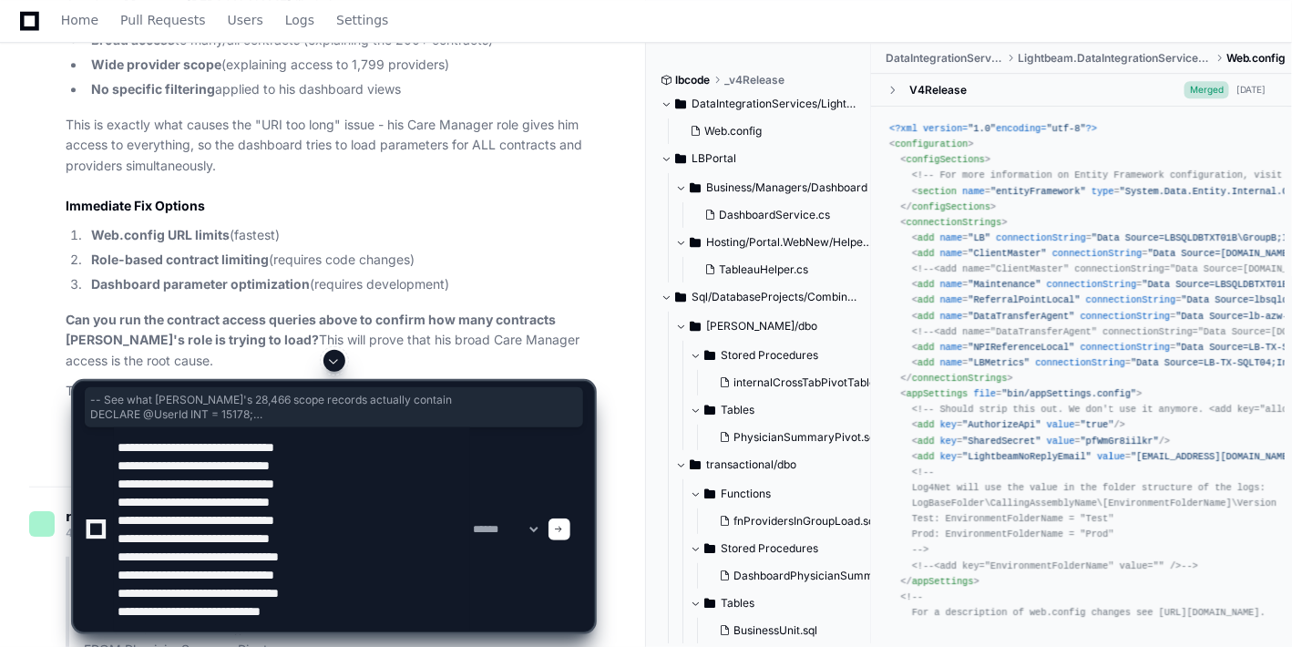
click at [333, 362] on span at bounding box center [334, 360] width 15 height 15
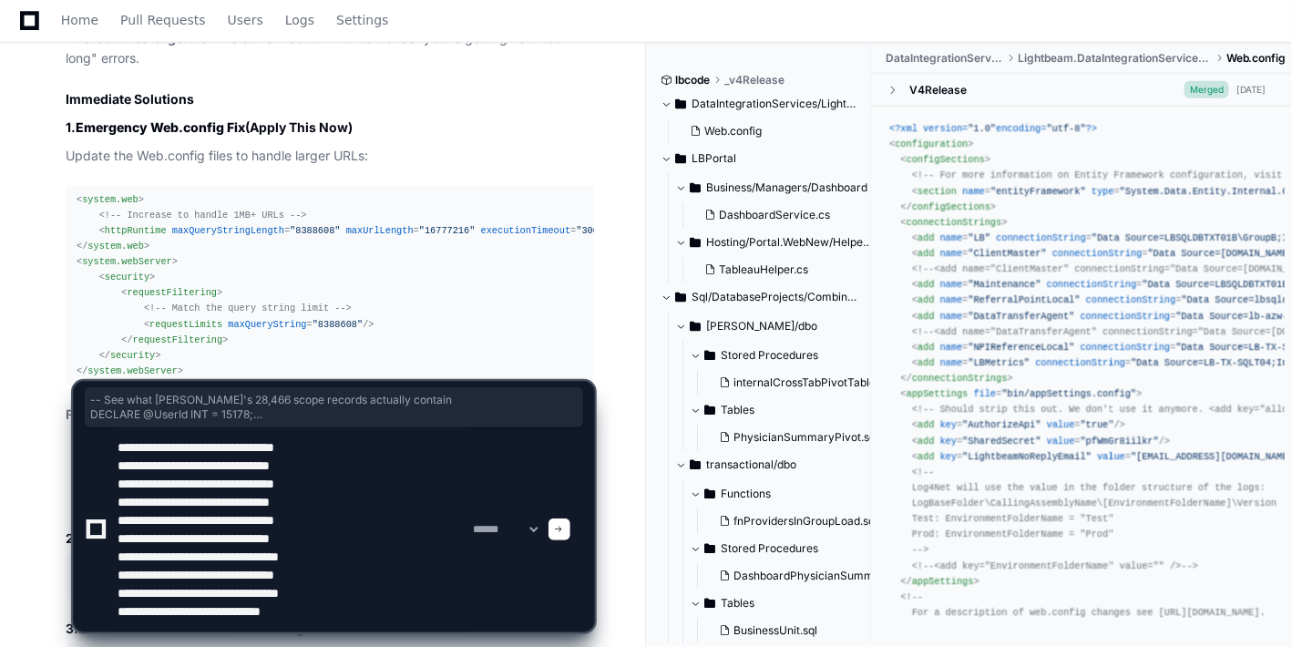
scroll to position [55607, 0]
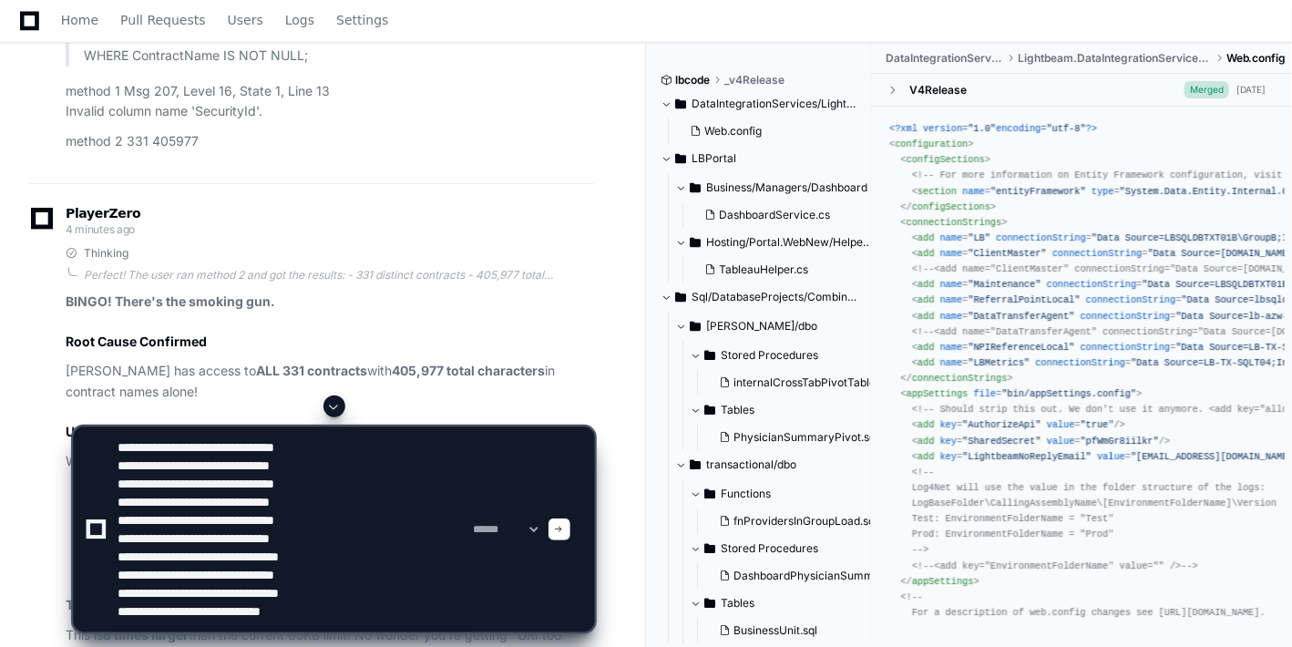
scroll to position [54919, 0]
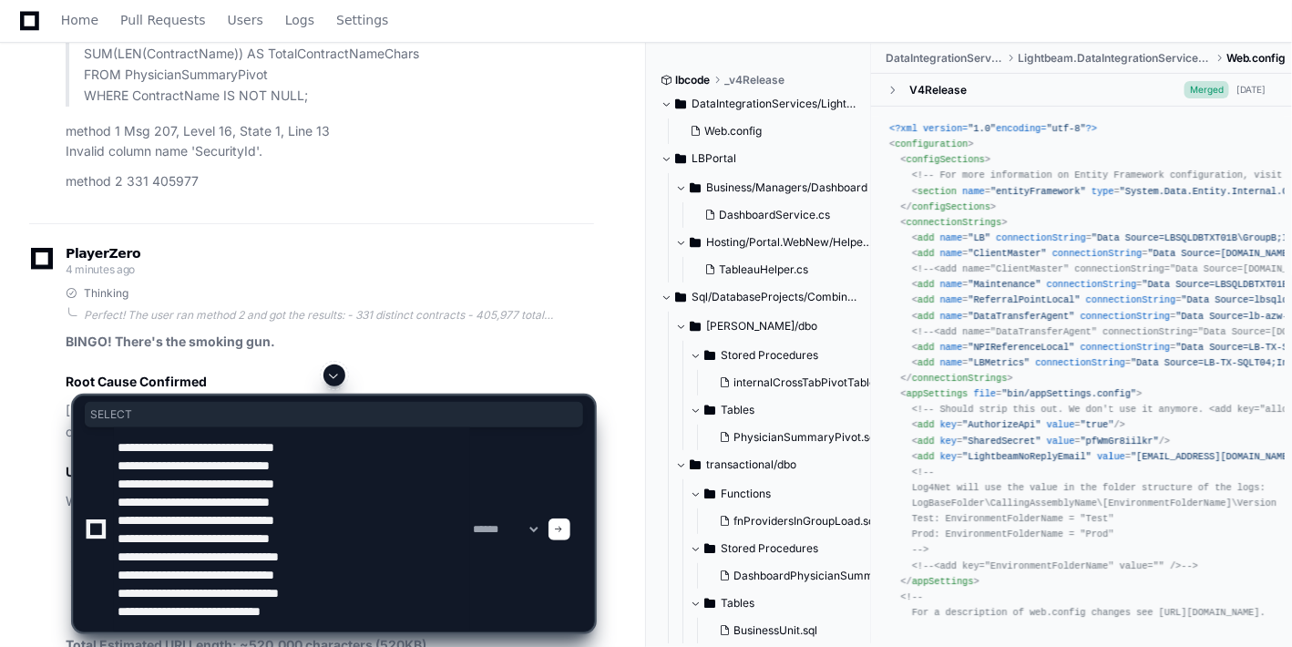
drag, startPoint x: 62, startPoint y: 156, endPoint x: 52, endPoint y: 126, distance: 31.7
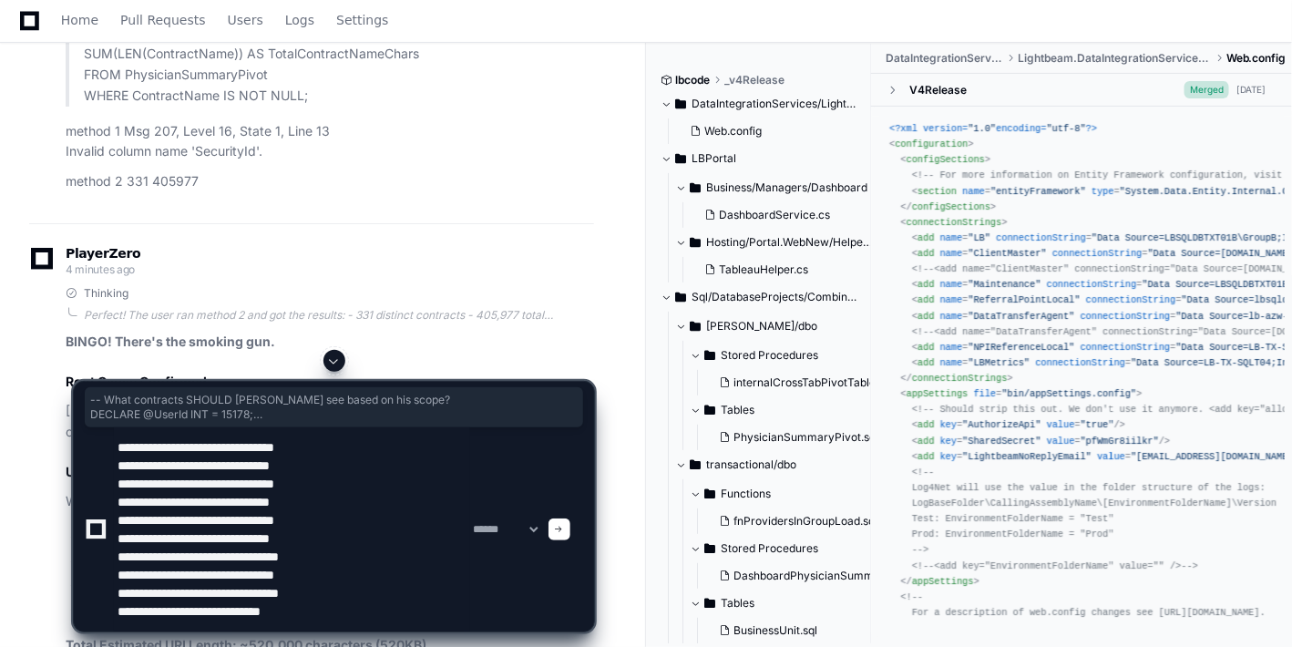
drag, startPoint x: 214, startPoint y: 354, endPoint x: 66, endPoint y: 83, distance: 309.4
copy div "-- What contracts SHOULD Michael see based on his scope? DECLARE @UserId INT = …"
click at [362, 611] on textarea at bounding box center [292, 529] width 356 height 204
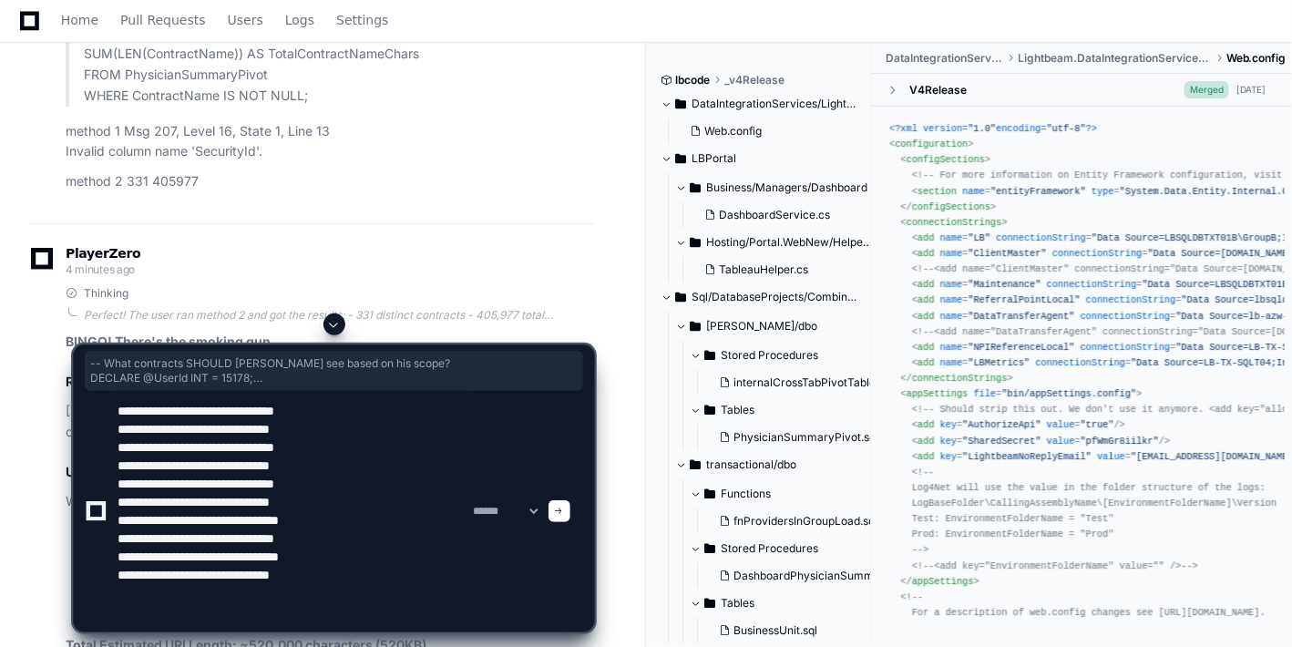
paste textarea "**********"
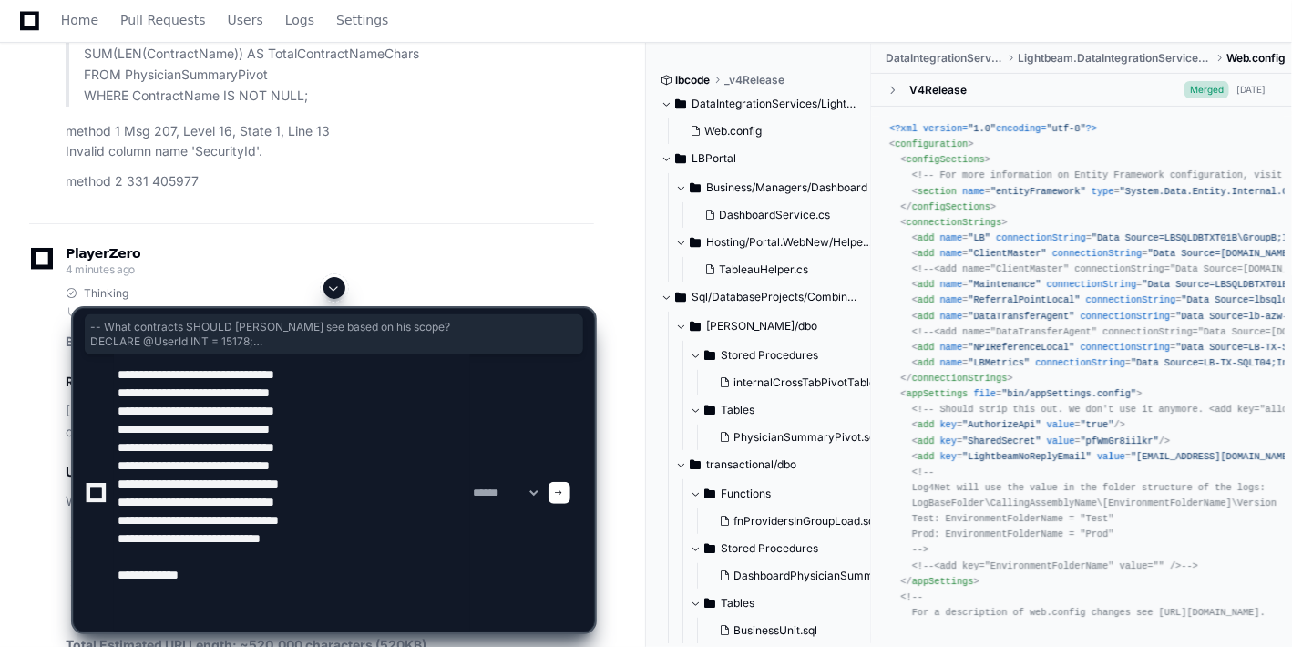
paste textarea "**********"
type textarea "**********"
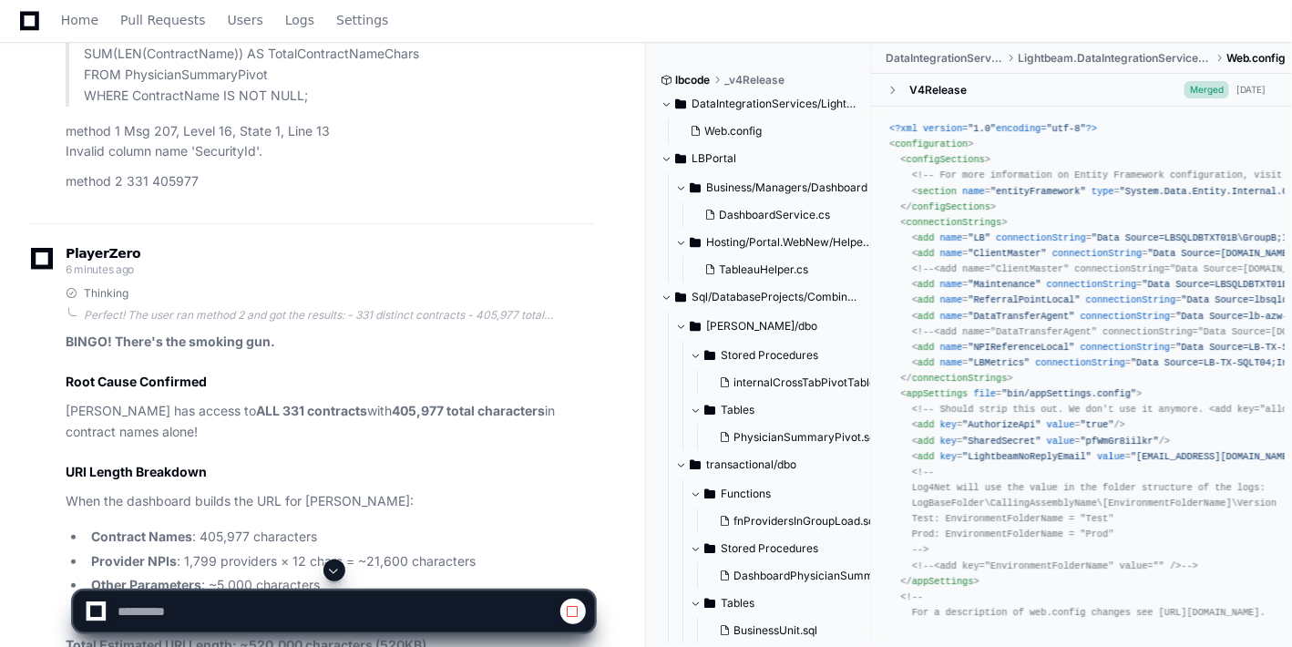
scroll to position [55018, 0]
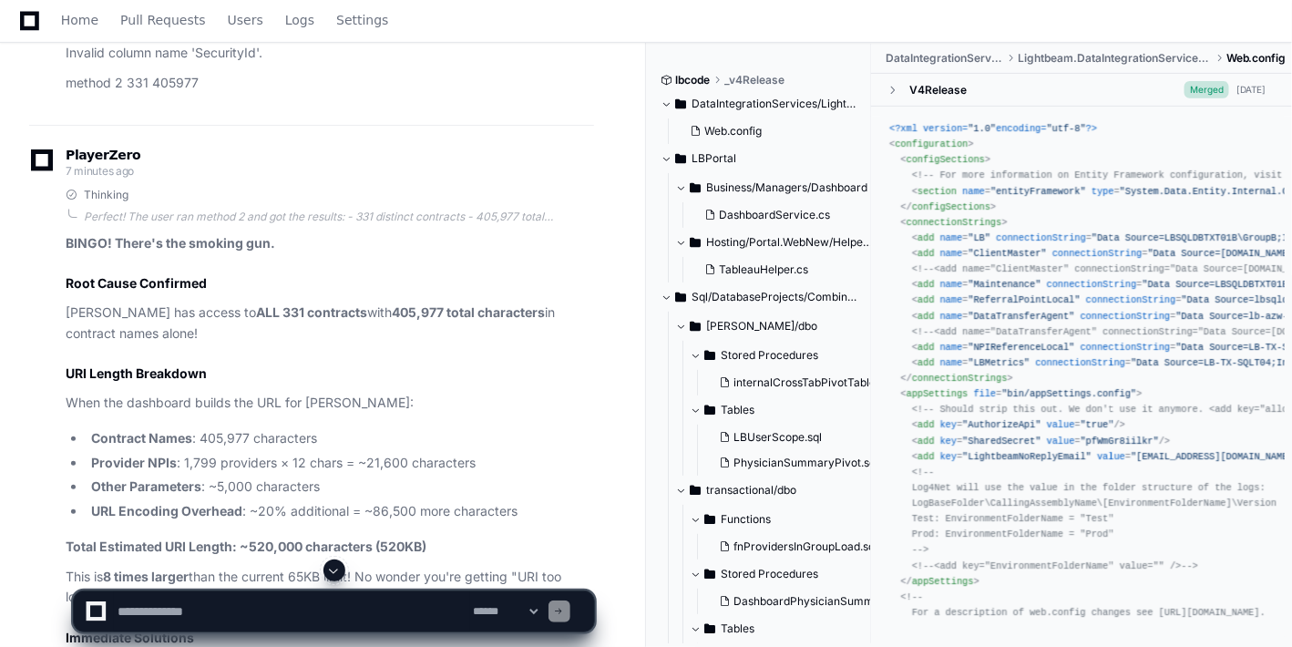
click at [333, 571] on span at bounding box center [334, 570] width 15 height 15
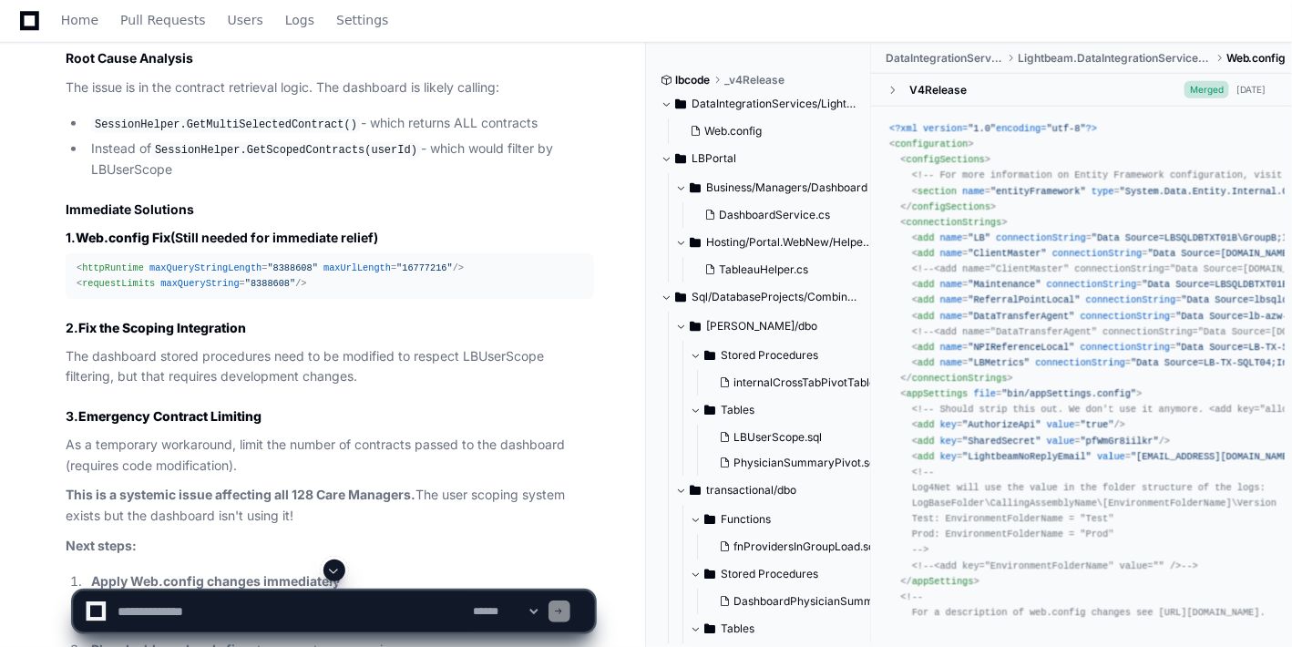
scroll to position [57953, 0]
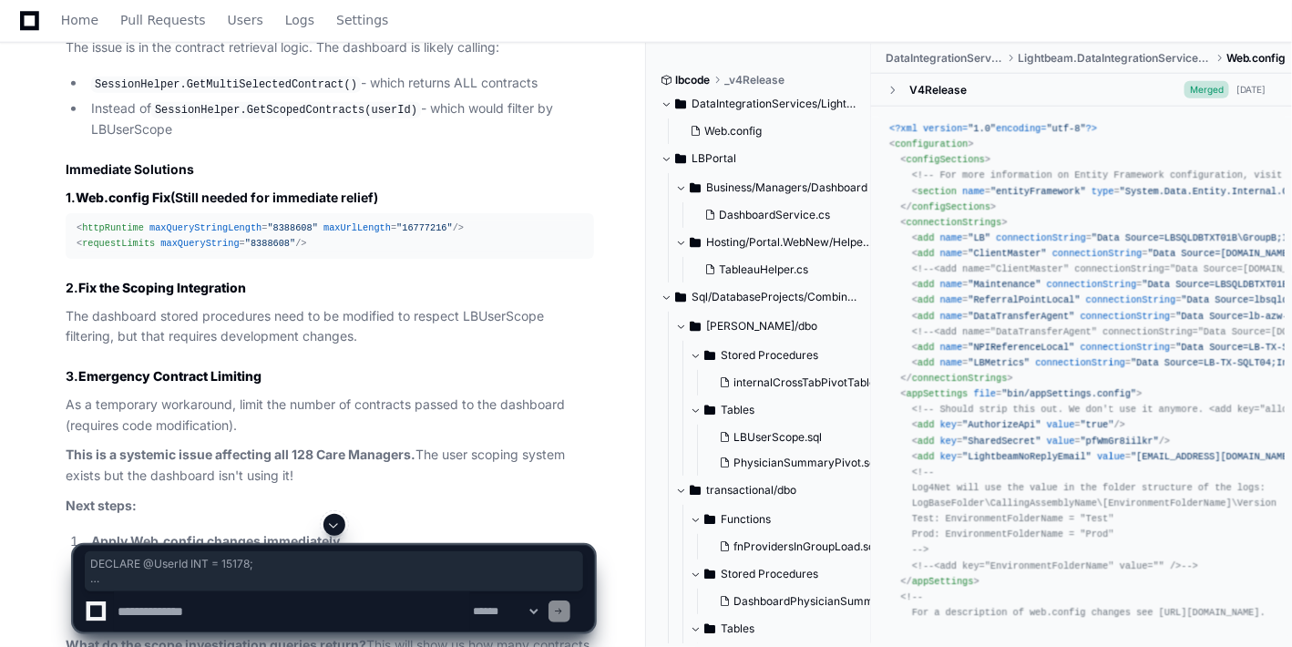
drag, startPoint x: 250, startPoint y: 465, endPoint x: 63, endPoint y: 96, distance: 414.3
copy div "DECLARE @UserId INT = 15178 ; -- Distinct, alphabetized list of contracts in Mi…"
click at [216, 608] on textarea at bounding box center [292, 611] width 356 height 40
paste textarea "**********"
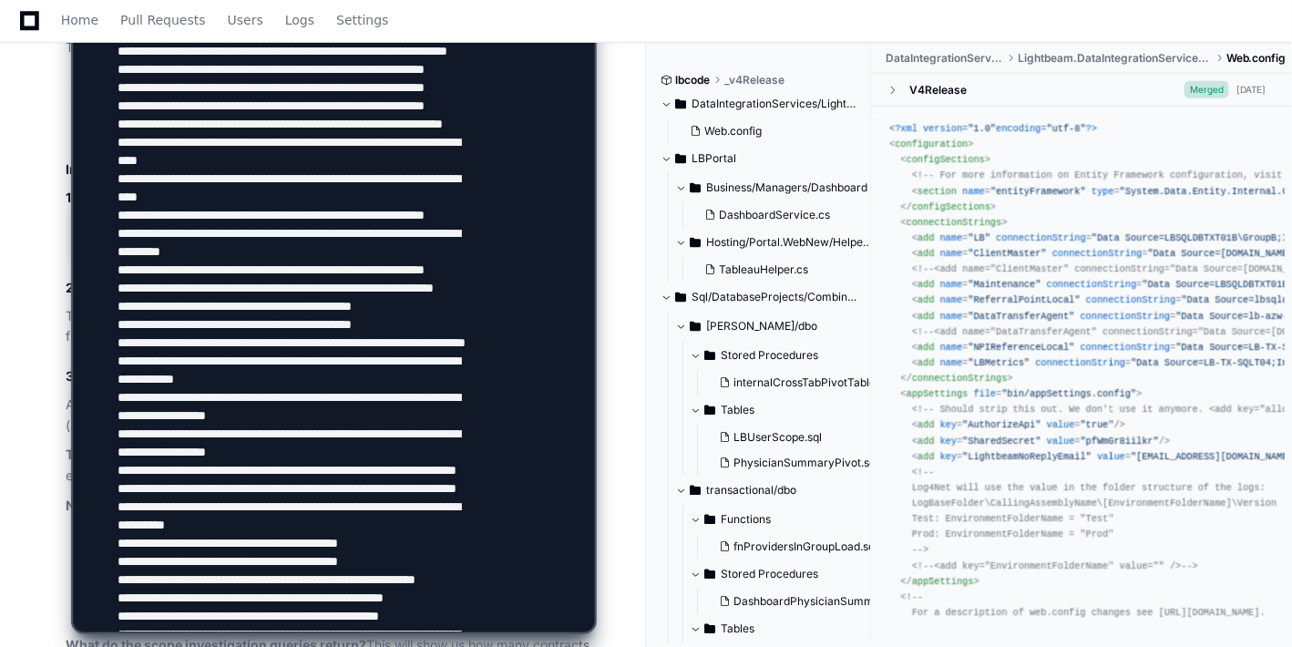
scroll to position [4346, 0]
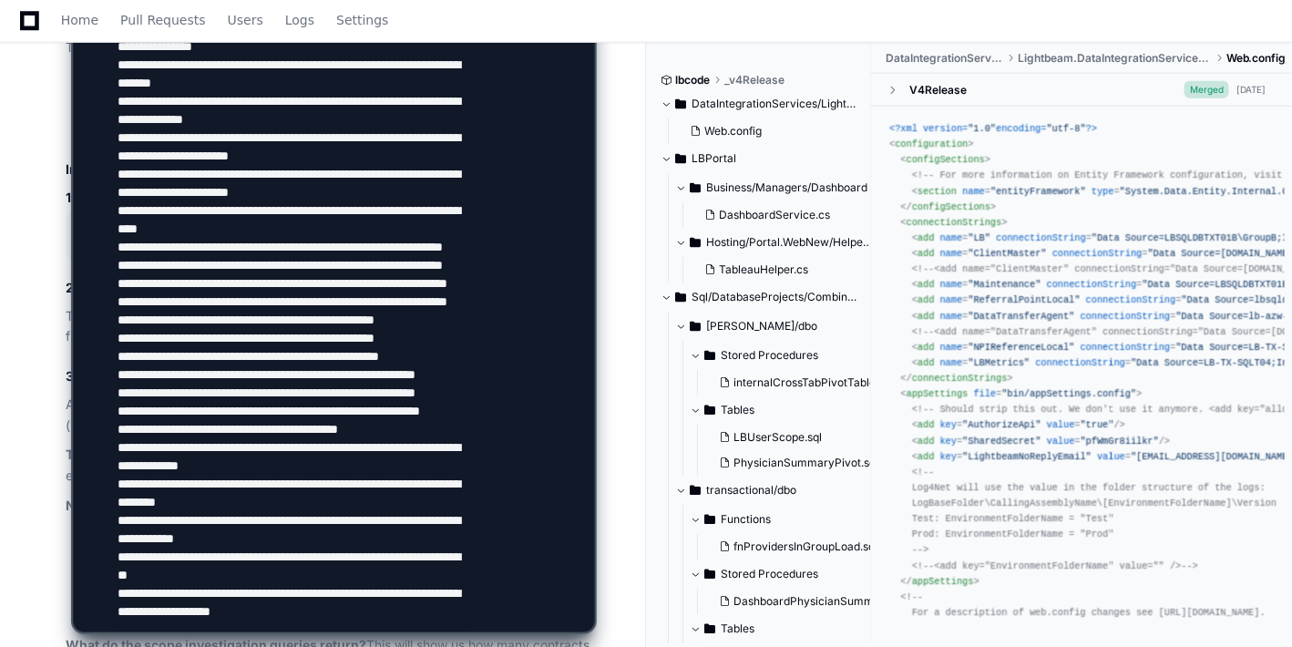
paste textarea "**********"
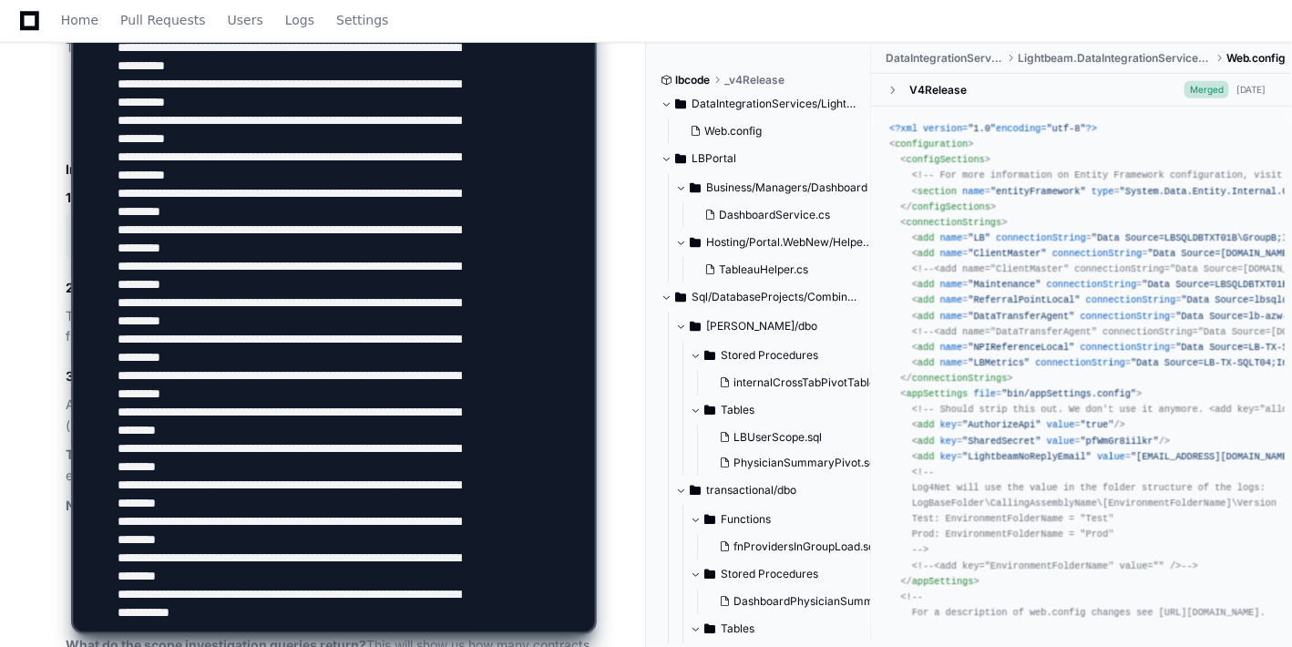
scroll to position [5039, 0]
type textarea "**********"
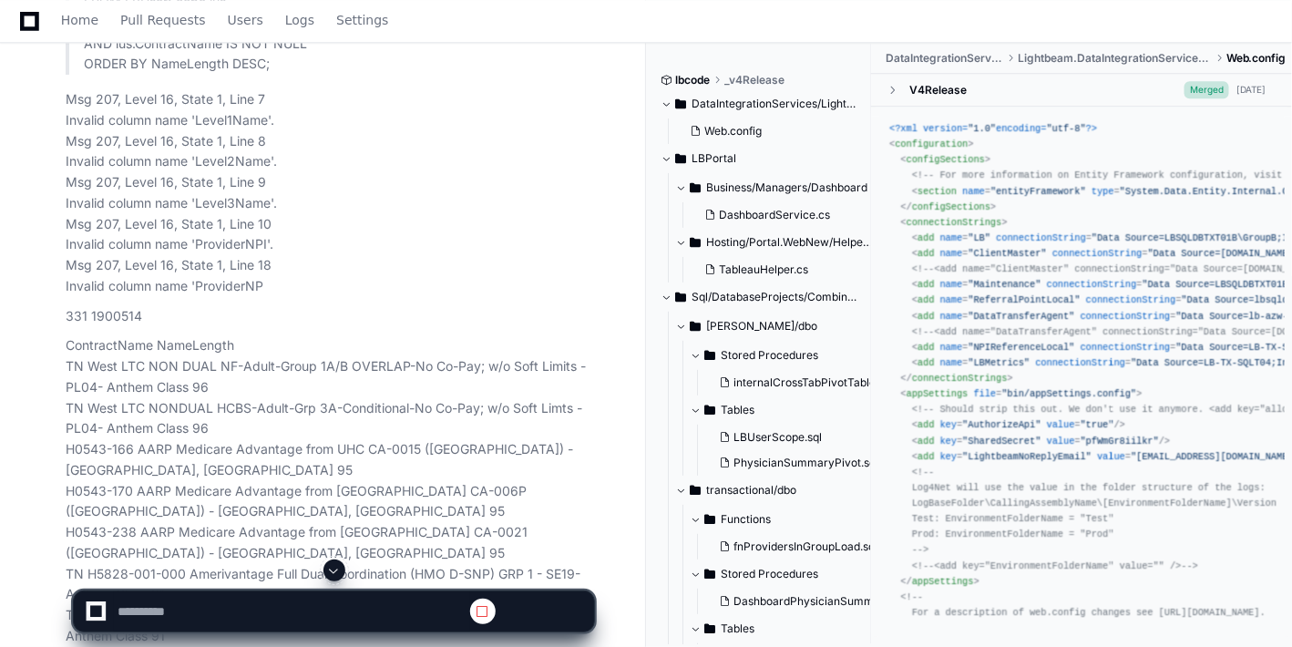
scroll to position [0, 0]
click at [343, 560] on div at bounding box center [334, 570] width 522 height 22
click at [340, 571] on span at bounding box center [334, 570] width 15 height 15
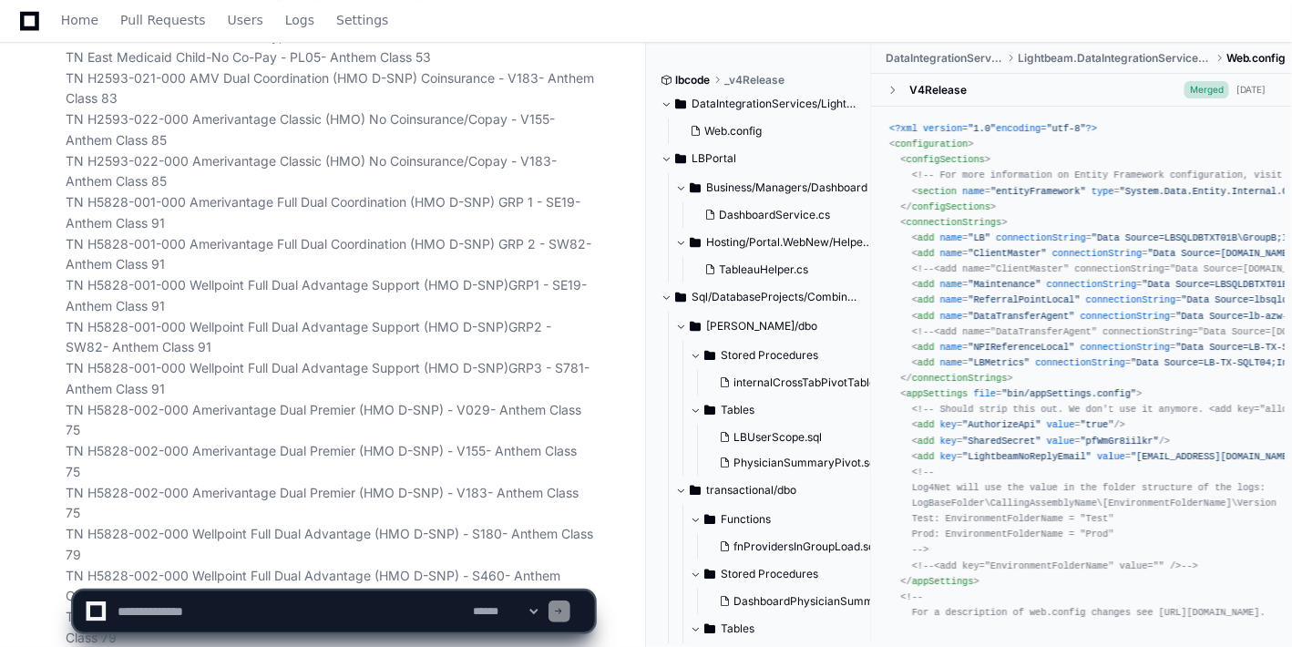
scroll to position [72179, 0]
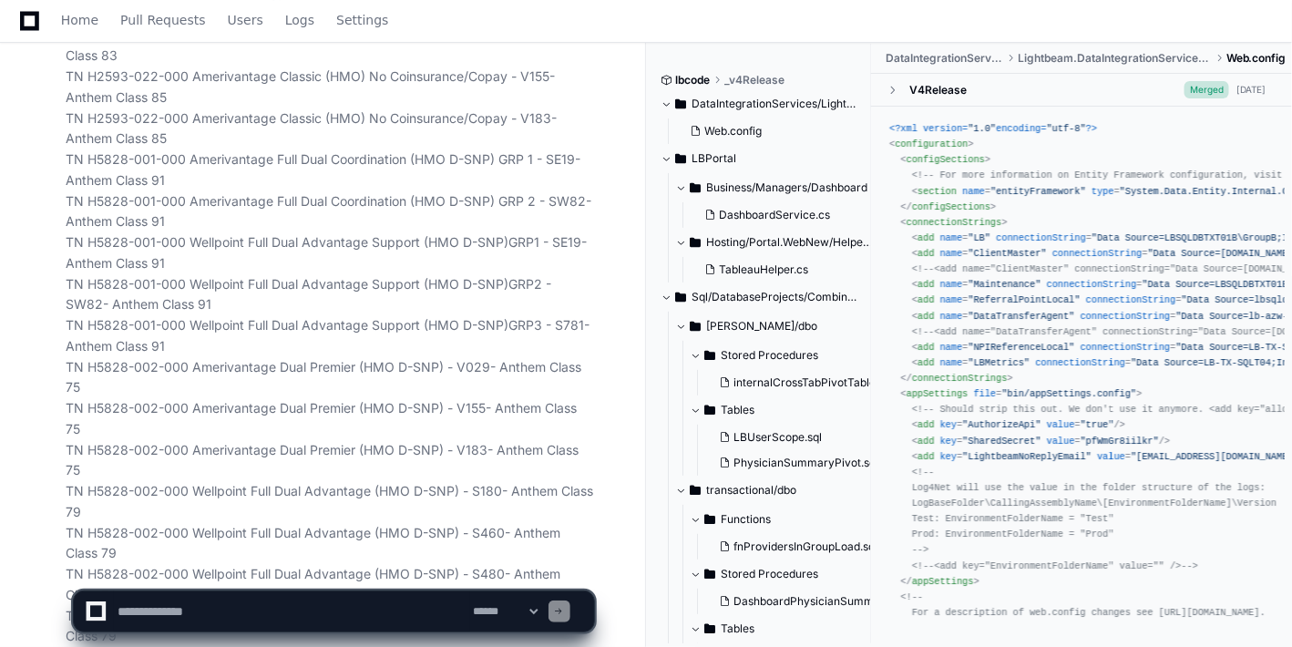
click at [326, 622] on textarea at bounding box center [292, 611] width 356 height 40
type textarea "*********"
click at [333, 574] on span at bounding box center [334, 570] width 15 height 15
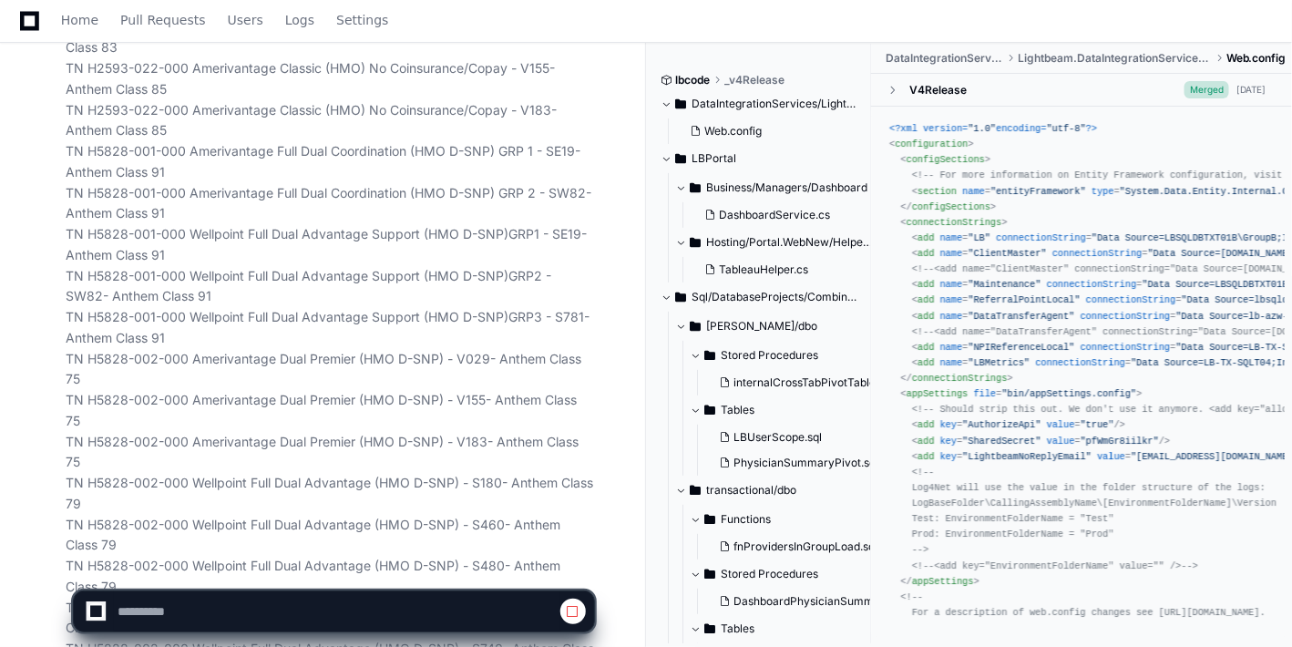
scroll to position [72401, 0]
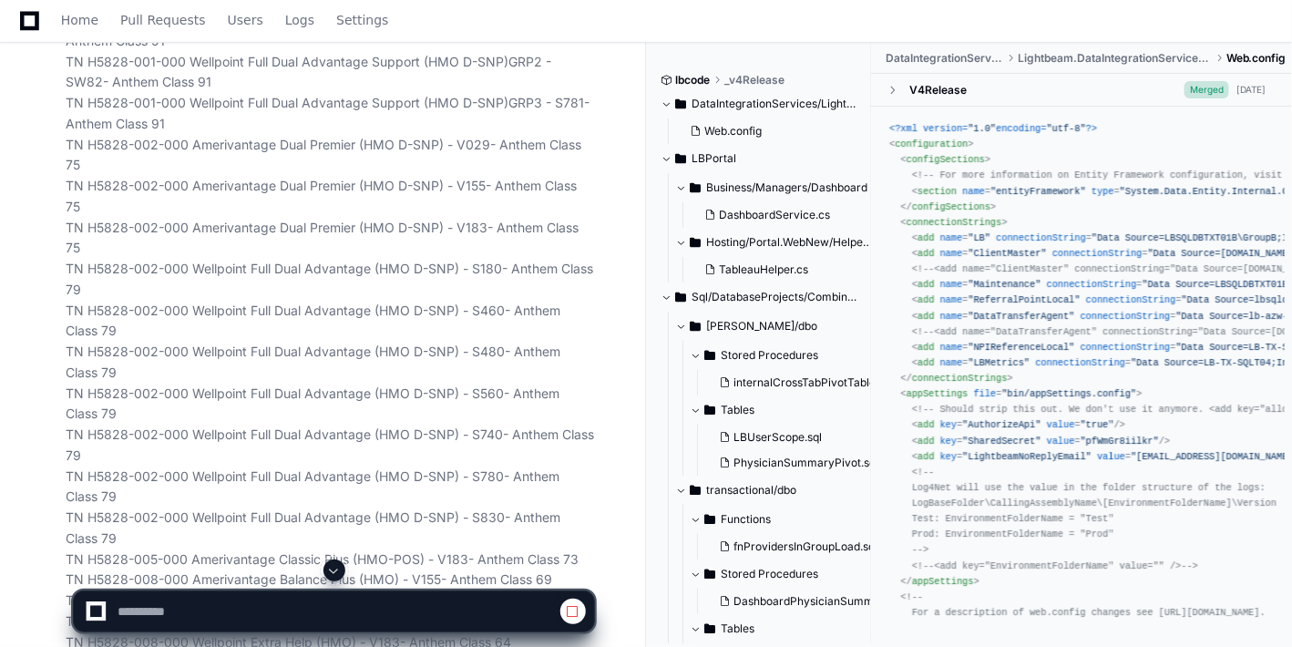
click at [333, 574] on span at bounding box center [334, 570] width 15 height 15
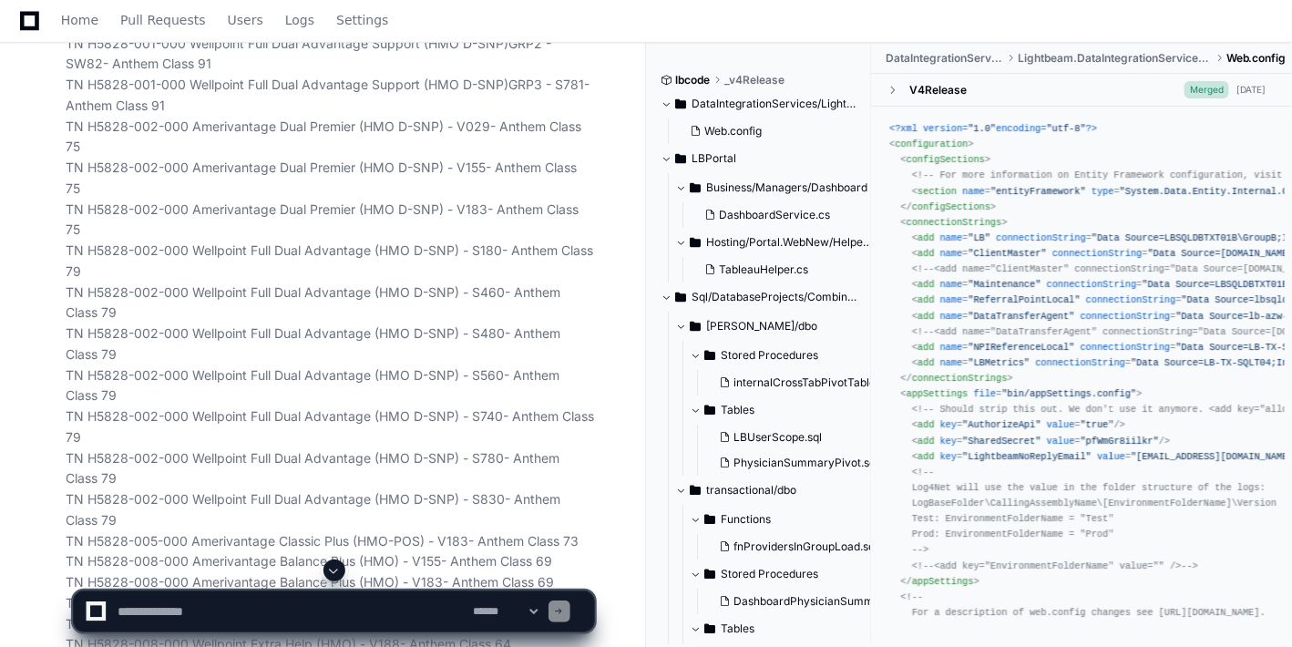
click at [333, 574] on span at bounding box center [334, 570] width 15 height 15
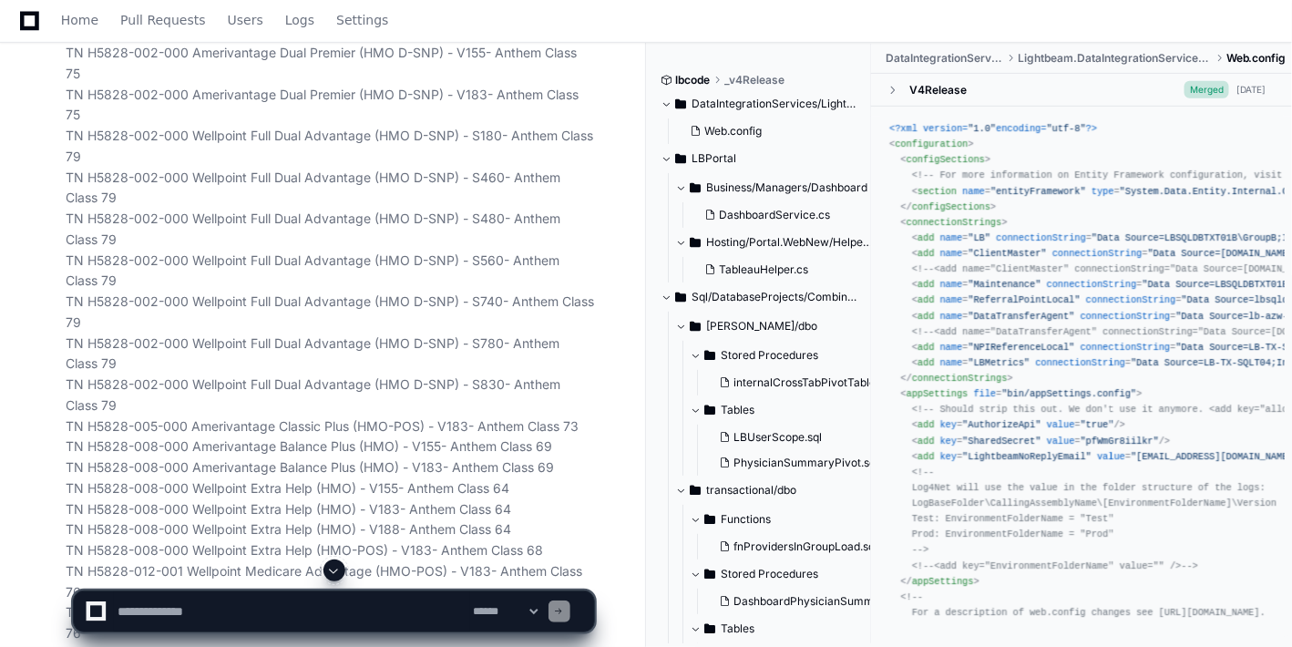
click at [329, 571] on span at bounding box center [334, 570] width 15 height 15
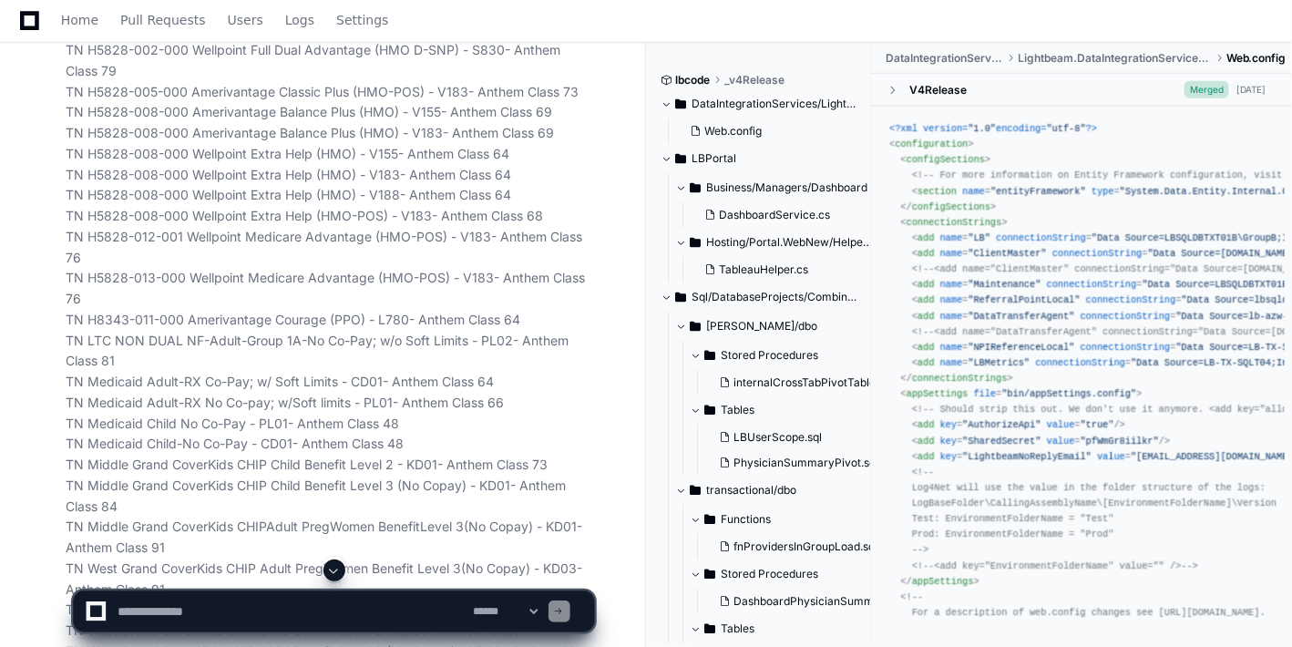
scroll to position [72910, 0]
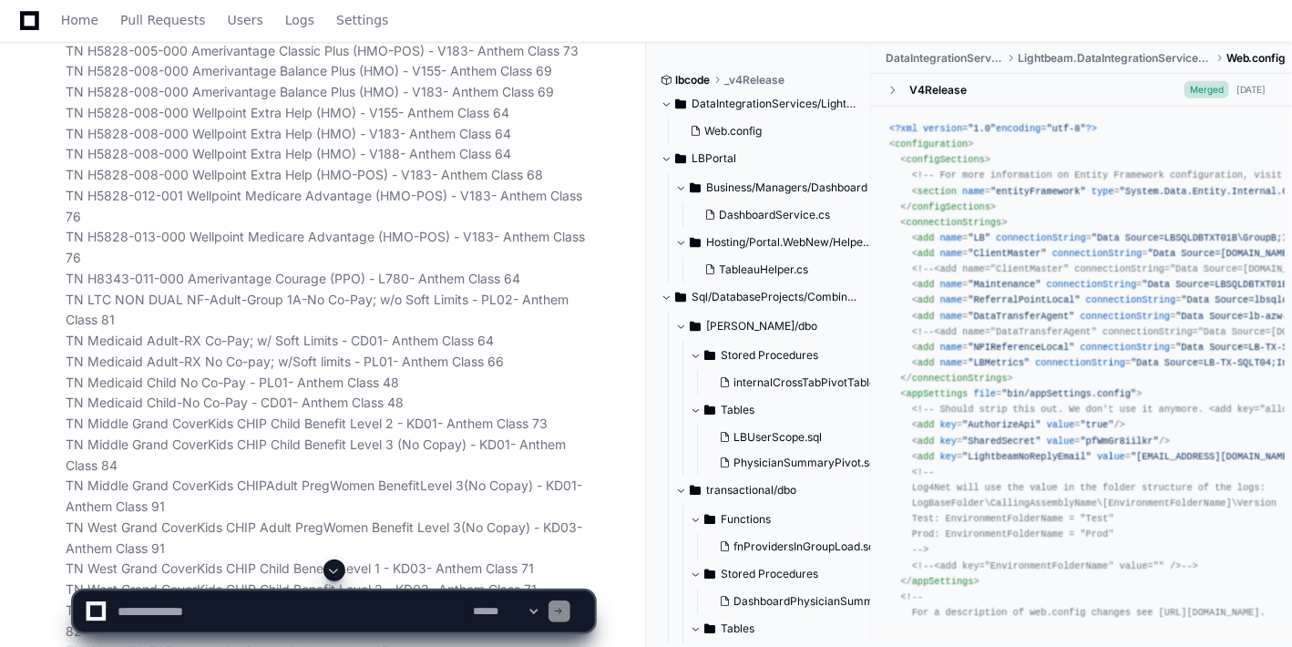
click at [338, 569] on span at bounding box center [334, 570] width 15 height 15
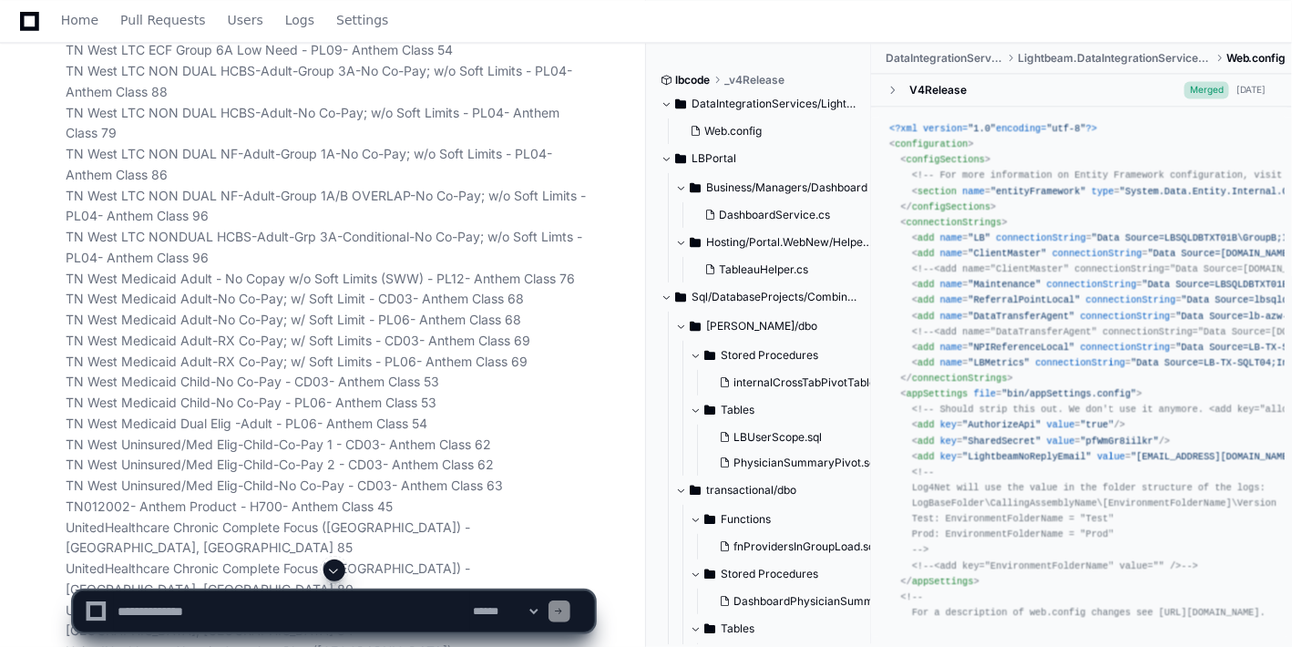
scroll to position [73634, 0]
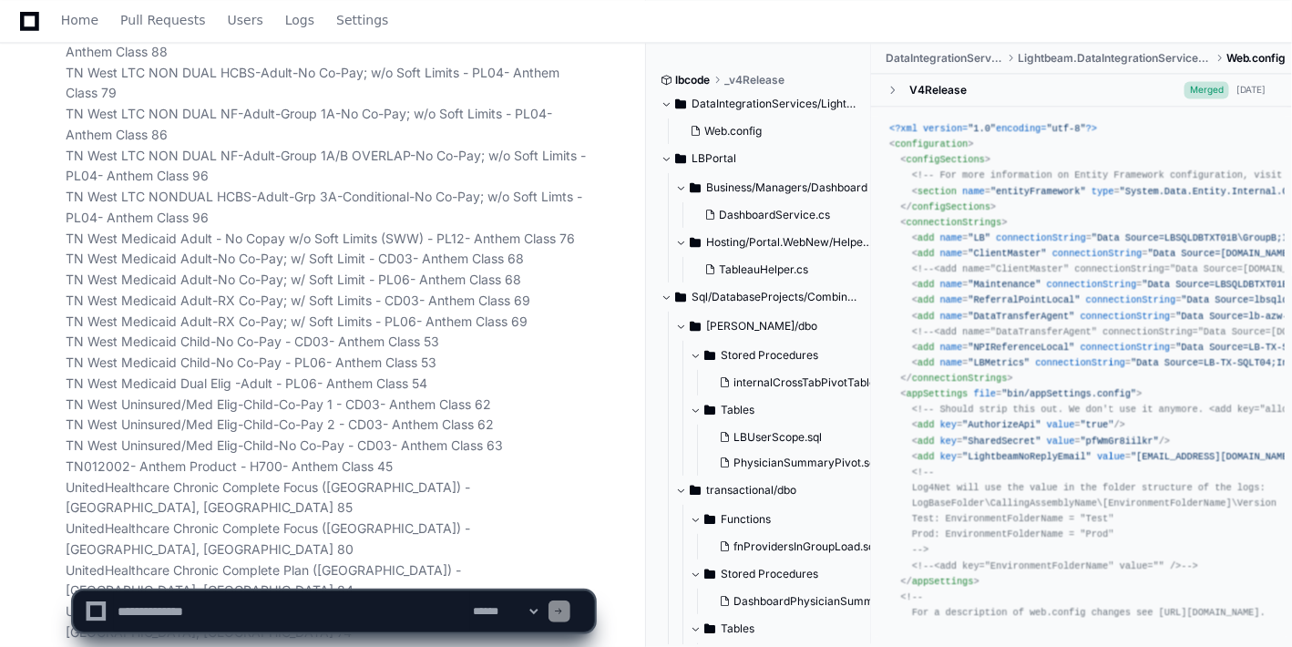
click at [302, 608] on textarea at bounding box center [292, 611] width 356 height 40
type textarea "*********"
click at [333, 569] on span at bounding box center [334, 570] width 15 height 15
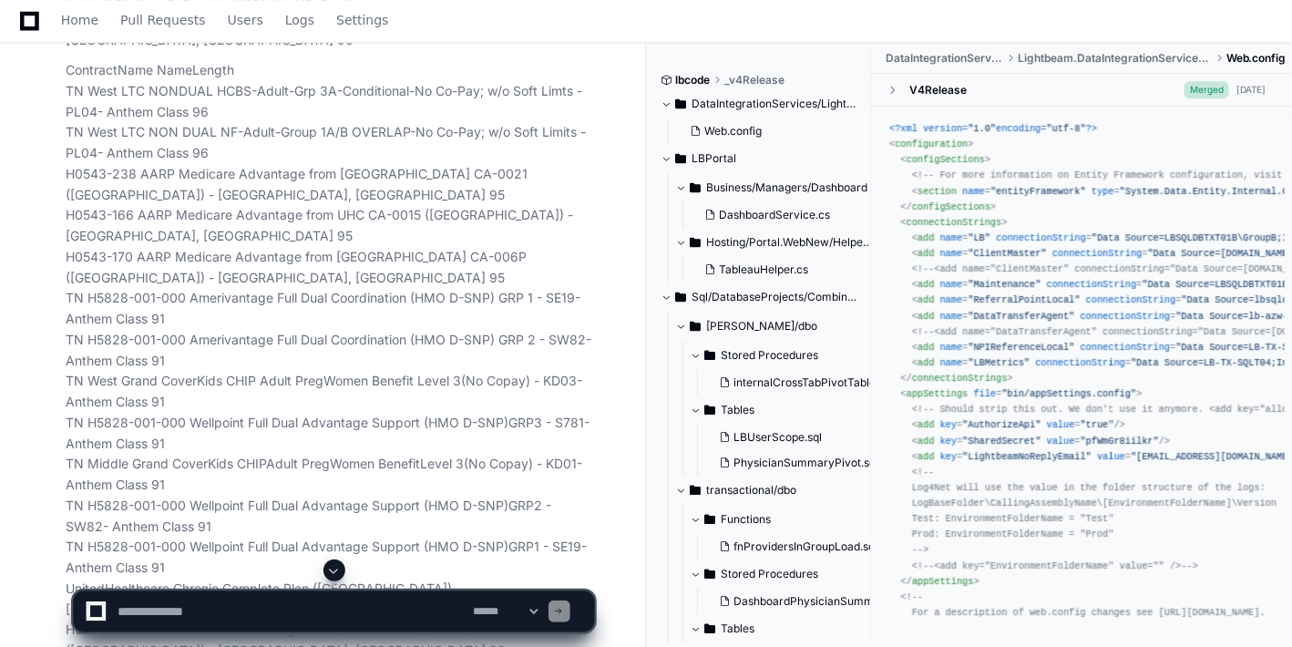
scroll to position [74226, 0]
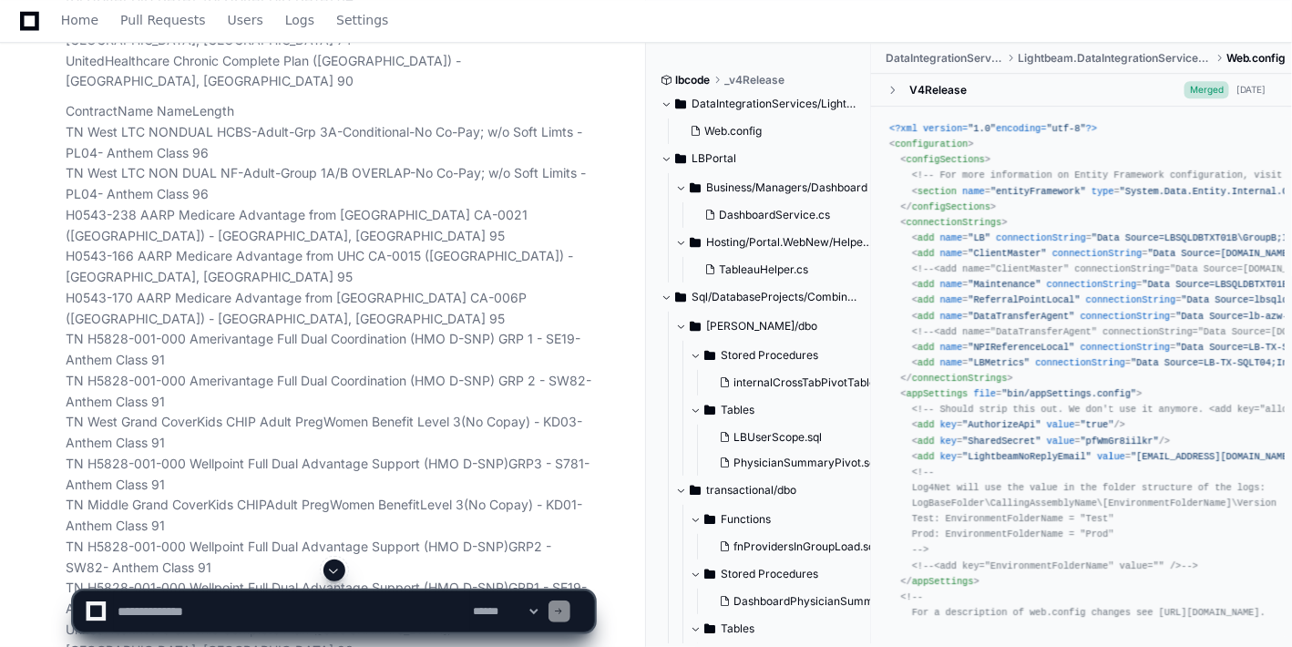
click at [318, 590] on div "**********" at bounding box center [334, 611] width 522 height 42
click at [268, 615] on textarea at bounding box center [292, 611] width 356 height 40
type textarea "**********"
click at [335, 568] on span at bounding box center [334, 570] width 15 height 15
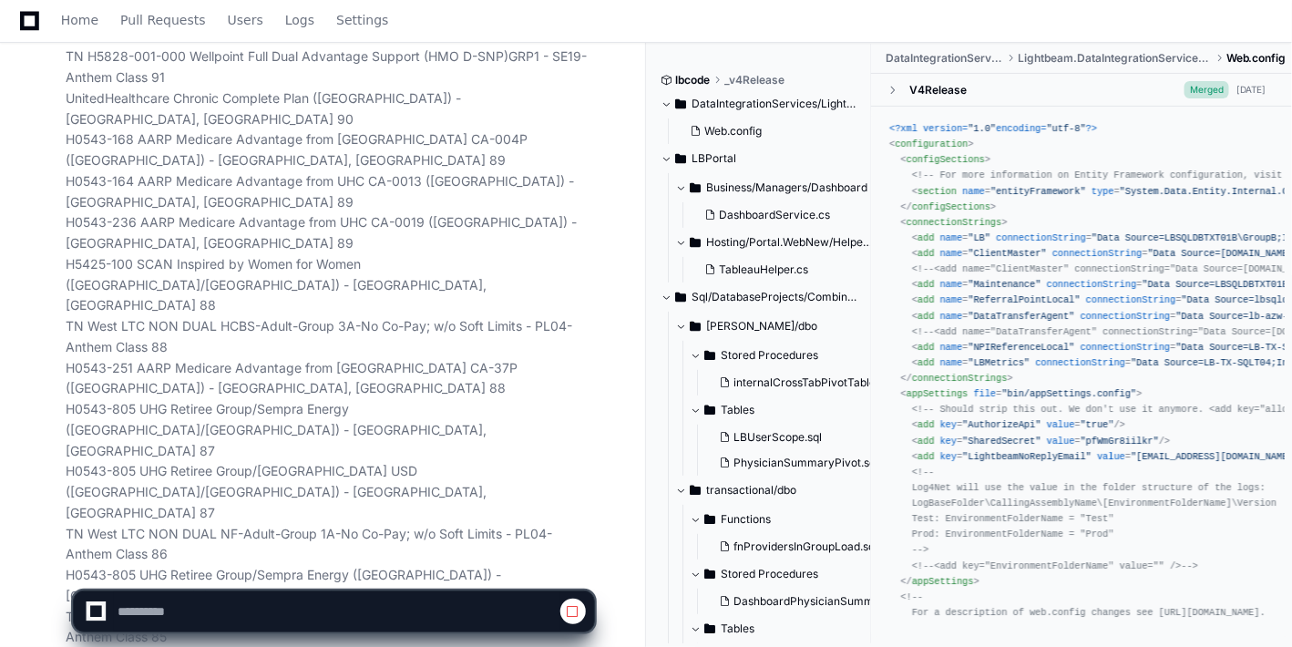
scroll to position [74773, 0]
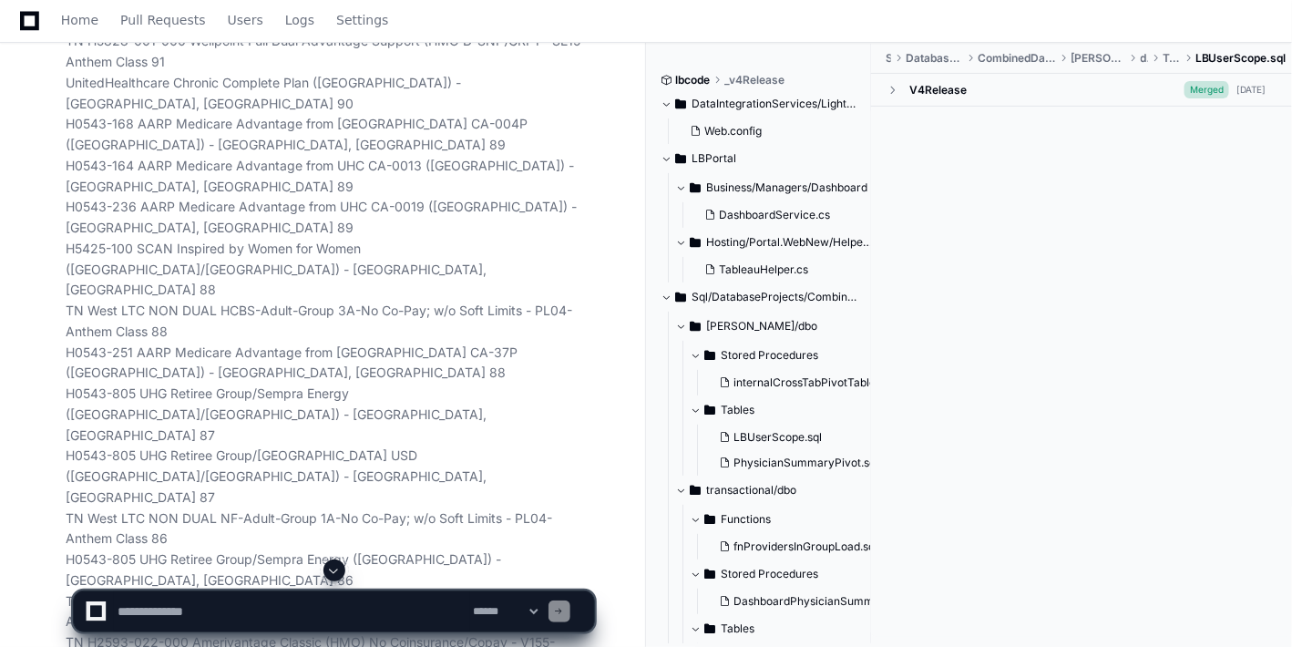
click at [335, 568] on span at bounding box center [334, 570] width 15 height 15
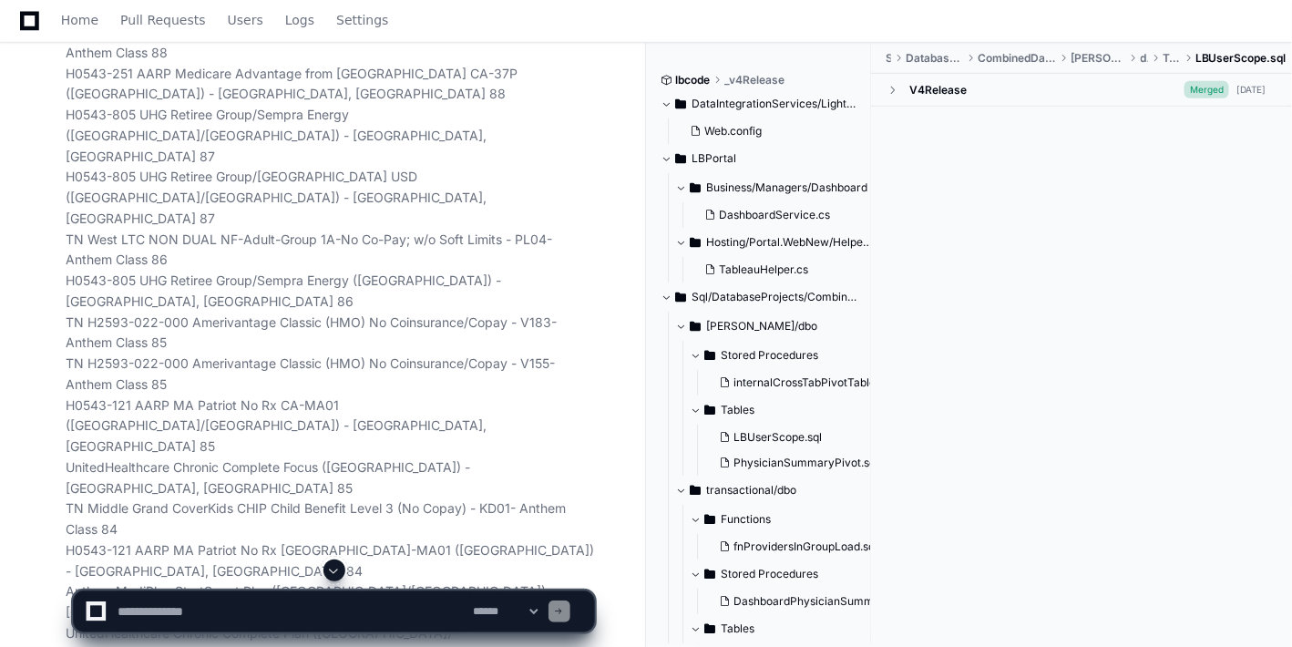
click at [335, 568] on span at bounding box center [334, 570] width 15 height 15
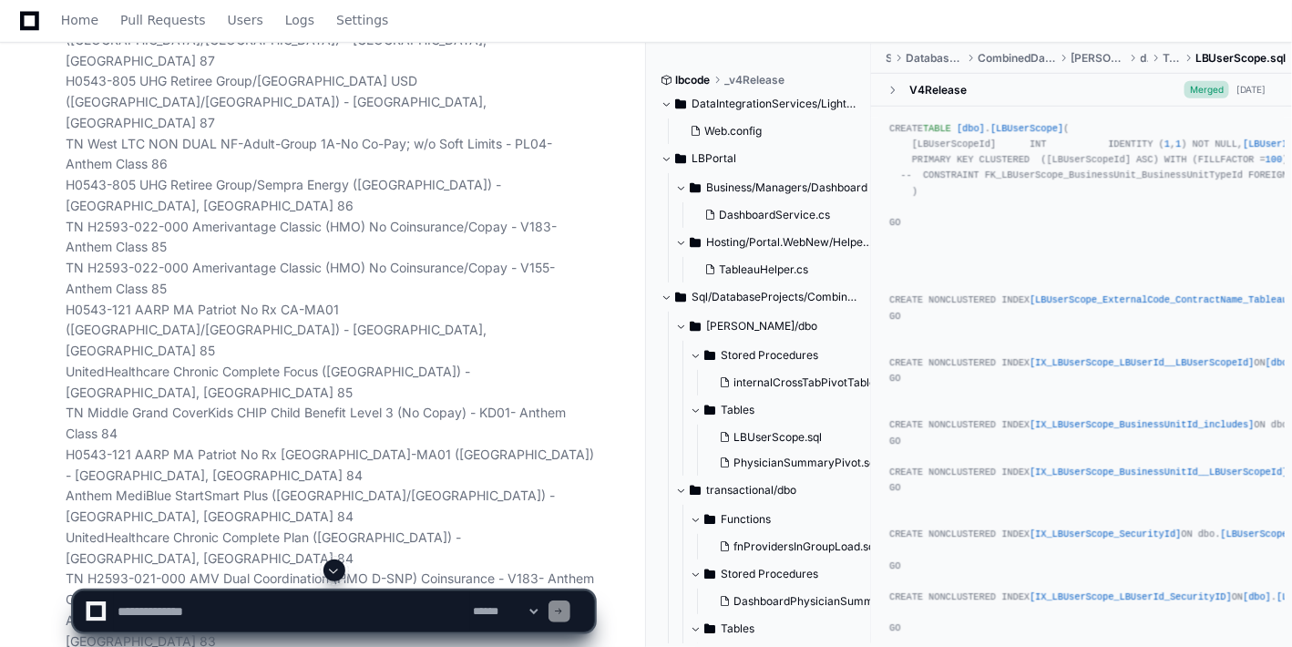
click at [335, 568] on span at bounding box center [334, 570] width 15 height 15
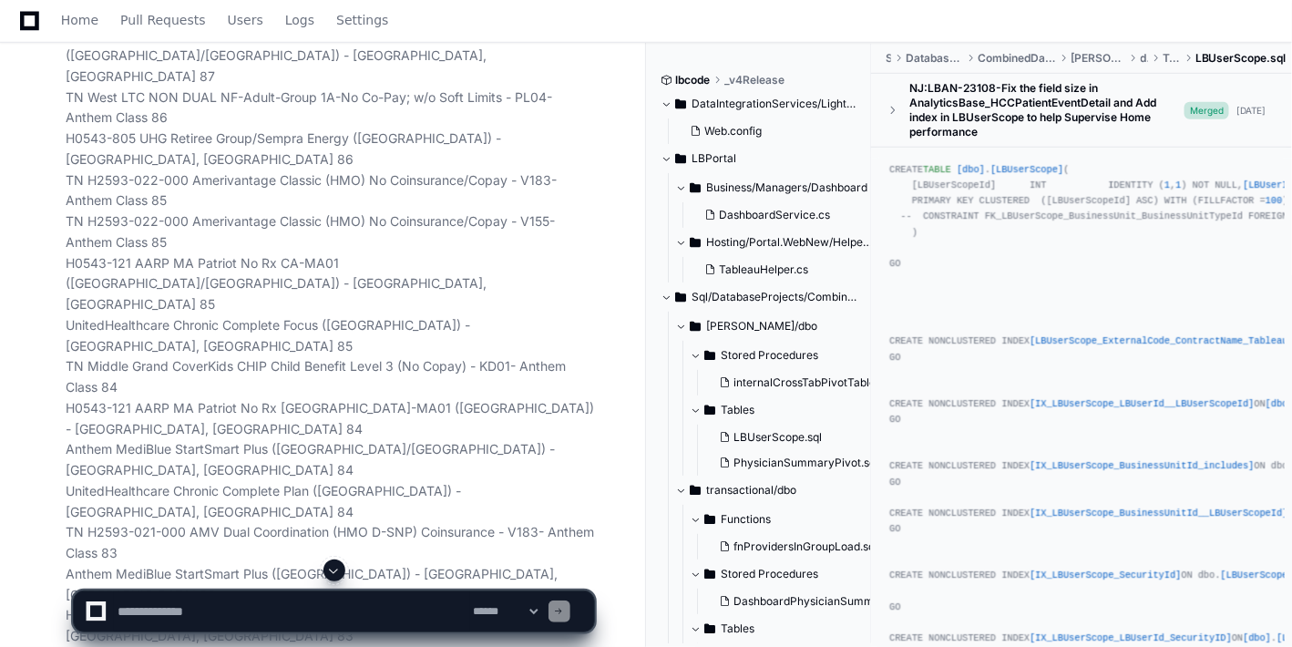
click at [335, 568] on span at bounding box center [334, 570] width 15 height 15
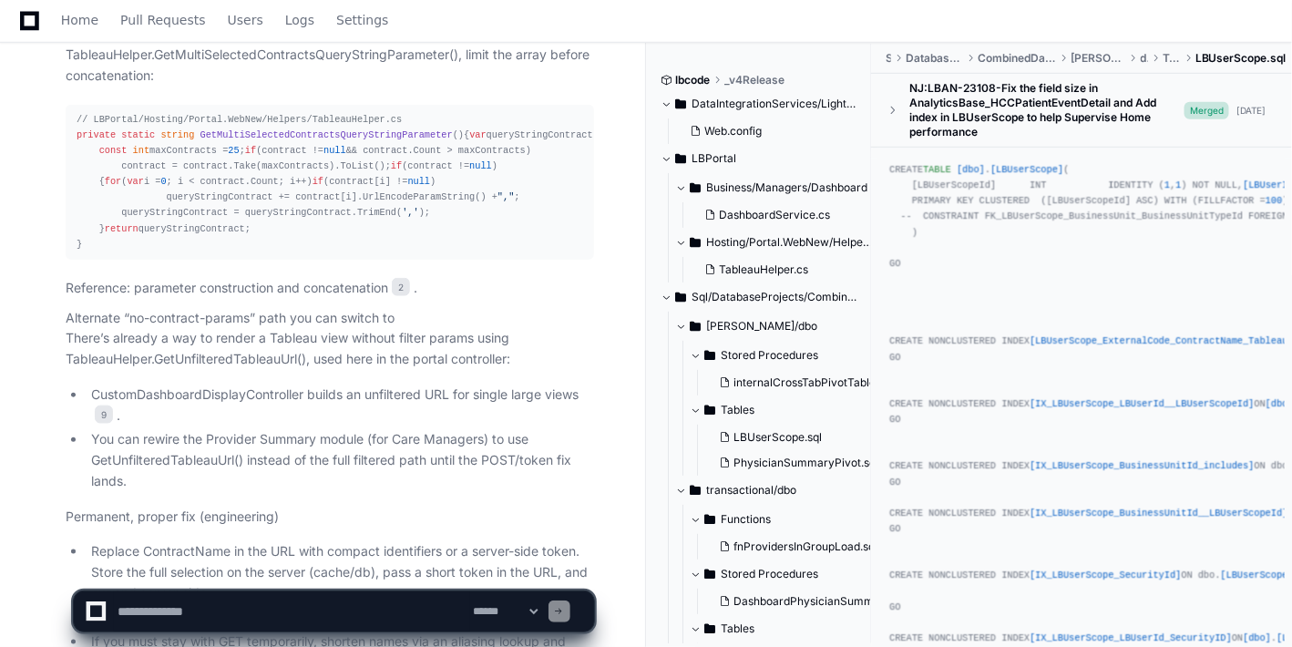
scroll to position [77708, 0]
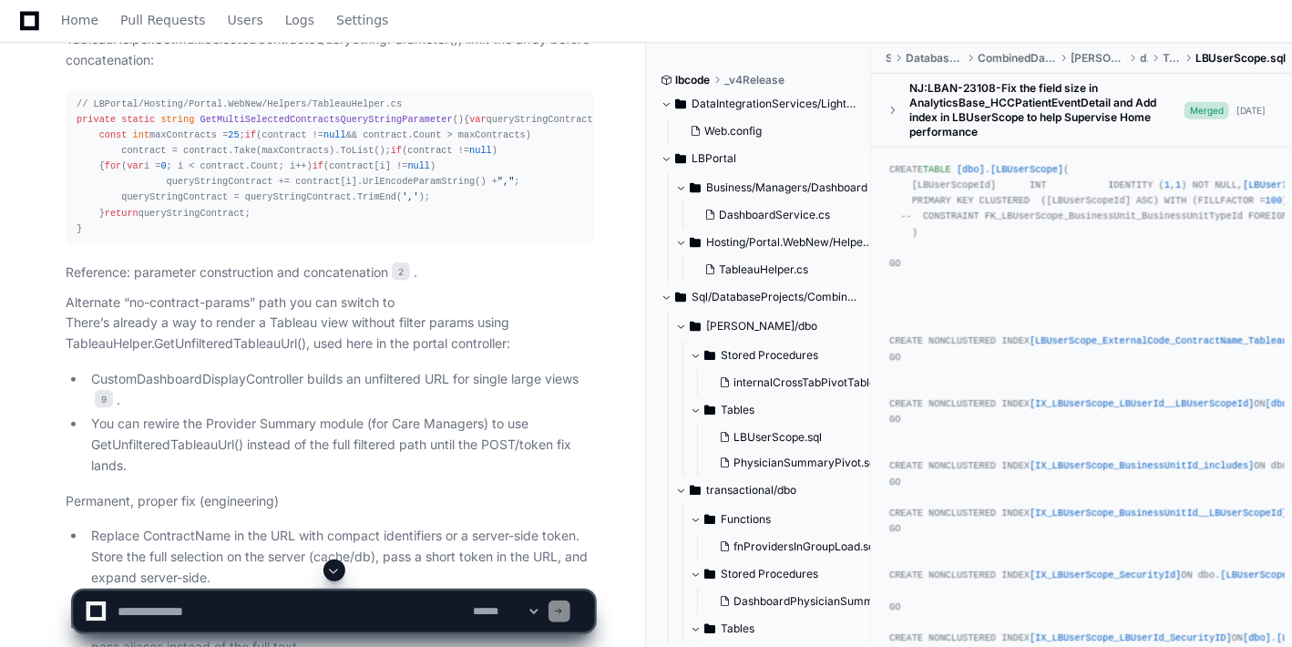
click at [253, 608] on textarea at bounding box center [292, 611] width 356 height 40
type textarea "*"
type textarea "********"
click at [341, 572] on span at bounding box center [334, 570] width 15 height 15
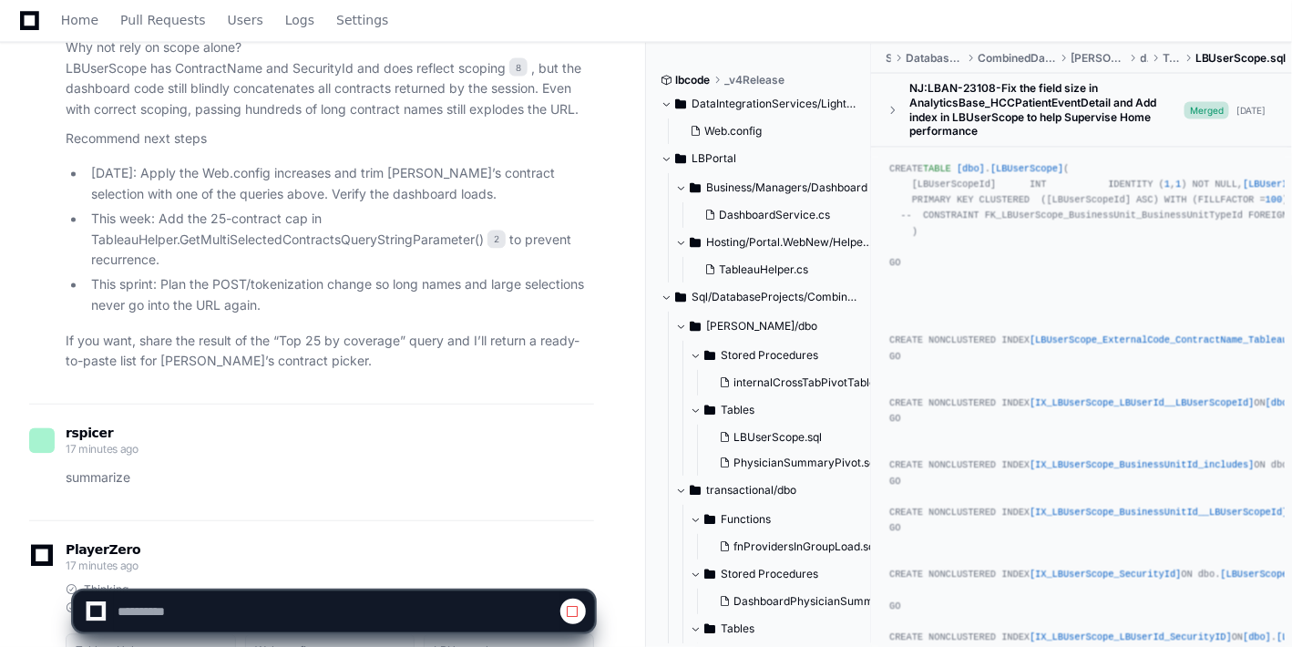
scroll to position [78398, 0]
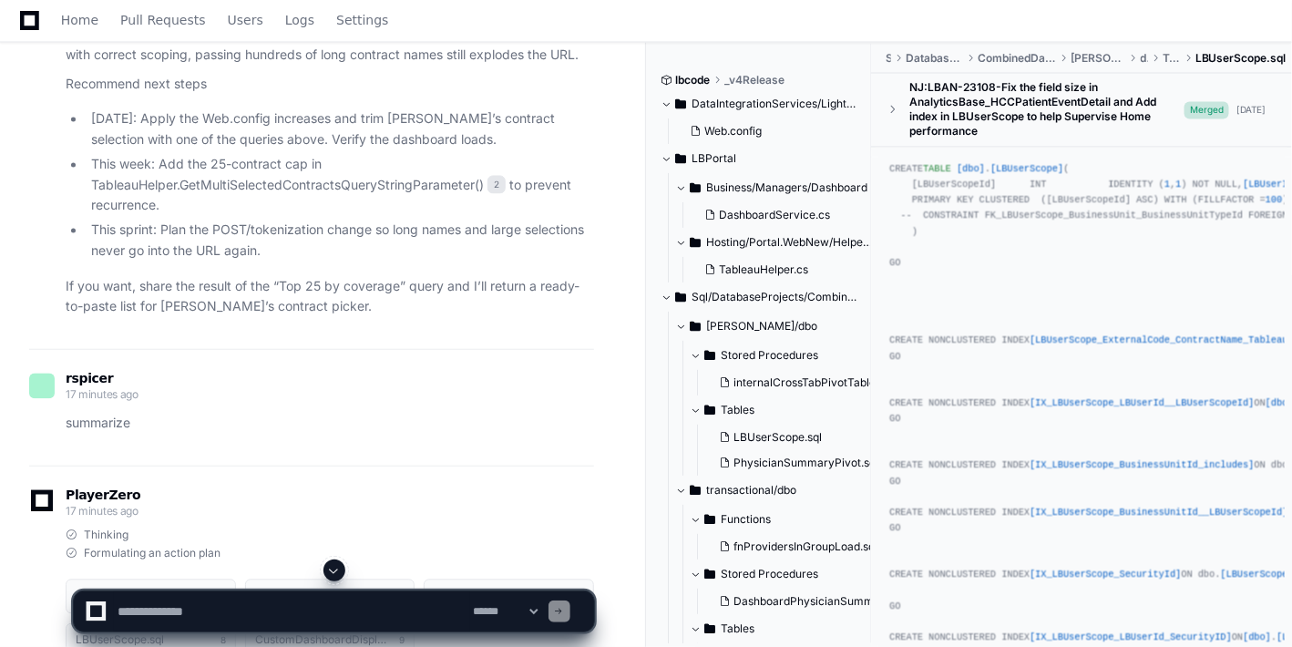
click at [341, 572] on span at bounding box center [334, 570] width 15 height 15
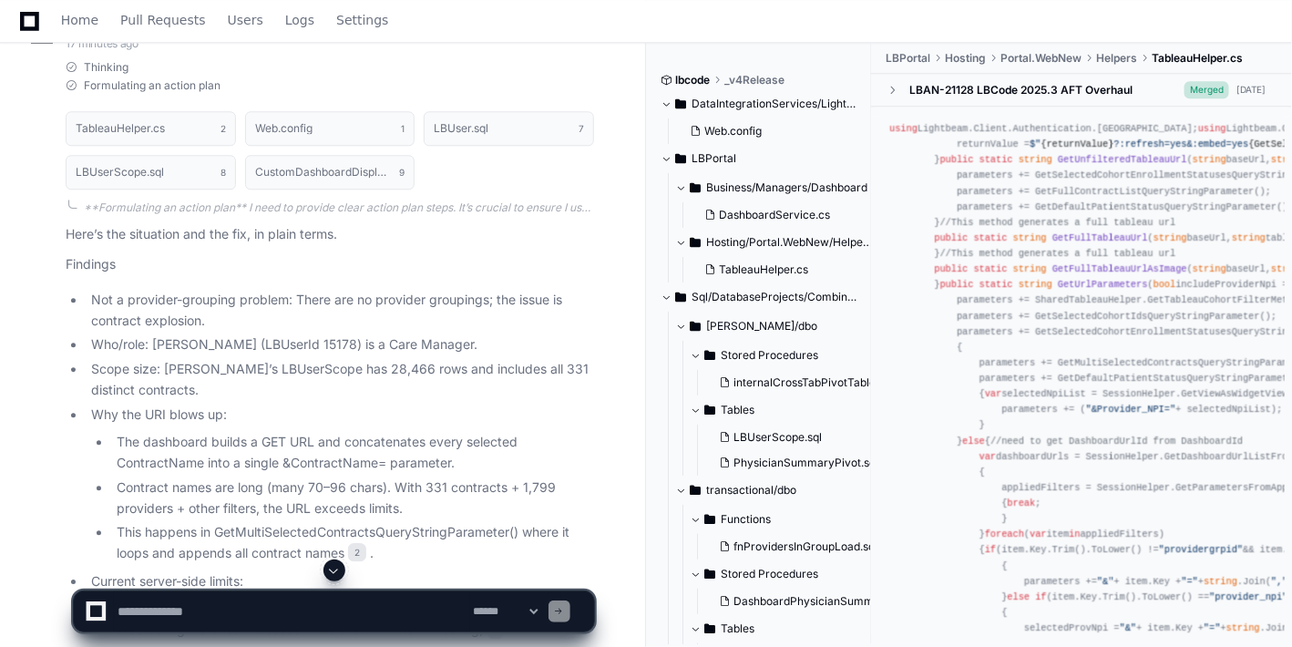
scroll to position [78906, 0]
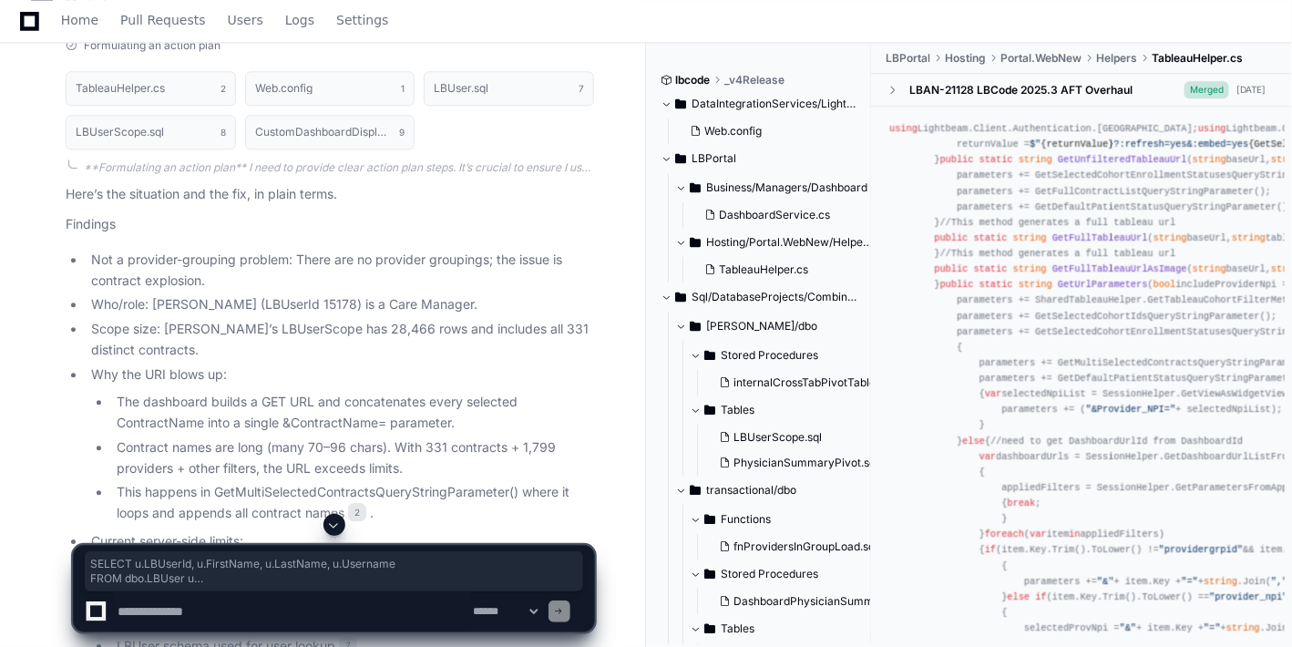
drag, startPoint x: 439, startPoint y: 313, endPoint x: 98, endPoint y: 169, distance: 370.2
copy div "SELECT u.LBUserId, u.FirstName, u.LastName, u.Username FROM dbo.LBUser u WHERE …"
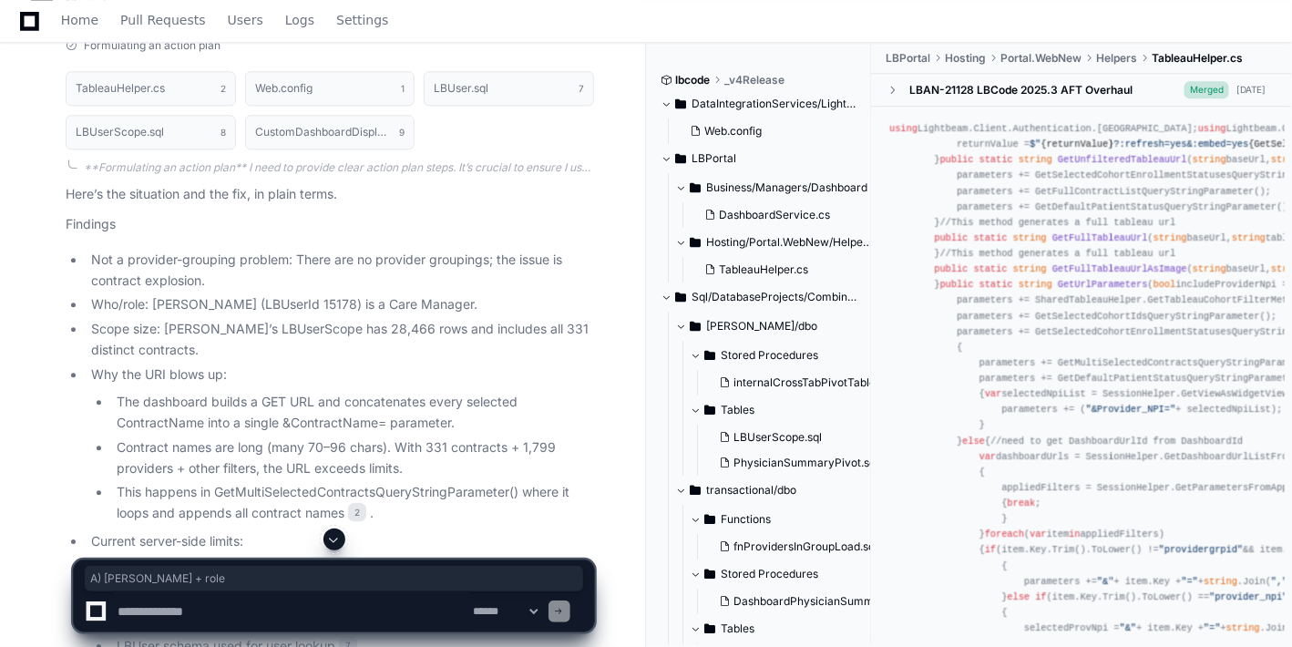
drag, startPoint x: 174, startPoint y: 107, endPoint x: 47, endPoint y: 104, distance: 126.7
copy p "A) [PERSON_NAME] + role"
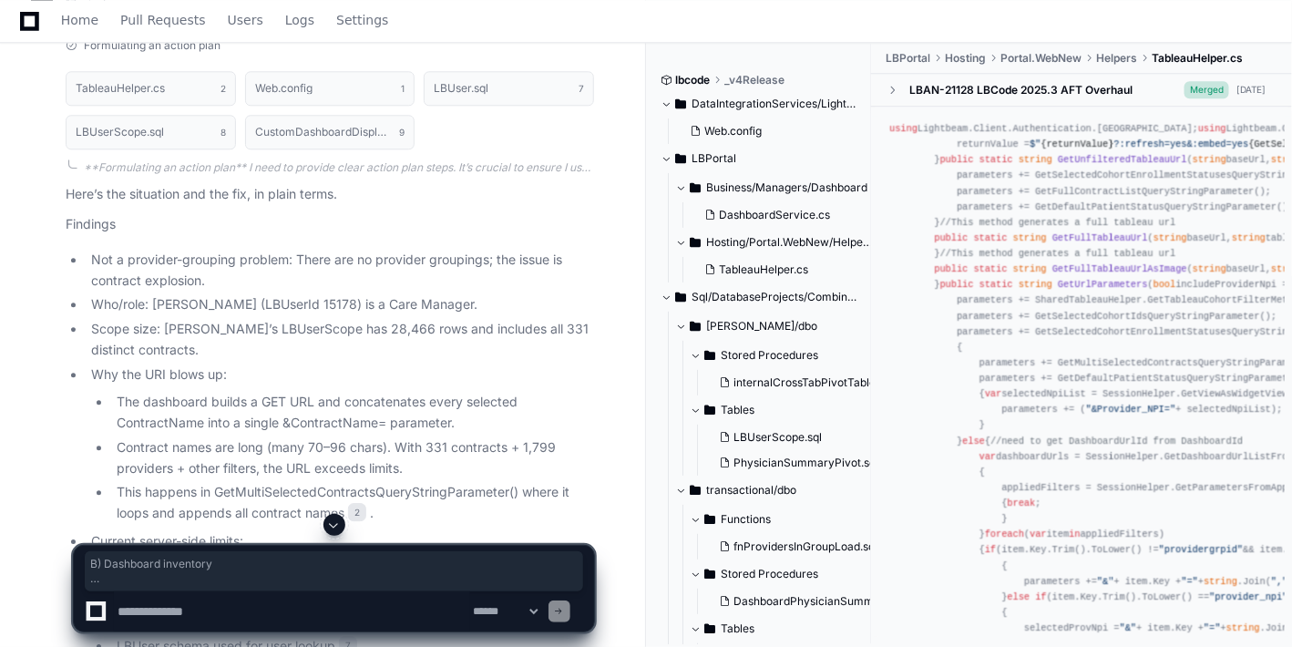
drag, startPoint x: 237, startPoint y: 454, endPoint x: 29, endPoint y: 355, distance: 229.8
copy article "B) Dashboard inventory SELECT COUNT ( DISTINCT ContractName) AS TotalContracts,…"
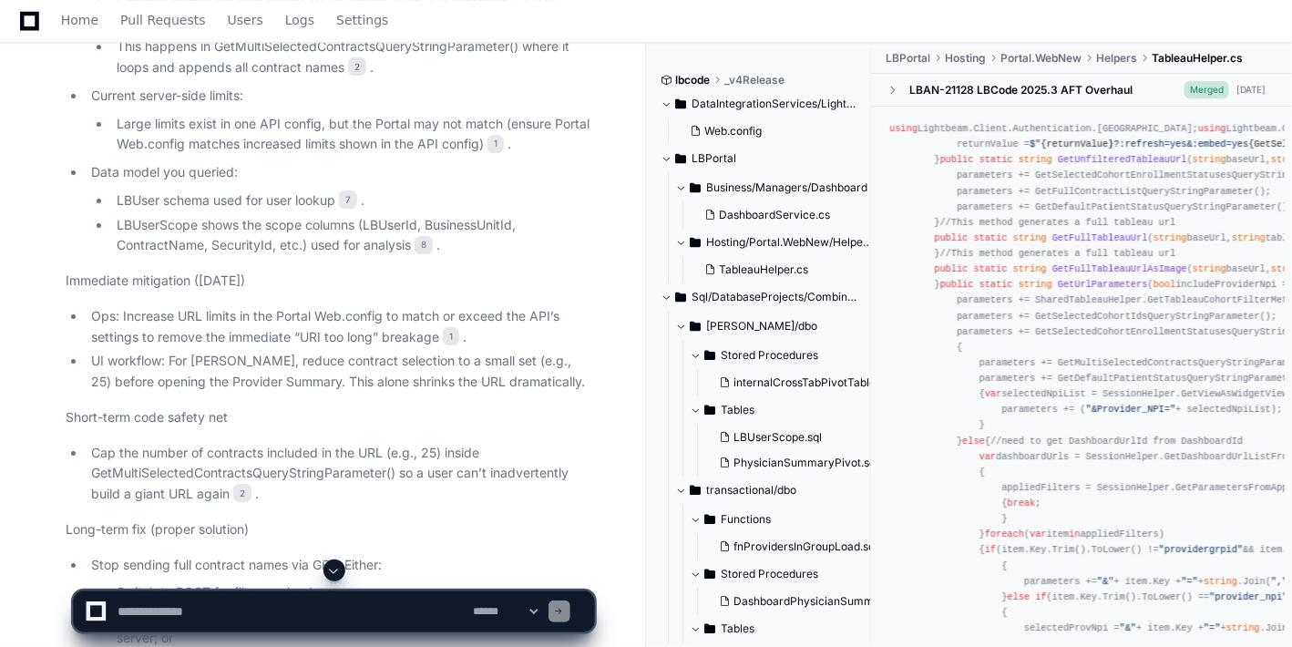
scroll to position [79312, 0]
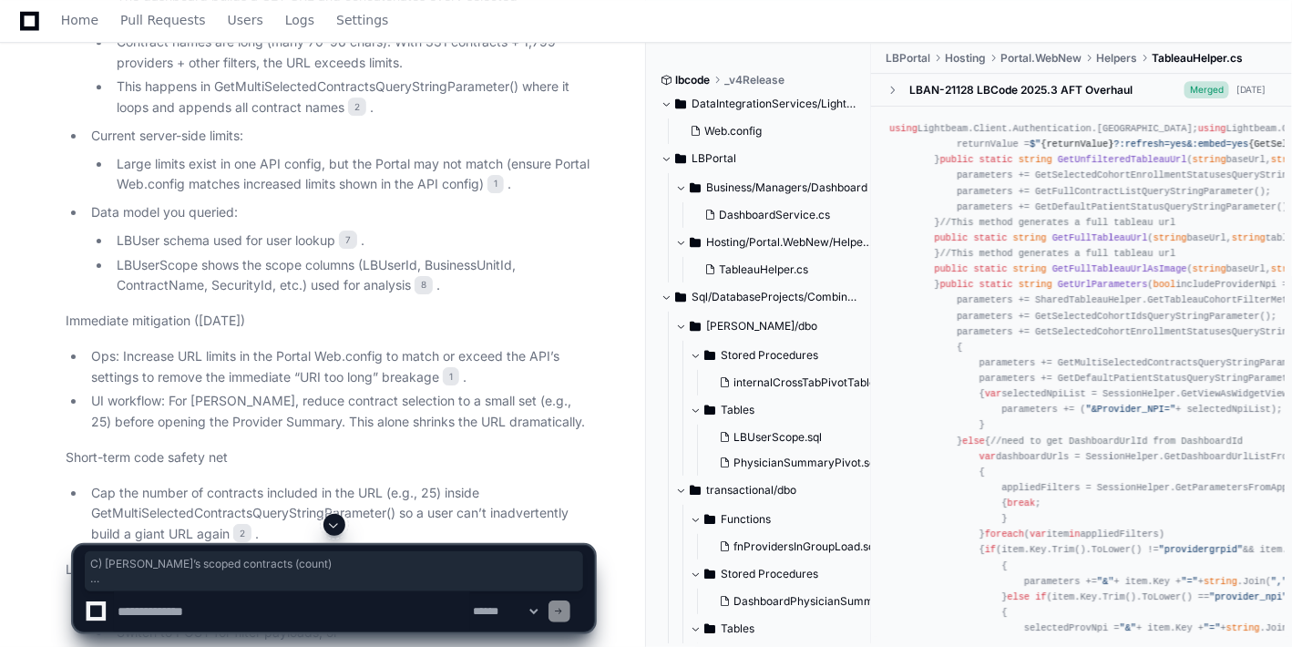
drag, startPoint x: 133, startPoint y: 127, endPoint x: 346, endPoint y: 357, distance: 313.9
copy article "C) Michael’s scoped contracts (count) DECLARE @UserId INT = 15178 ; SELECT COUN…"
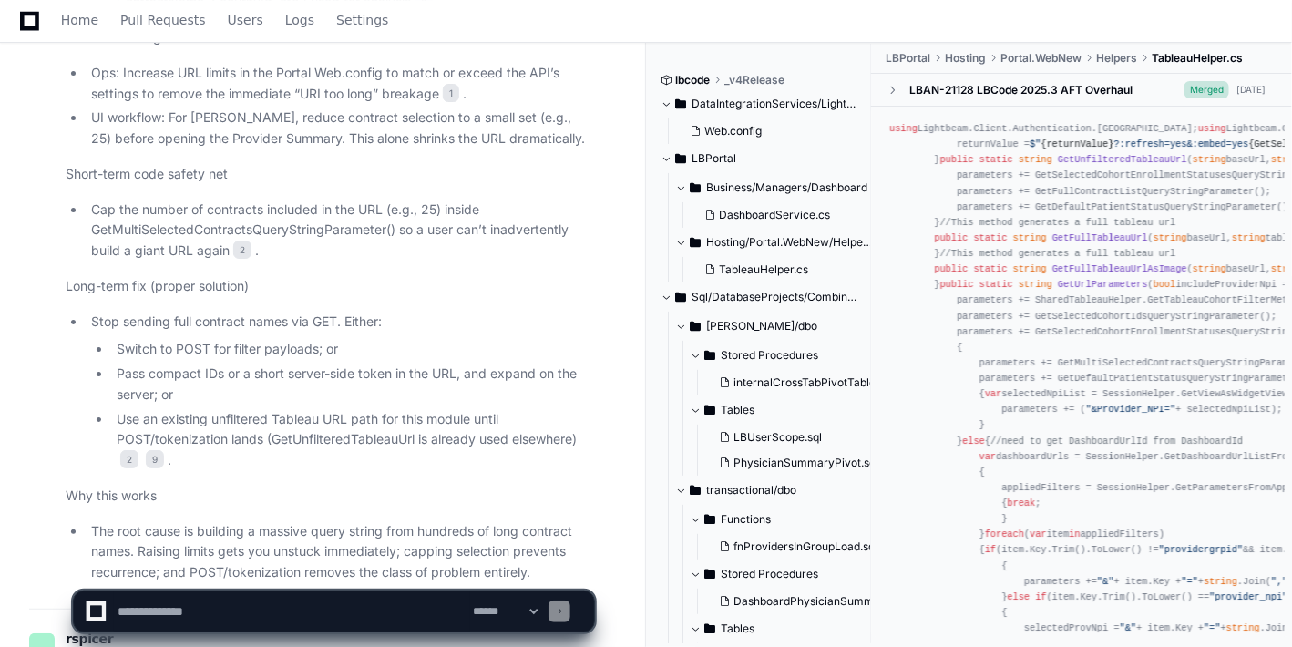
scroll to position [79635, 0]
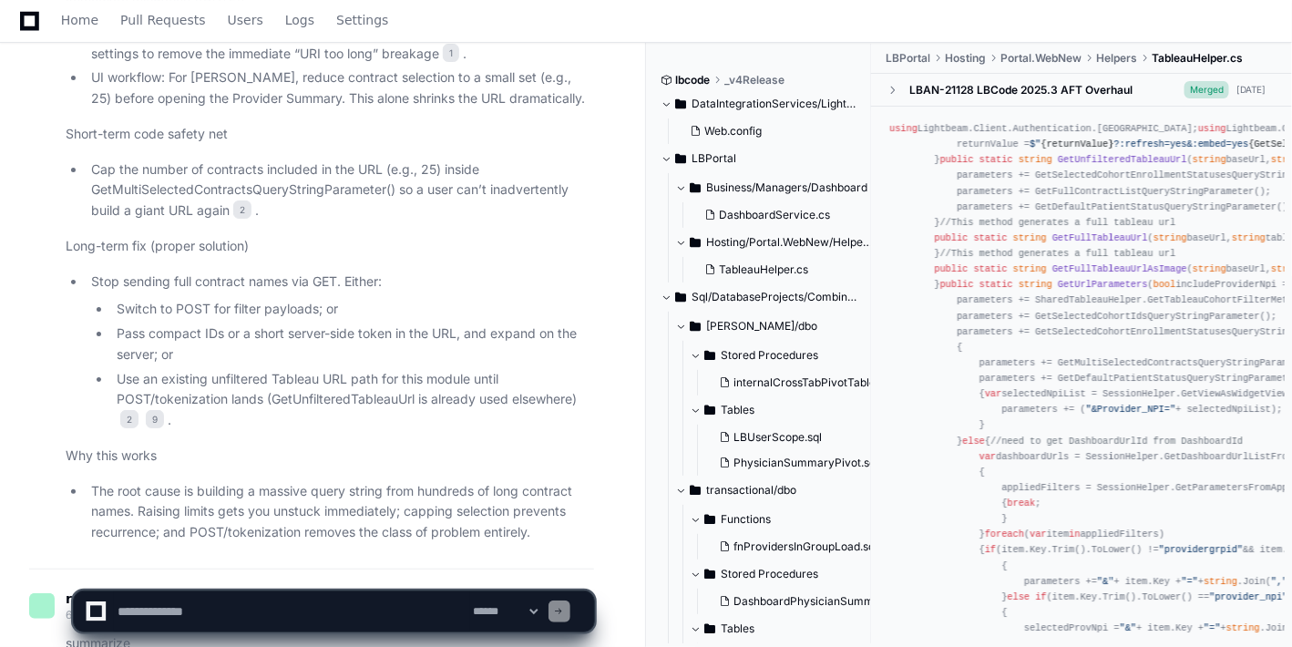
click at [360, 608] on textarea at bounding box center [292, 611] width 356 height 40
type textarea "*********"
click at [329, 566] on span at bounding box center [334, 570] width 15 height 15
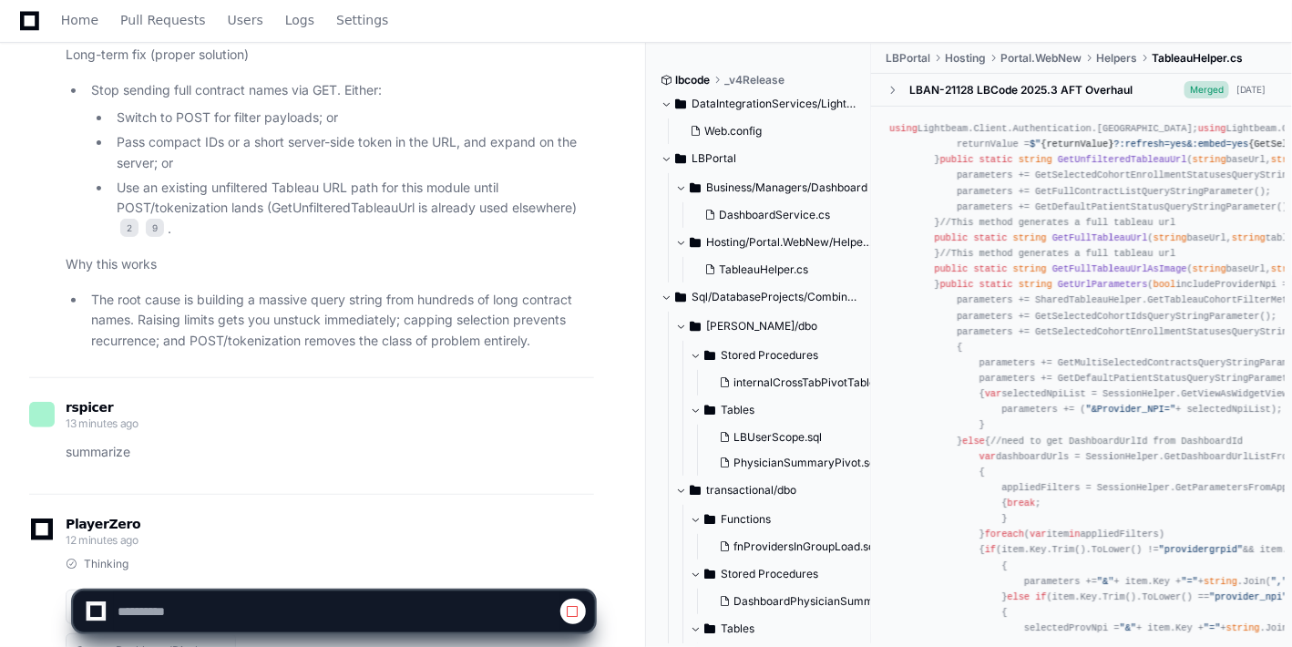
scroll to position [79858, 0]
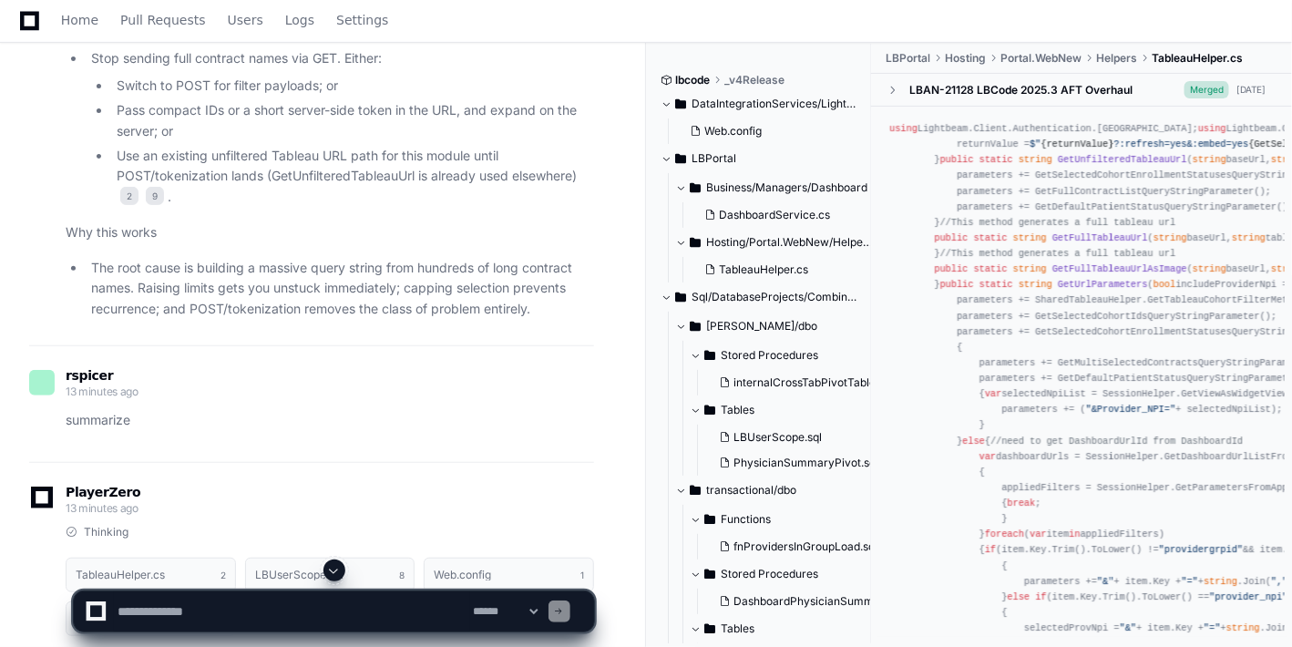
click at [329, 566] on span at bounding box center [334, 570] width 15 height 15
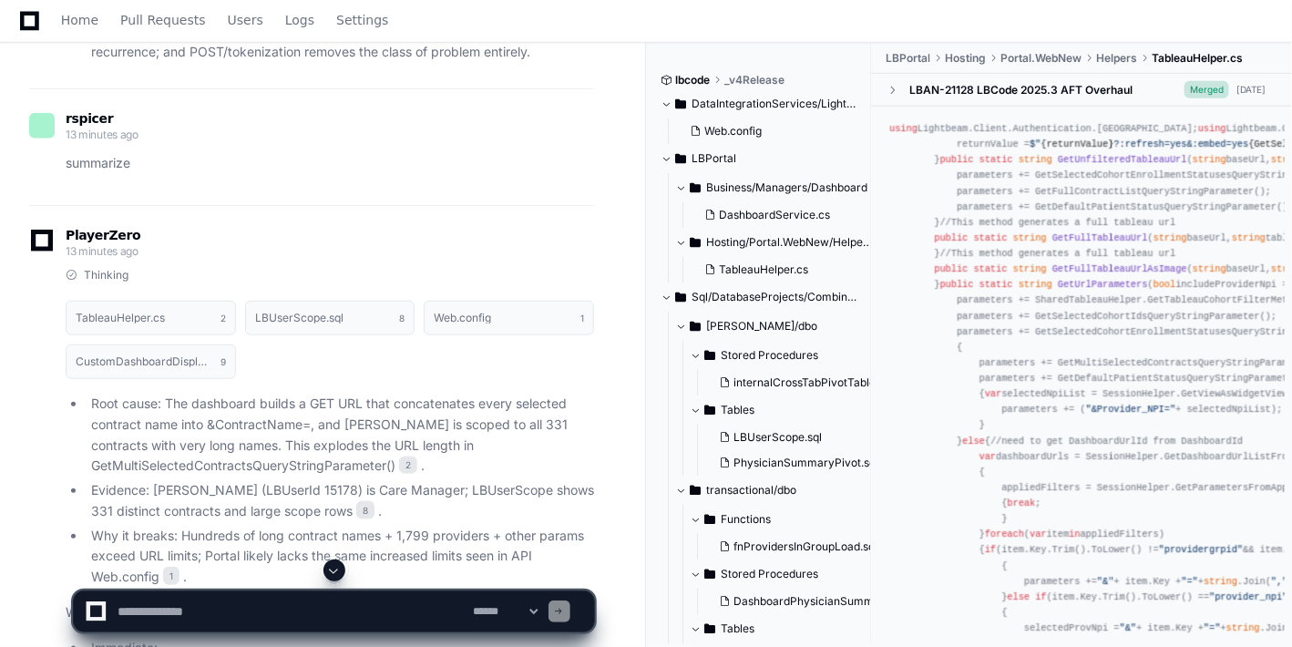
scroll to position [80117, 0]
click at [329, 566] on span at bounding box center [334, 570] width 15 height 15
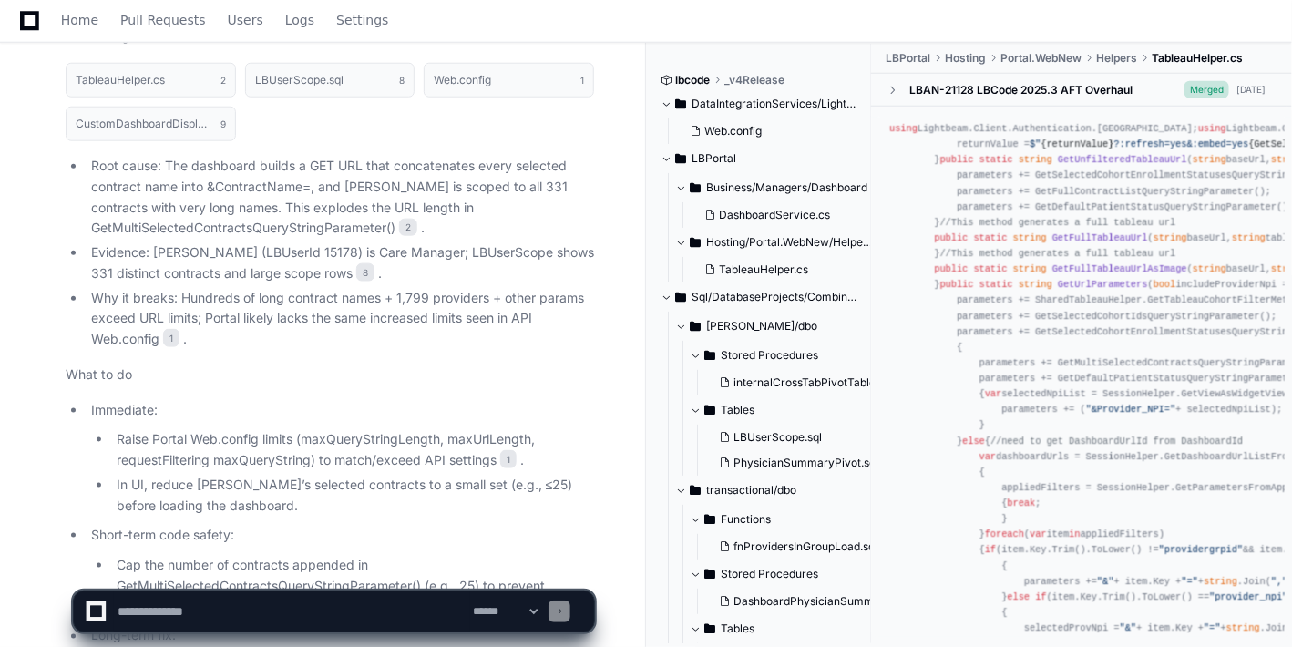
scroll to position [80392, 0]
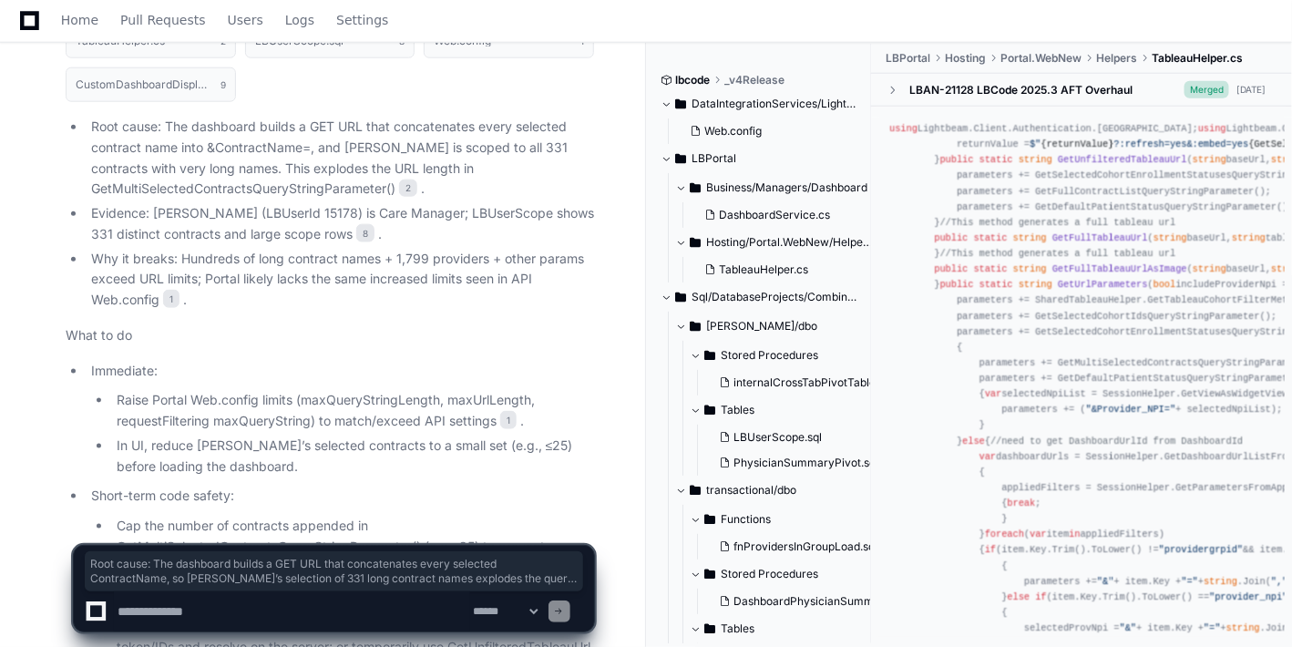
drag, startPoint x: 562, startPoint y: 246, endPoint x: 128, endPoint y: 102, distance: 456.9
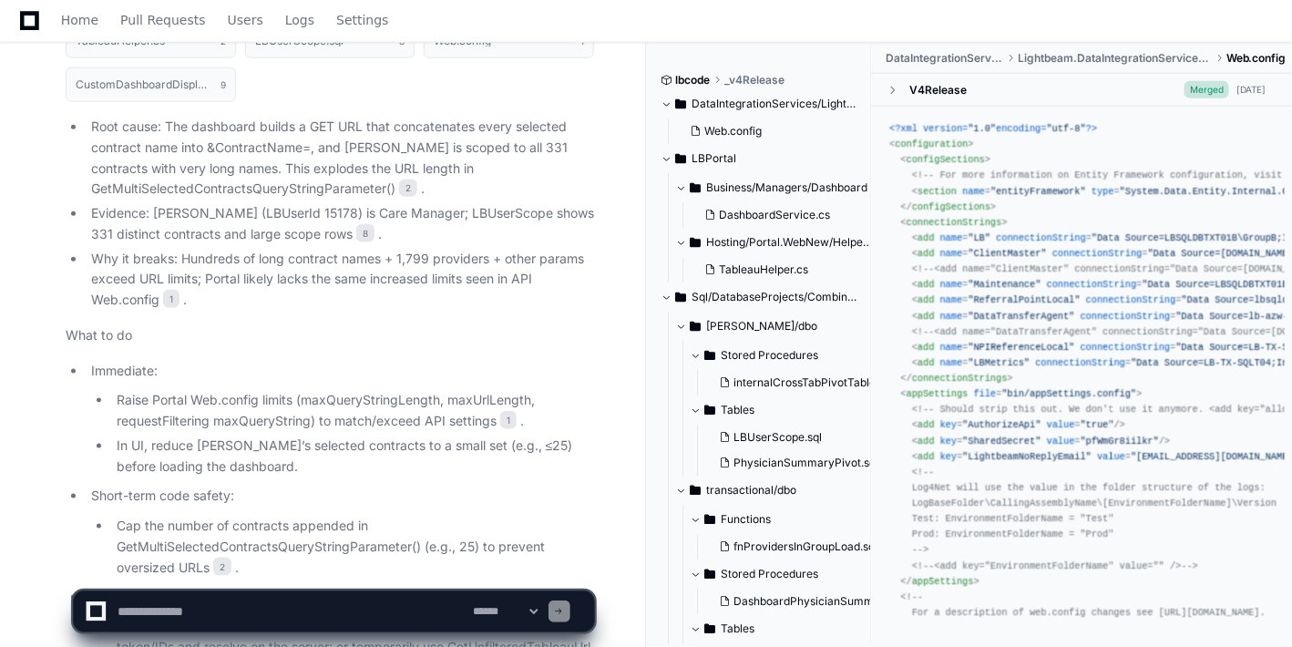
click at [281, 618] on textarea at bounding box center [292, 611] width 356 height 40
type textarea "**********"
click at [328, 572] on span at bounding box center [334, 570] width 15 height 15
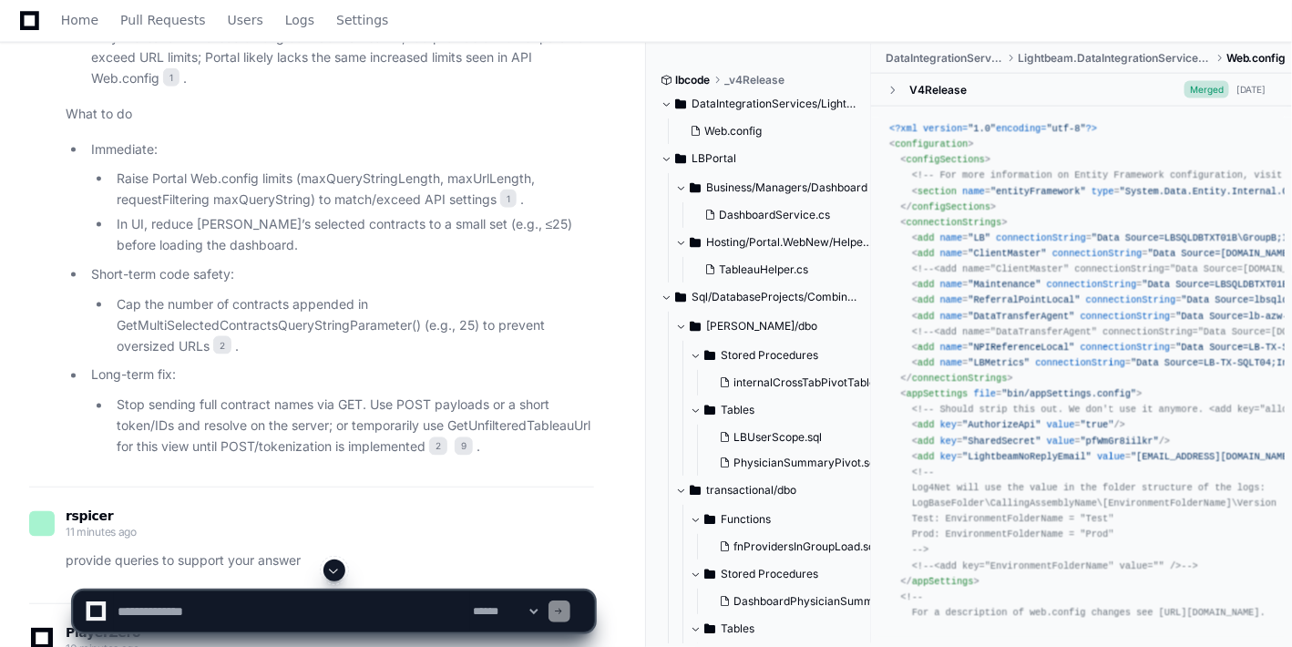
click at [339, 568] on span at bounding box center [334, 570] width 15 height 15
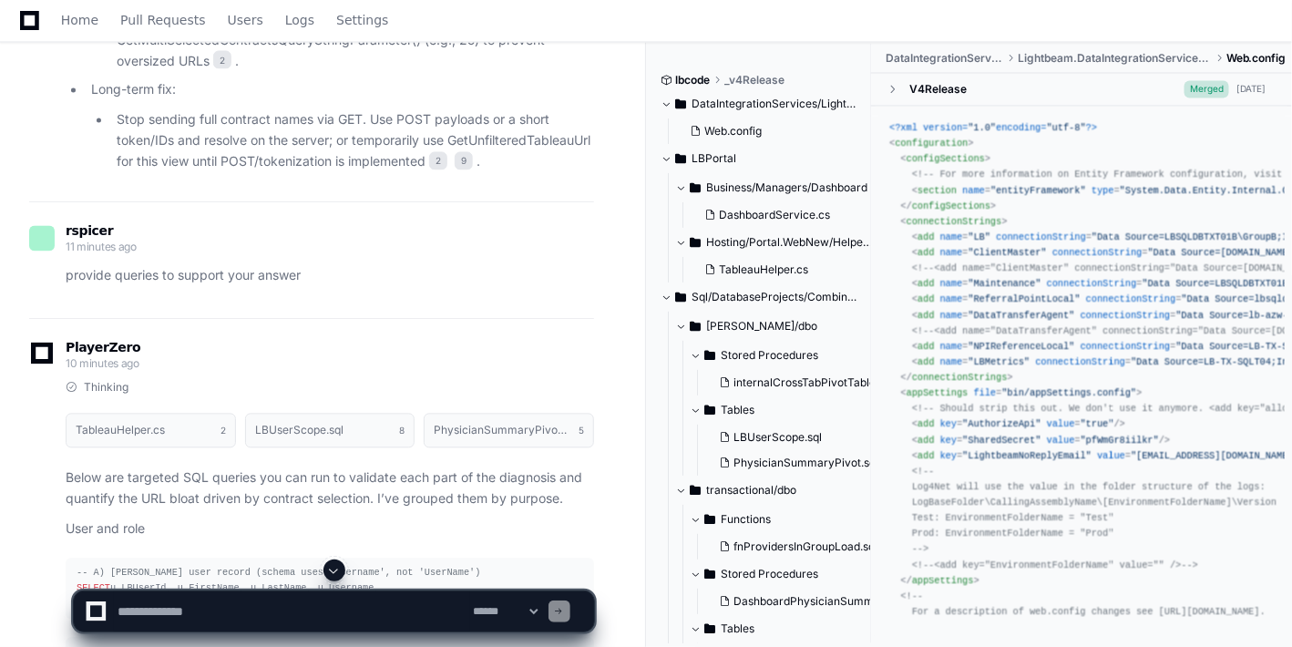
scroll to position [80900, 0]
click at [339, 568] on span at bounding box center [334, 570] width 15 height 15
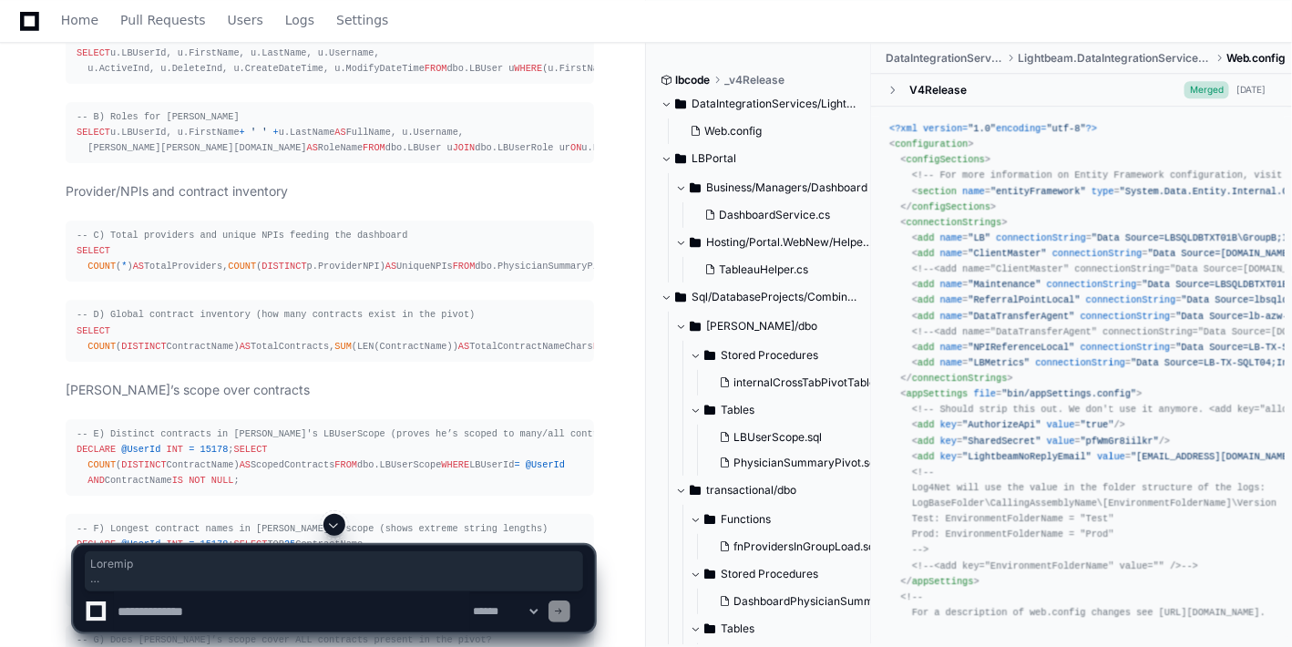
scroll to position [81394, 0]
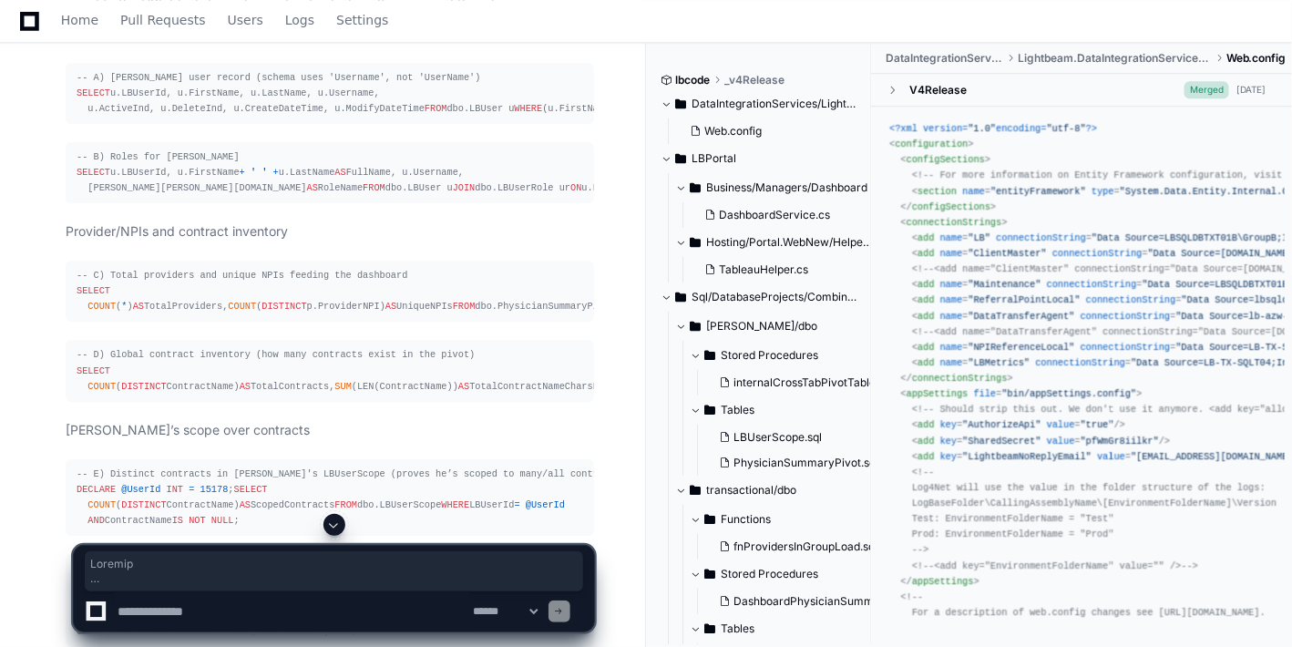
drag, startPoint x: 65, startPoint y: 134, endPoint x: 272, endPoint y: 475, distance: 399.8
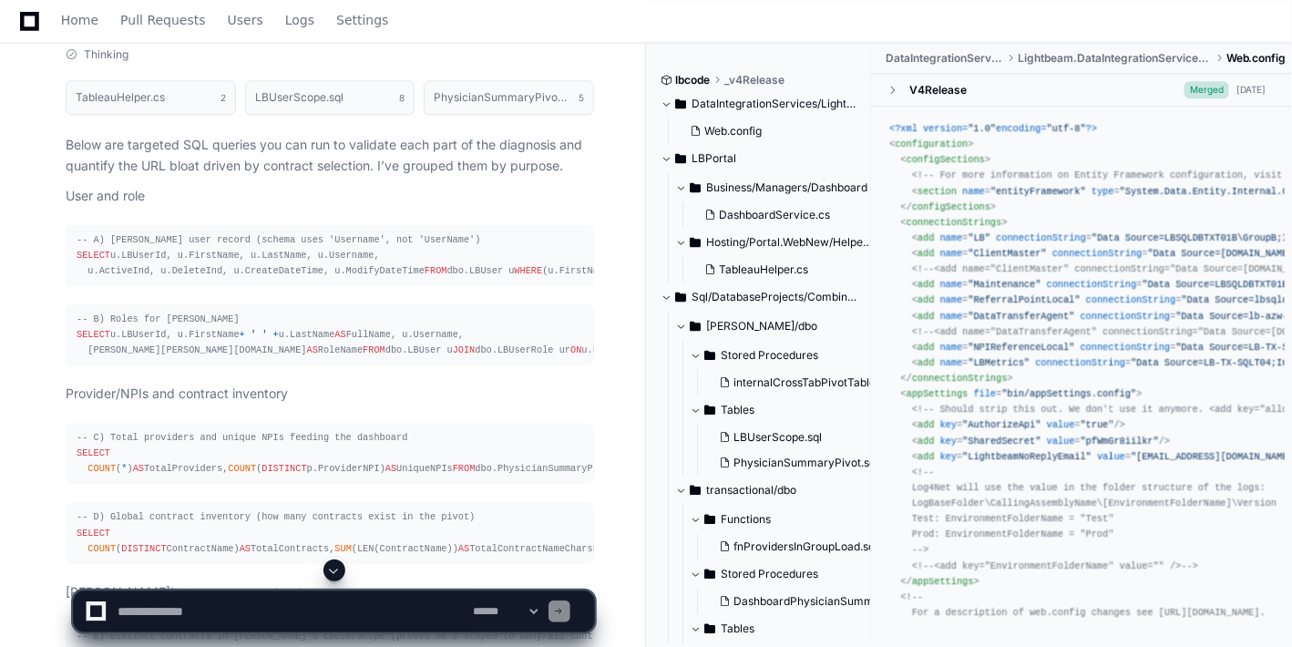
scroll to position [81191, 0]
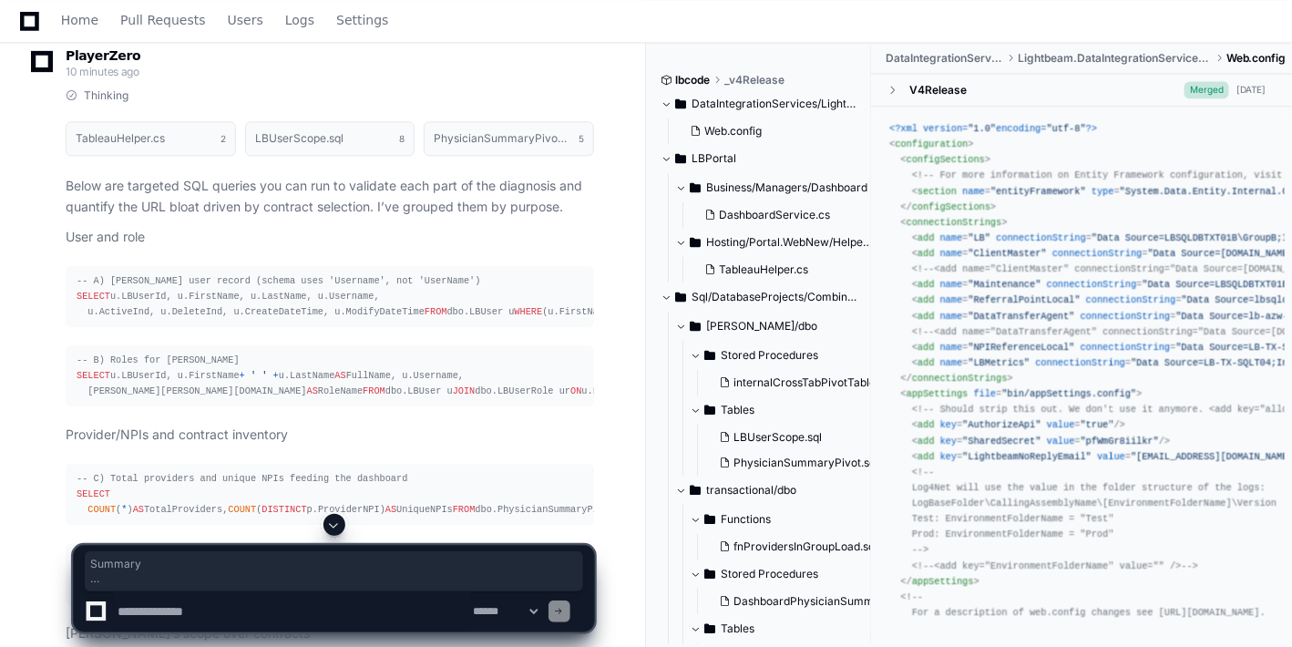
drag, startPoint x: 65, startPoint y: 50, endPoint x: 289, endPoint y: 435, distance: 445.7
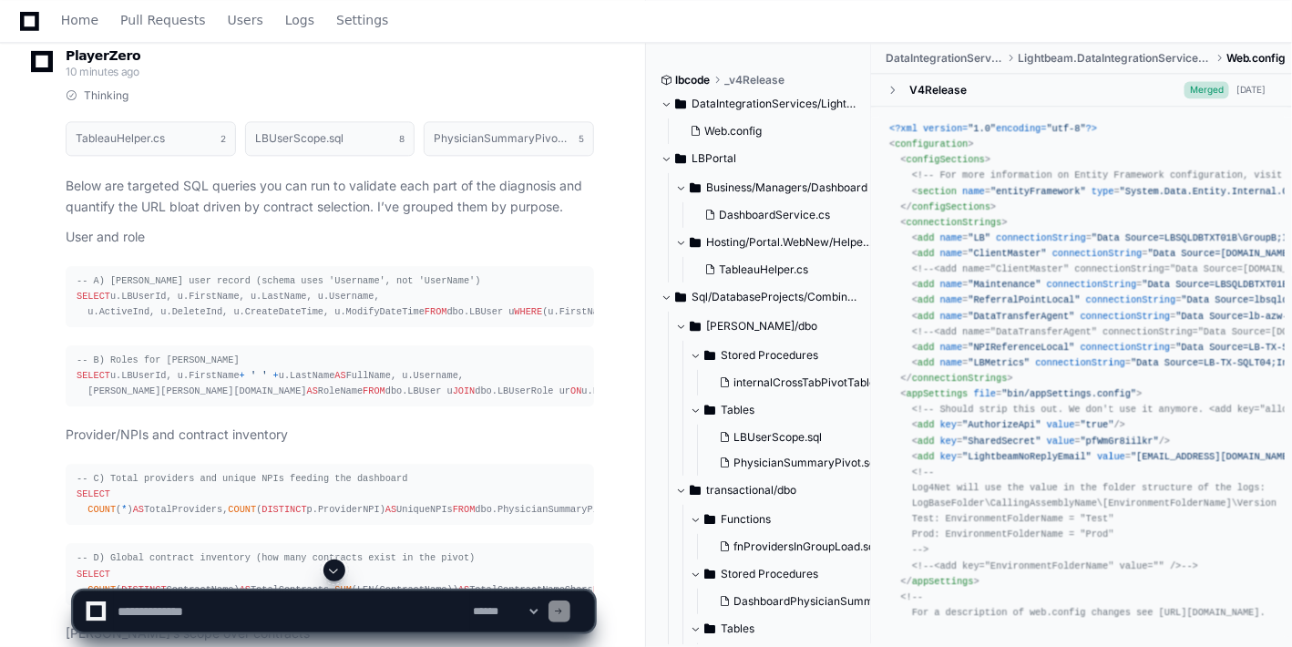
drag, startPoint x: 511, startPoint y: 27, endPoint x: 962, endPoint y: 33, distance: 450.9
click at [962, 33] on div "Home Pull Requests Users Logs Settings" at bounding box center [646, 21] width 1248 height 42
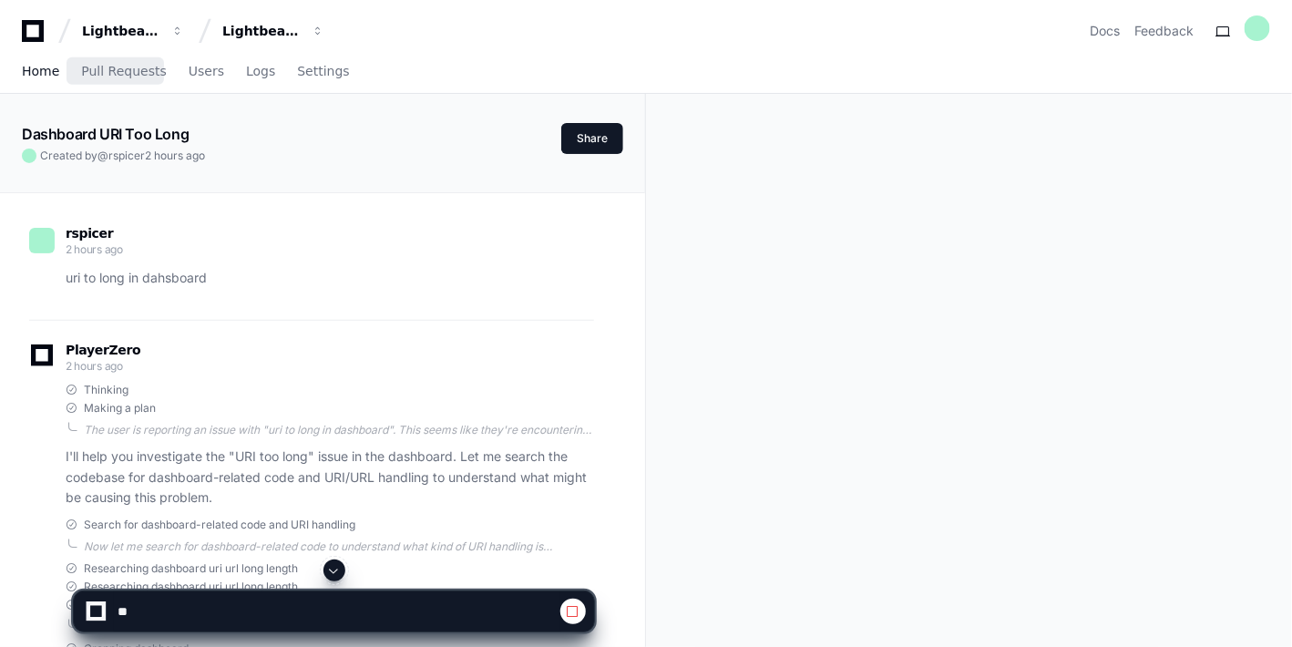
click at [38, 66] on span "Home" at bounding box center [40, 71] width 37 height 11
click at [33, 68] on span "Home" at bounding box center [40, 71] width 37 height 11
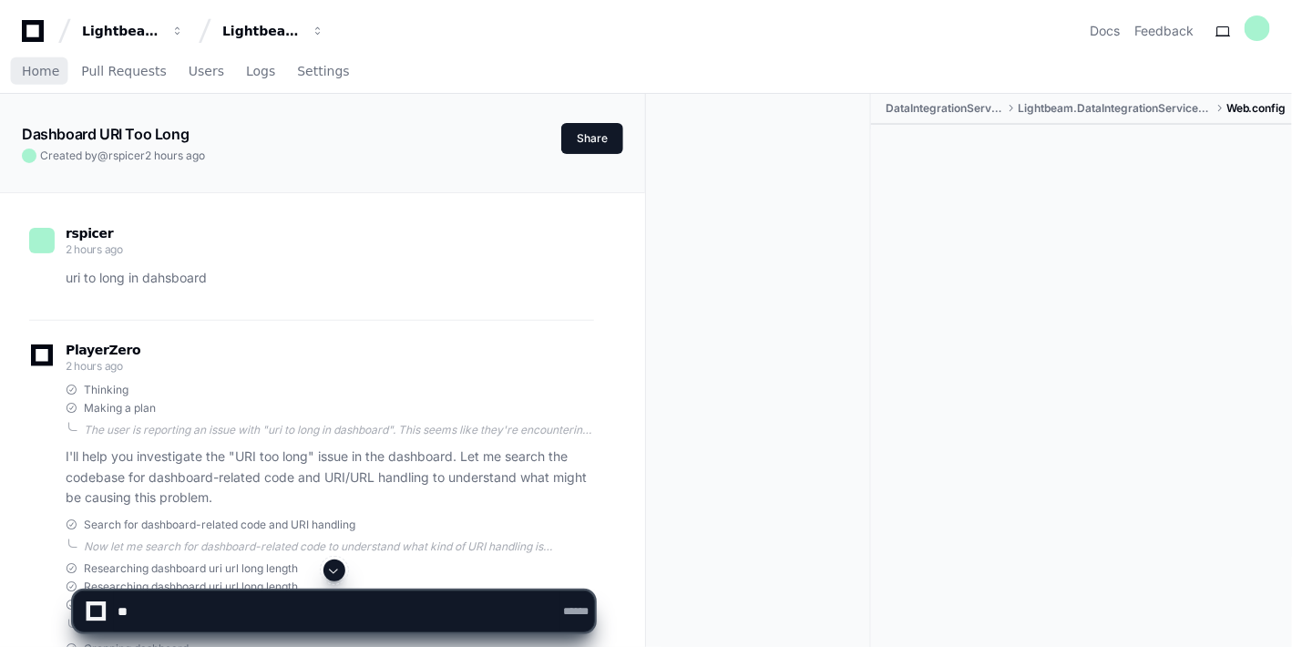
click at [33, 68] on span "Home" at bounding box center [40, 71] width 37 height 11
click at [30, 71] on span "Home" at bounding box center [40, 71] width 37 height 11
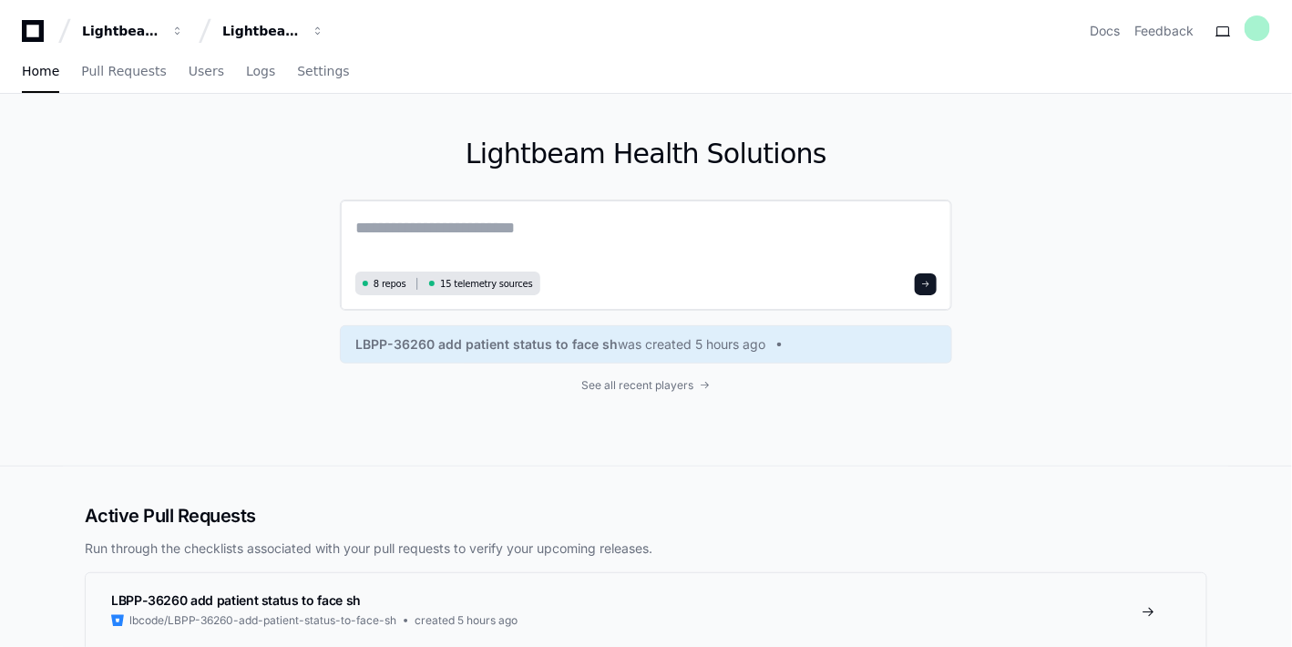
click at [441, 248] on textarea at bounding box center [645, 240] width 581 height 51
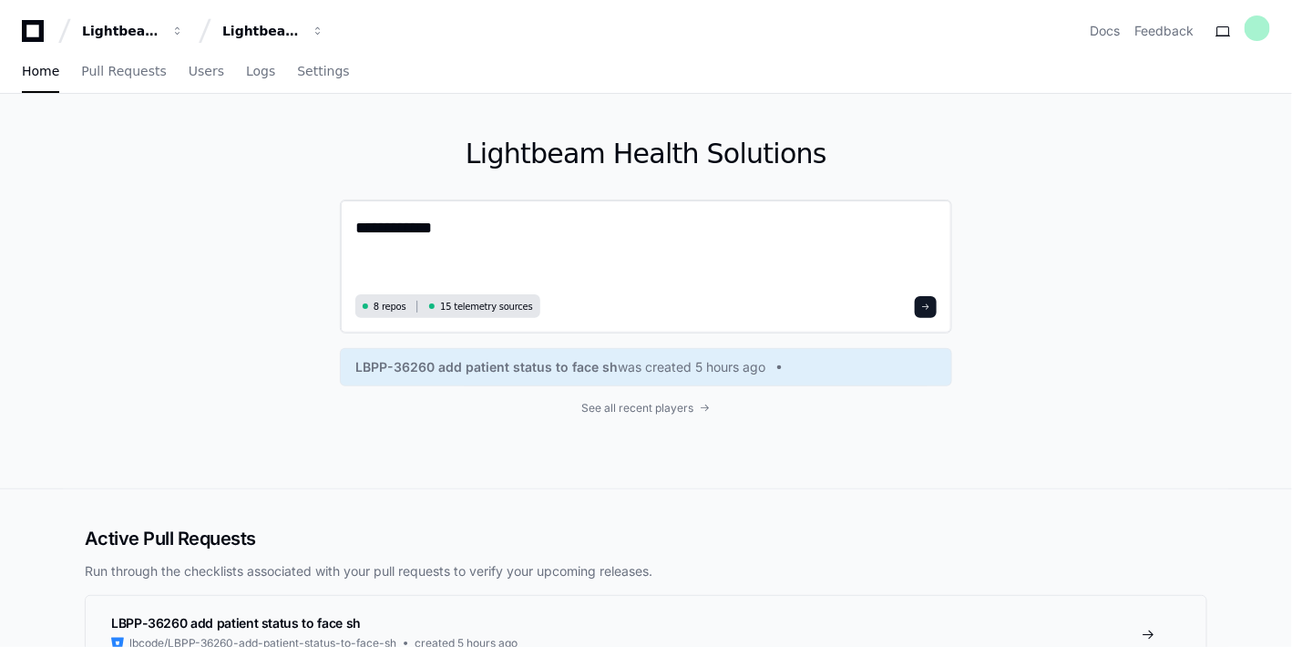
paste textarea "**********"
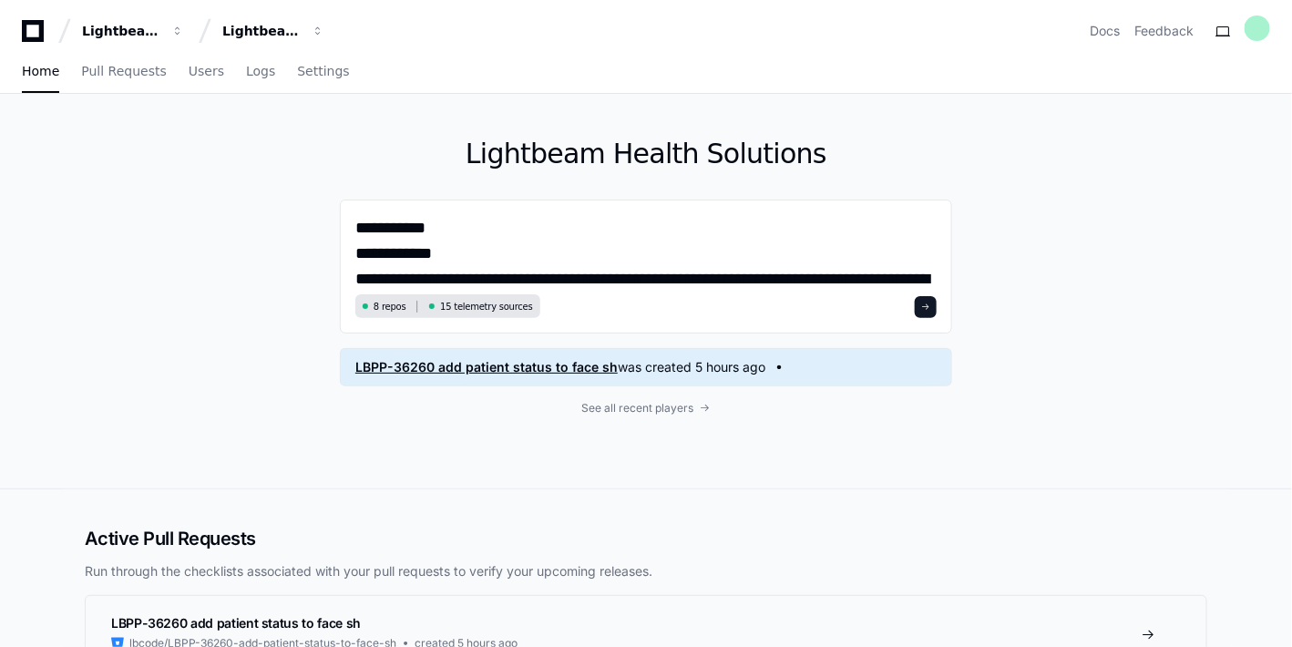
scroll to position [408, 0]
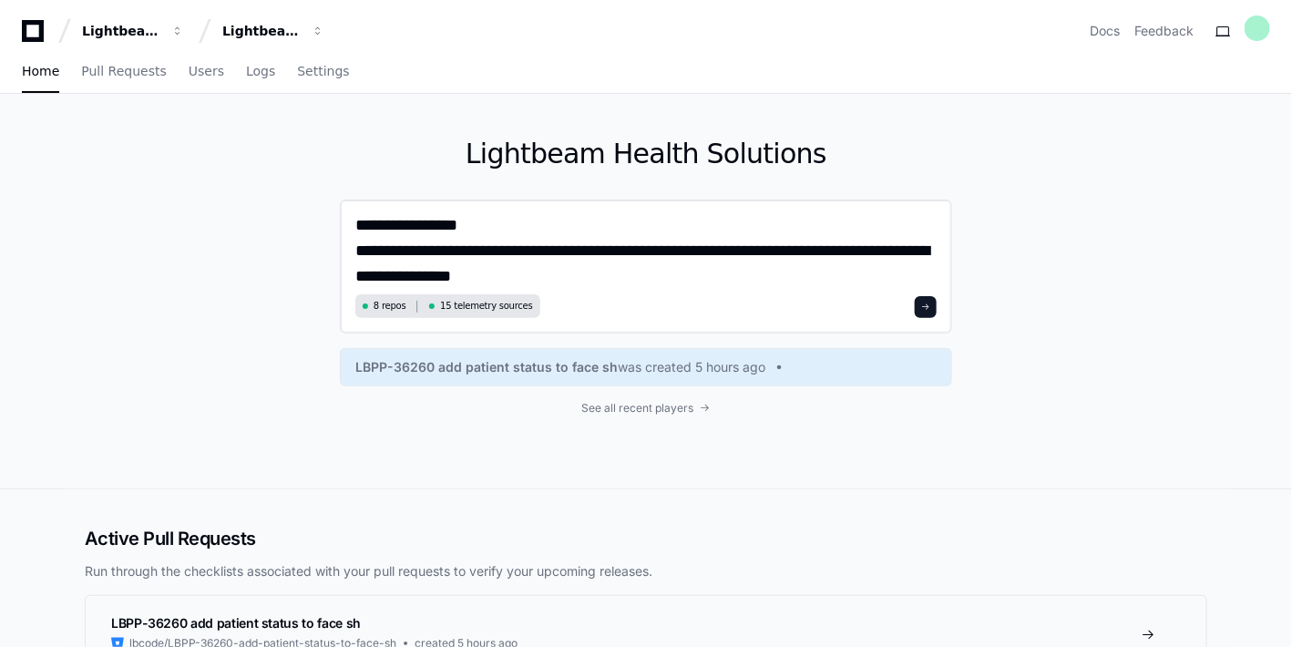
click at [751, 275] on textarea "**********" at bounding box center [646, 252] width 582 height 74
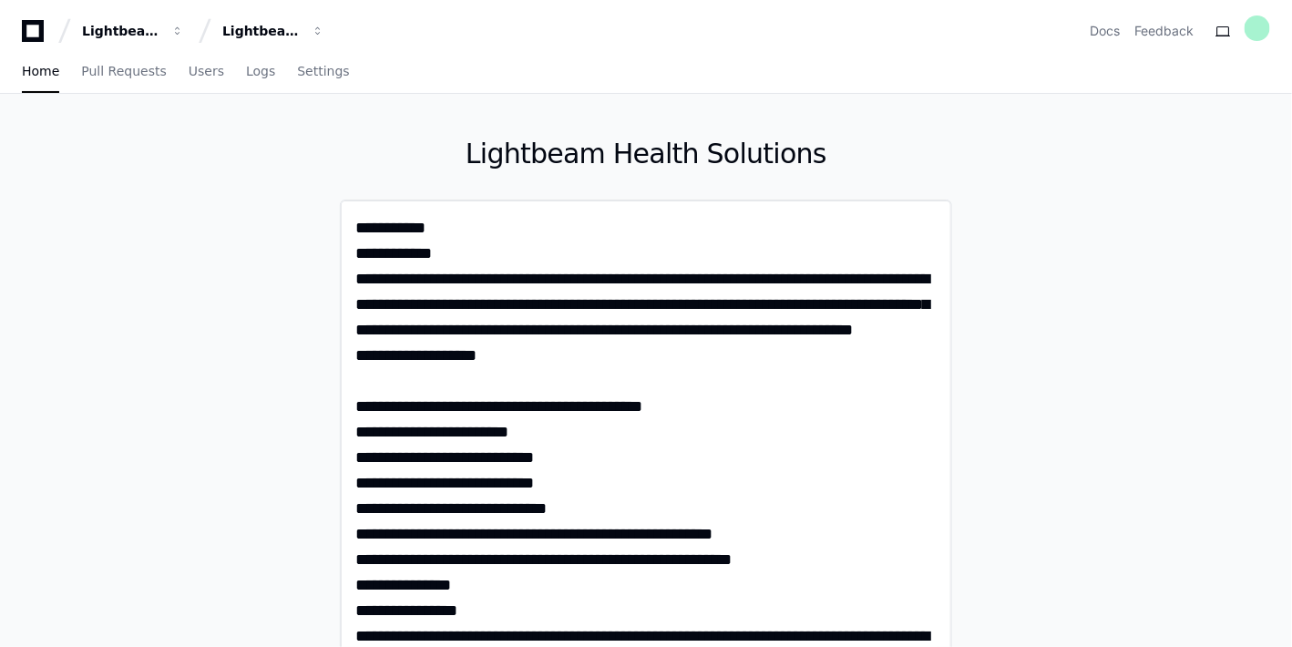
scroll to position [0, 0]
drag, startPoint x: 516, startPoint y: 216, endPoint x: 271, endPoint y: 207, distance: 246.1
click at [269, 207] on div "**********" at bounding box center [646, 508] width 1166 height 828
paste textarea "*********"
click at [356, 225] on textarea "**********" at bounding box center [646, 468] width 582 height 507
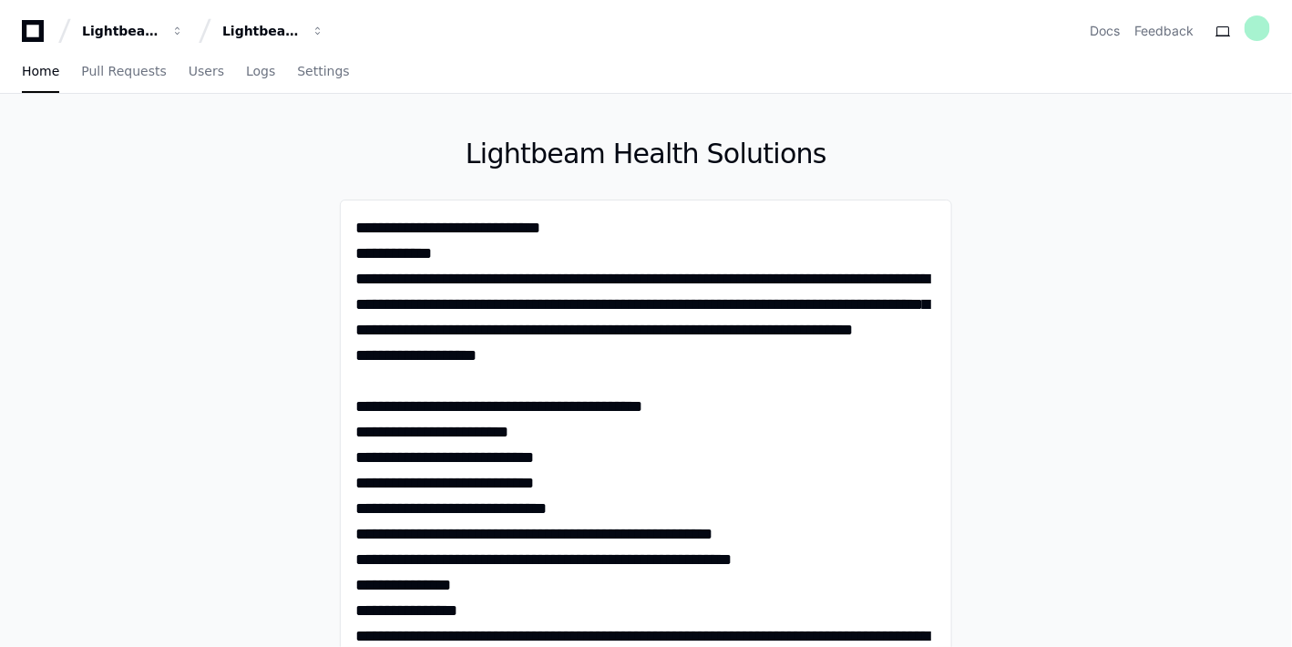
type textarea "**********"
click at [1137, 407] on div "**********" at bounding box center [646, 508] width 1166 height 828
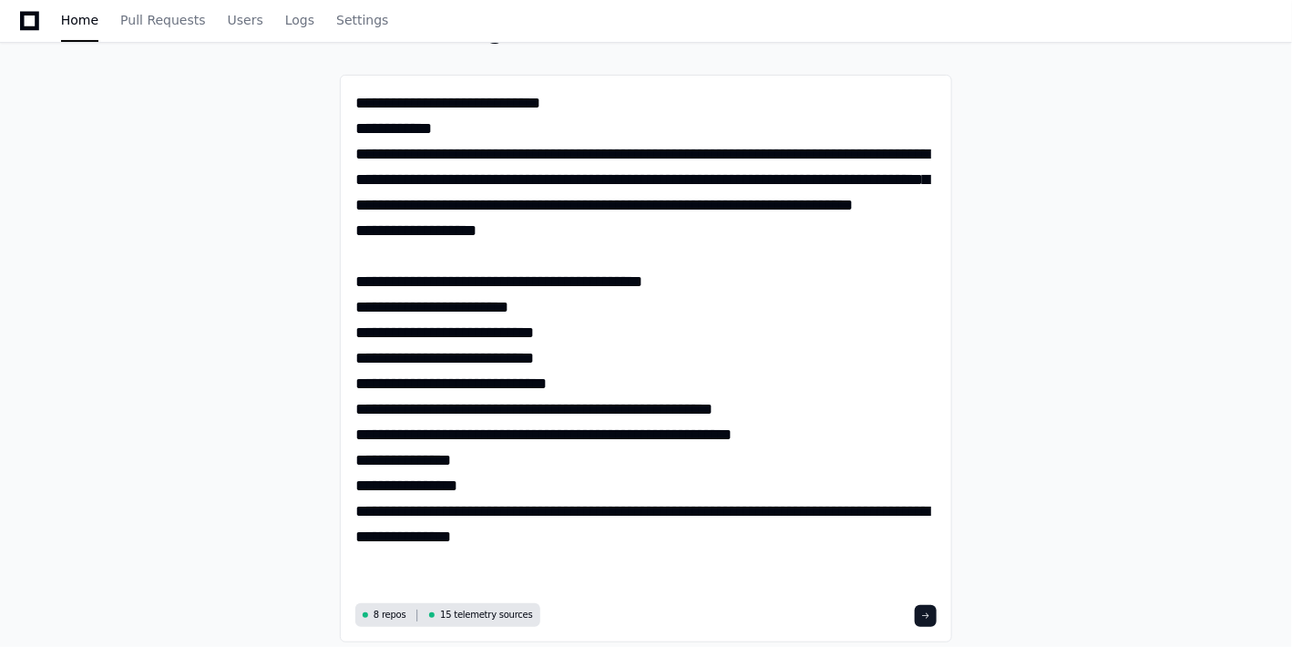
scroll to position [161, 0]
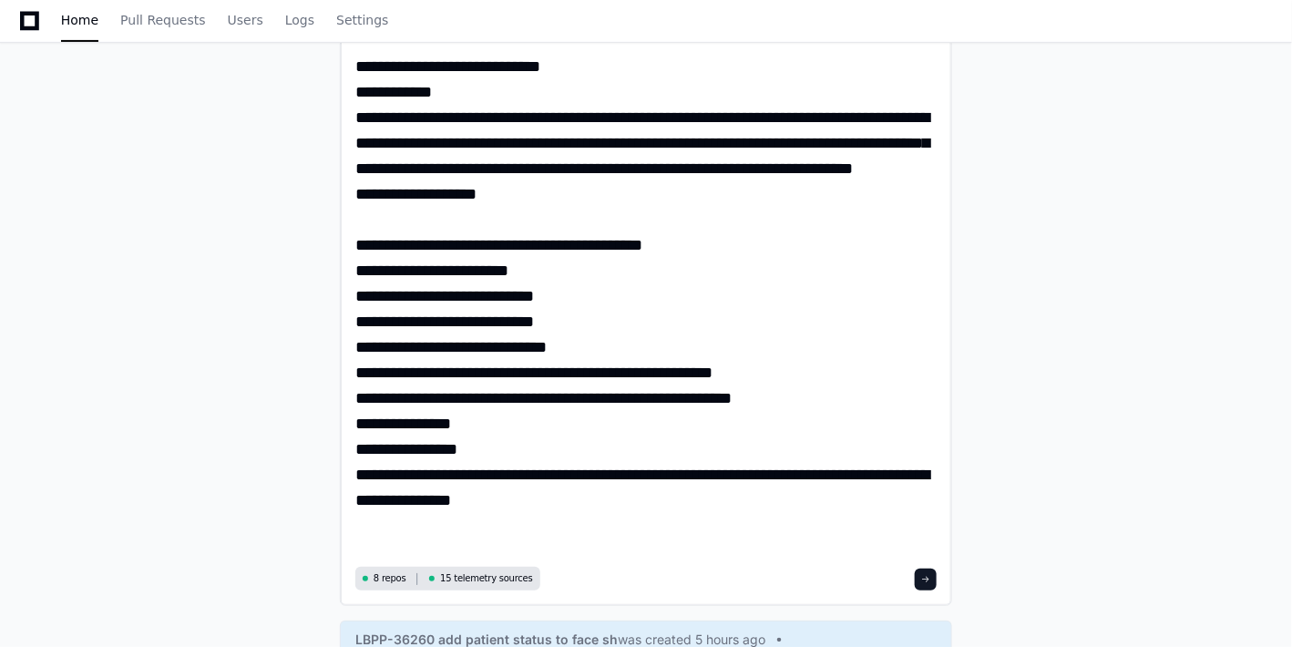
click at [933, 585] on button at bounding box center [926, 579] width 22 height 22
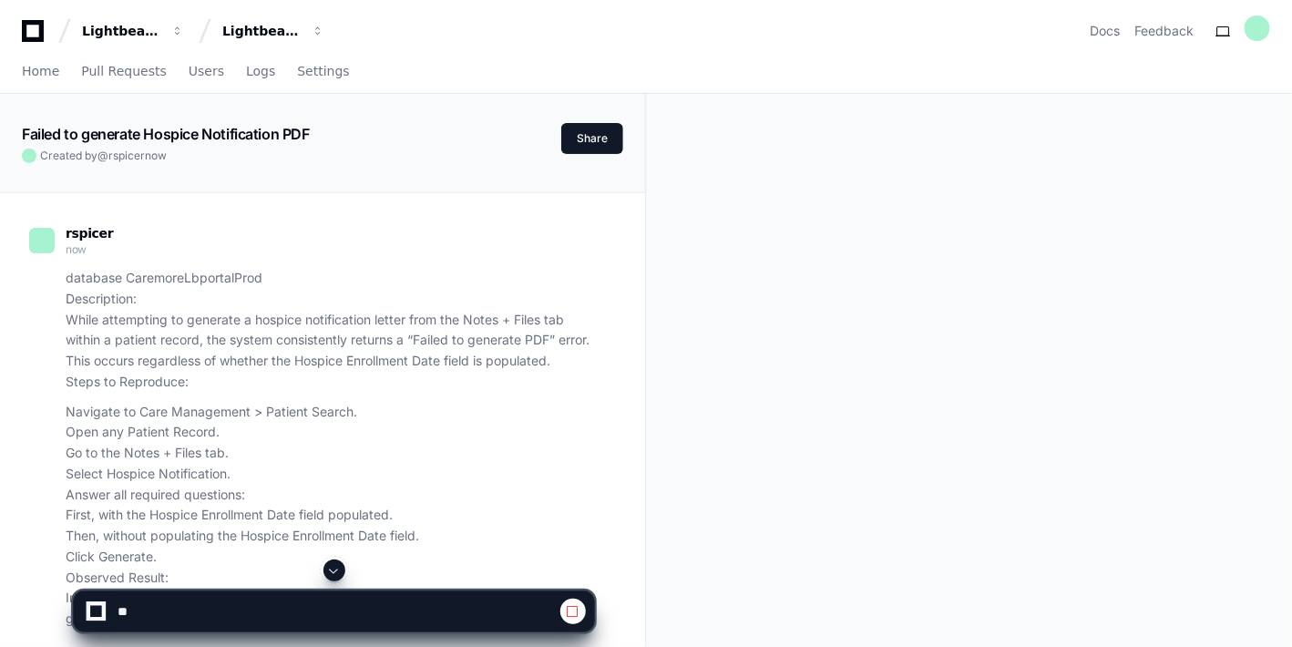
click at [332, 568] on span at bounding box center [334, 570] width 15 height 15
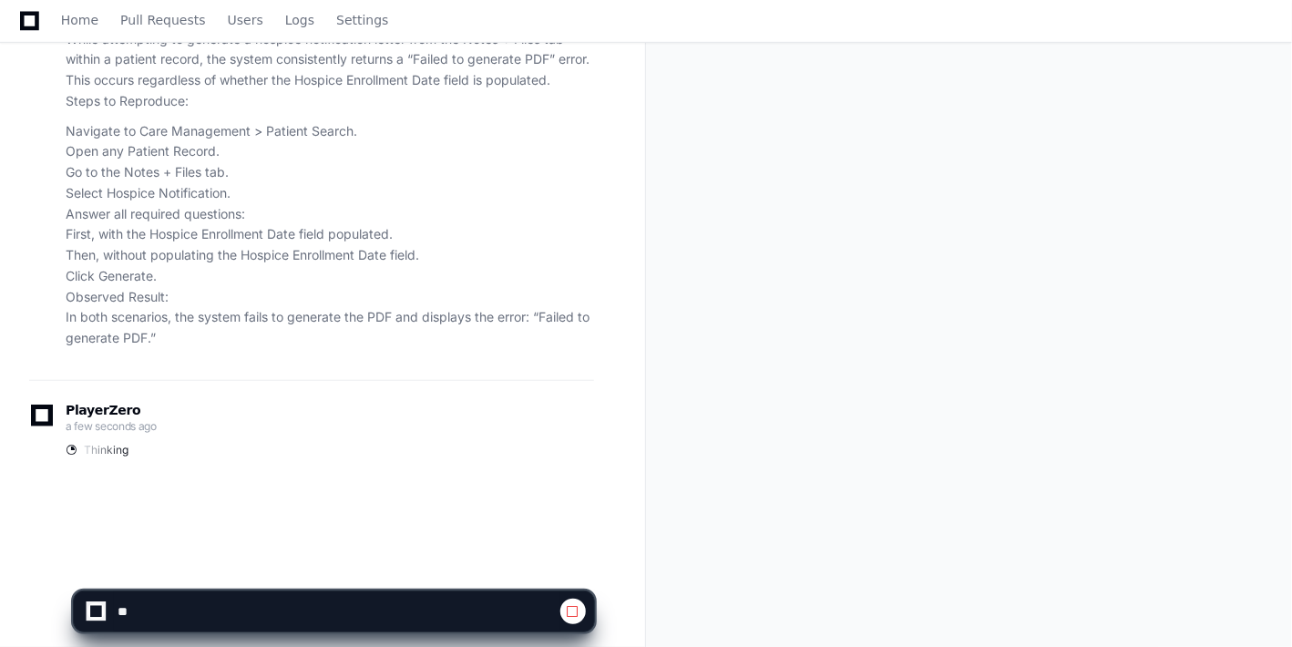
scroll to position [294, 0]
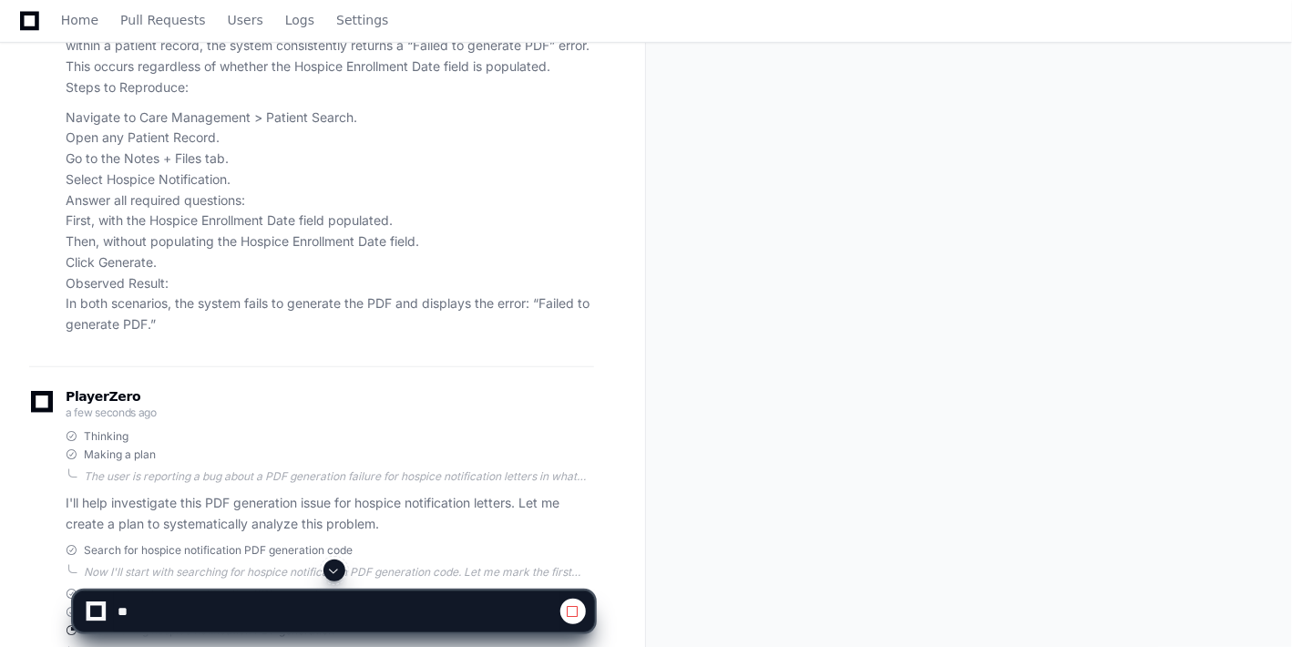
click at [332, 568] on span at bounding box center [334, 570] width 15 height 15
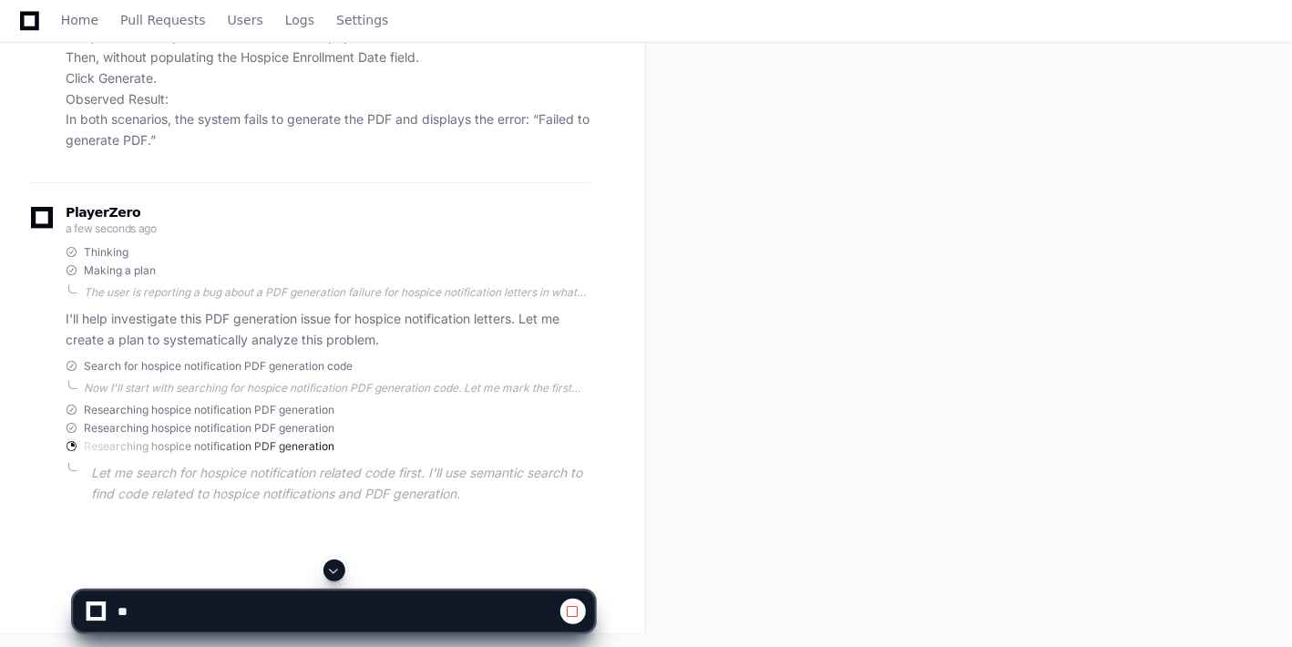
scroll to position [478, 0]
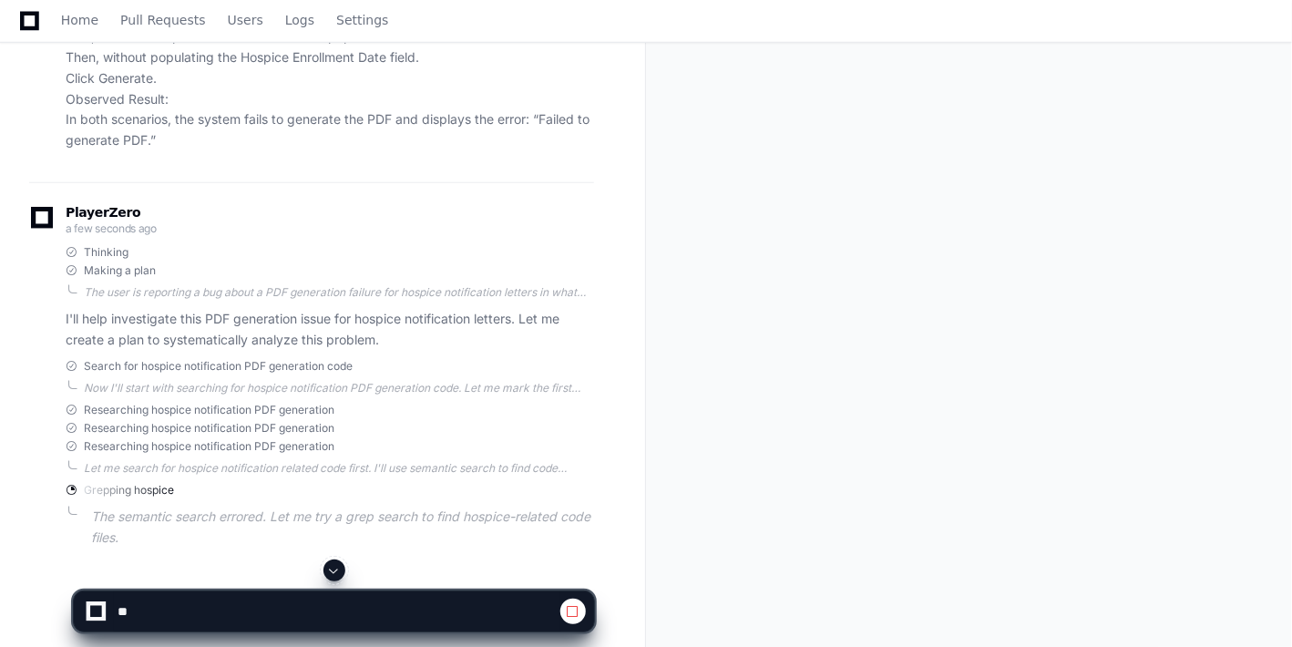
click at [332, 568] on span at bounding box center [334, 570] width 15 height 15
